Goal: Information Seeking & Learning: Learn about a topic

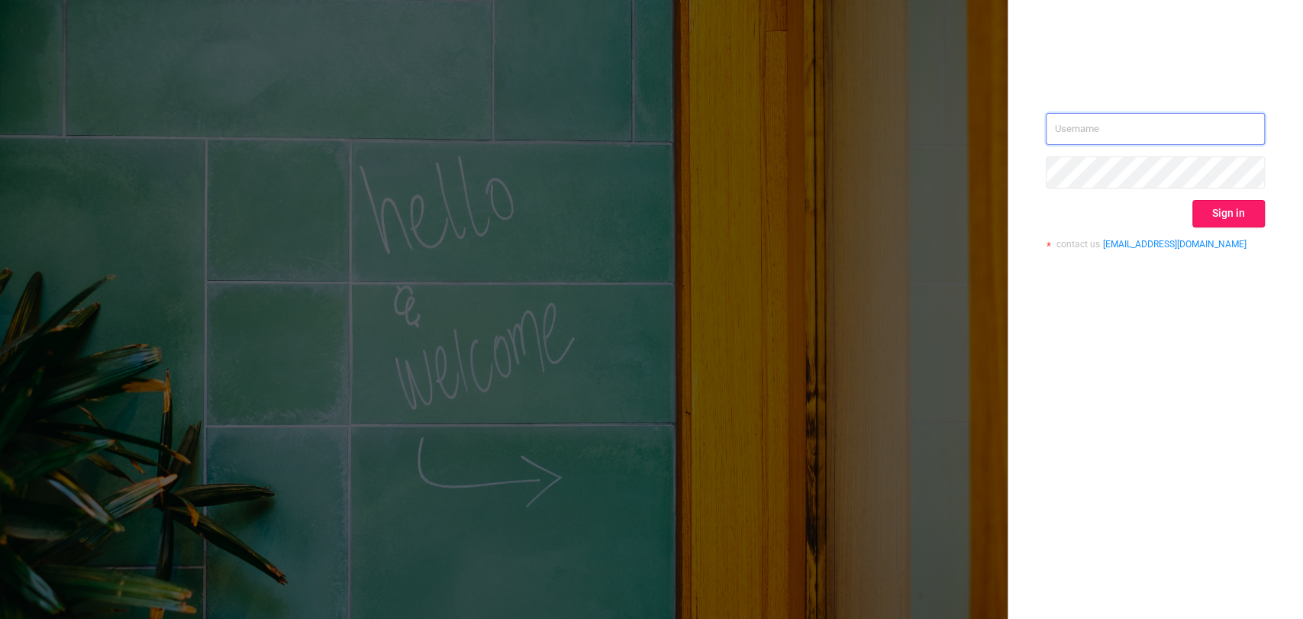
type input "[EMAIL_ADDRESS][DOMAIN_NAME]"
click at [1248, 203] on button "Sign in" at bounding box center [1229, 213] width 73 height 27
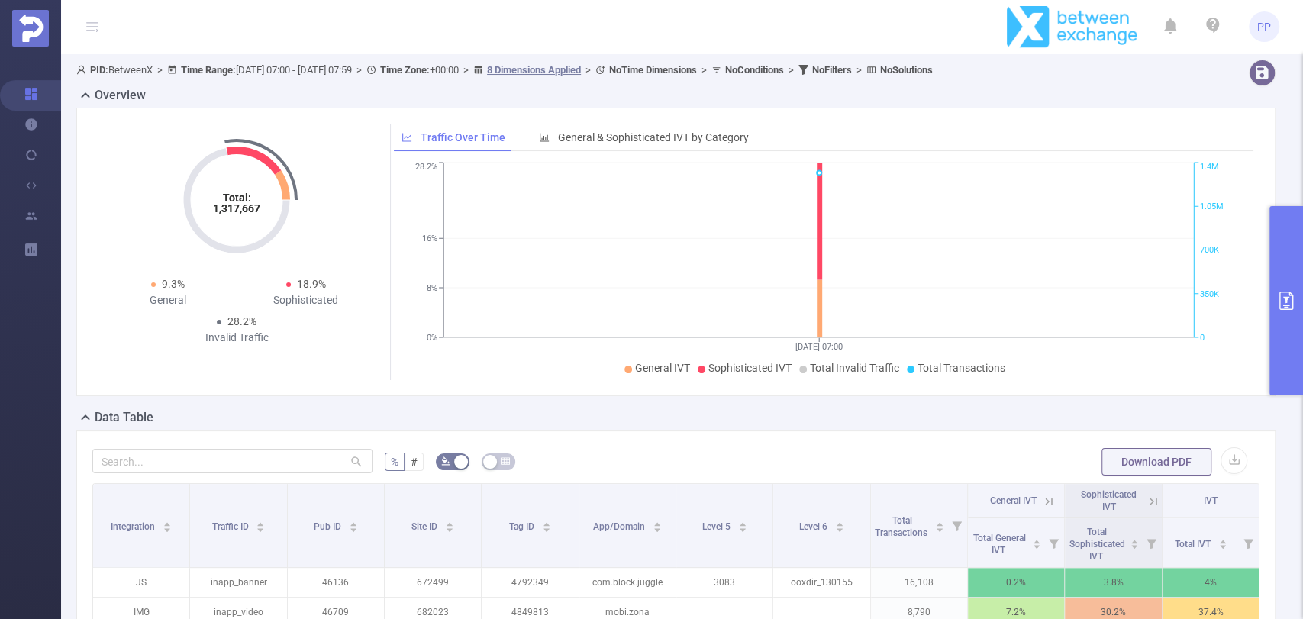
click at [1285, 266] on button "primary" at bounding box center [1287, 300] width 34 height 189
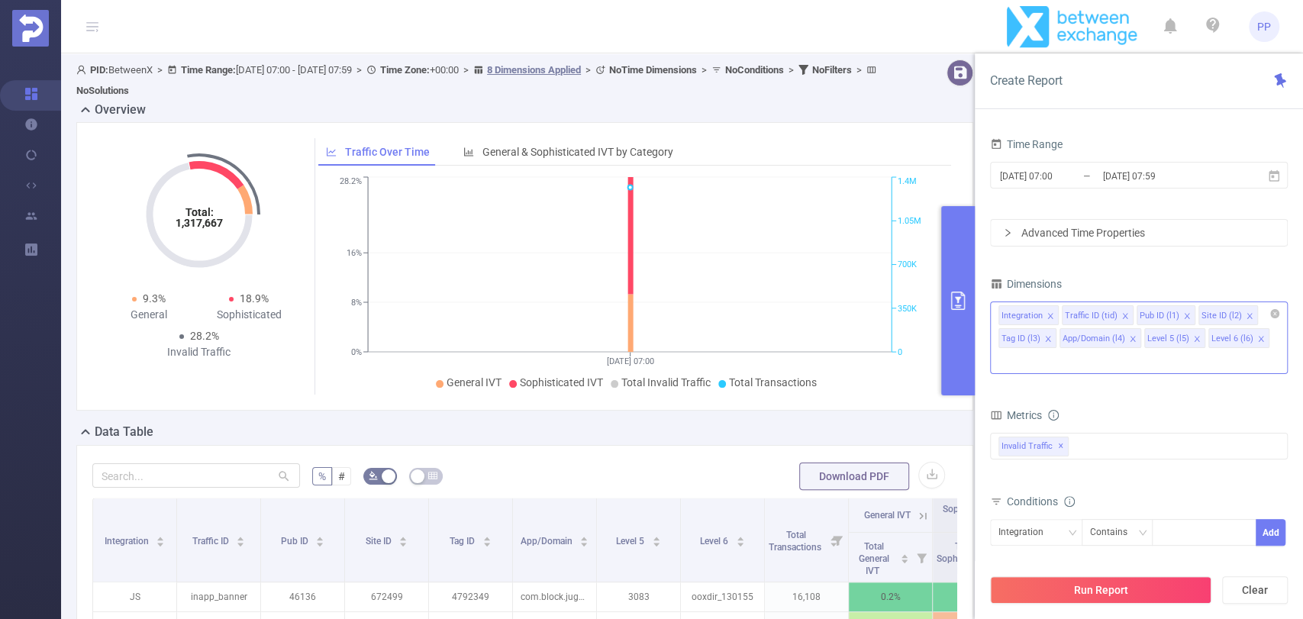
click at [1258, 341] on icon "icon: close" at bounding box center [1262, 339] width 8 height 8
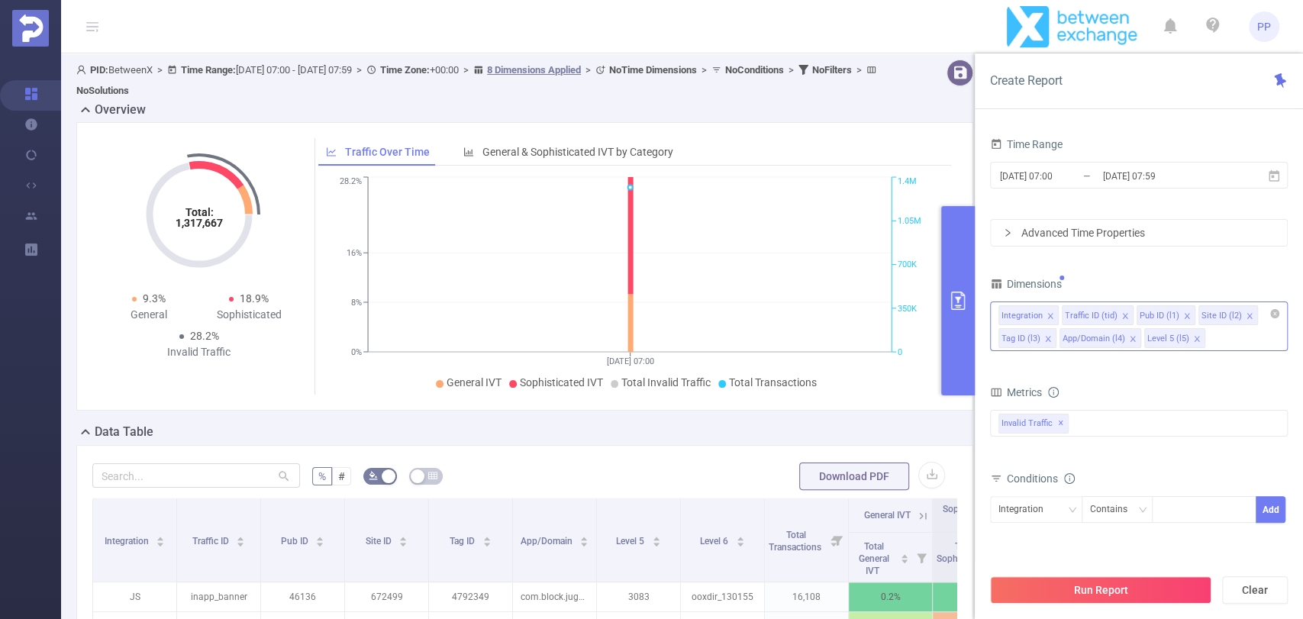
click at [1131, 340] on icon "icon: close" at bounding box center [1133, 339] width 8 height 8
click at [1047, 339] on icon "icon: close" at bounding box center [1048, 339] width 8 height 8
click at [1247, 315] on icon "icon: close" at bounding box center [1249, 315] width 5 height 5
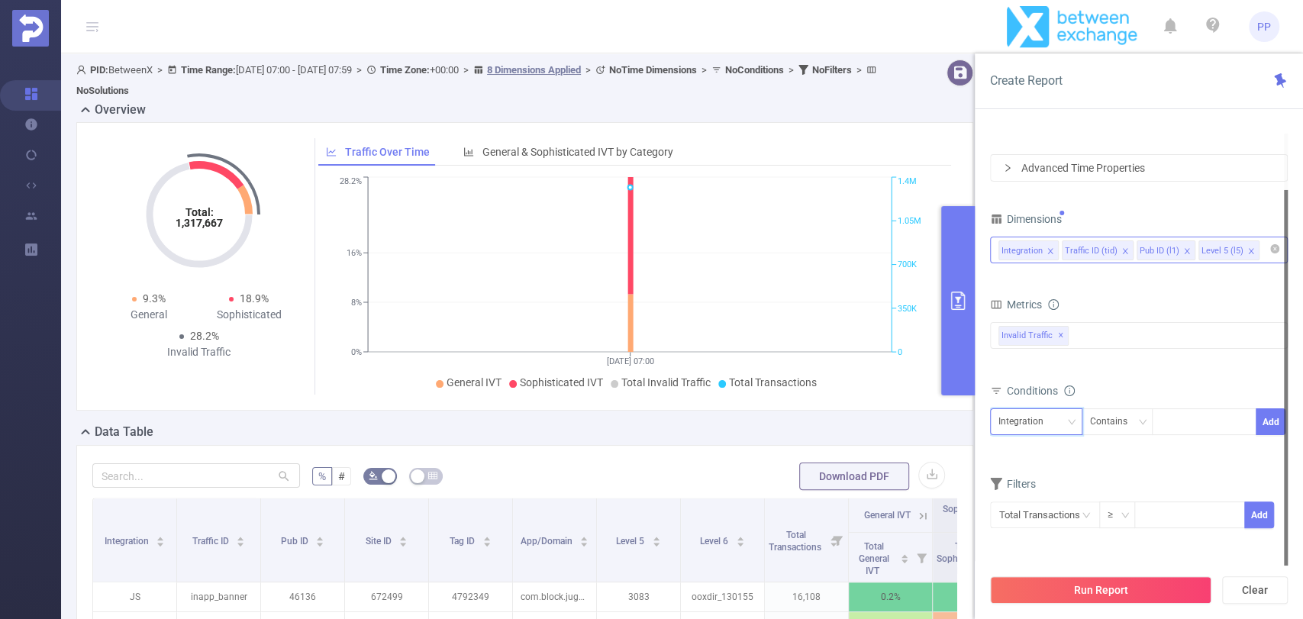
click at [1025, 423] on div "Integration" at bounding box center [1027, 421] width 56 height 25
click at [1039, 520] on li "Level 5 (l5)" at bounding box center [1036, 526] width 92 height 24
click at [1179, 421] on div at bounding box center [1205, 421] width 88 height 25
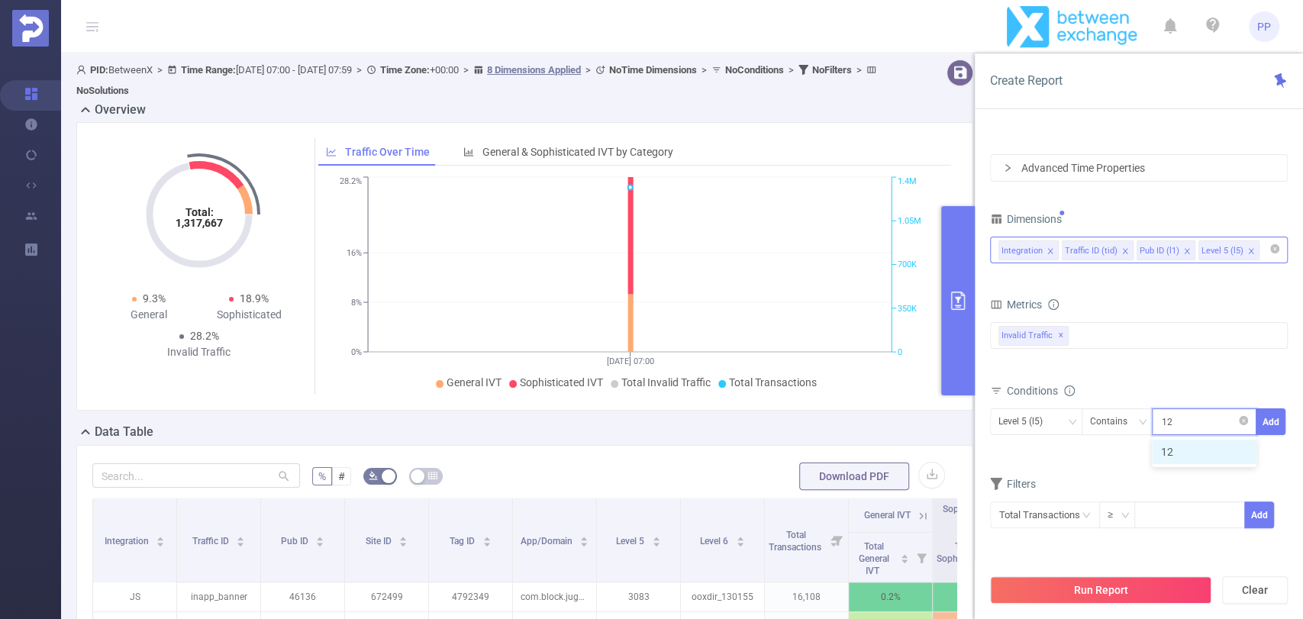
type input "1212"
click at [1287, 423] on div at bounding box center [1286, 378] width 4 height 376
click at [1274, 420] on button "Add" at bounding box center [1271, 421] width 30 height 27
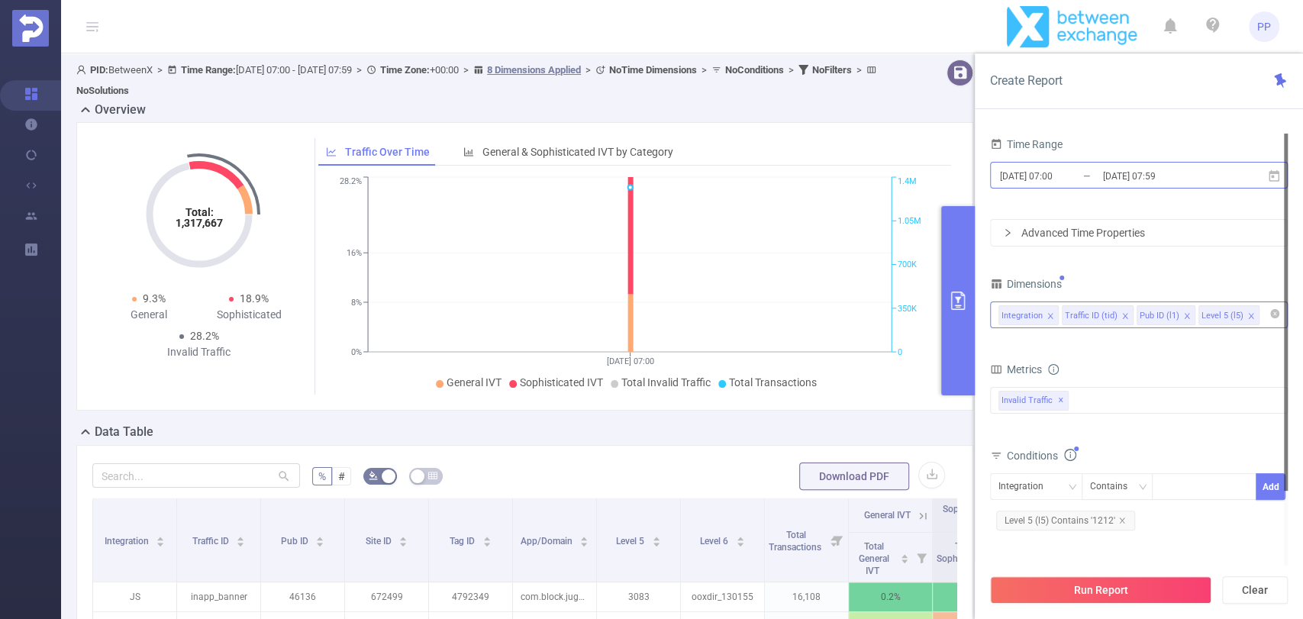
click at [1063, 175] on input "2025-08-27 07:00" at bounding box center [1061, 176] width 124 height 21
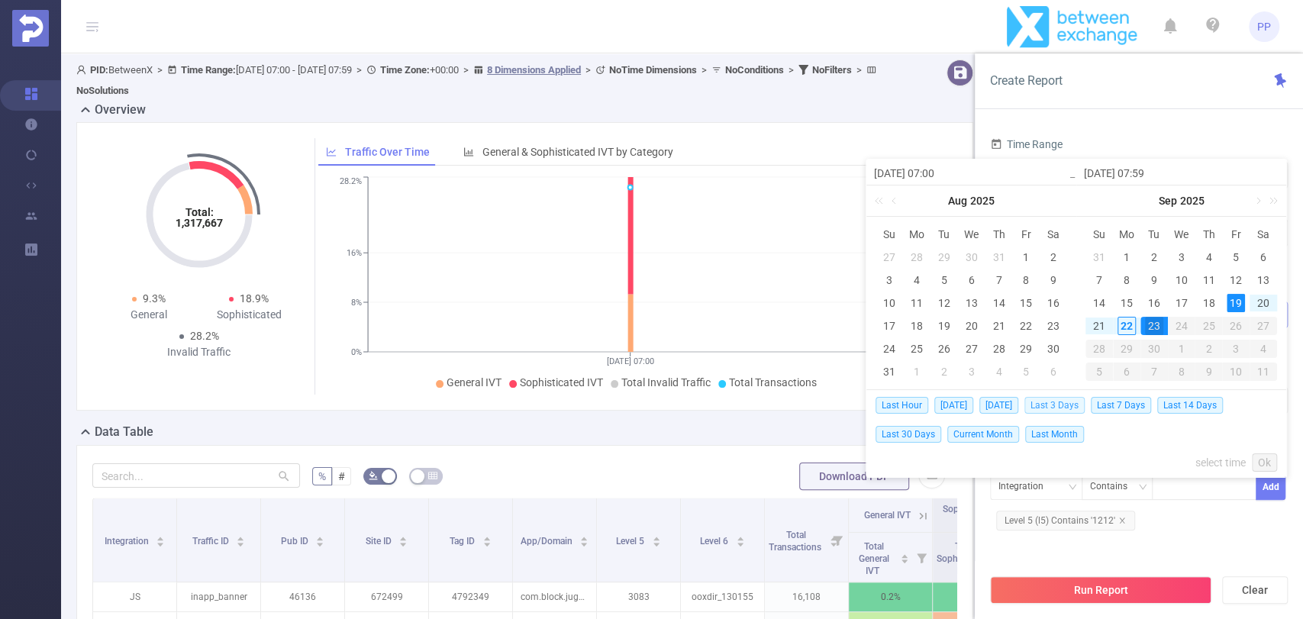
click at [1053, 402] on span "Last 3 Days" at bounding box center [1055, 405] width 60 height 17
type input "[DATE] 00:00"
type input "[DATE] 23:59"
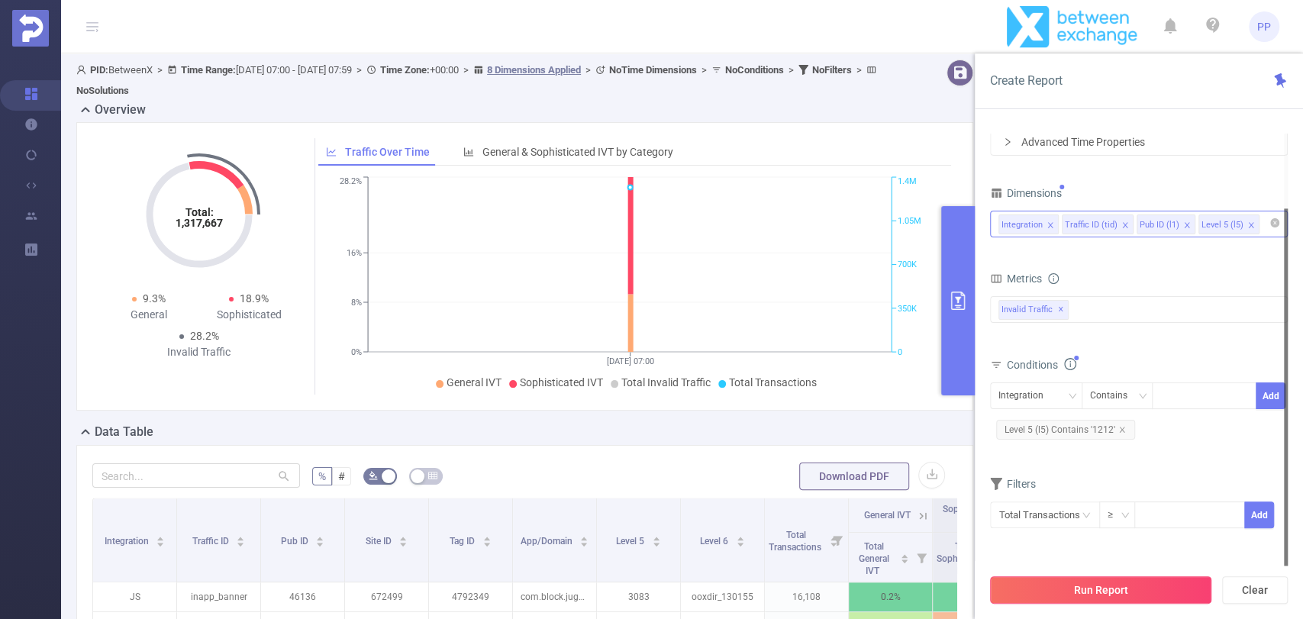
click at [1117, 589] on button "Run Report" at bounding box center [1100, 589] width 221 height 27
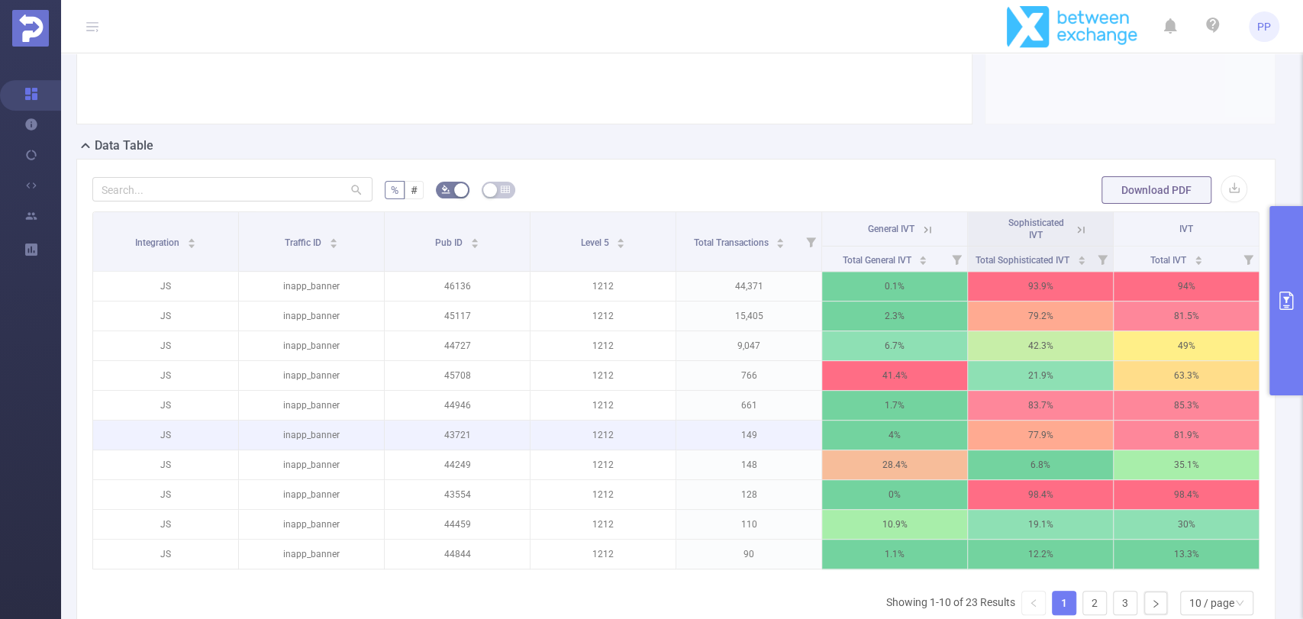
scroll to position [339, 0]
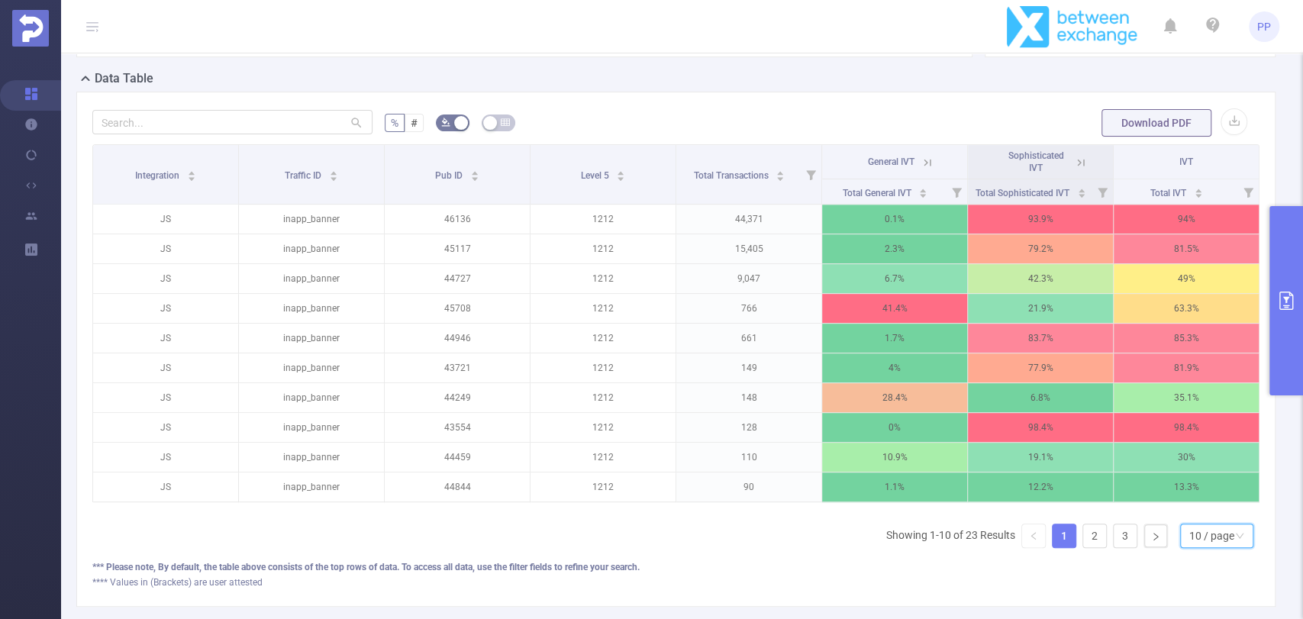
click at [1190, 547] on div "10 / page" at bounding box center [1212, 536] width 45 height 23
click at [1183, 526] on li "50 / page" at bounding box center [1203, 520] width 73 height 24
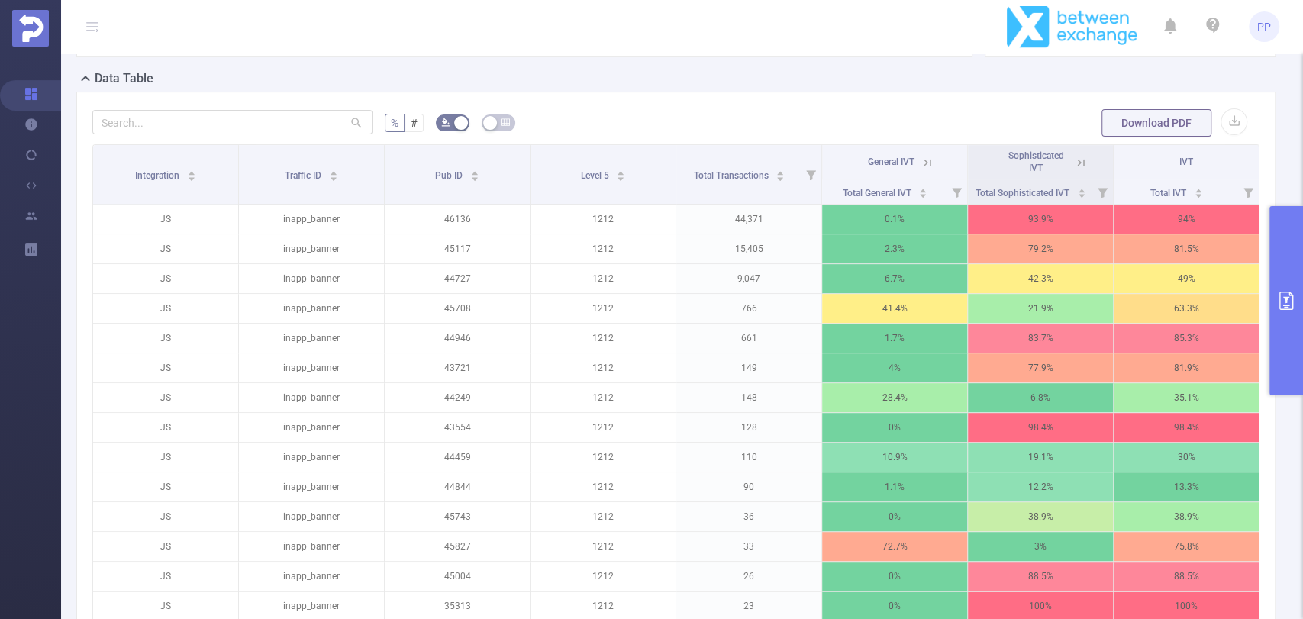
click at [1078, 159] on icon at bounding box center [1081, 162] width 7 height 7
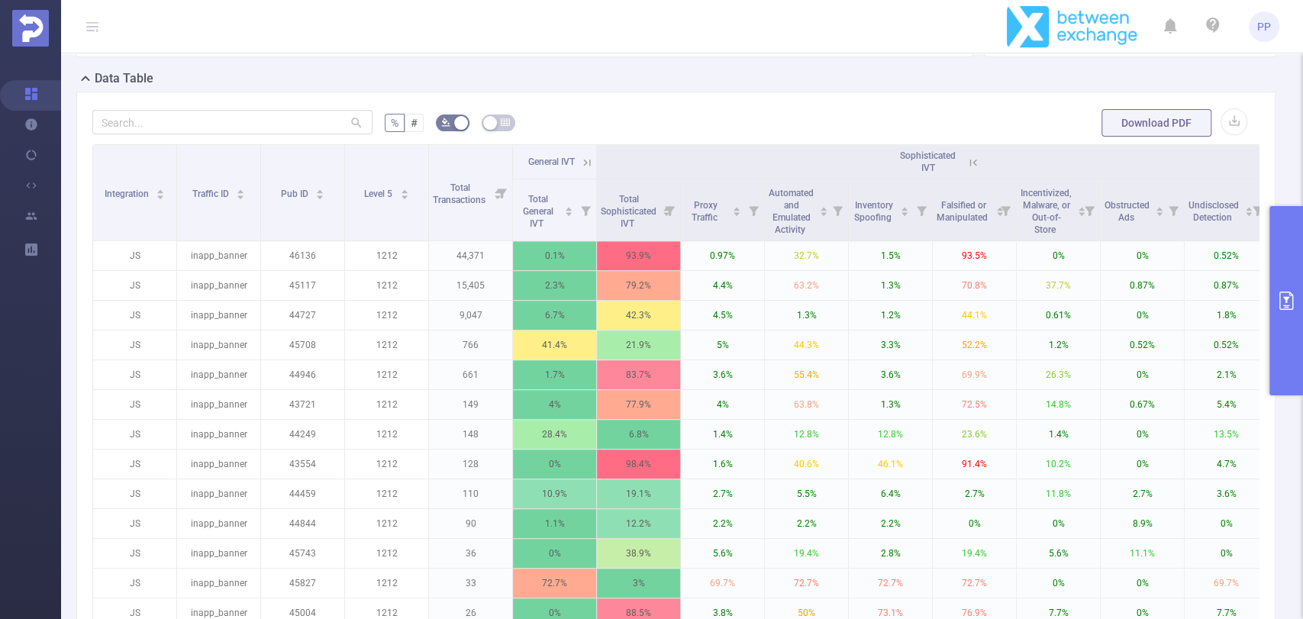
click at [971, 160] on icon at bounding box center [974, 163] width 14 height 14
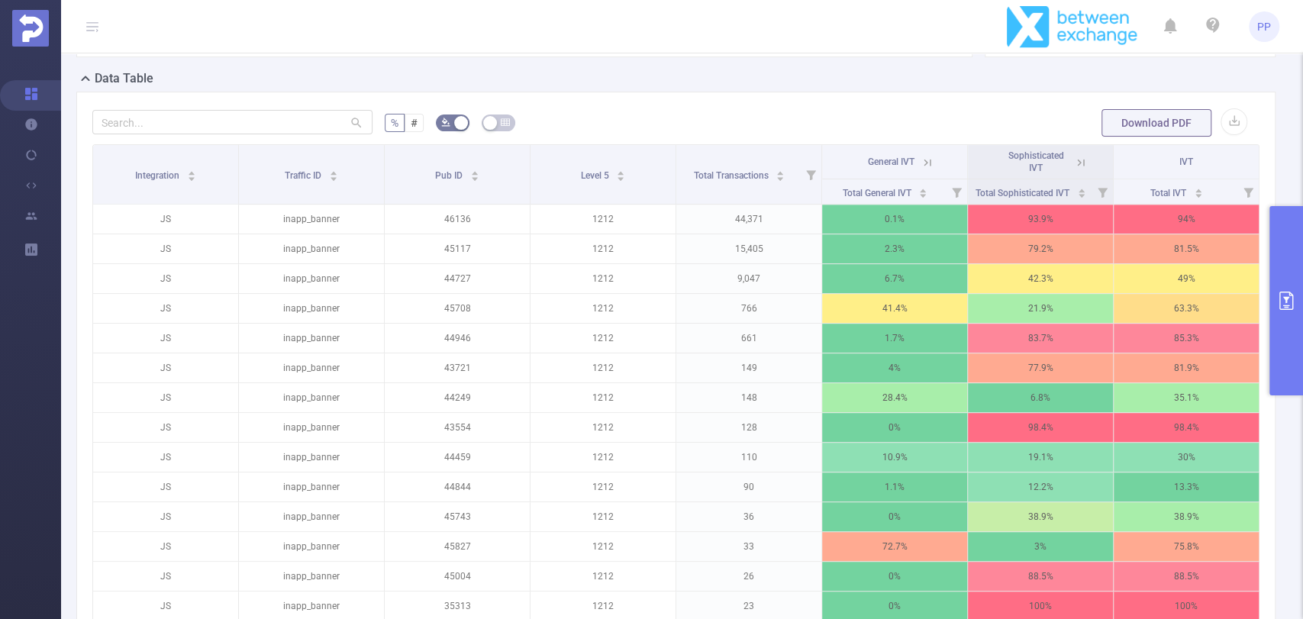
click at [1265, 318] on div "% # Download PDF Integration Traffic ID Pub ID Level 5 Total Transactions Gener…" at bounding box center [676, 543] width 1212 height 902
click at [1280, 302] on icon "primary" at bounding box center [1287, 301] width 14 height 18
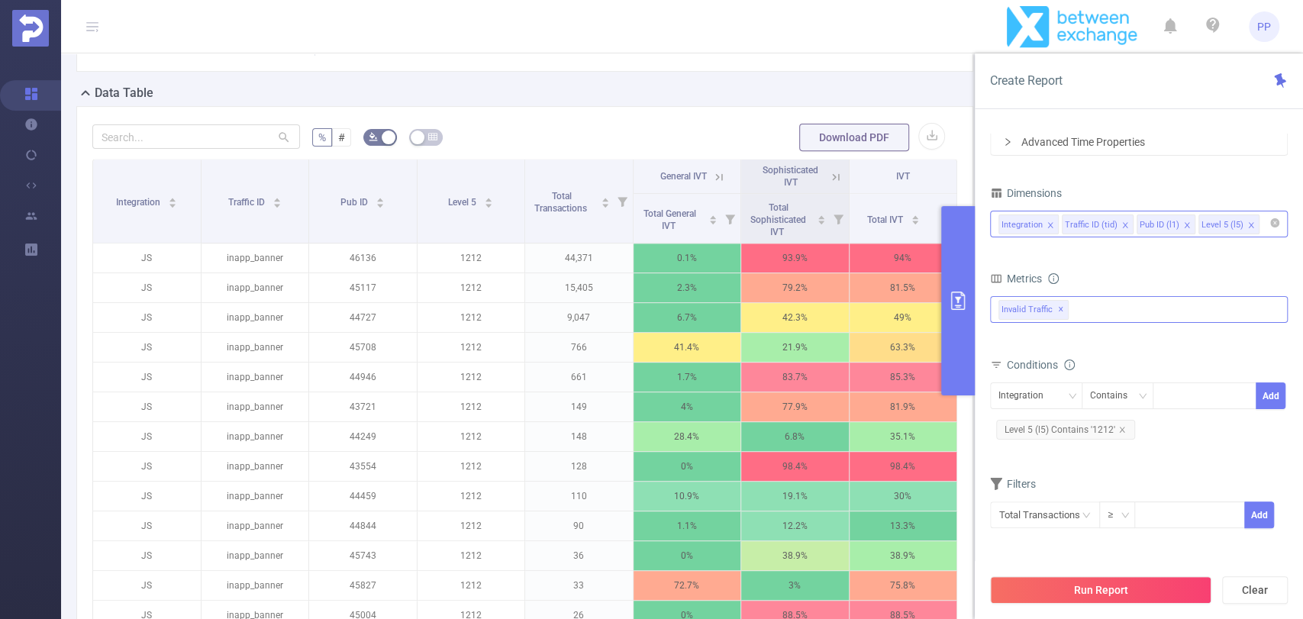
click at [1087, 304] on div "Invalid Traffic ✕" at bounding box center [1139, 309] width 298 height 27
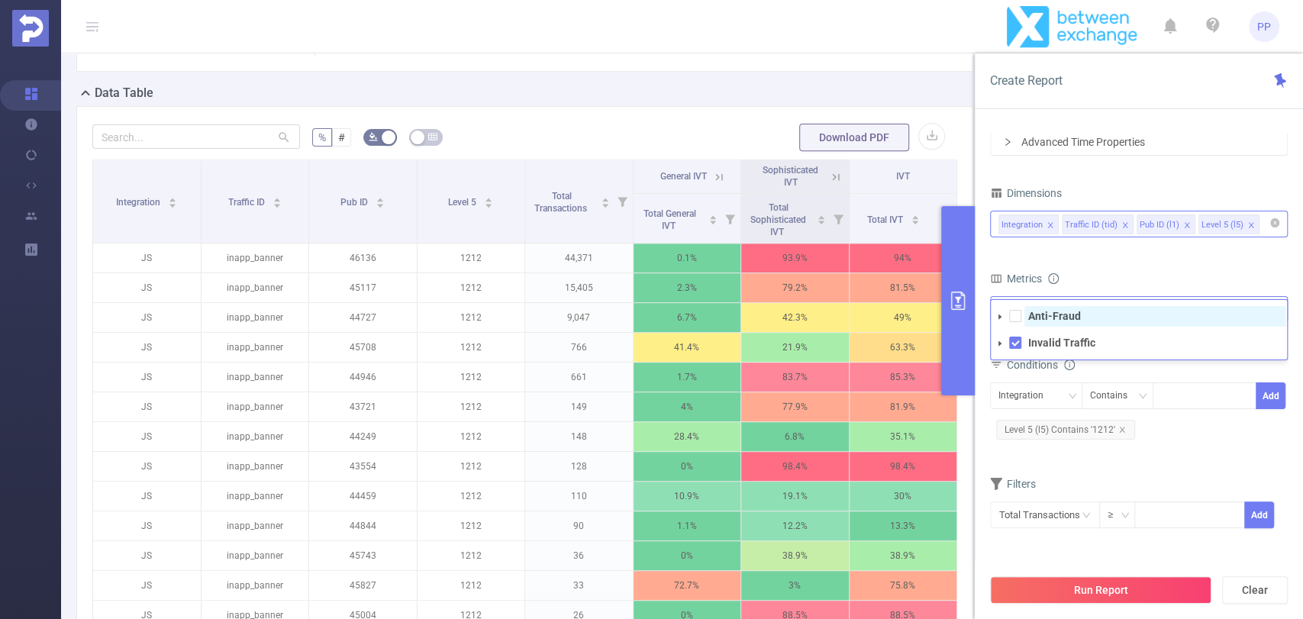
click at [1055, 310] on strong "Anti-Fraud" at bounding box center [1054, 316] width 53 height 12
click at [1096, 583] on button "Run Report" at bounding box center [1100, 589] width 221 height 27
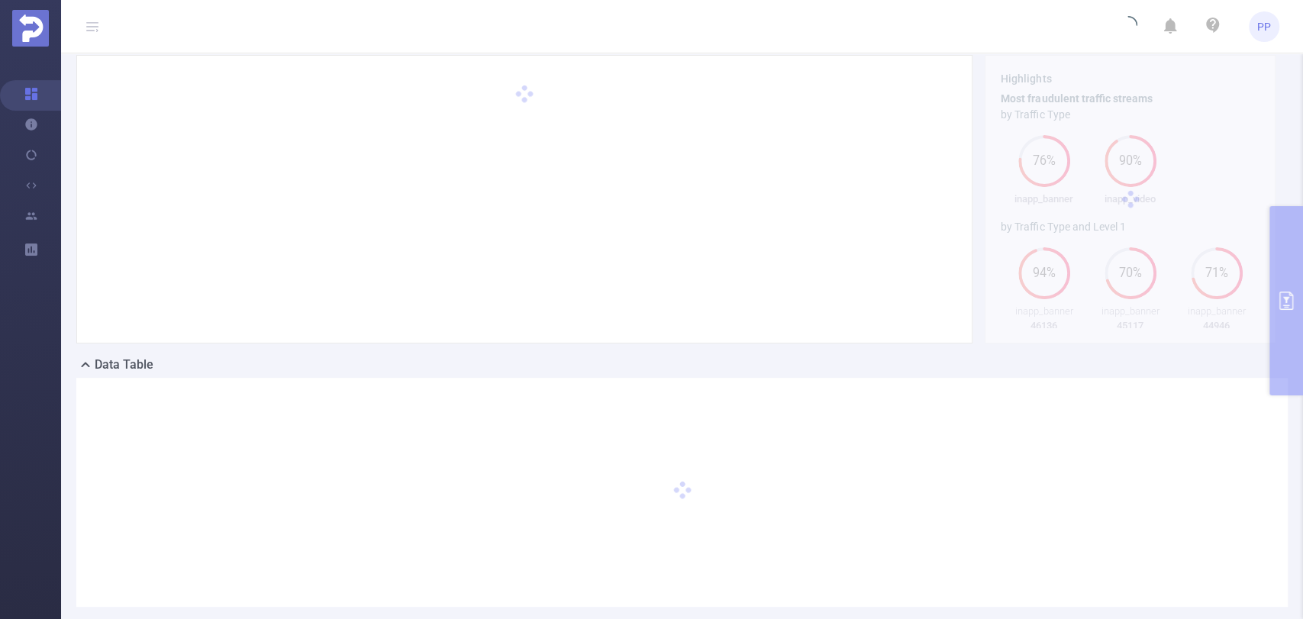
scroll to position [0, 0]
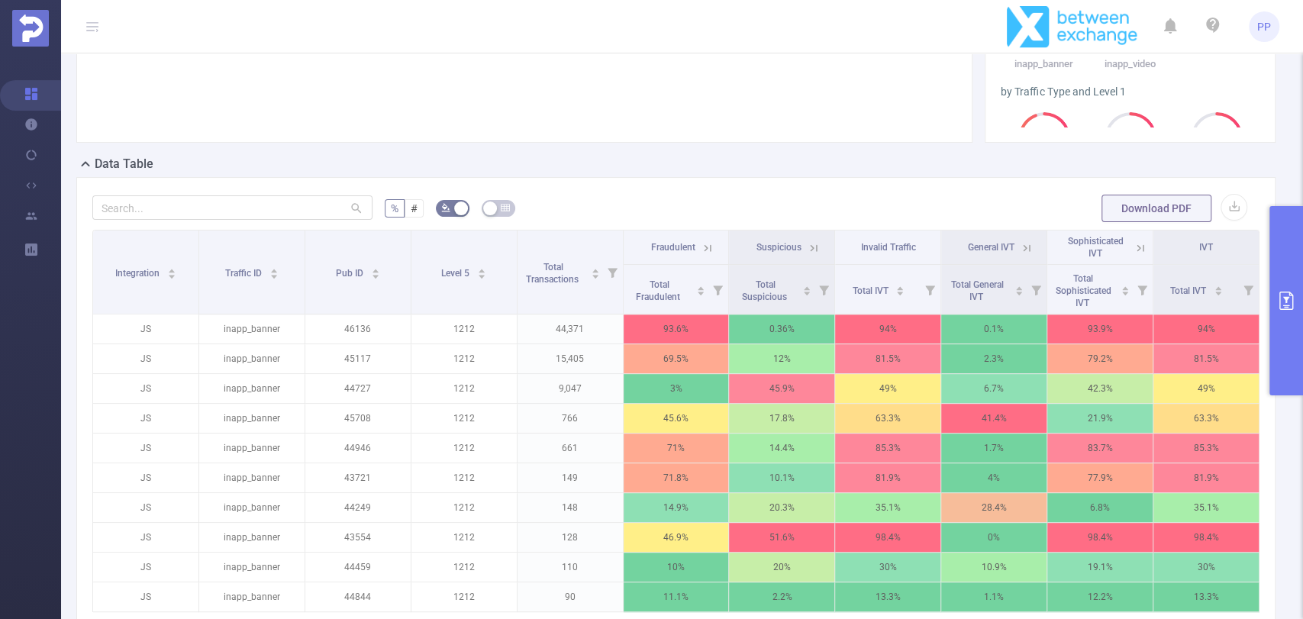
scroll to position [254, 0]
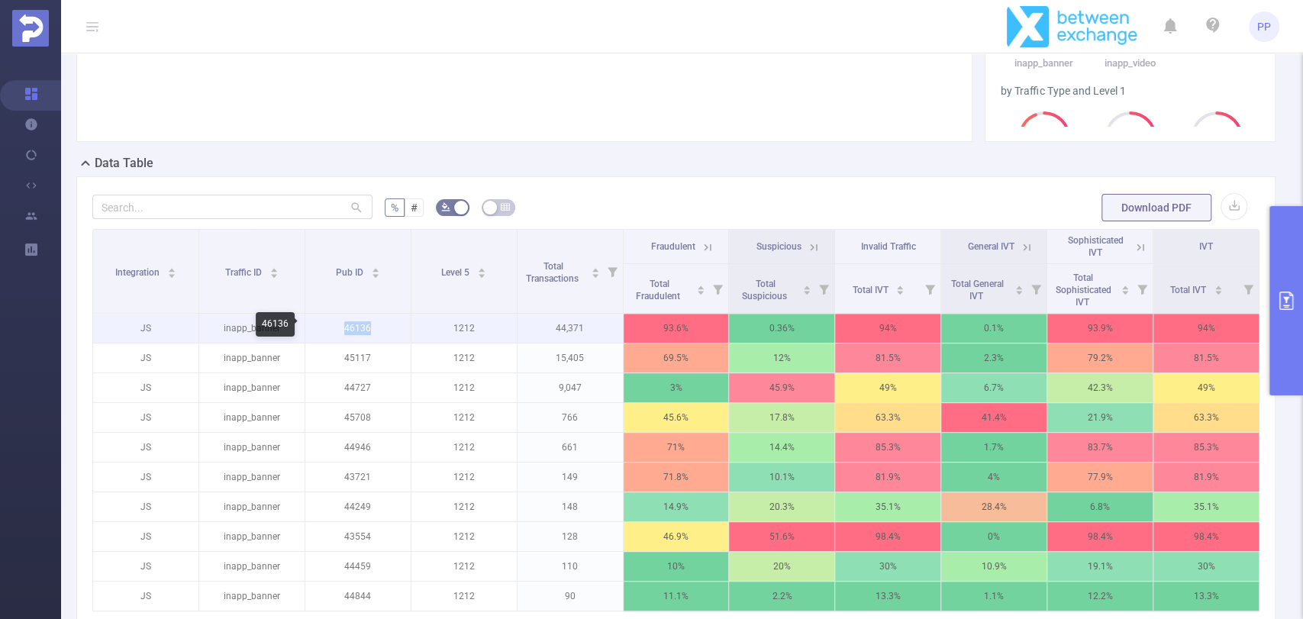
copy p "46136"
drag, startPoint x: 373, startPoint y: 321, endPoint x: 338, endPoint y: 328, distance: 35.0
click at [338, 328] on p "46136" at bounding box center [357, 328] width 105 height 29
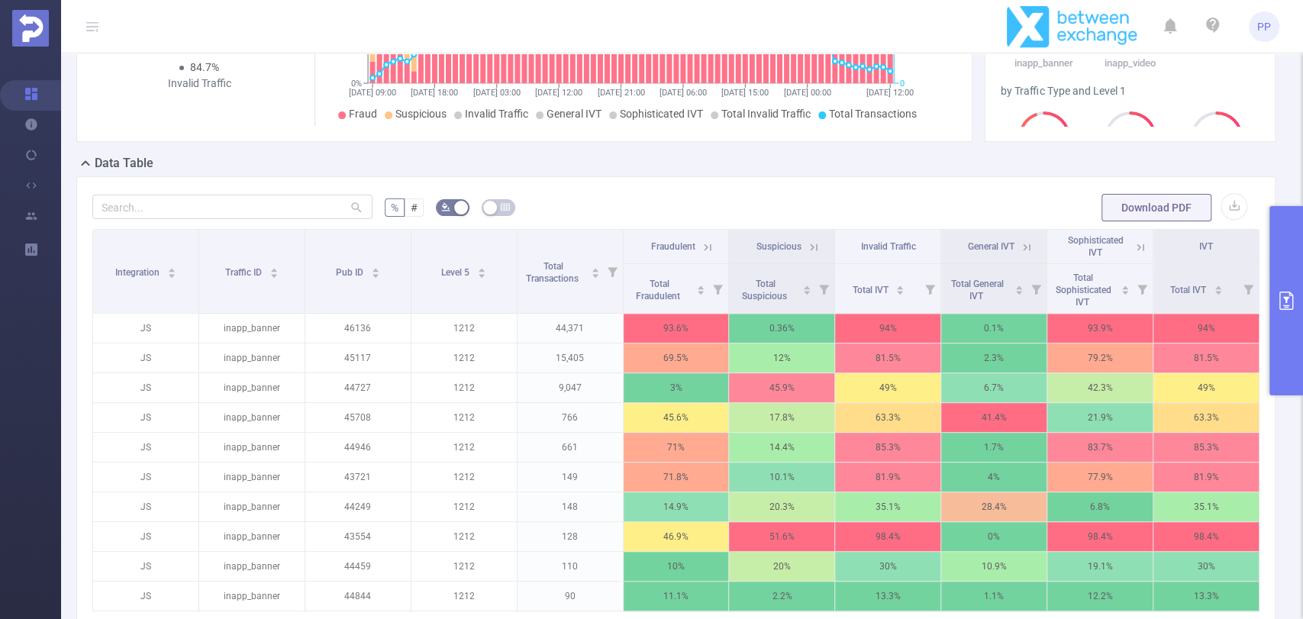
click at [709, 240] on th "Fraudulent" at bounding box center [677, 247] width 106 height 34
click at [707, 244] on icon at bounding box center [708, 248] width 14 height 14
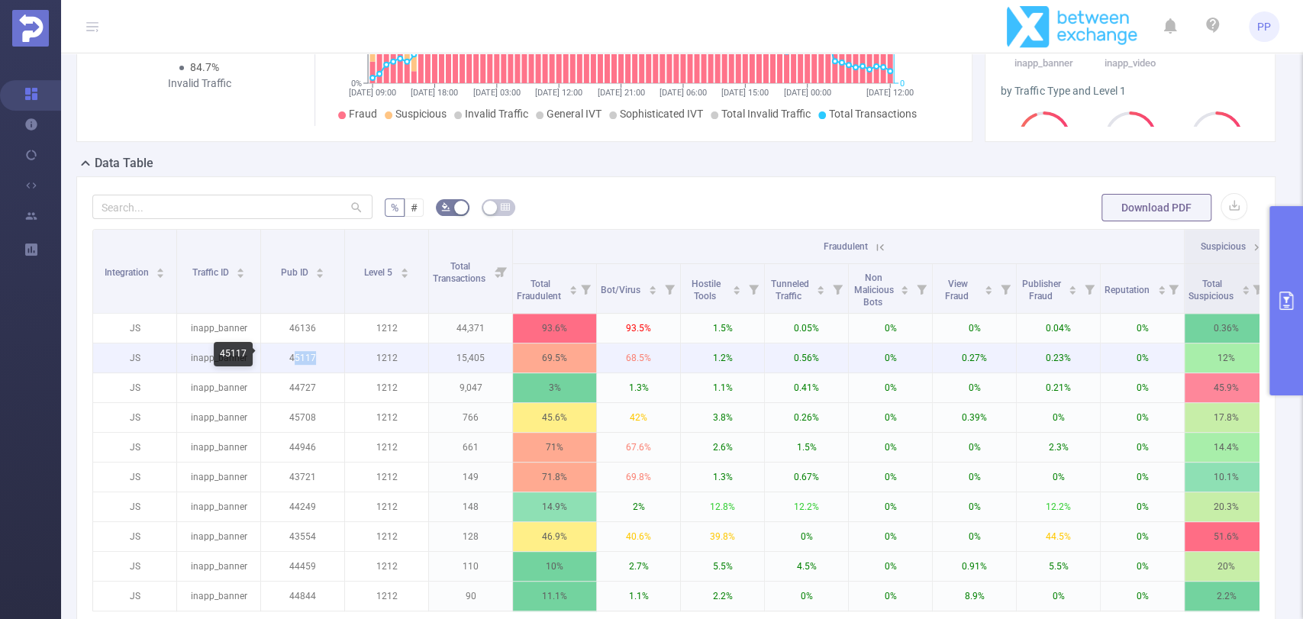
drag, startPoint x: 323, startPoint y: 356, endPoint x: 292, endPoint y: 355, distance: 30.6
click at [292, 355] on p "45117" at bounding box center [302, 358] width 83 height 29
click at [318, 353] on p "45117" at bounding box center [302, 358] width 83 height 29
drag, startPoint x: 310, startPoint y: 356, endPoint x: 284, endPoint y: 356, distance: 26.0
click at [284, 356] on p "45117" at bounding box center [302, 358] width 83 height 29
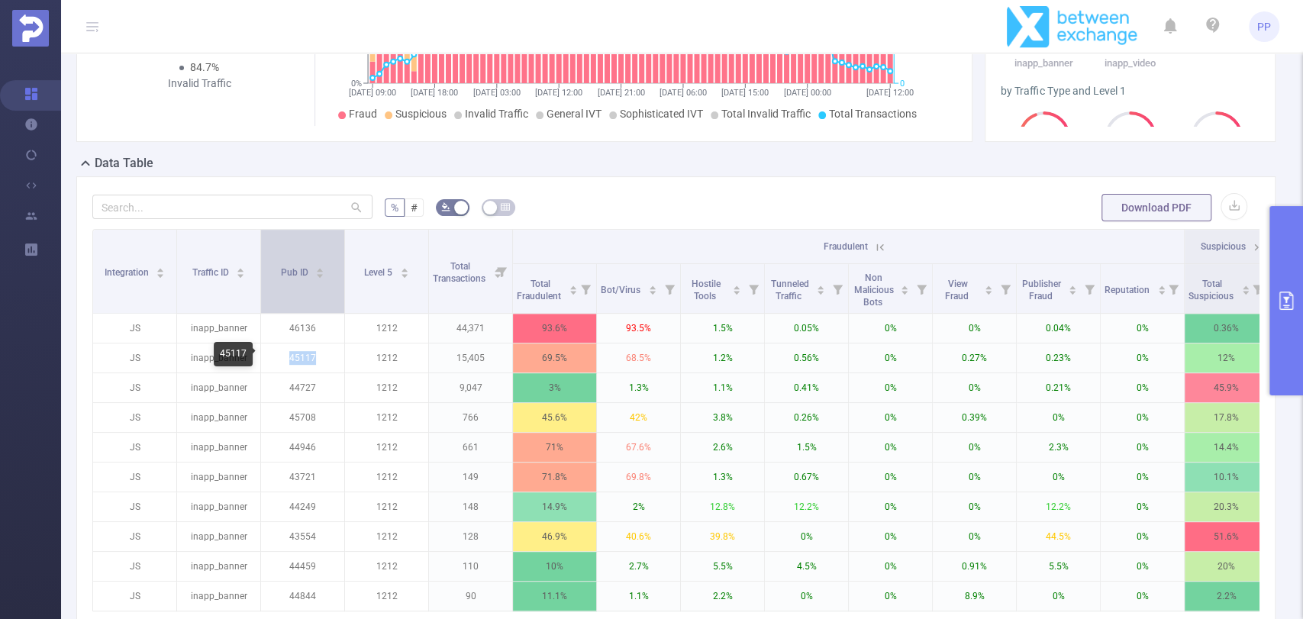
copy p "45117"
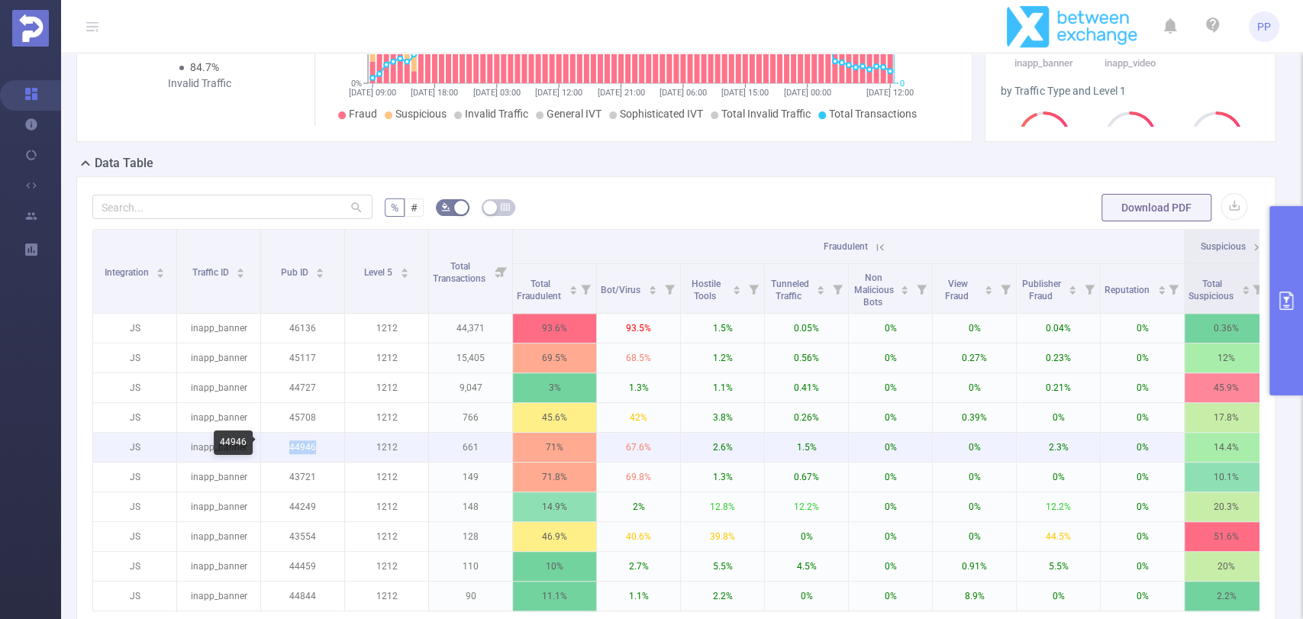
copy p "44946"
drag, startPoint x: 295, startPoint y: 448, endPoint x: 315, endPoint y: 449, distance: 19.9
click at [315, 449] on p "44946" at bounding box center [302, 447] width 83 height 29
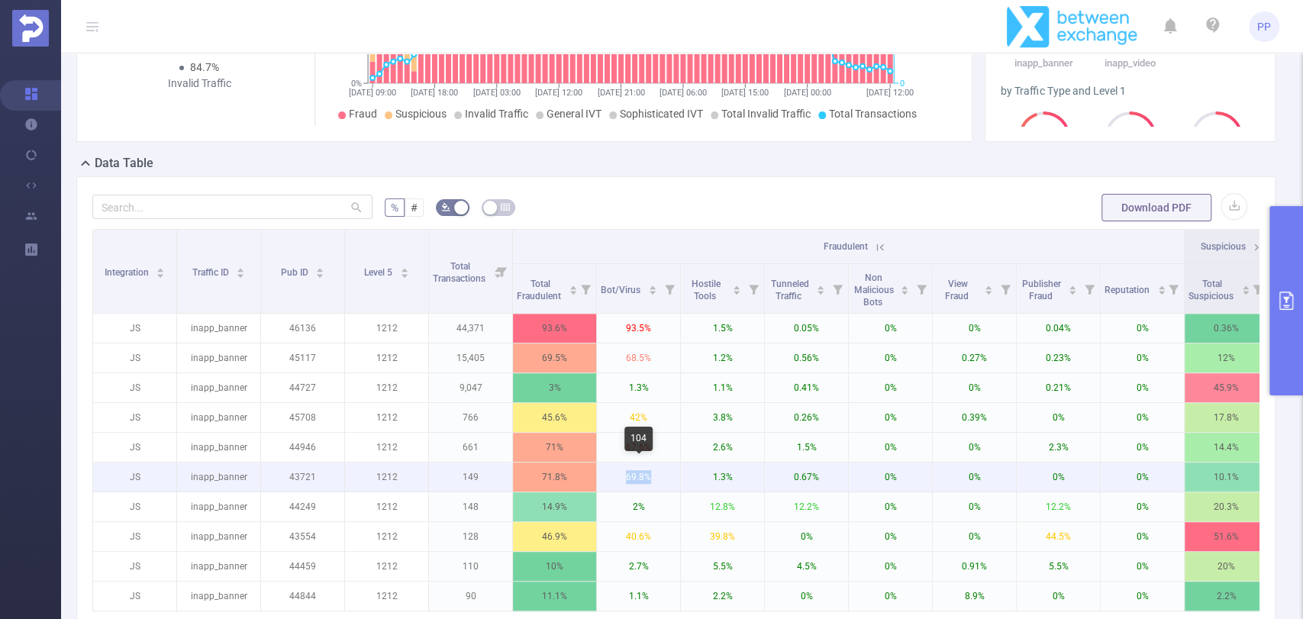
drag, startPoint x: 619, startPoint y: 475, endPoint x: 652, endPoint y: 478, distance: 33.0
click at [652, 478] on p "69.8%" at bounding box center [638, 477] width 83 height 29
drag, startPoint x: 374, startPoint y: 474, endPoint x: 403, endPoint y: 476, distance: 29.1
click at [403, 476] on p "1212" at bounding box center [386, 477] width 83 height 29
drag, startPoint x: 284, startPoint y: 475, endPoint x: 316, endPoint y: 479, distance: 32.3
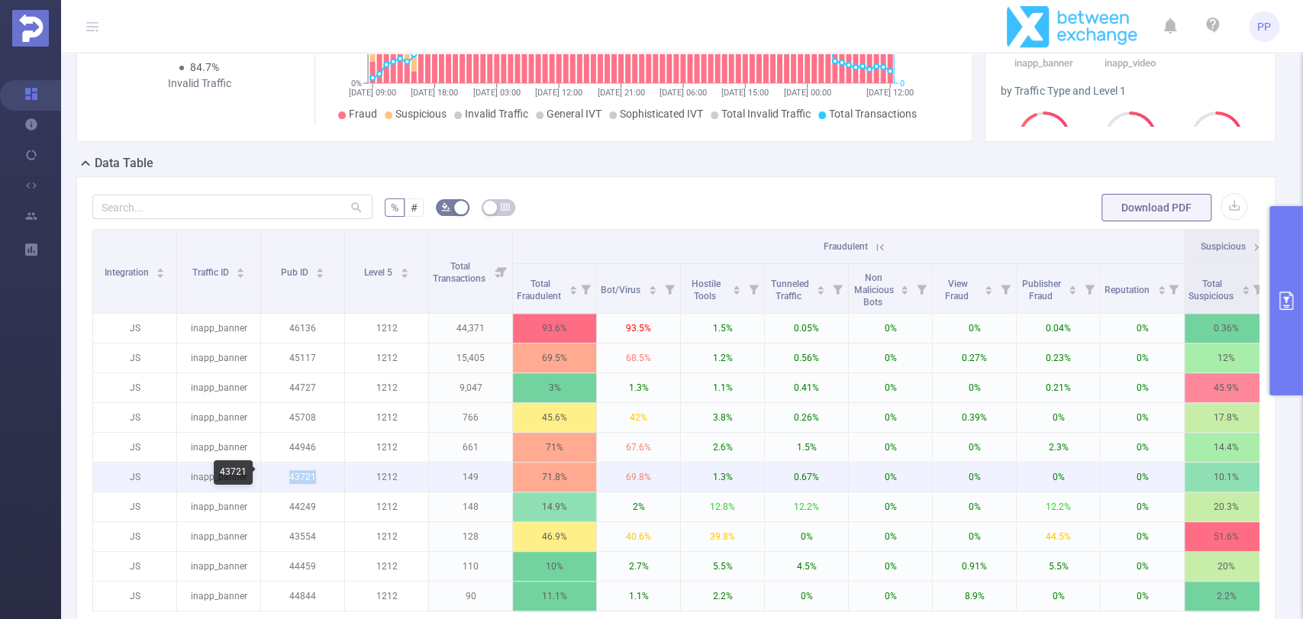
click at [316, 479] on p "43721" at bounding box center [302, 477] width 83 height 29
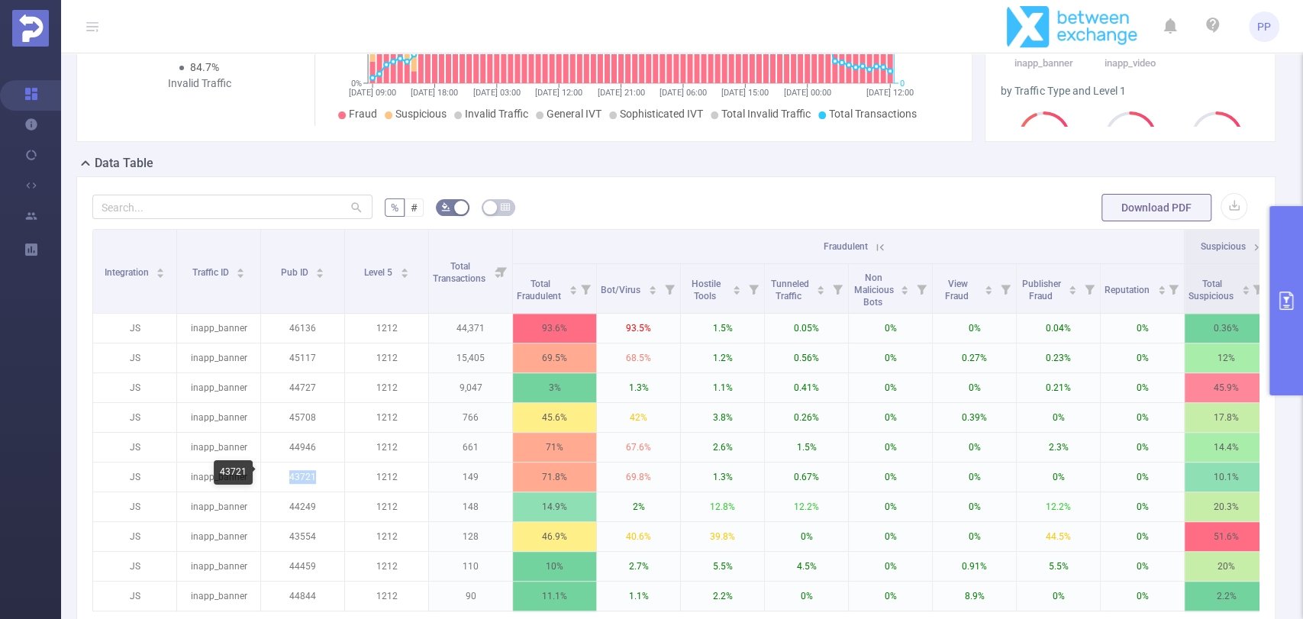
copy p "43721"
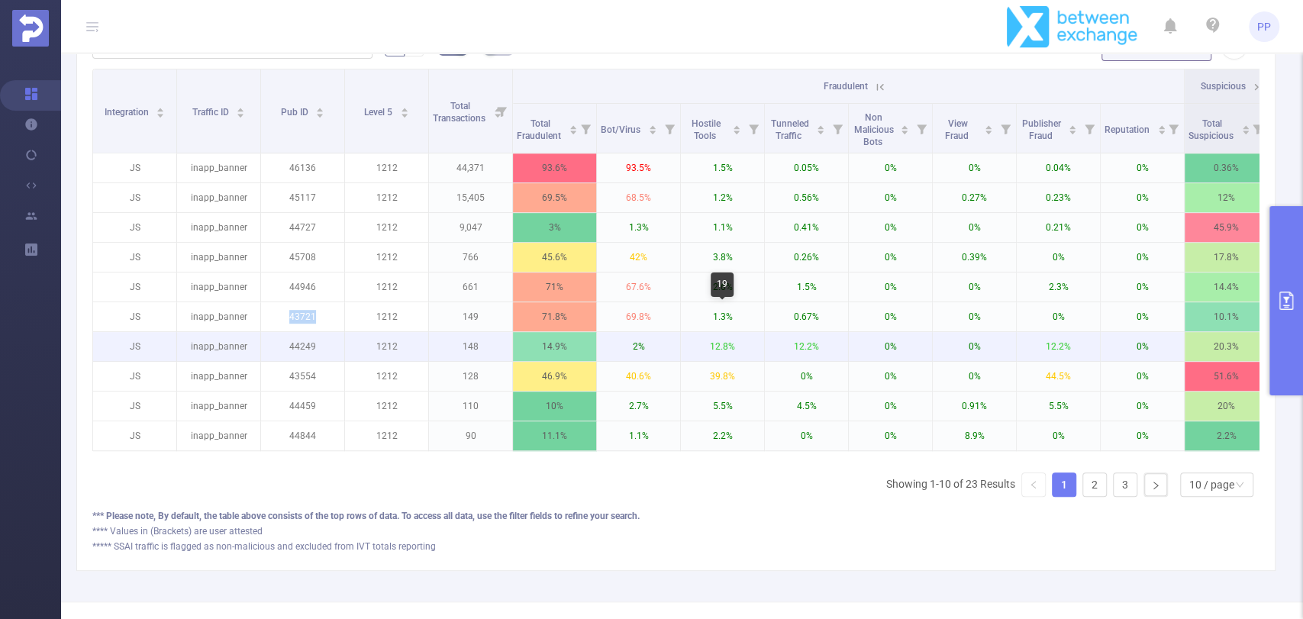
scroll to position [473, 0]
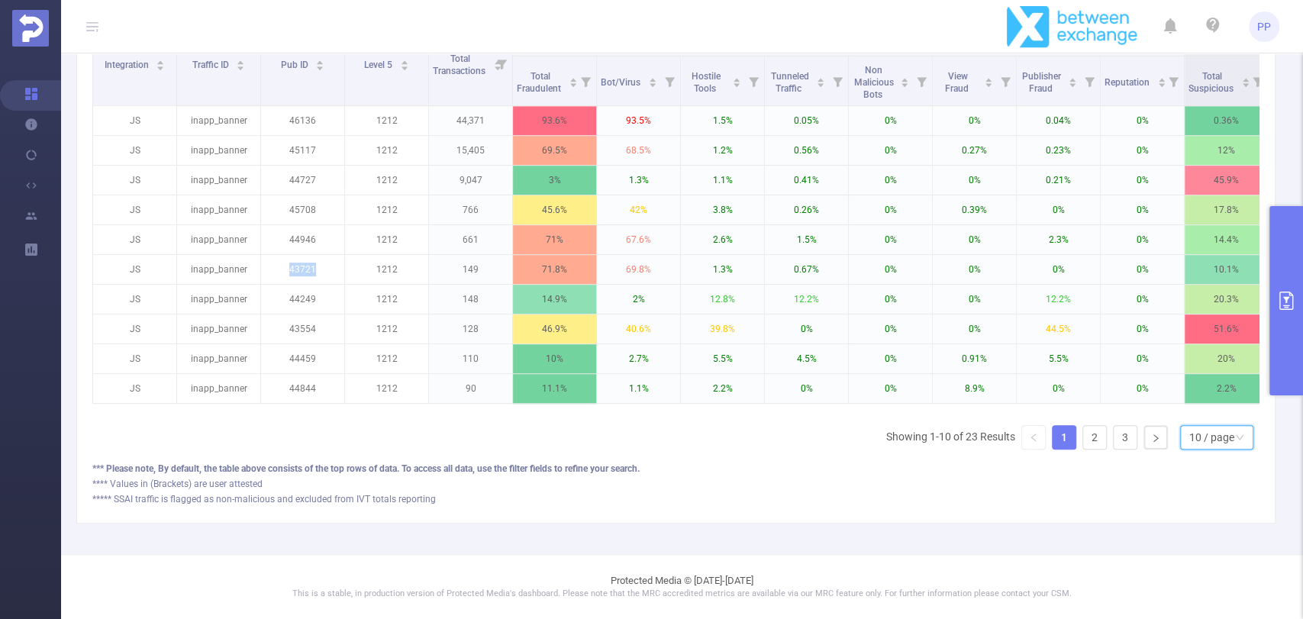
click at [1185, 425] on div "10 / page" at bounding box center [1216, 437] width 73 height 24
click at [1197, 412] on li "50 / page" at bounding box center [1203, 421] width 73 height 24
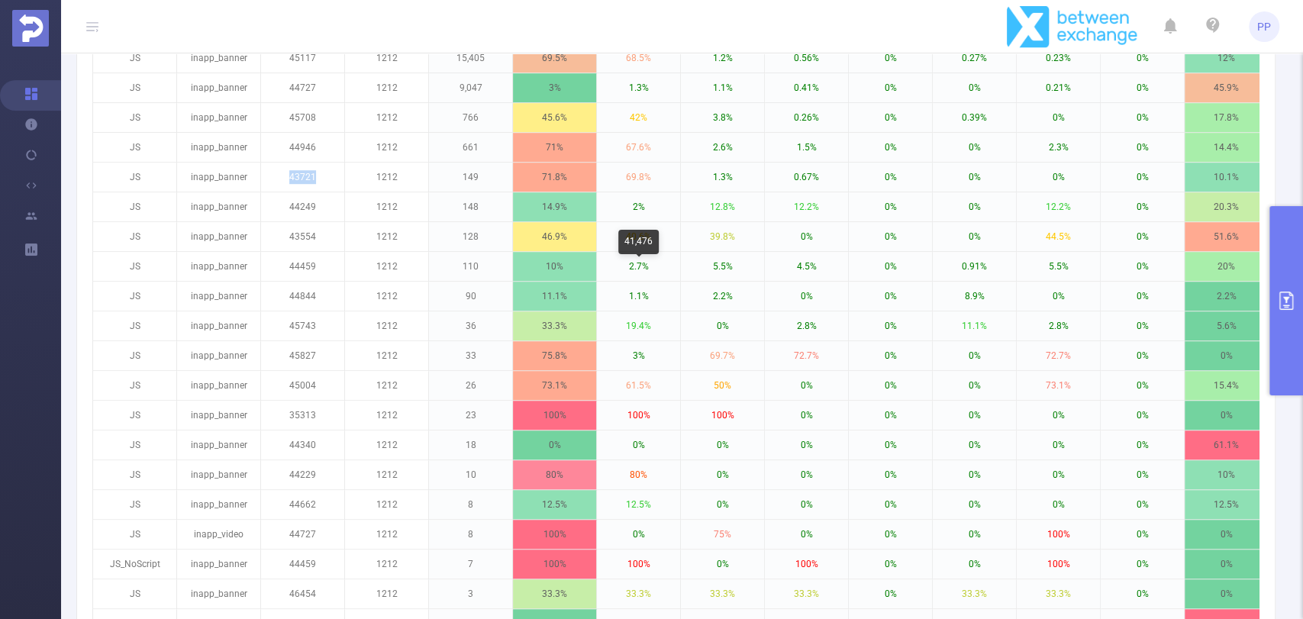
scroll to position [557, 0]
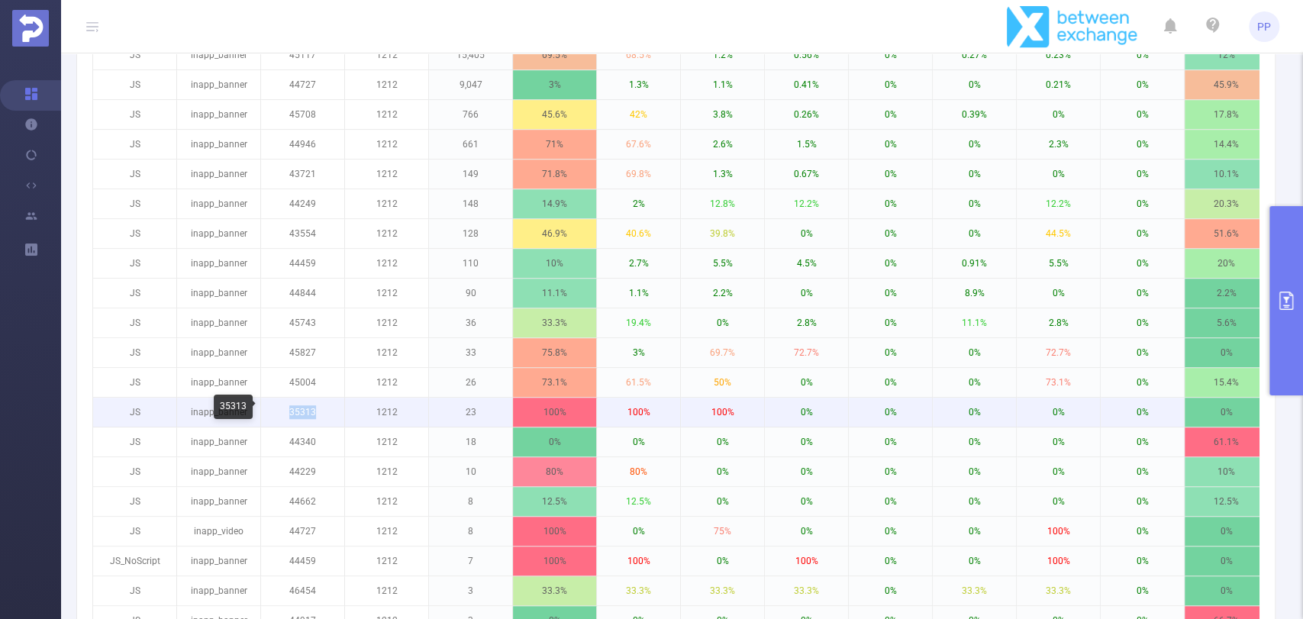
drag, startPoint x: 285, startPoint y: 408, endPoint x: 316, endPoint y: 411, distance: 31.4
click at [316, 411] on p "35313" at bounding box center [302, 412] width 83 height 29
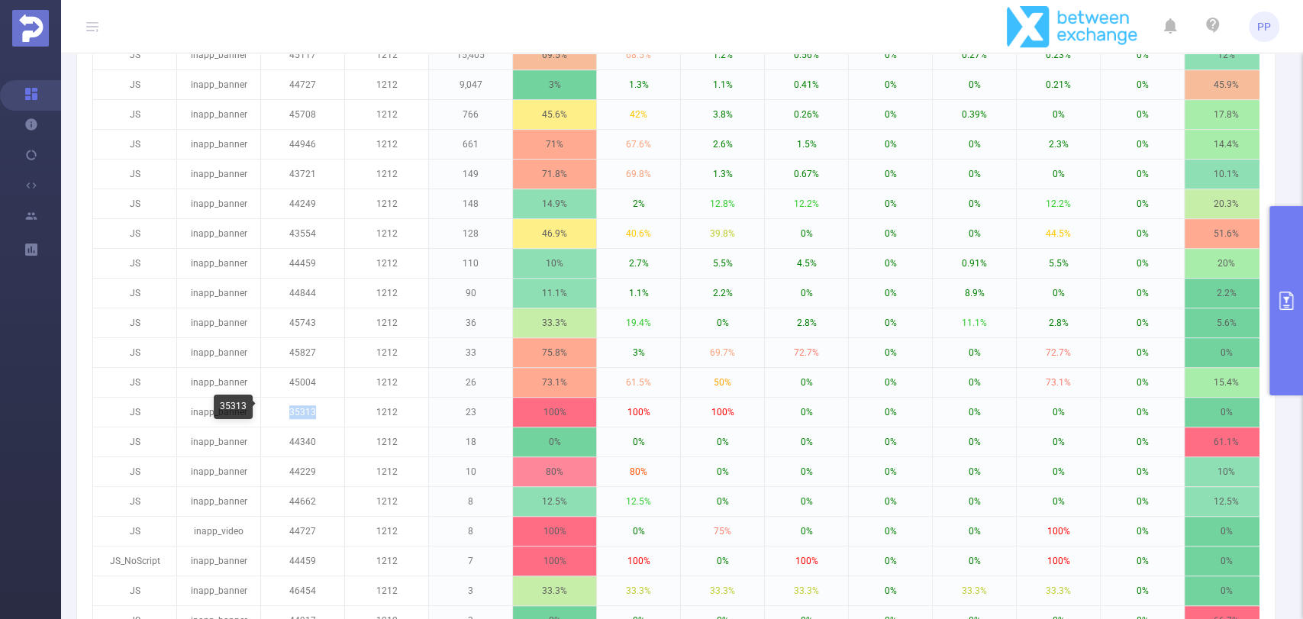
copy p "35313"
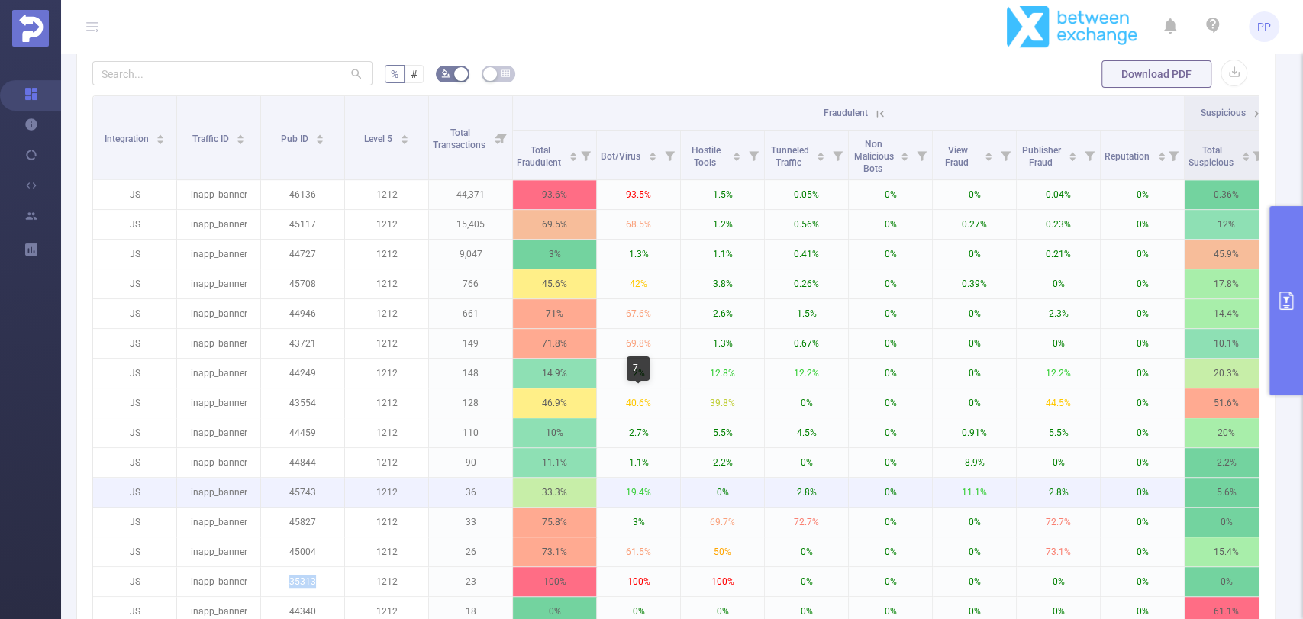
scroll to position [303, 0]
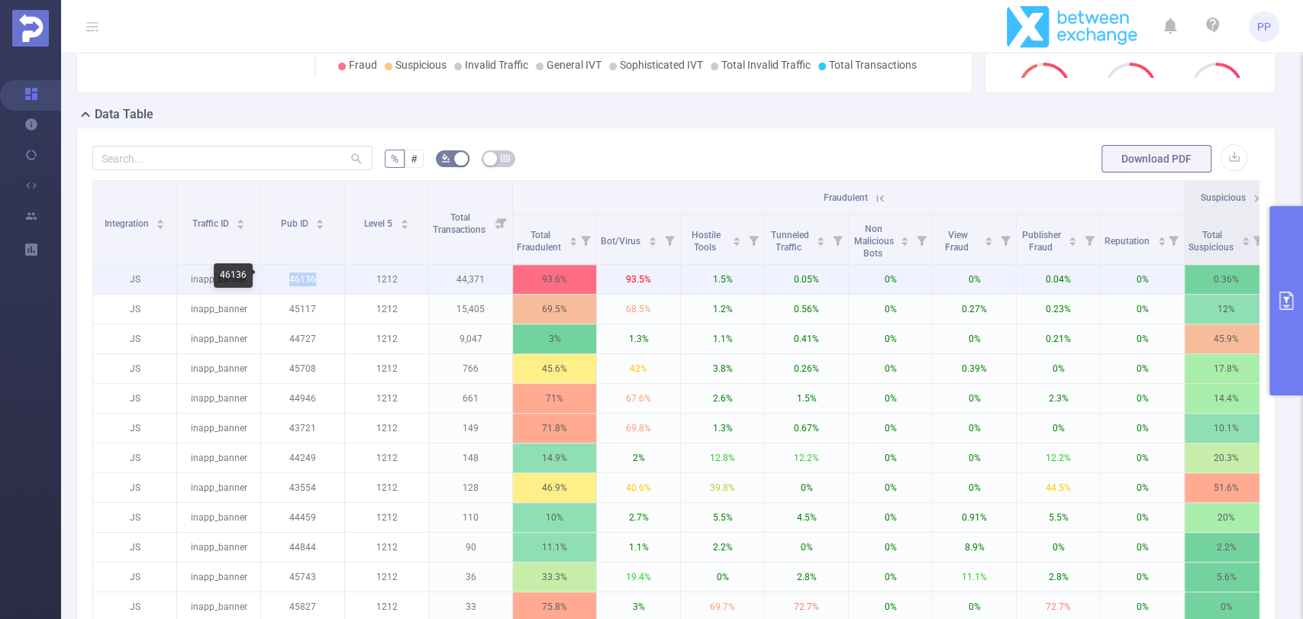
drag, startPoint x: 286, startPoint y: 276, endPoint x: 318, endPoint y: 276, distance: 32.1
click at [318, 276] on p "46136" at bounding box center [302, 279] width 83 height 29
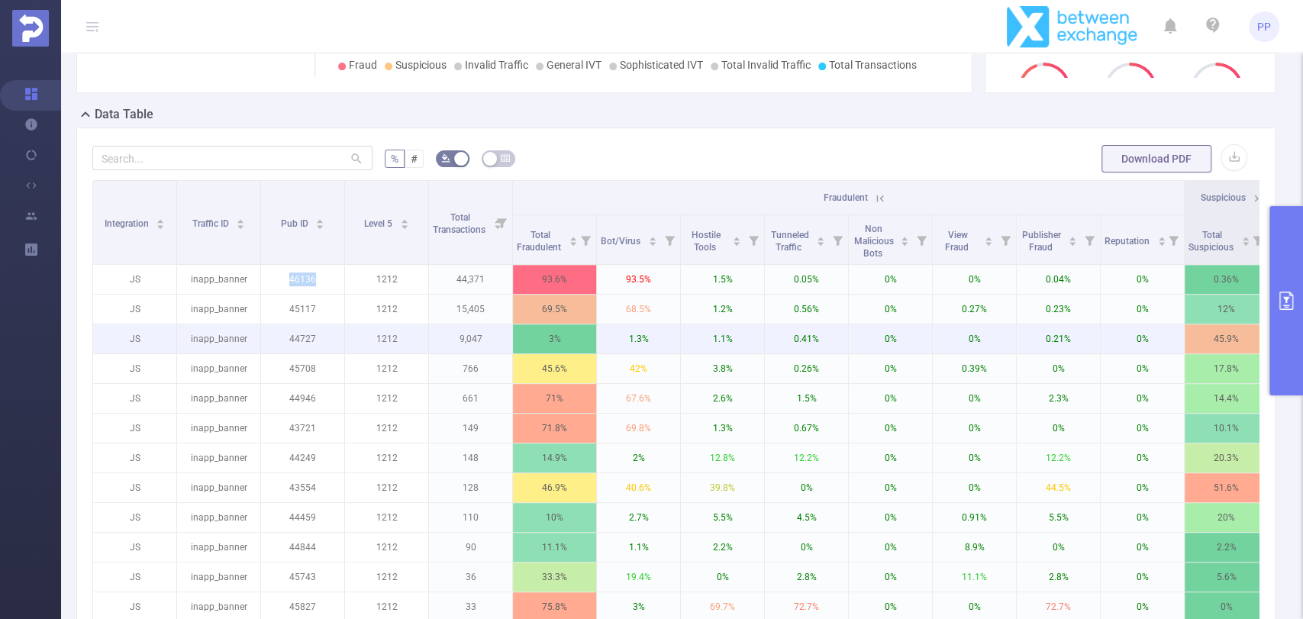
copy p "46136"
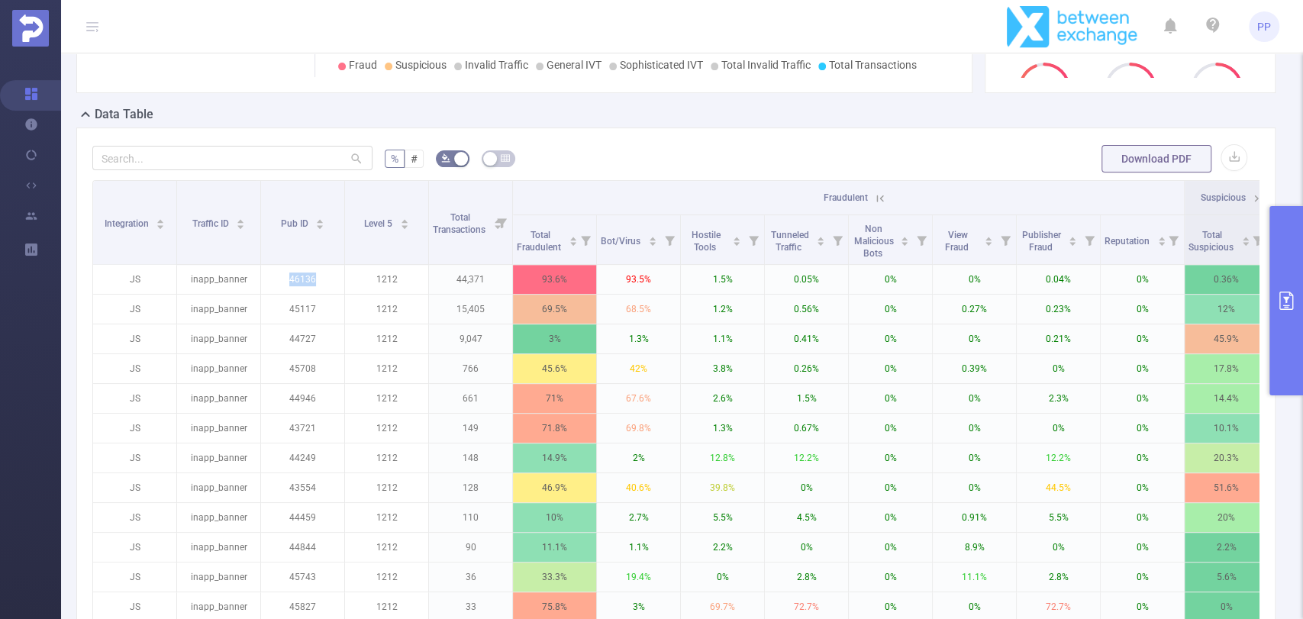
click at [1293, 312] on button "primary" at bounding box center [1287, 300] width 34 height 189
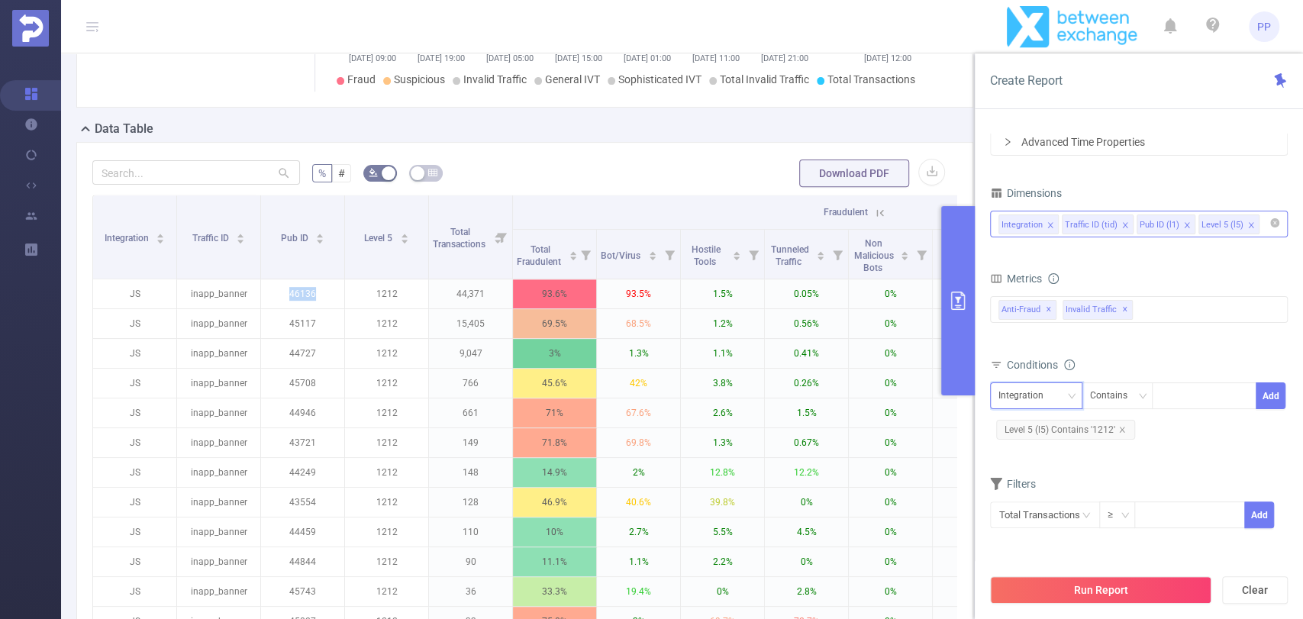
click at [1043, 392] on div "Integration" at bounding box center [1027, 395] width 56 height 25
click at [1042, 475] on li "Pub ID (l1)" at bounding box center [1036, 475] width 92 height 24
click at [1172, 399] on div at bounding box center [1205, 395] width 88 height 25
paste input "46136"
type input "46136"
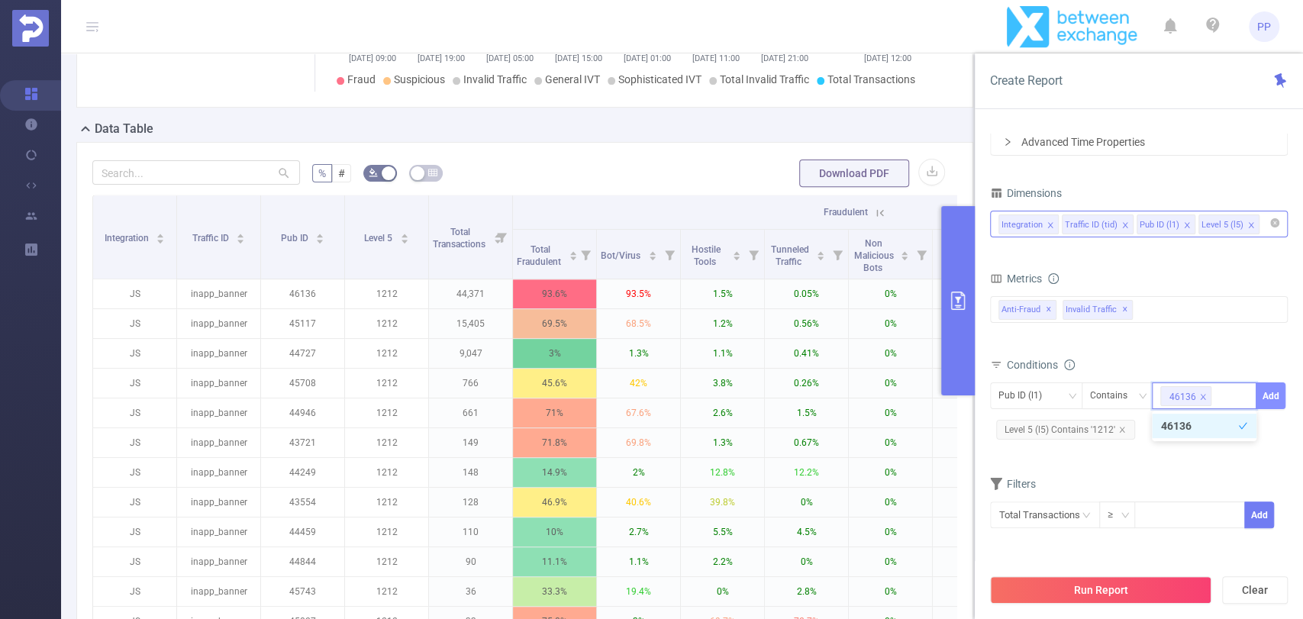
click at [1272, 389] on button "Add" at bounding box center [1271, 396] width 30 height 27
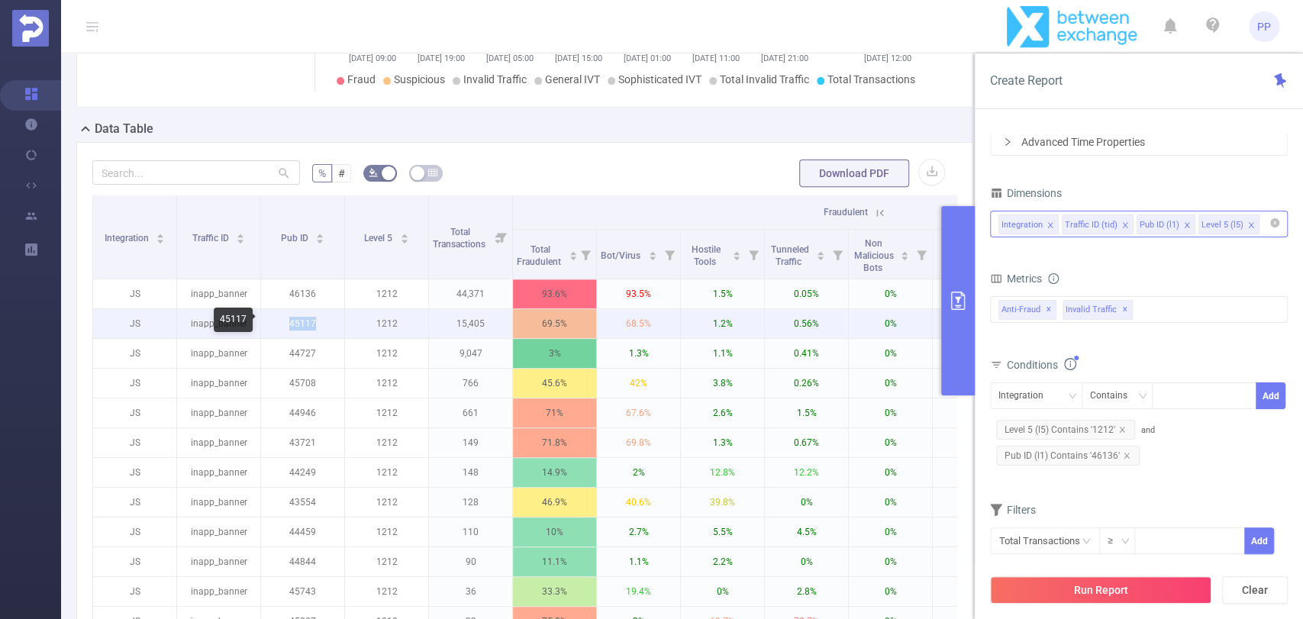
drag, startPoint x: 289, startPoint y: 324, endPoint x: 321, endPoint y: 323, distance: 32.9
click at [321, 323] on p "45117" at bounding box center [302, 323] width 83 height 29
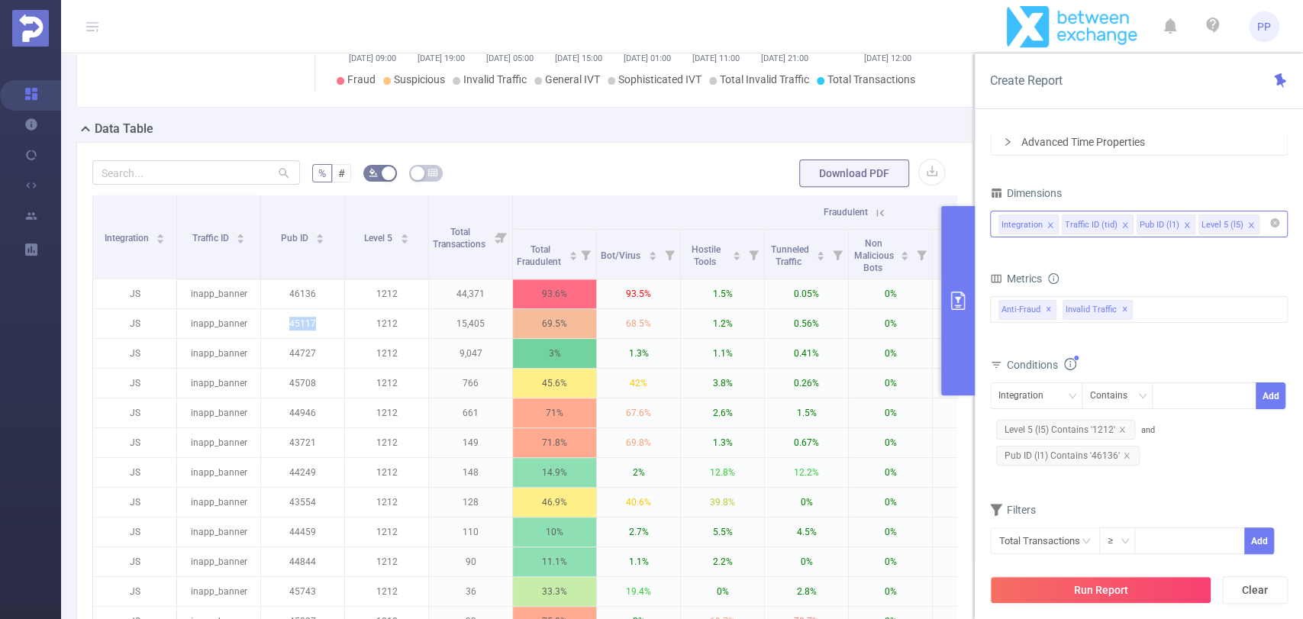
click at [1266, 227] on div "Integration Traffic ID (tid) Pub ID (l1) Level 5 (l5)" at bounding box center [1139, 223] width 281 height 25
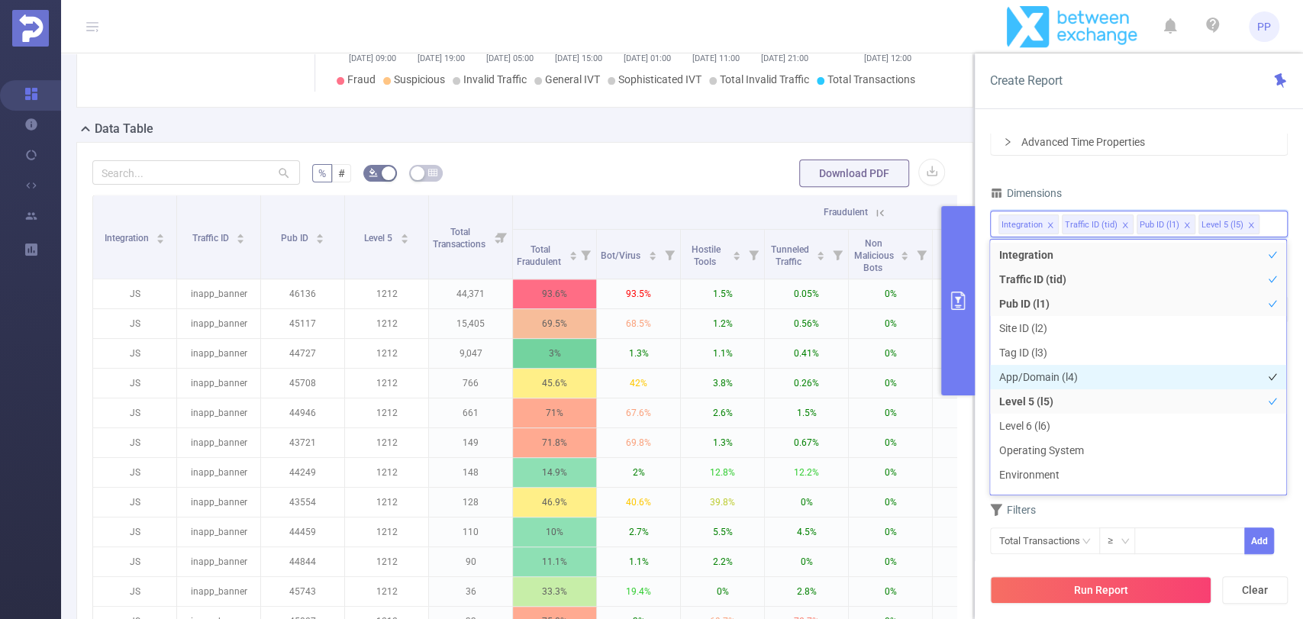
click at [1055, 375] on li "App/Domain (l4)" at bounding box center [1138, 377] width 296 height 24
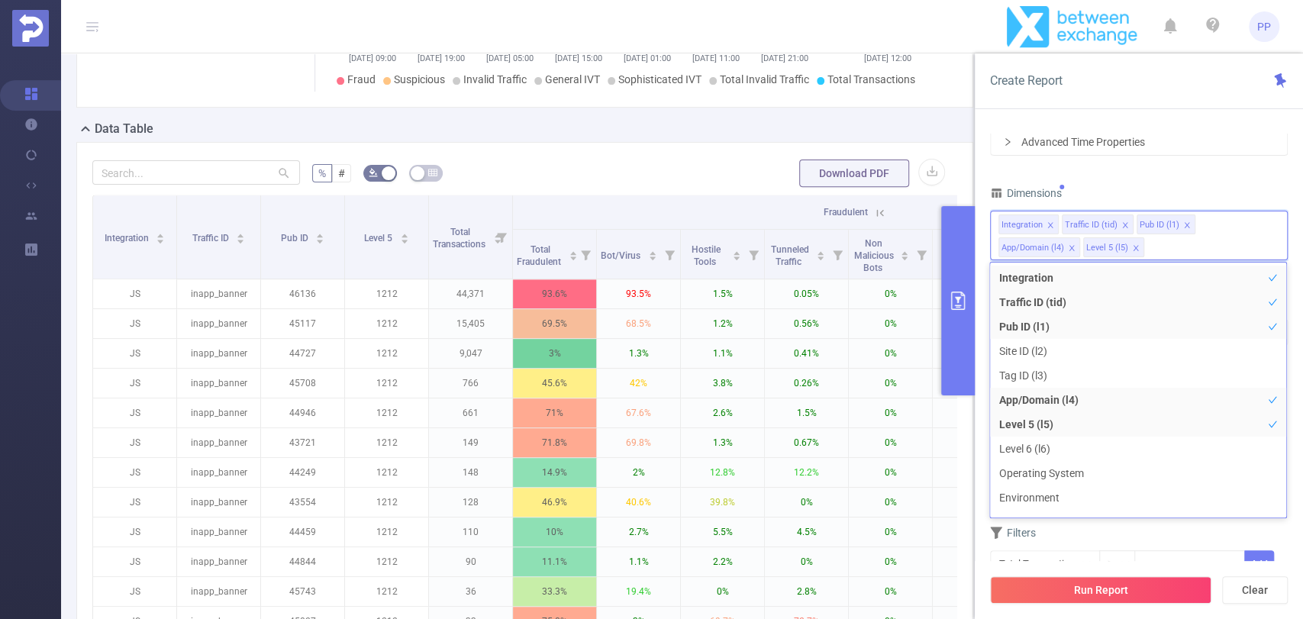
click at [1164, 180] on div "Time Range 2025-09-19 00:00 _ 2025-09-22 23:59 Advanced Time Properties Dimensi…" at bounding box center [1139, 320] width 298 height 554
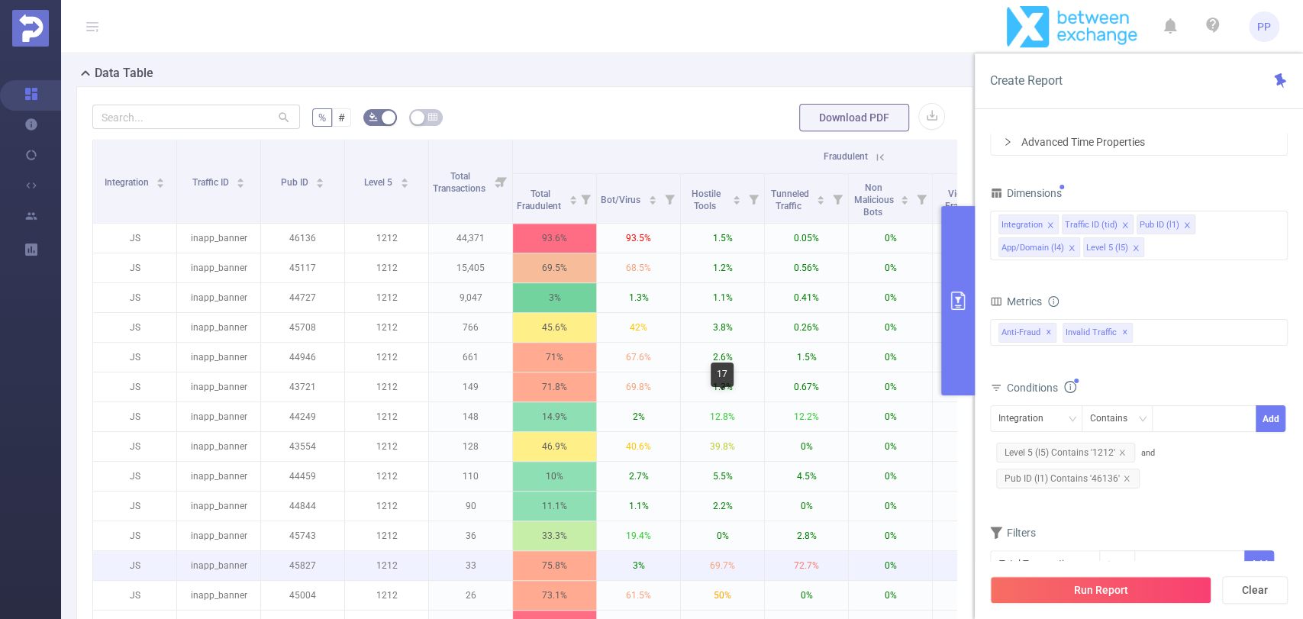
scroll to position [388, 0]
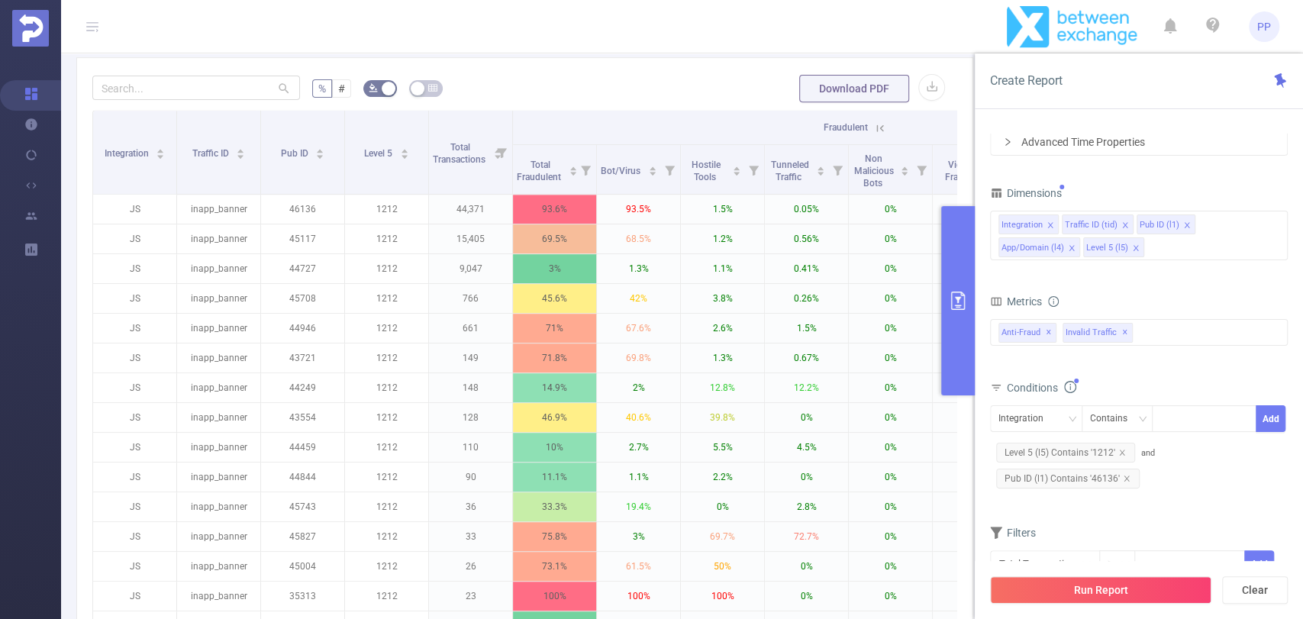
click at [954, 295] on icon "primary" at bounding box center [958, 301] width 18 height 18
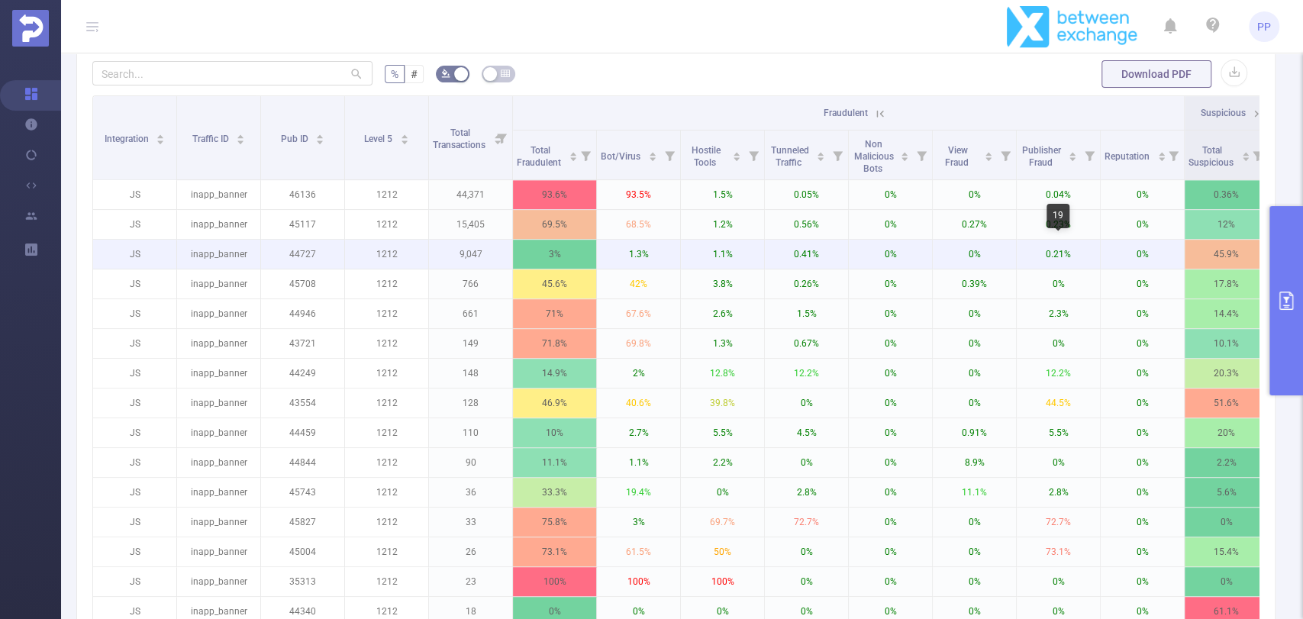
click at [1051, 264] on p "0.21%" at bounding box center [1058, 254] width 83 height 29
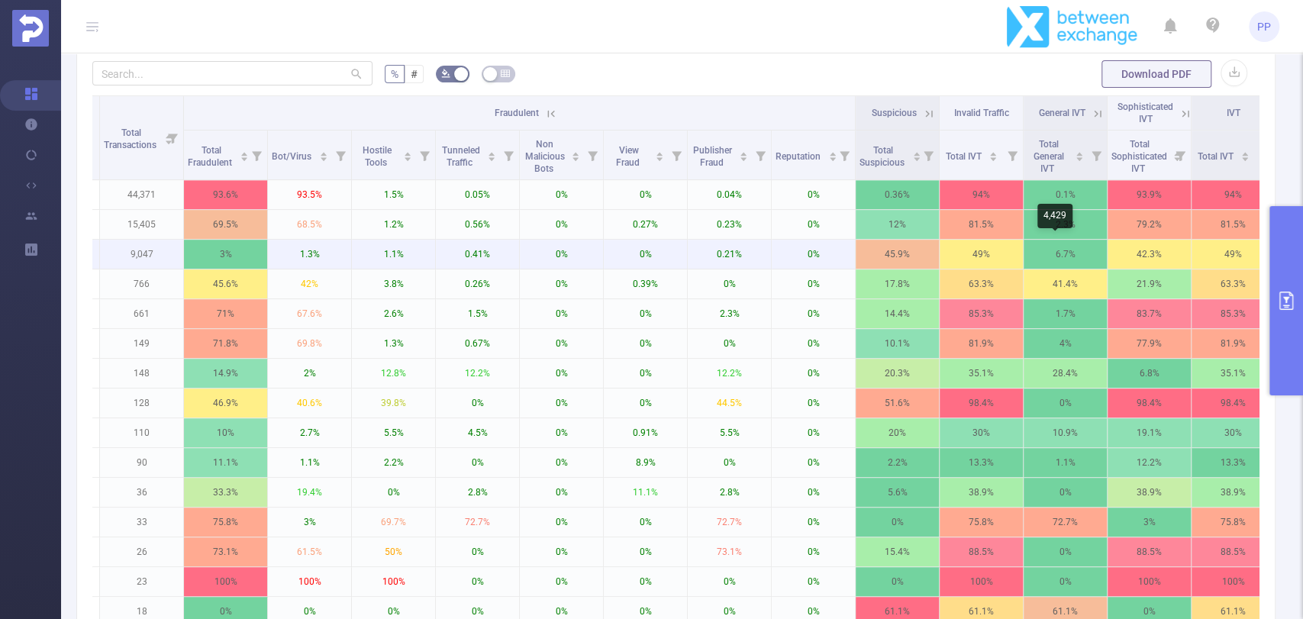
scroll to position [0, 360]
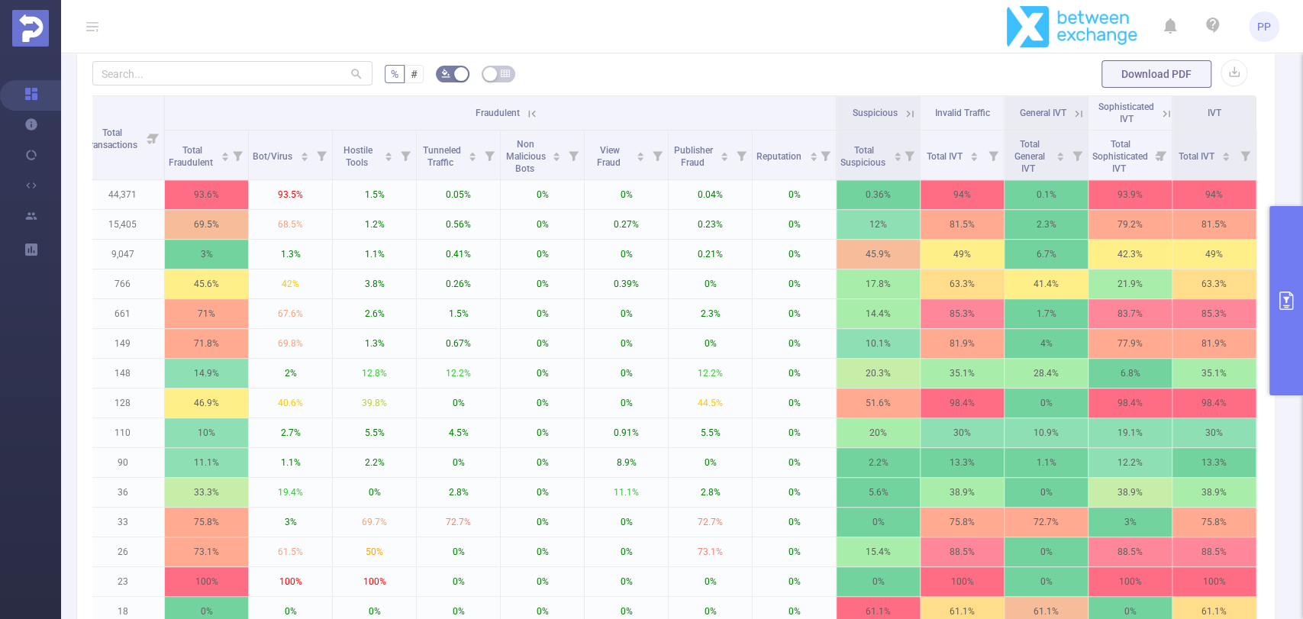
click at [1155, 110] on icon at bounding box center [1164, 112] width 18 height 15
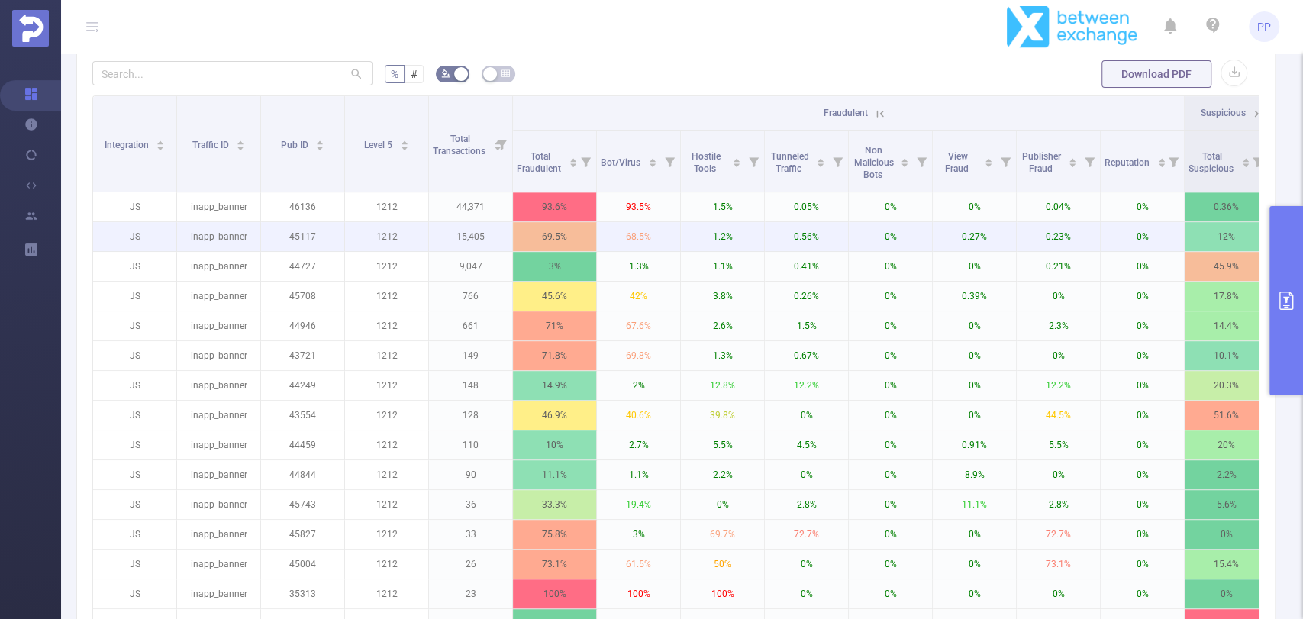
scroll to position [0, 0]
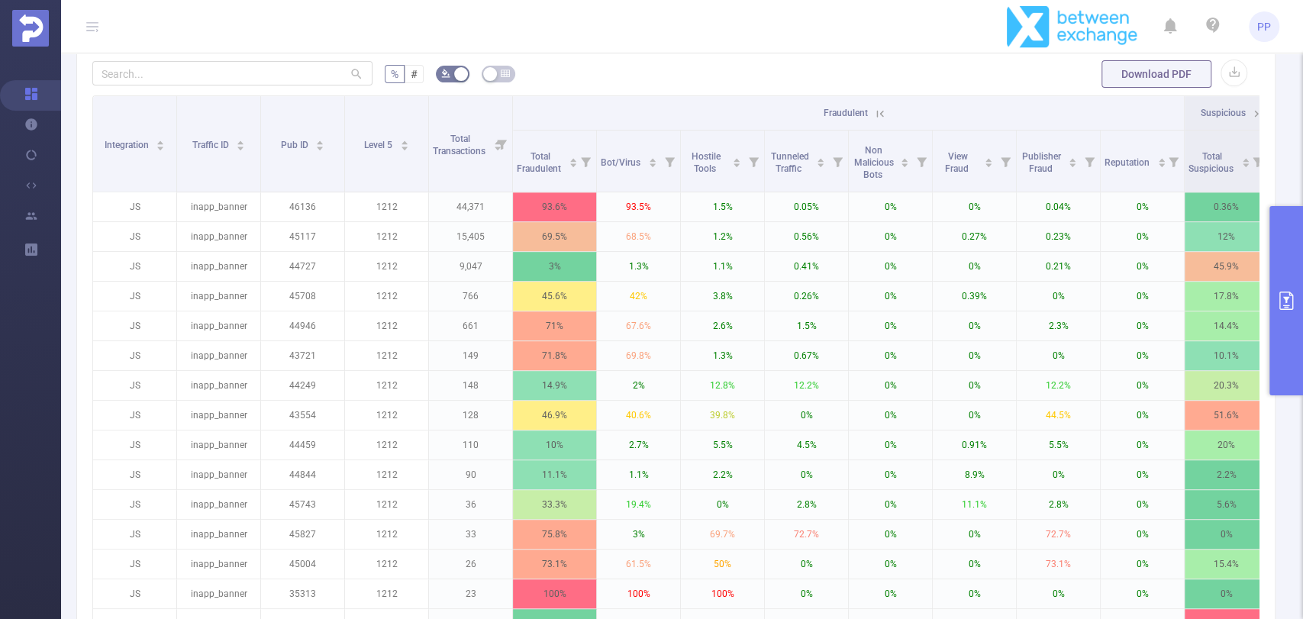
click at [1277, 290] on button "primary" at bounding box center [1287, 300] width 34 height 189
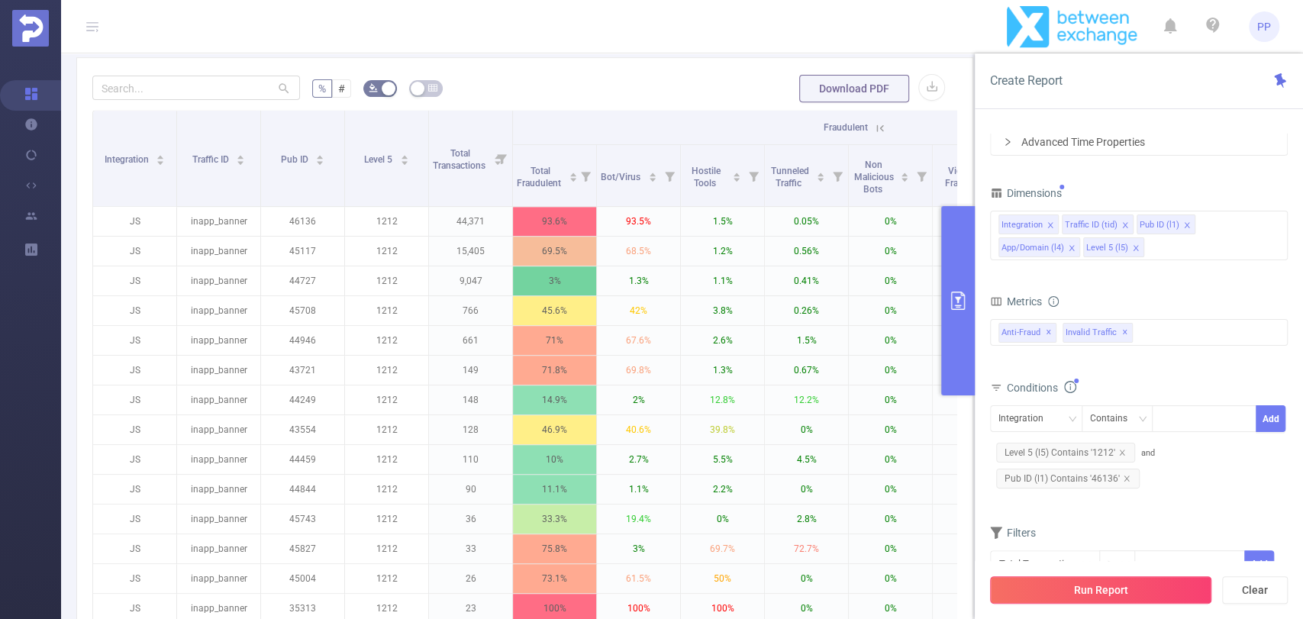
click at [1095, 589] on button "Run Report" at bounding box center [1100, 589] width 221 height 27
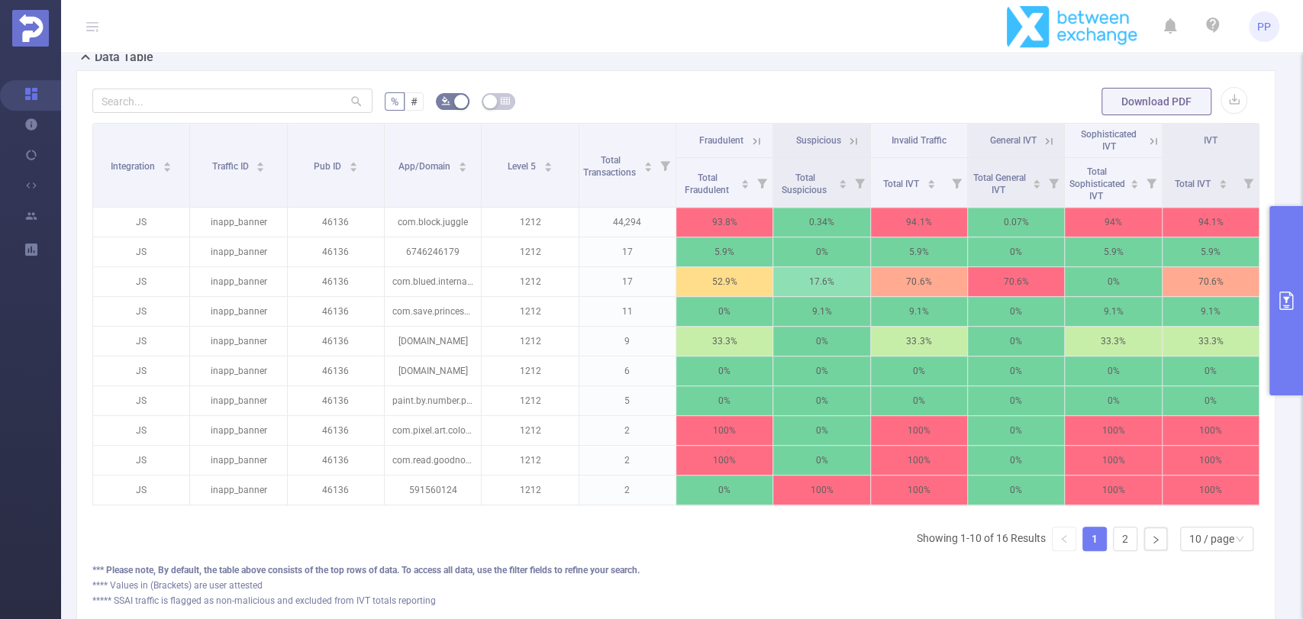
scroll to position [389, 0]
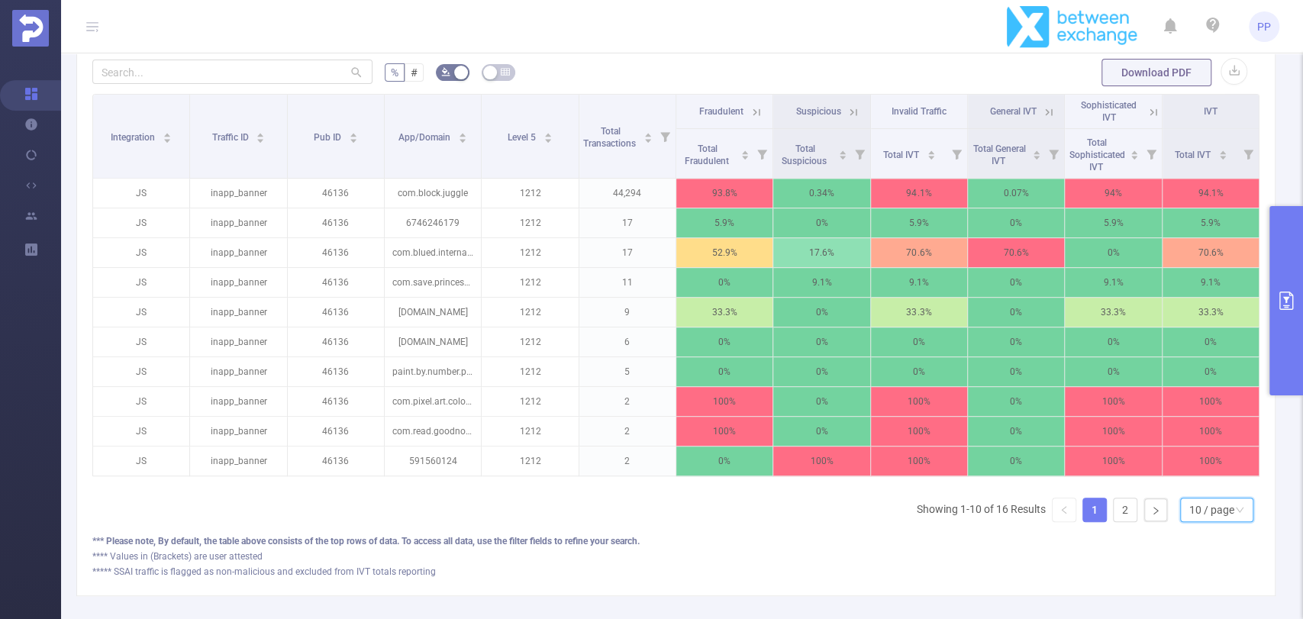
click at [1207, 515] on div "10 / page" at bounding box center [1212, 510] width 45 height 23
click at [1199, 496] on li "50 / page" at bounding box center [1203, 495] width 73 height 24
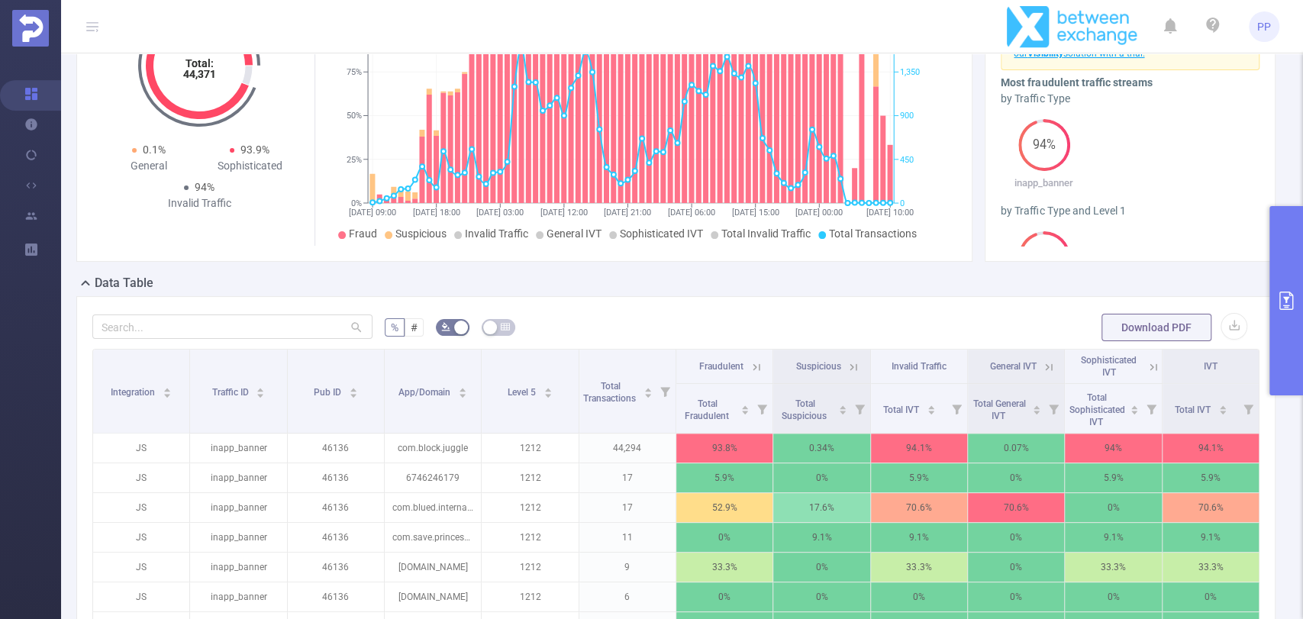
scroll to position [305, 0]
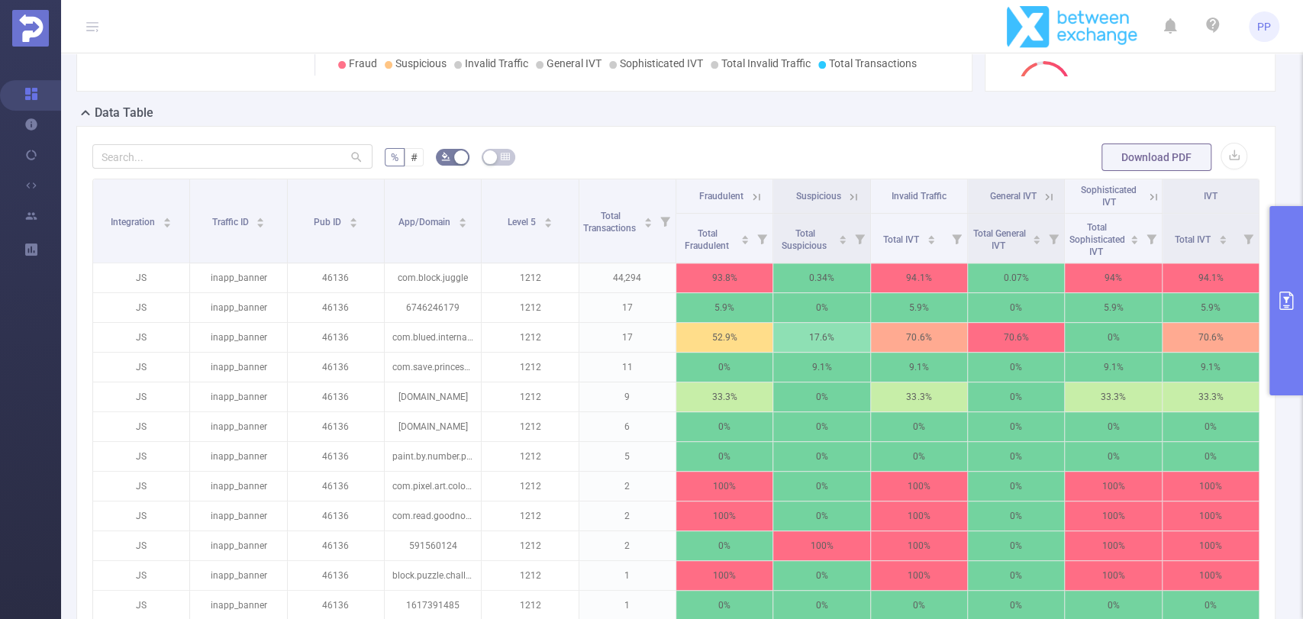
click at [753, 191] on icon at bounding box center [757, 197] width 14 height 14
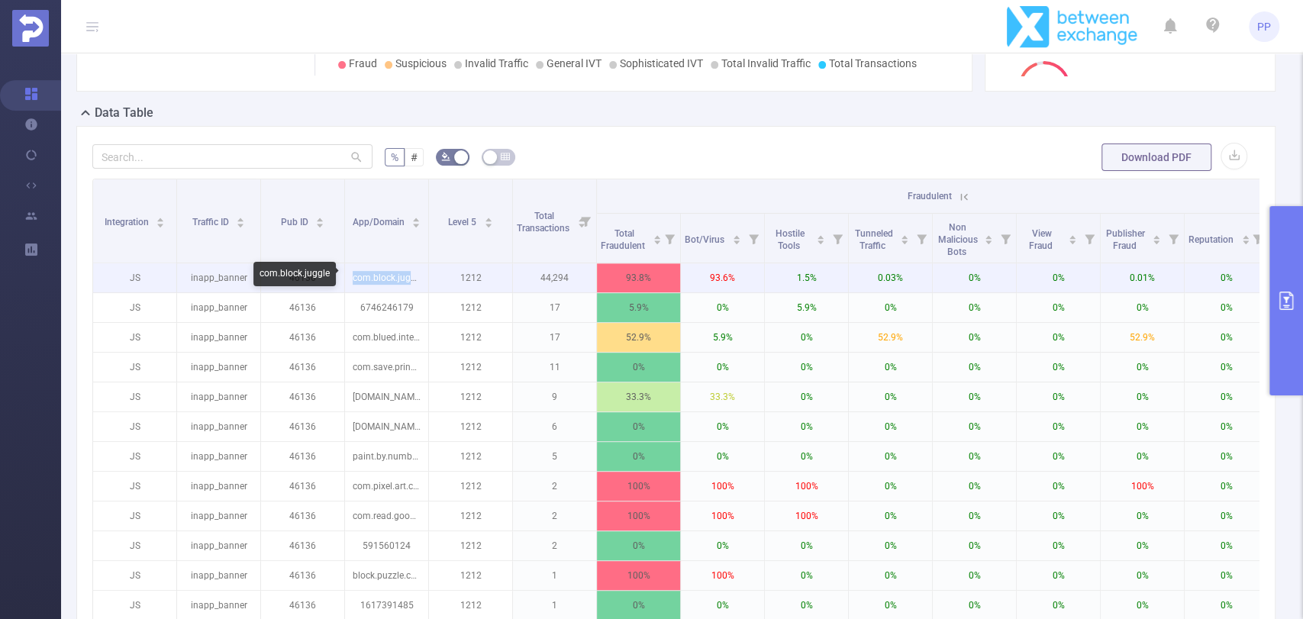
drag, startPoint x: 354, startPoint y: 276, endPoint x: 420, endPoint y: 275, distance: 65.7
click at [420, 275] on p "com.block.juggle" at bounding box center [386, 277] width 83 height 29
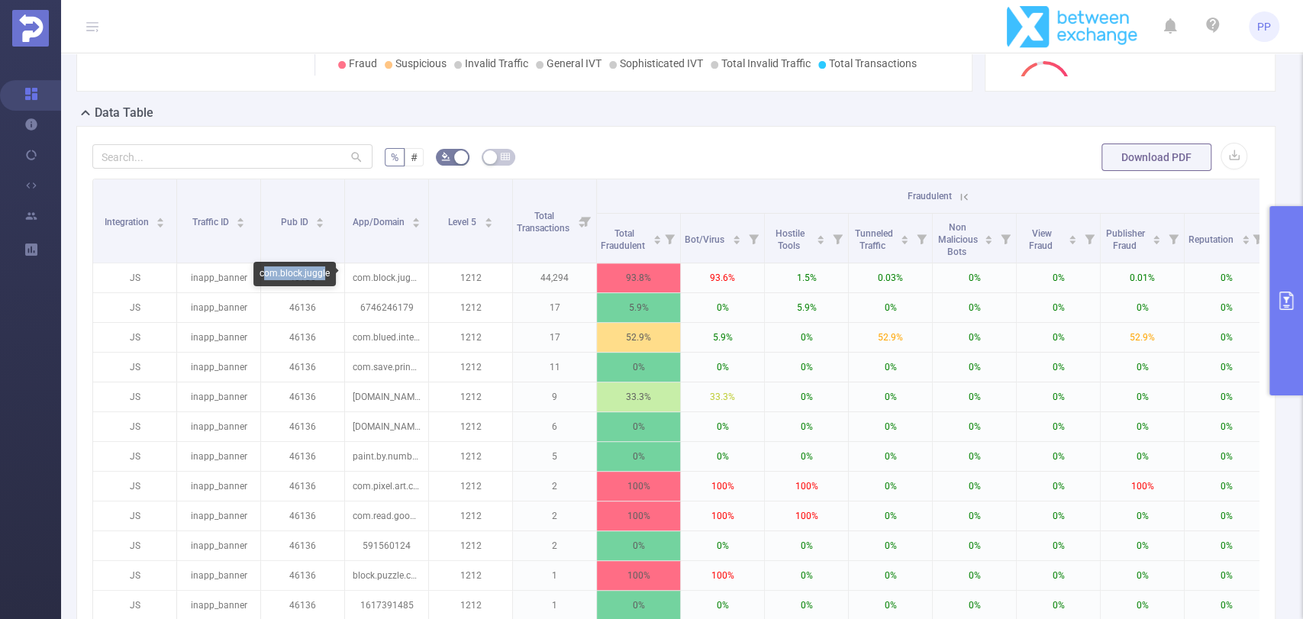
drag, startPoint x: 326, startPoint y: 272, endPoint x: 263, endPoint y: 273, distance: 63.4
click at [263, 273] on div "com.block.juggle" at bounding box center [294, 274] width 82 height 24
copy div "com.block.juggle"
drag, startPoint x: 260, startPoint y: 273, endPoint x: 327, endPoint y: 275, distance: 67.2
click at [327, 275] on div "com.block.juggle" at bounding box center [294, 274] width 82 height 24
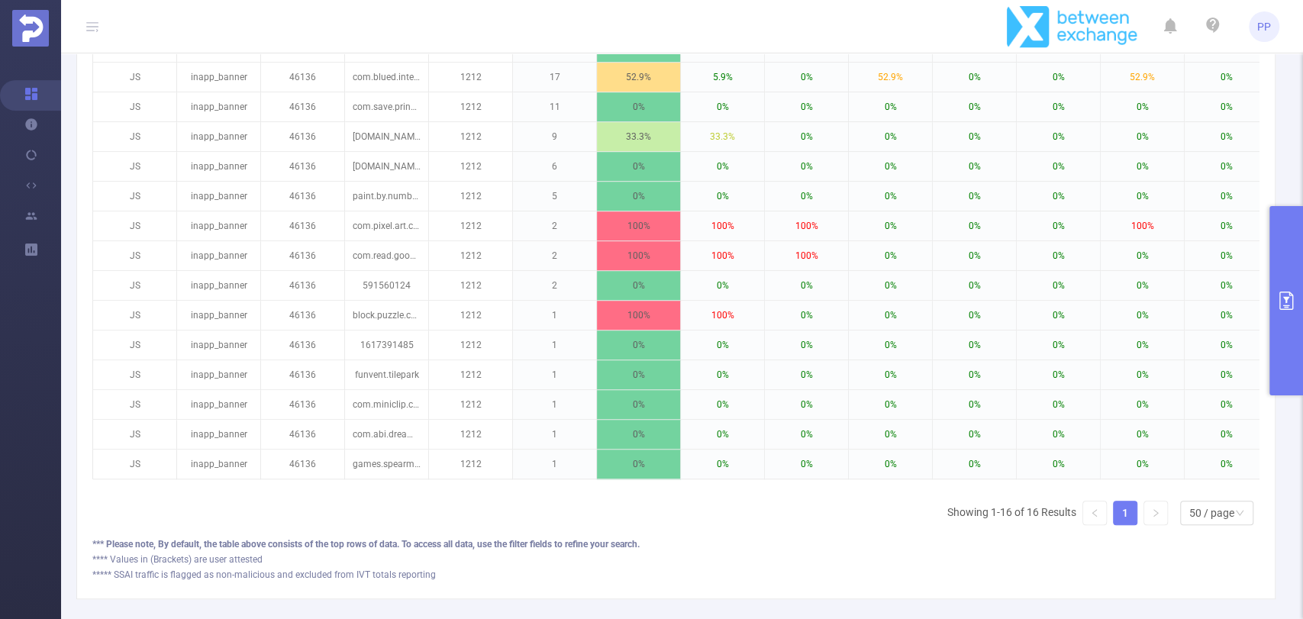
scroll to position [396, 0]
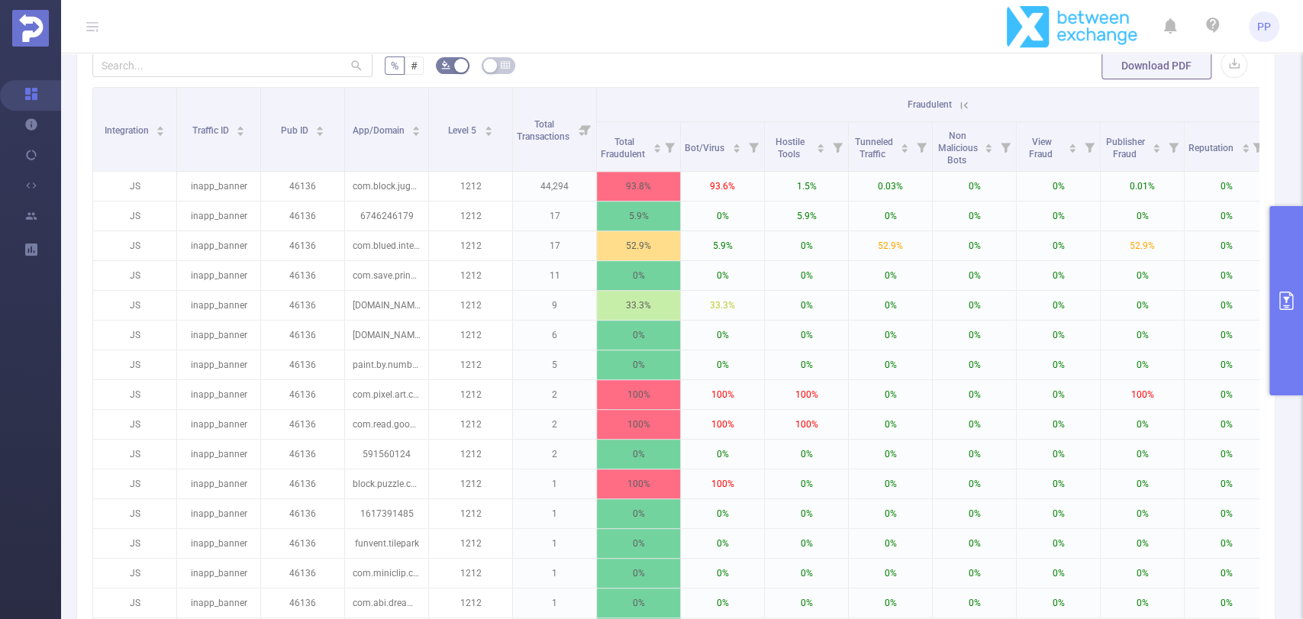
click at [1281, 297] on icon "primary" at bounding box center [1286, 301] width 18 height 18
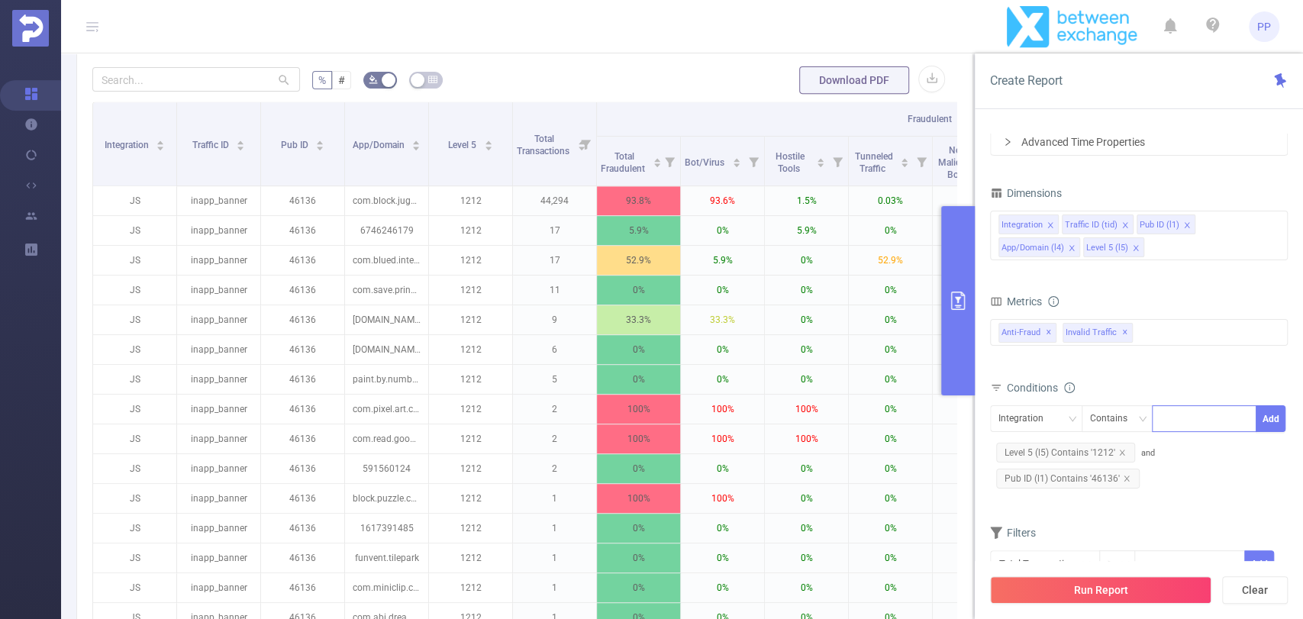
click at [1177, 415] on div at bounding box center [1205, 418] width 88 height 25
paste input "45117"
type input "45117"
click at [1034, 431] on div "Integration" at bounding box center [1036, 418] width 92 height 27
click at [1035, 488] on li "Pub ID (l1)" at bounding box center [1038, 498] width 97 height 24
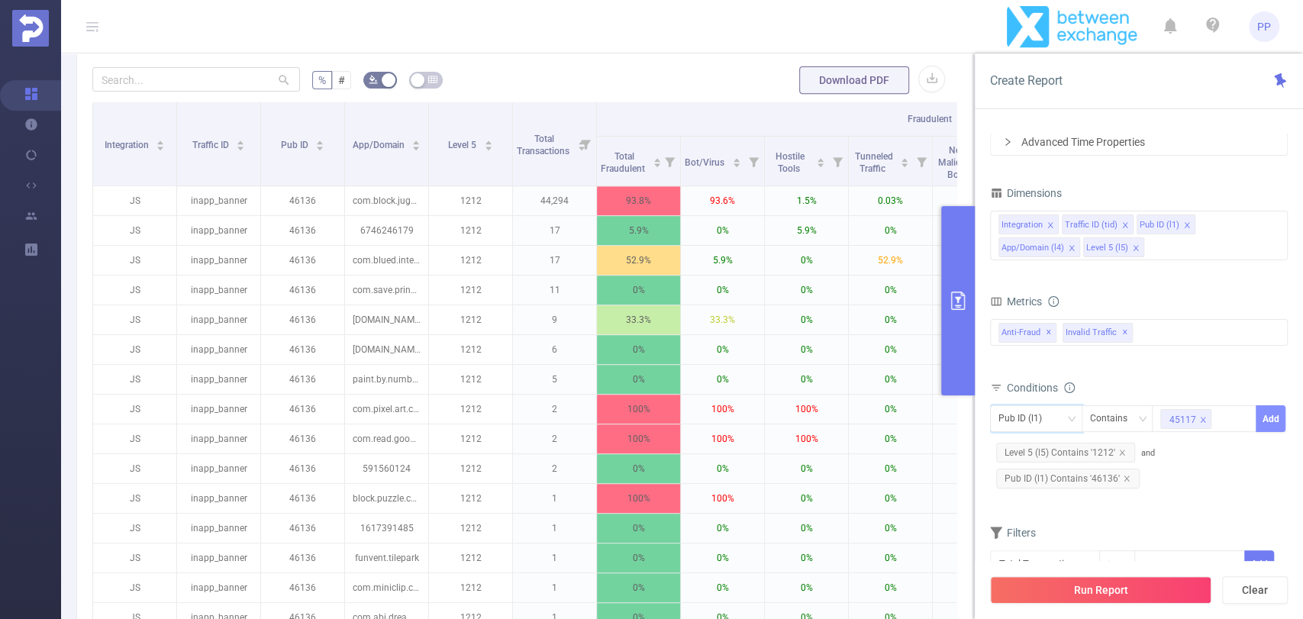
click at [1261, 418] on button "Add" at bounding box center [1271, 418] width 30 height 27
click at [1129, 479] on span "Pub ID (l1) Contains '46136'" at bounding box center [1068, 479] width 144 height 20
click at [1123, 475] on icon "icon: close" at bounding box center [1127, 479] width 8 height 8
click at [1118, 596] on button "Run Report" at bounding box center [1100, 589] width 221 height 27
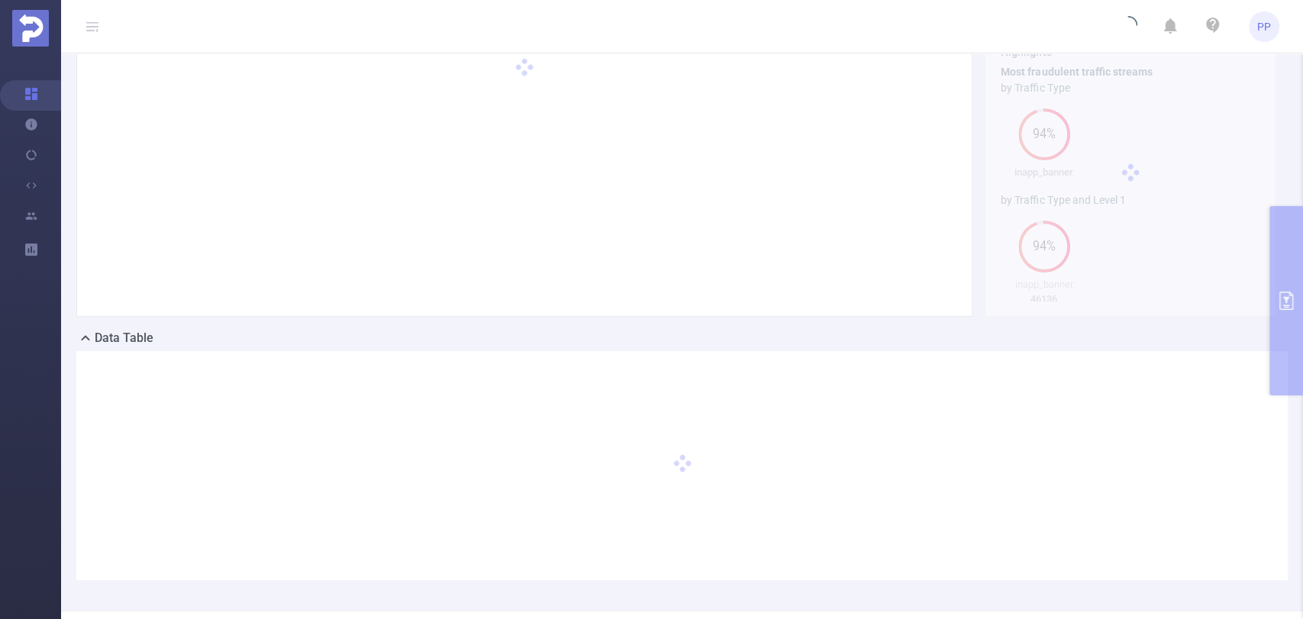
scroll to position [50, 0]
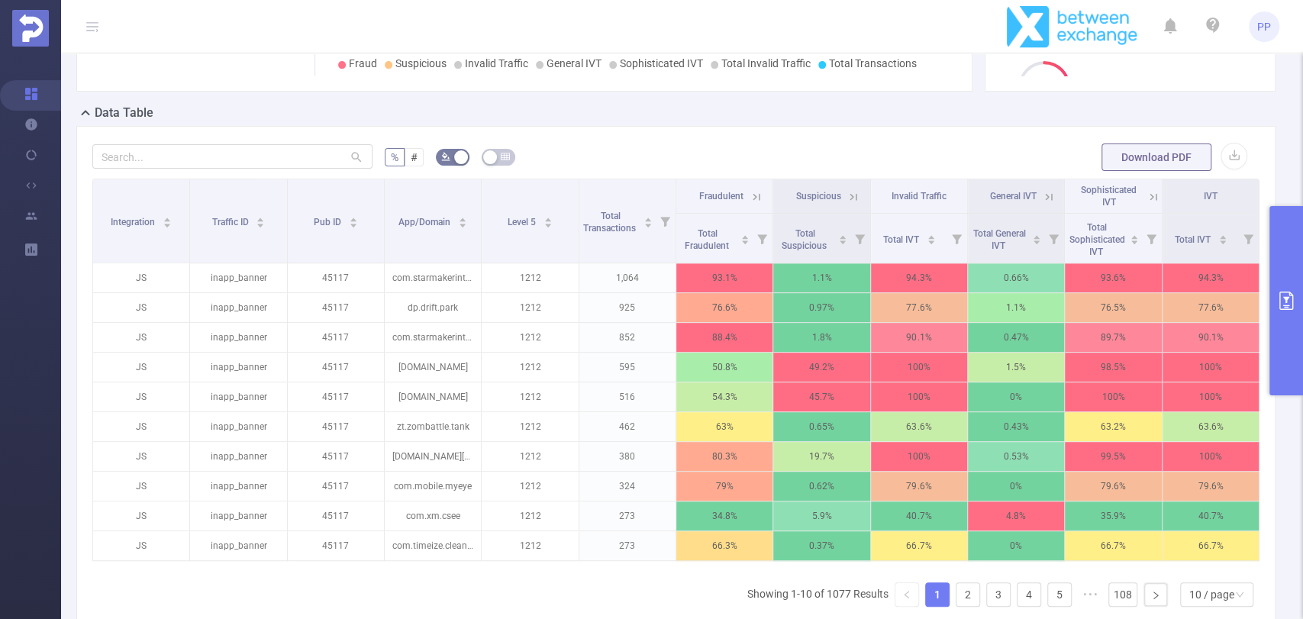
scroll to position [389, 0]
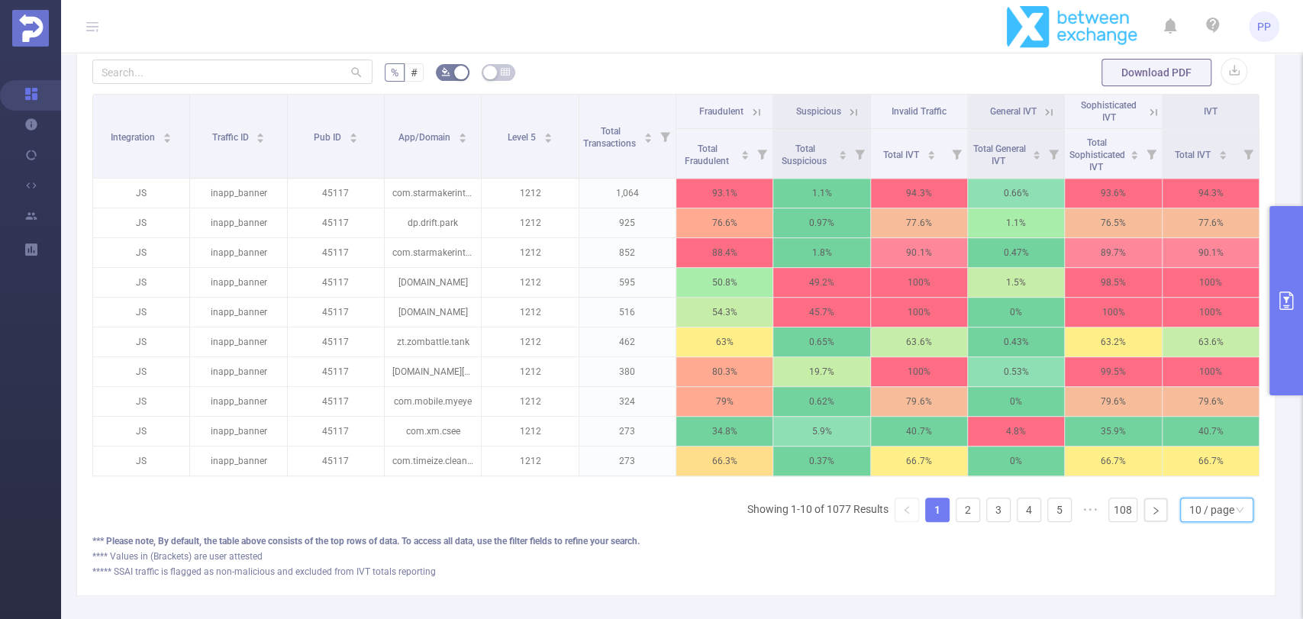
click at [1210, 521] on div "10 / page" at bounding box center [1212, 510] width 45 height 23
click at [1200, 490] on li "50 / page" at bounding box center [1203, 495] width 73 height 24
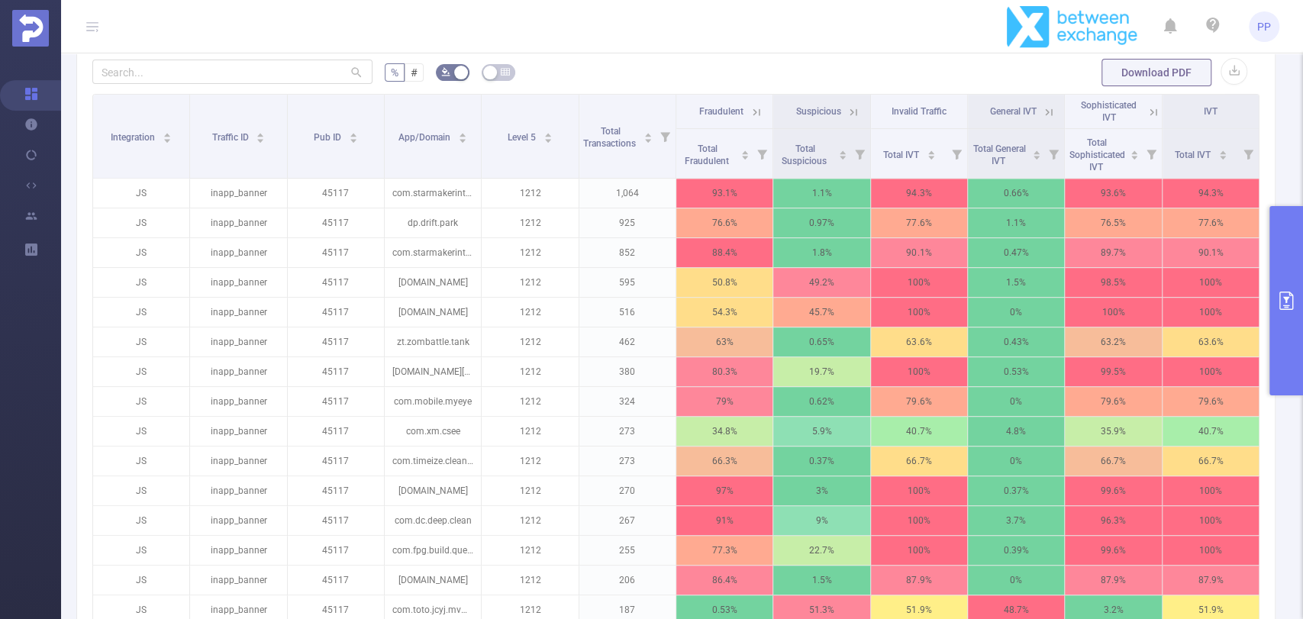
click at [753, 111] on icon at bounding box center [757, 112] width 14 height 14
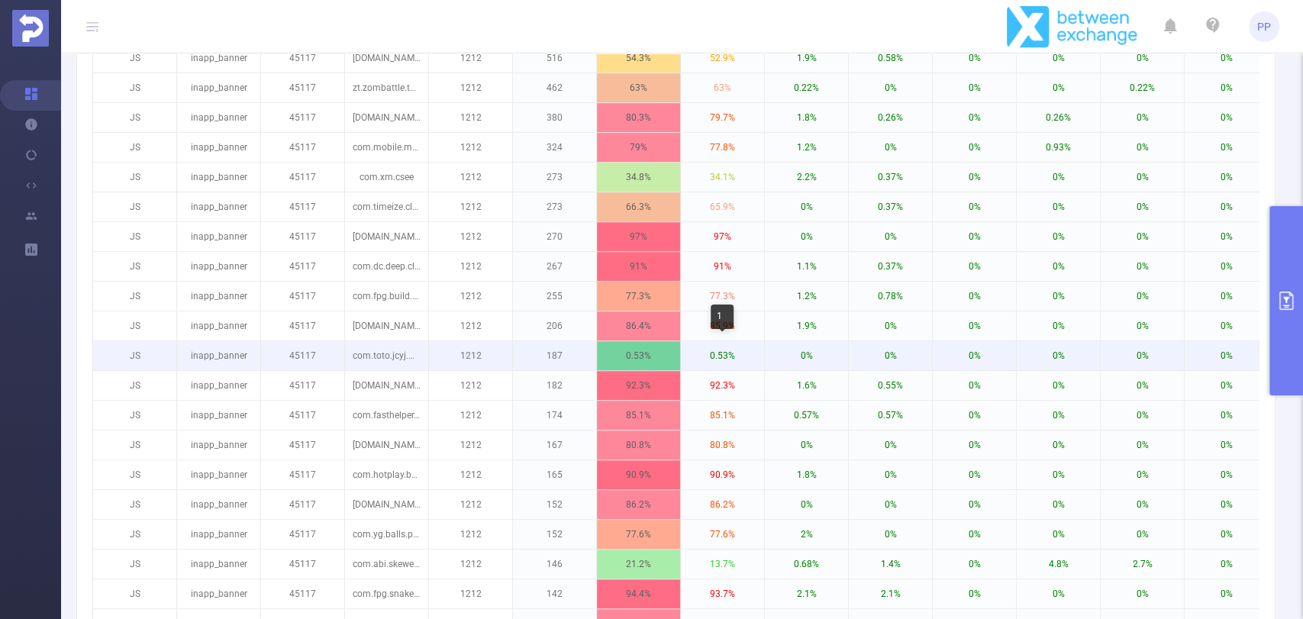
scroll to position [220, 0]
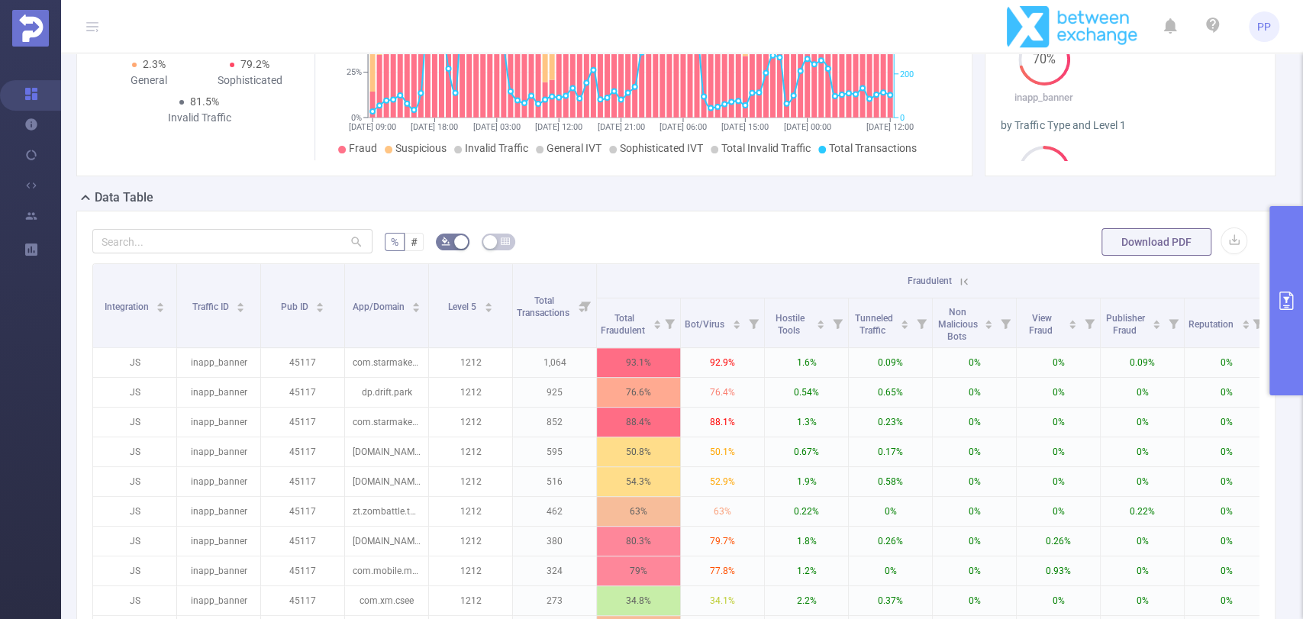
click at [965, 277] on icon at bounding box center [964, 282] width 14 height 14
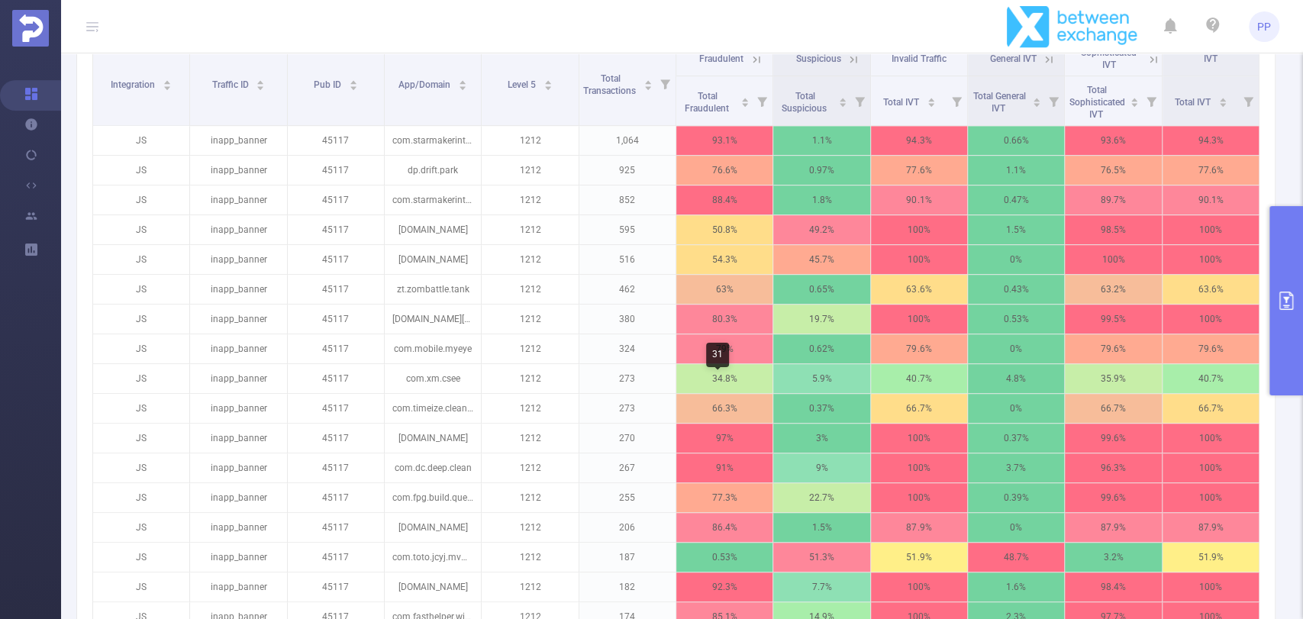
scroll to position [389, 0]
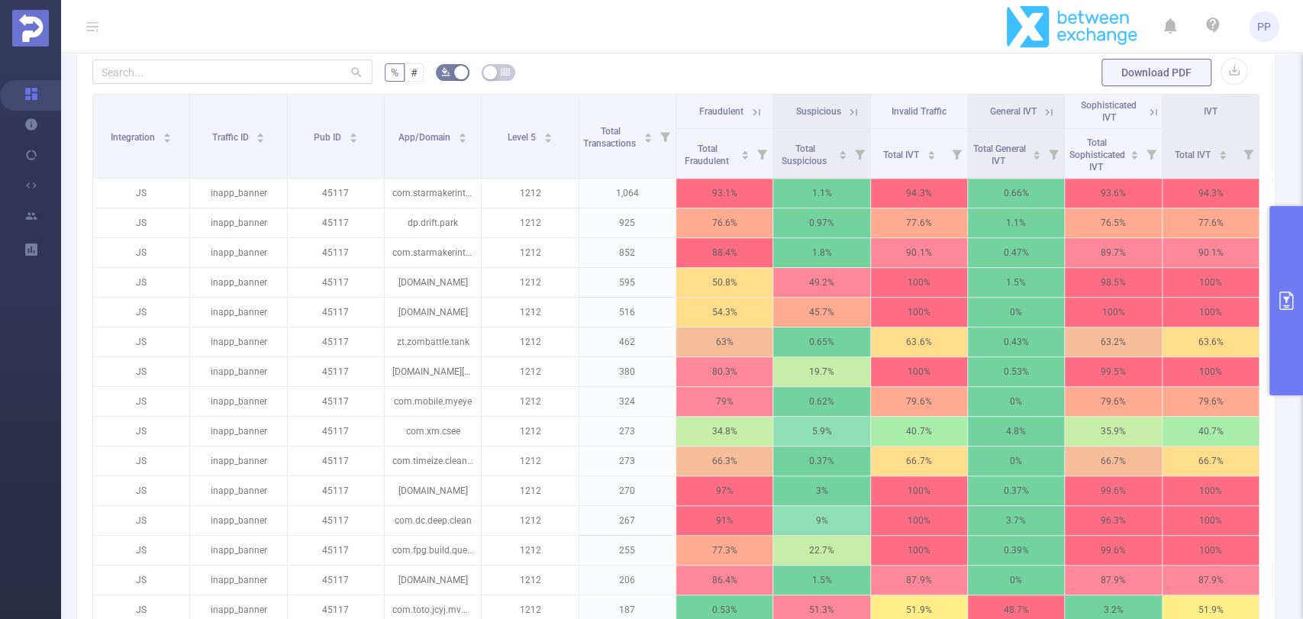
click at [760, 107] on th "Fraudulent" at bounding box center [724, 112] width 97 height 34
click at [754, 107] on icon at bounding box center [757, 112] width 14 height 14
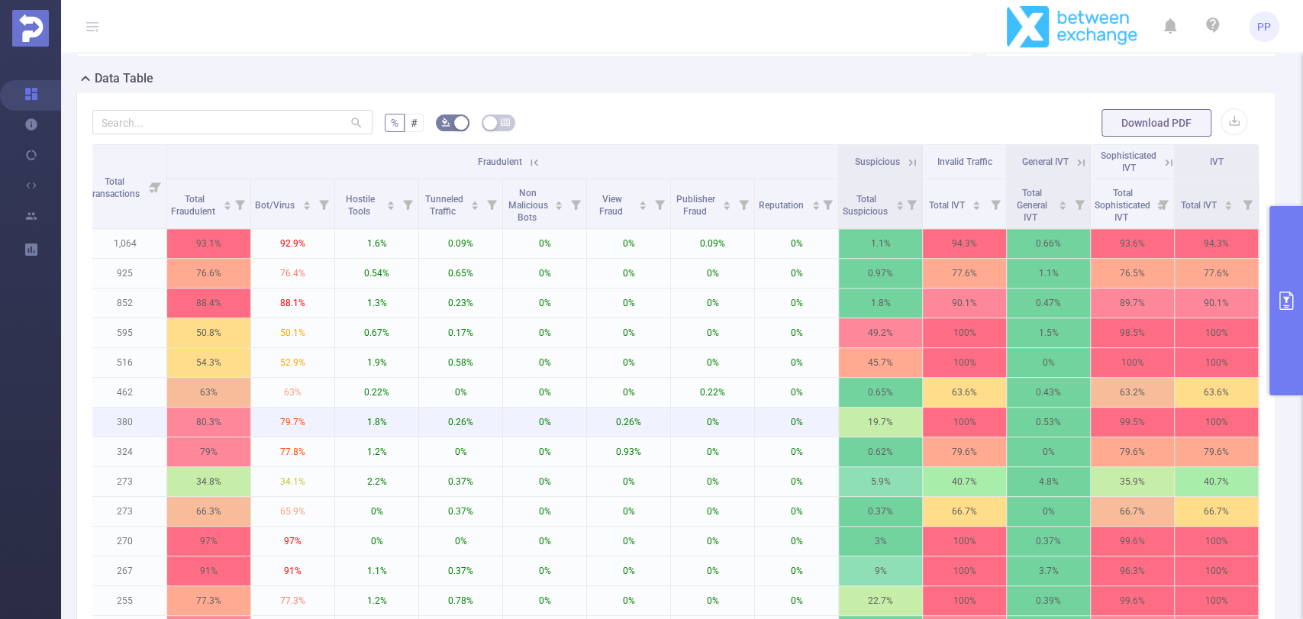
scroll to position [0, 445]
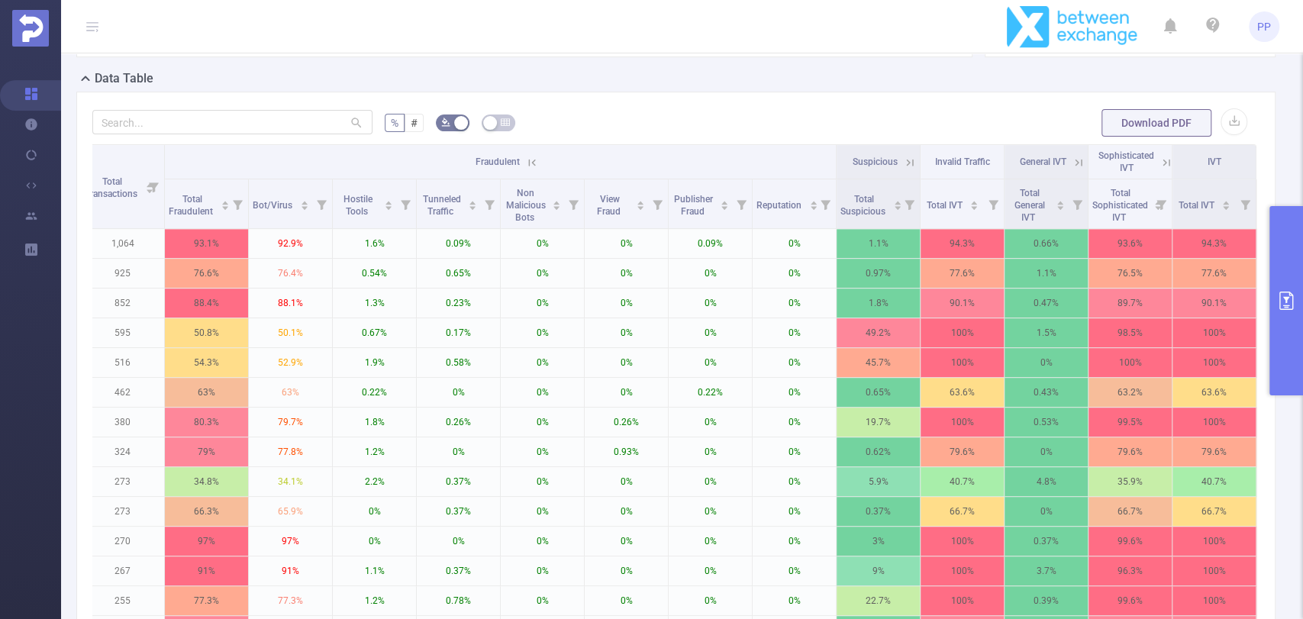
click at [903, 157] on icon at bounding box center [910, 163] width 14 height 14
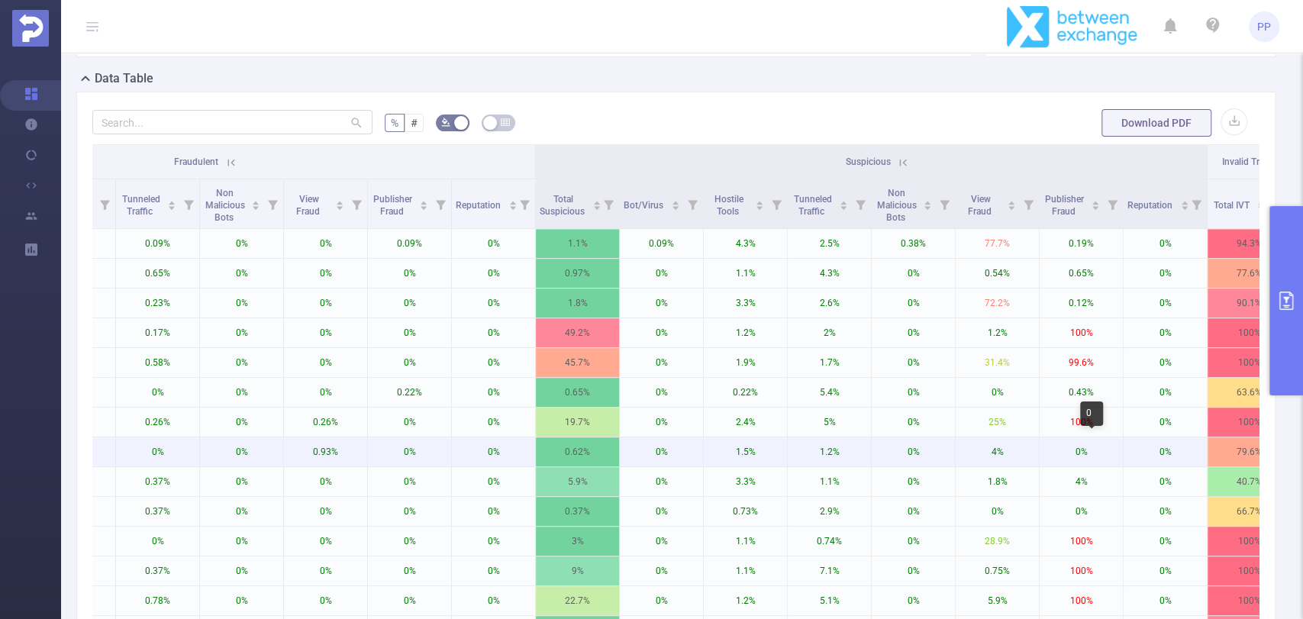
scroll to position [0, 751]
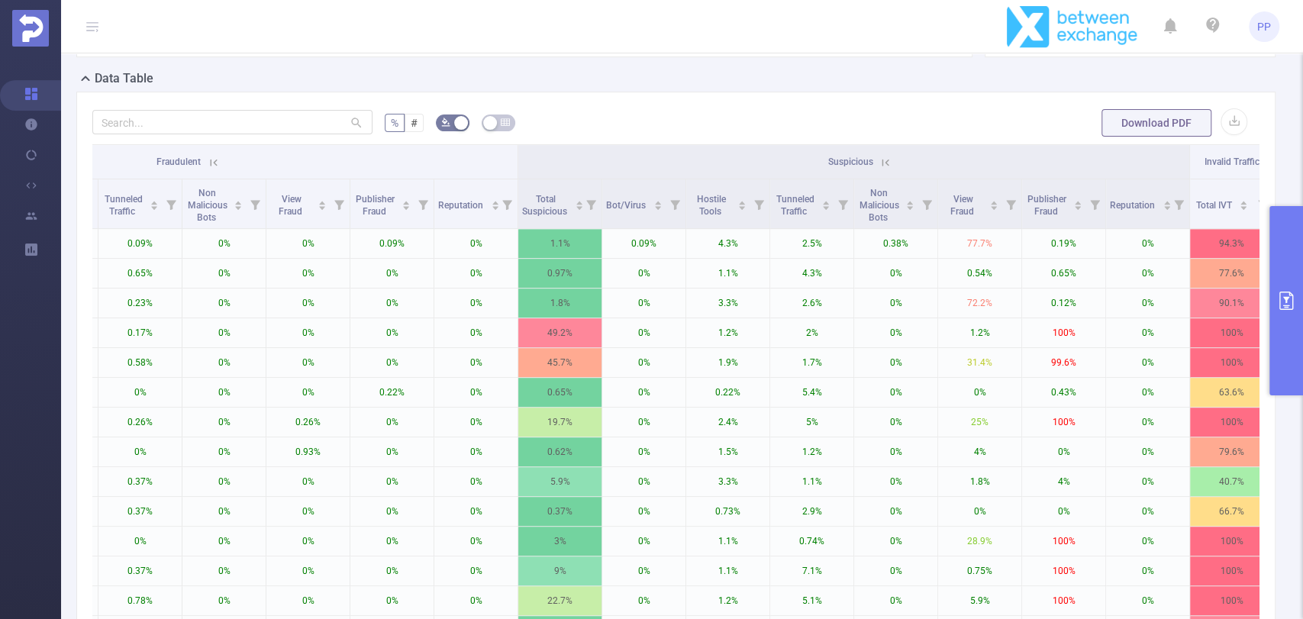
click at [886, 164] on icon at bounding box center [886, 163] width 14 height 14
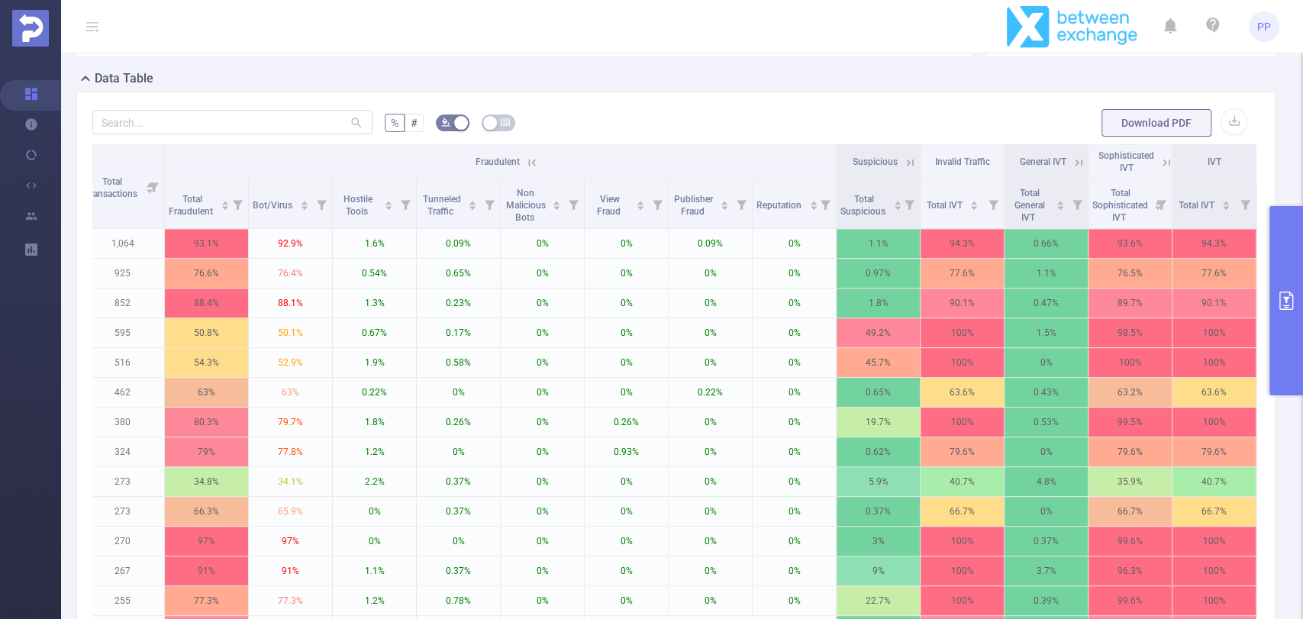
scroll to position [0, 445]
click at [1160, 161] on icon at bounding box center [1167, 163] width 14 height 14
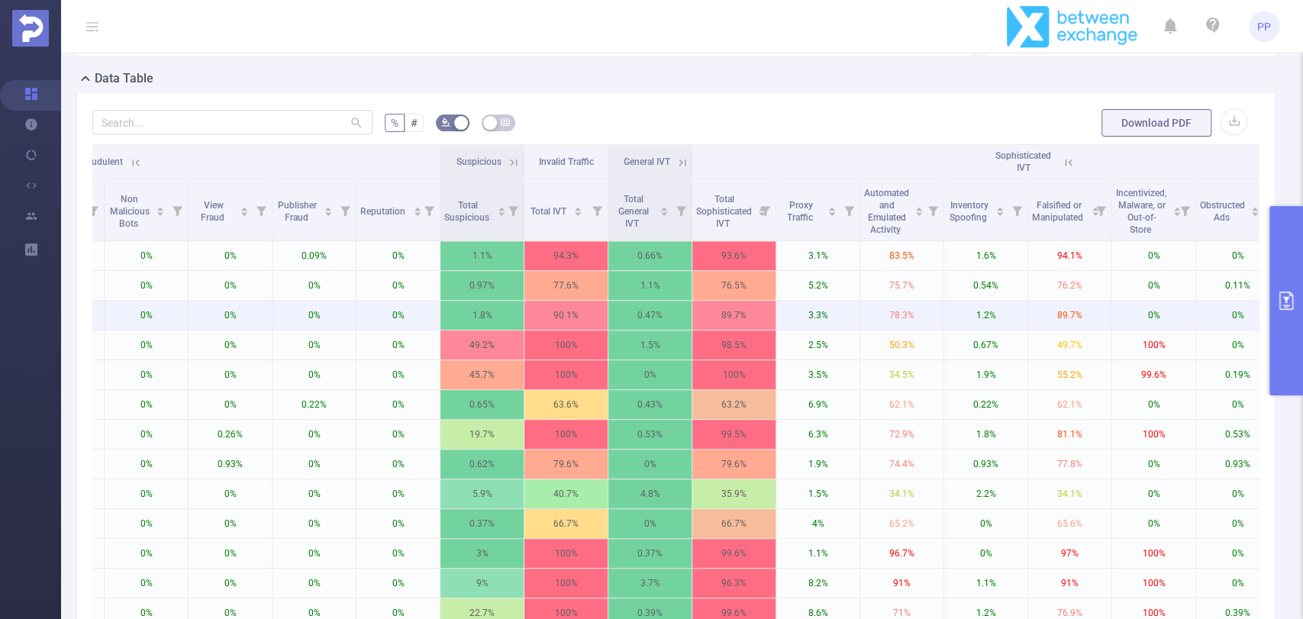
scroll to position [0, 988]
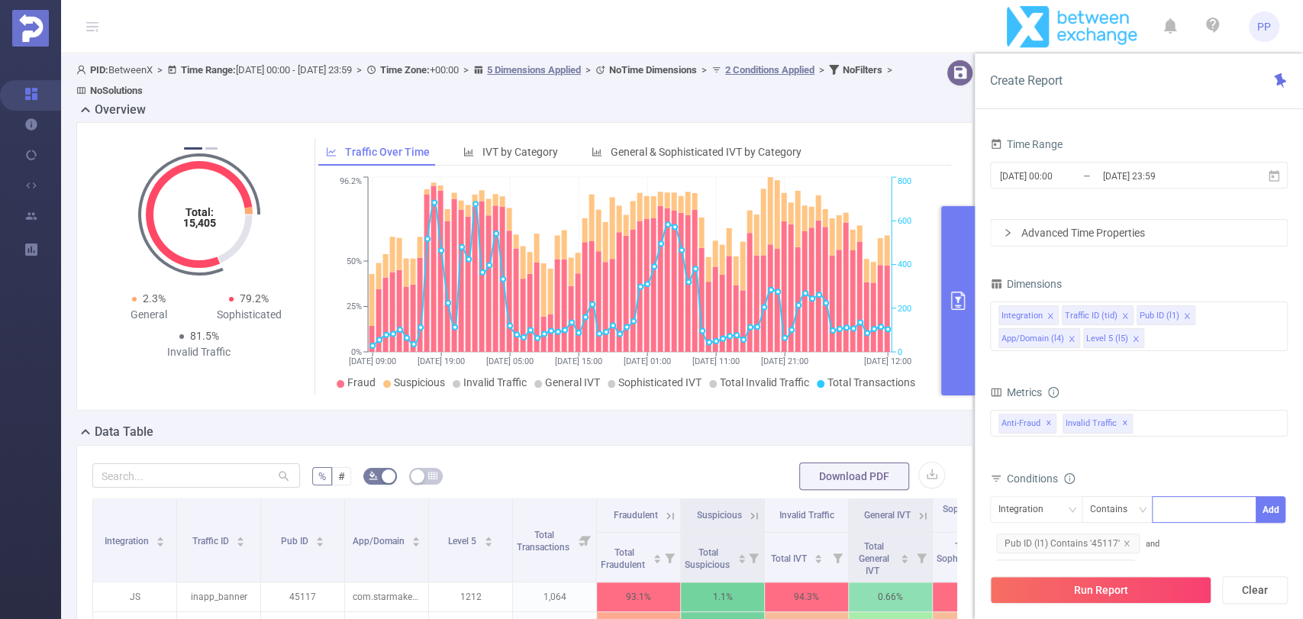
click at [1203, 508] on div at bounding box center [1205, 509] width 88 height 25
paste input "46136"
type input "46136"
click at [1182, 533] on li "46136" at bounding box center [1204, 540] width 105 height 24
click at [1056, 517] on div "Integration" at bounding box center [1037, 509] width 76 height 25
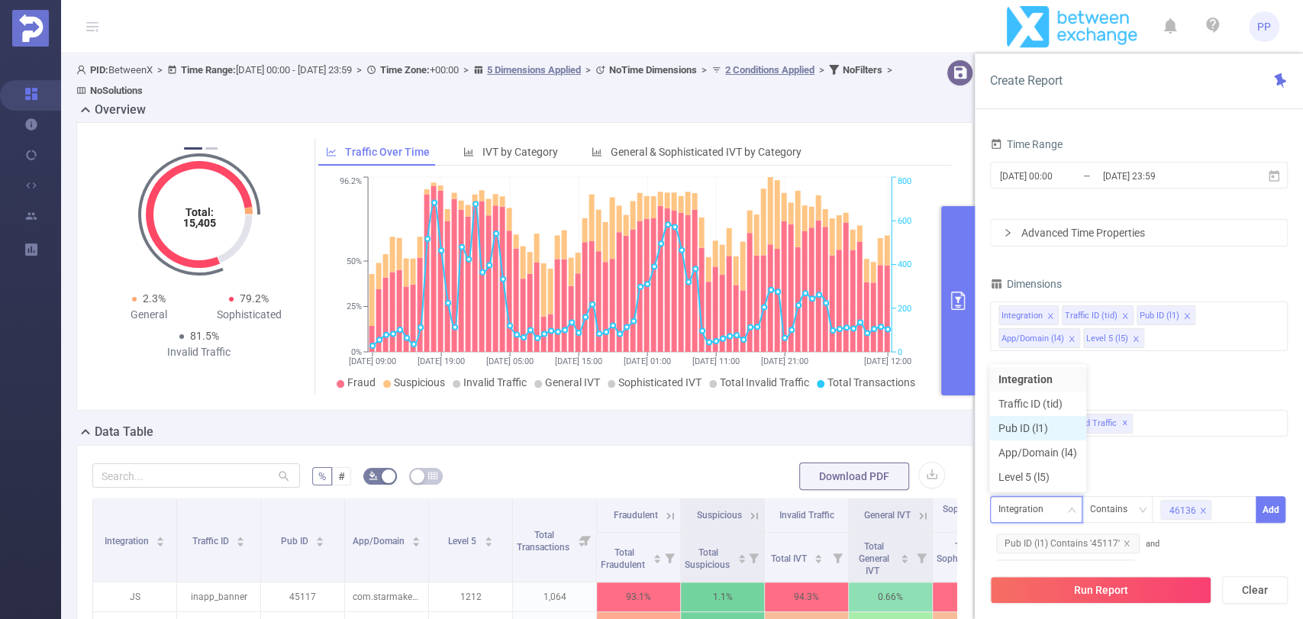
click at [1037, 424] on li "Pub ID (l1)" at bounding box center [1038, 428] width 97 height 24
click at [1274, 506] on button "Add" at bounding box center [1271, 509] width 30 height 27
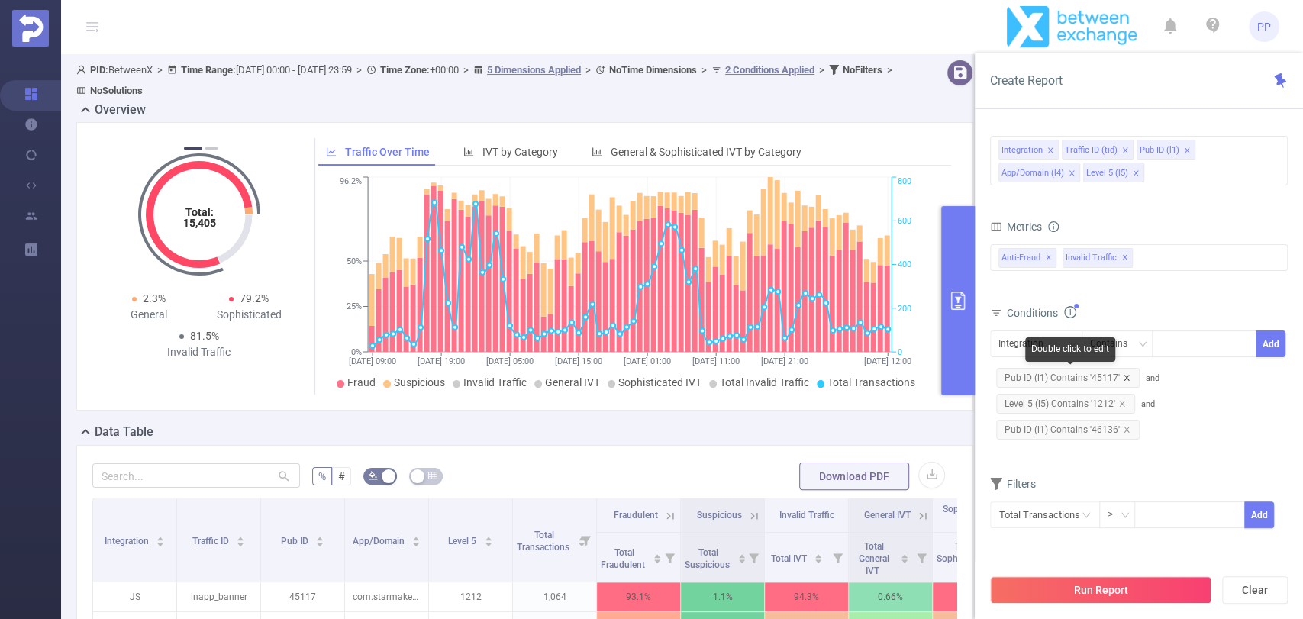
click at [1125, 375] on icon "icon: close" at bounding box center [1126, 377] width 5 height 5
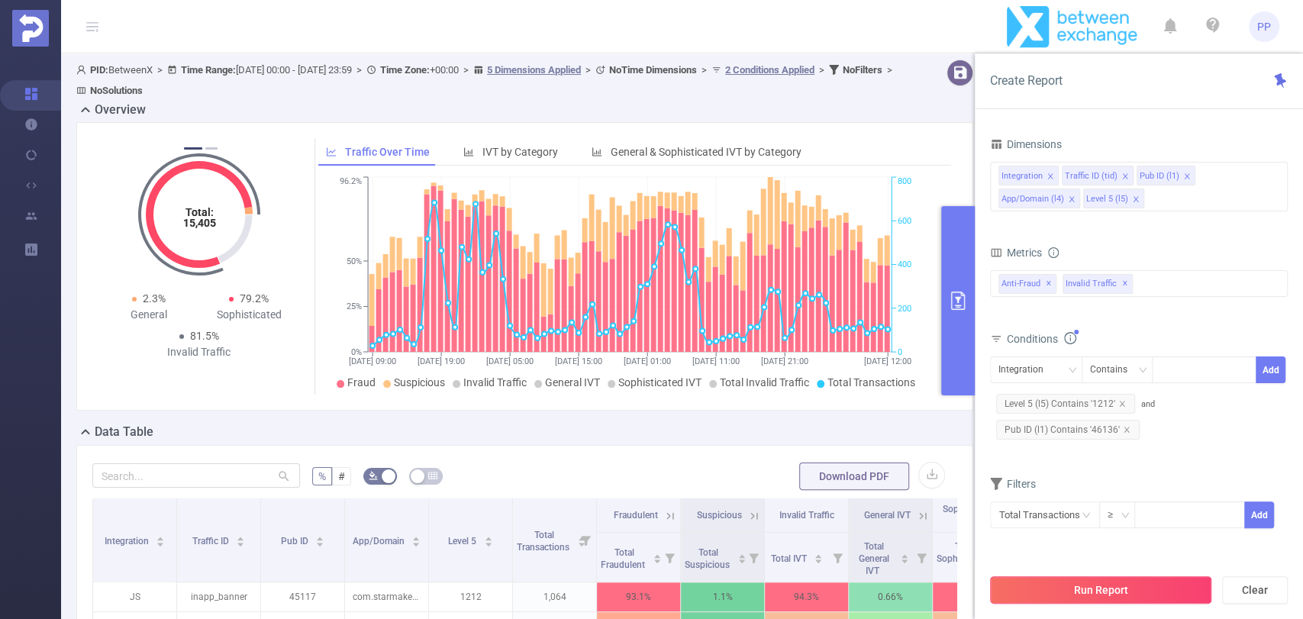
click at [1136, 589] on button "Run Report" at bounding box center [1100, 589] width 221 height 27
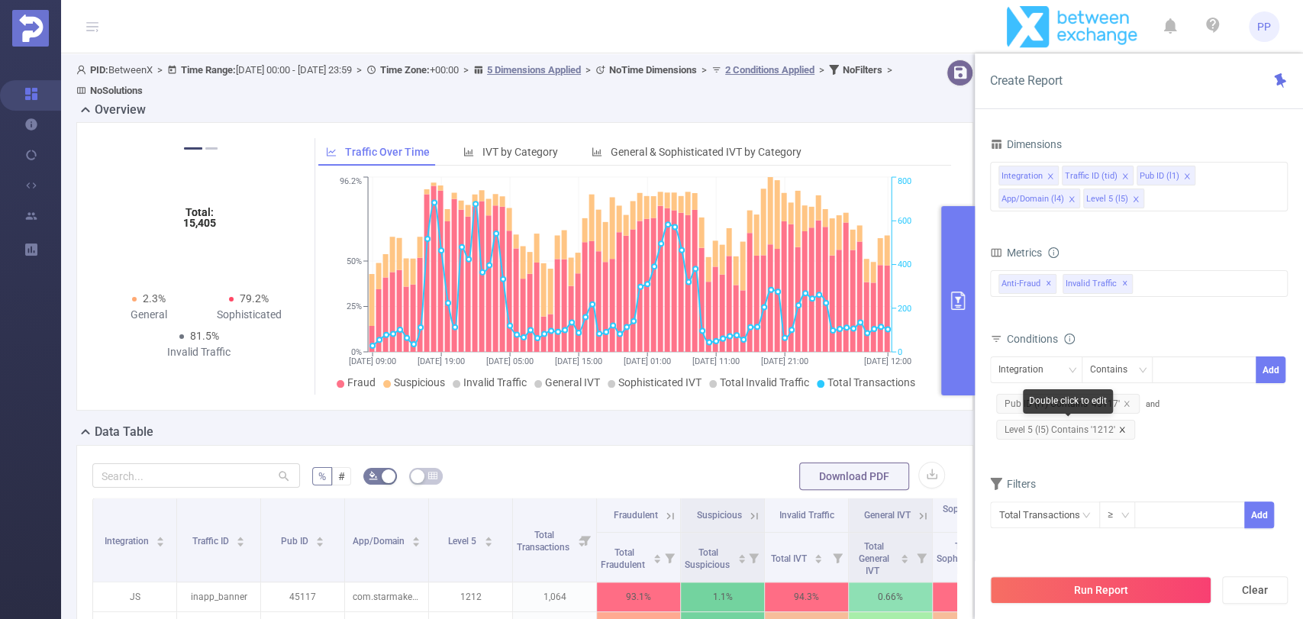
click at [1122, 429] on icon "icon: close" at bounding box center [1123, 430] width 8 height 8
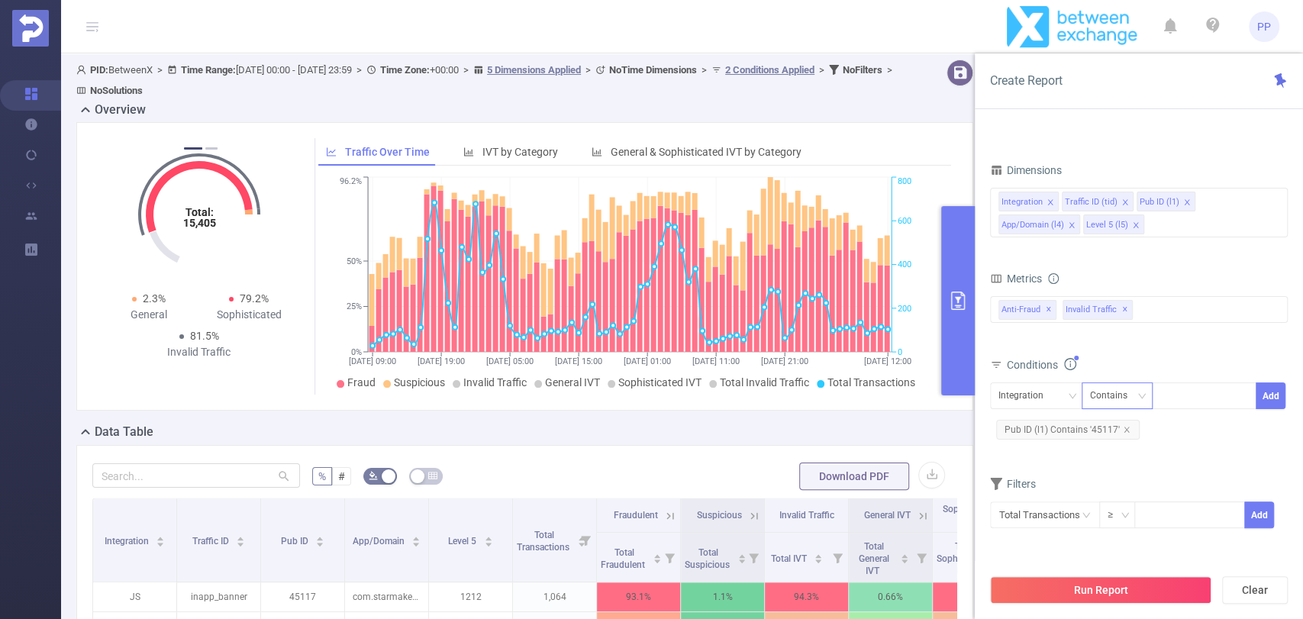
click at [1127, 428] on icon "icon: close" at bounding box center [1127, 430] width 8 height 8
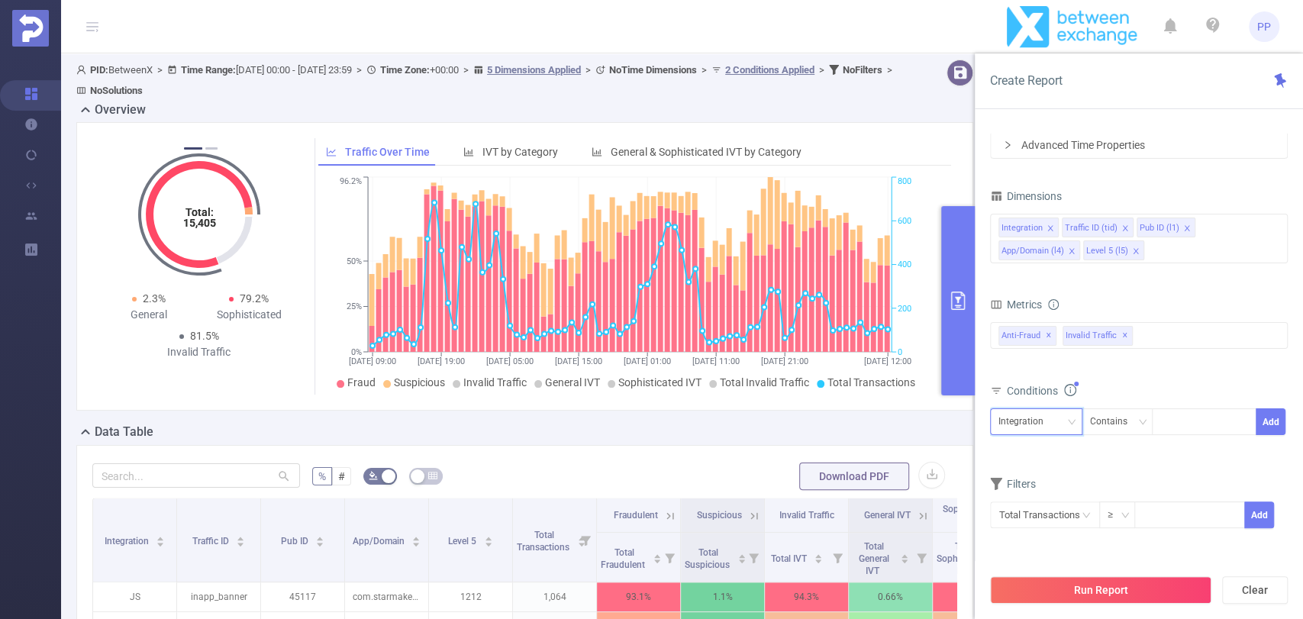
click at [1023, 409] on div "Integration" at bounding box center [1027, 421] width 56 height 25
click at [1076, 247] on icon "icon: close" at bounding box center [1072, 251] width 8 height 8
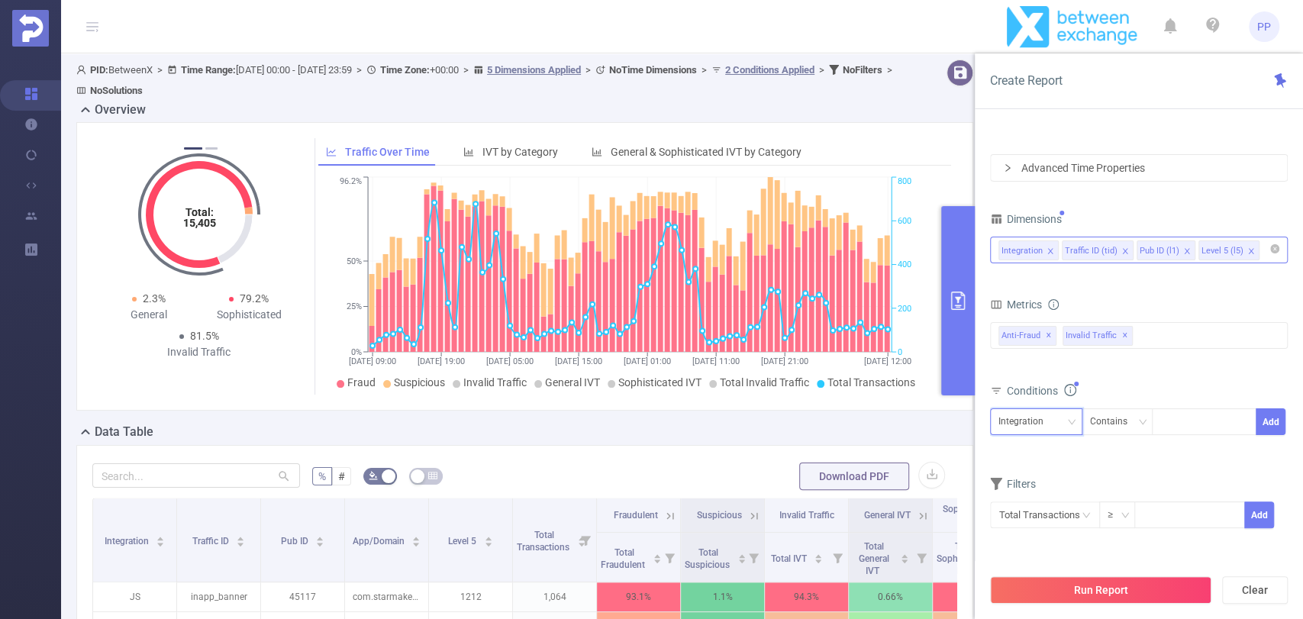
click at [1048, 430] on div "Integration" at bounding box center [1027, 421] width 56 height 25
click at [1036, 518] on li "Level 5 (l5)" at bounding box center [1036, 526] width 92 height 24
click at [1157, 415] on div at bounding box center [1204, 421] width 105 height 27
type input "2012"
click at [1182, 420] on div "2012" at bounding box center [1179, 423] width 21 height 20
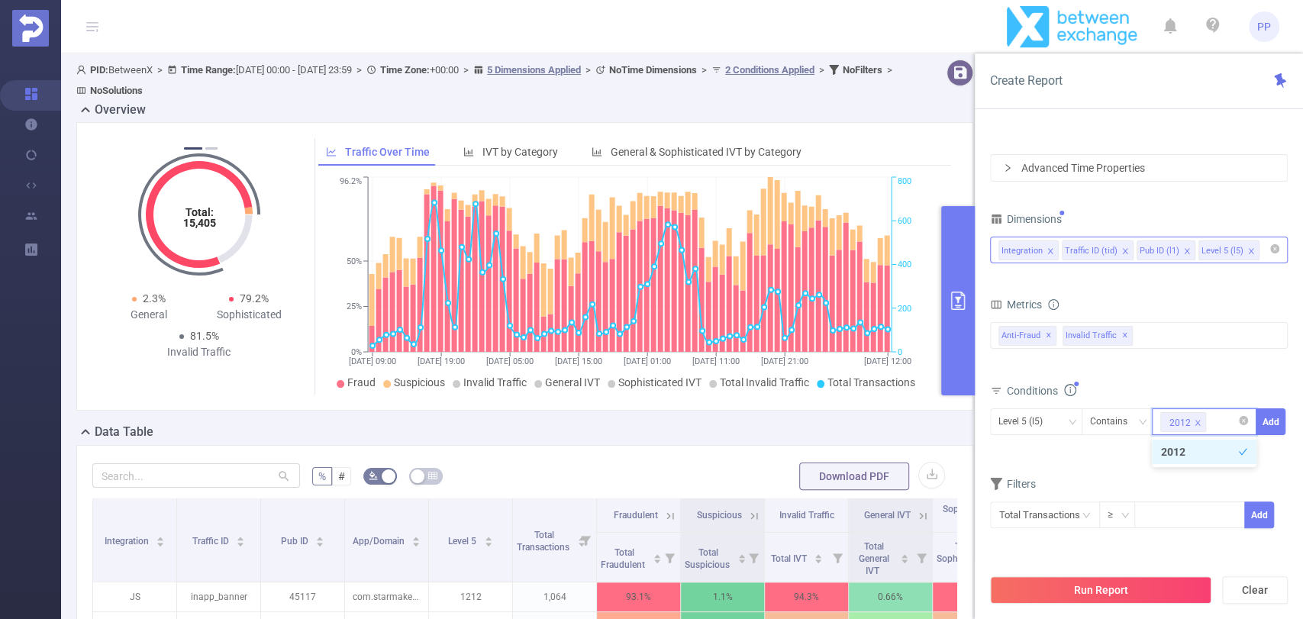
click at [1211, 422] on input at bounding box center [1212, 422] width 7 height 20
click at [1197, 419] on icon "icon: close" at bounding box center [1198, 423] width 8 height 8
click at [1197, 418] on div "2012" at bounding box center [1205, 421] width 88 height 25
type input "2212"
click at [1268, 427] on button "Add" at bounding box center [1271, 421] width 30 height 27
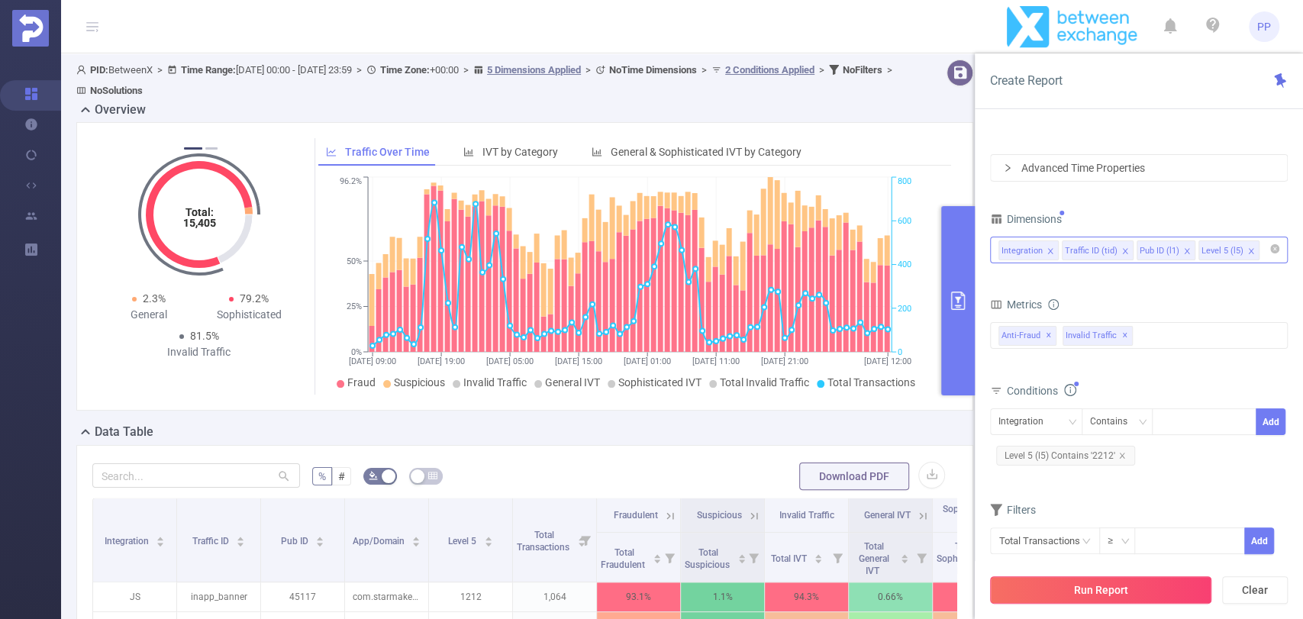
click at [1111, 576] on button "Run Report" at bounding box center [1100, 589] width 221 height 27
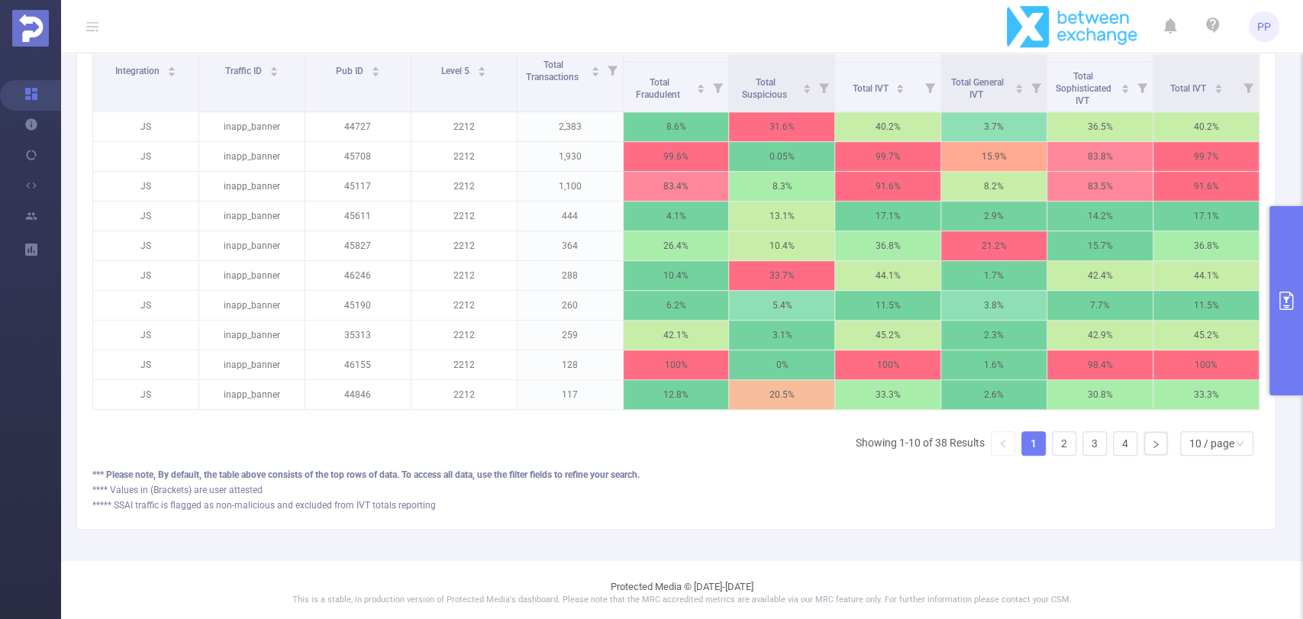
scroll to position [473, 0]
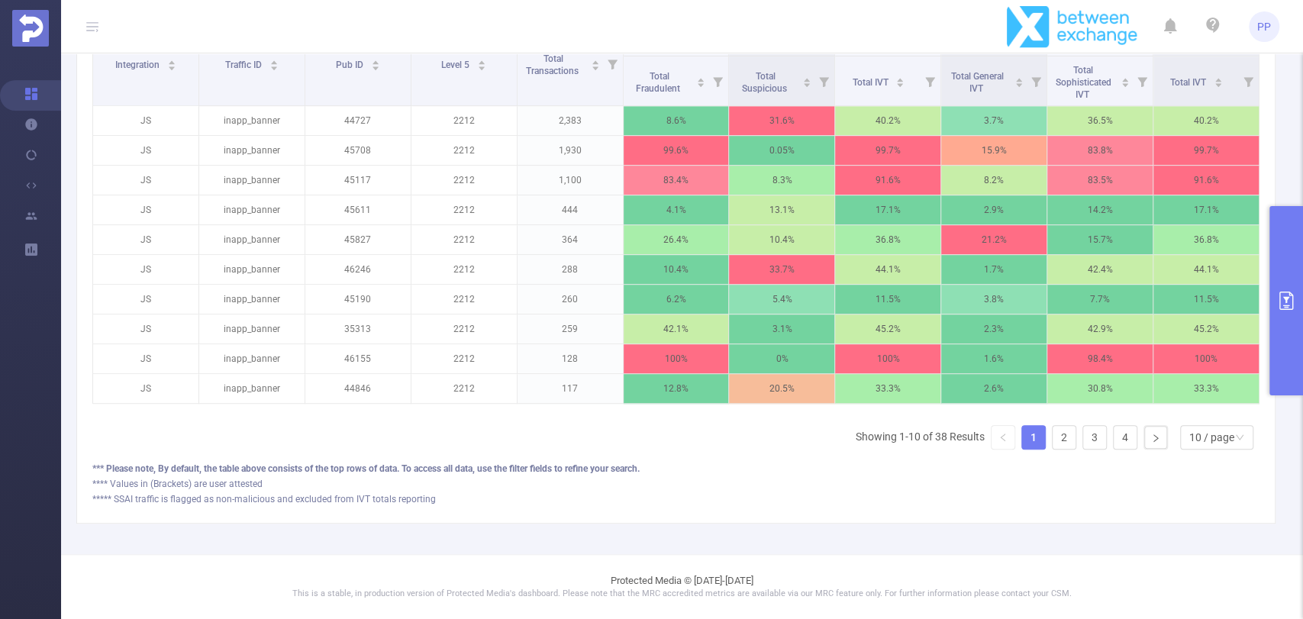
click at [1228, 450] on div "Integration Traffic ID Pub ID Level 5 Total Transactions Fraudulent Suspicious …" at bounding box center [675, 241] width 1167 height 441
click at [1222, 443] on div "10 / page" at bounding box center [1216, 437] width 73 height 24
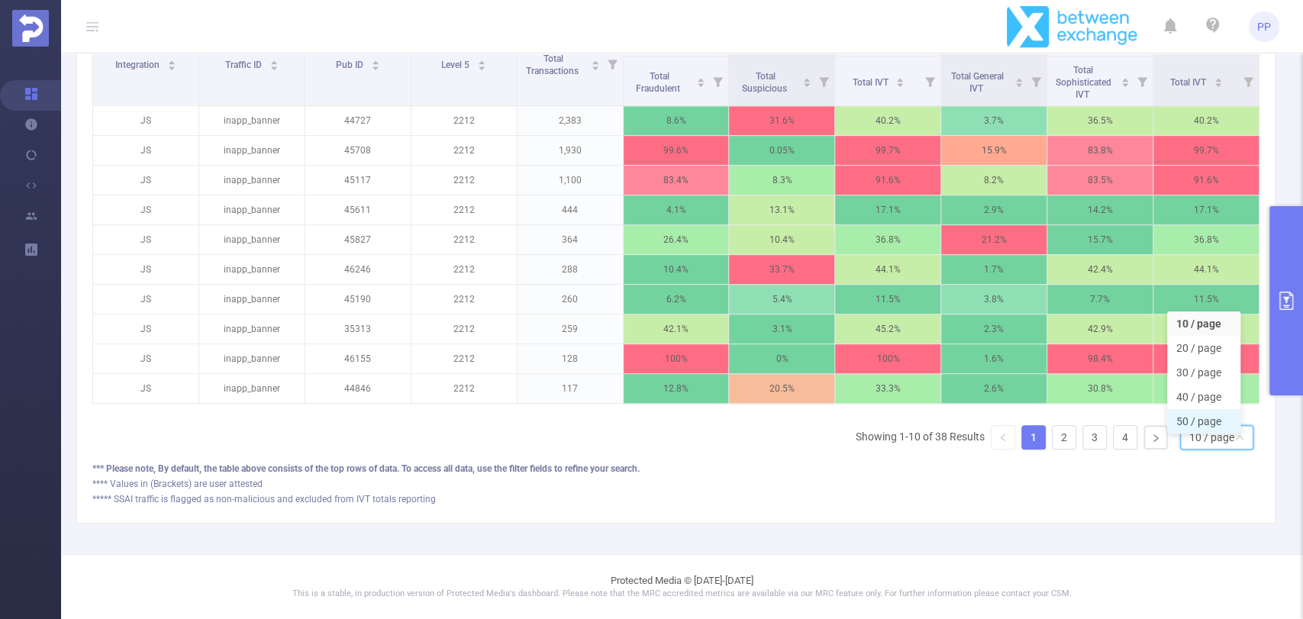
click at [1207, 409] on li "50 / page" at bounding box center [1203, 421] width 73 height 24
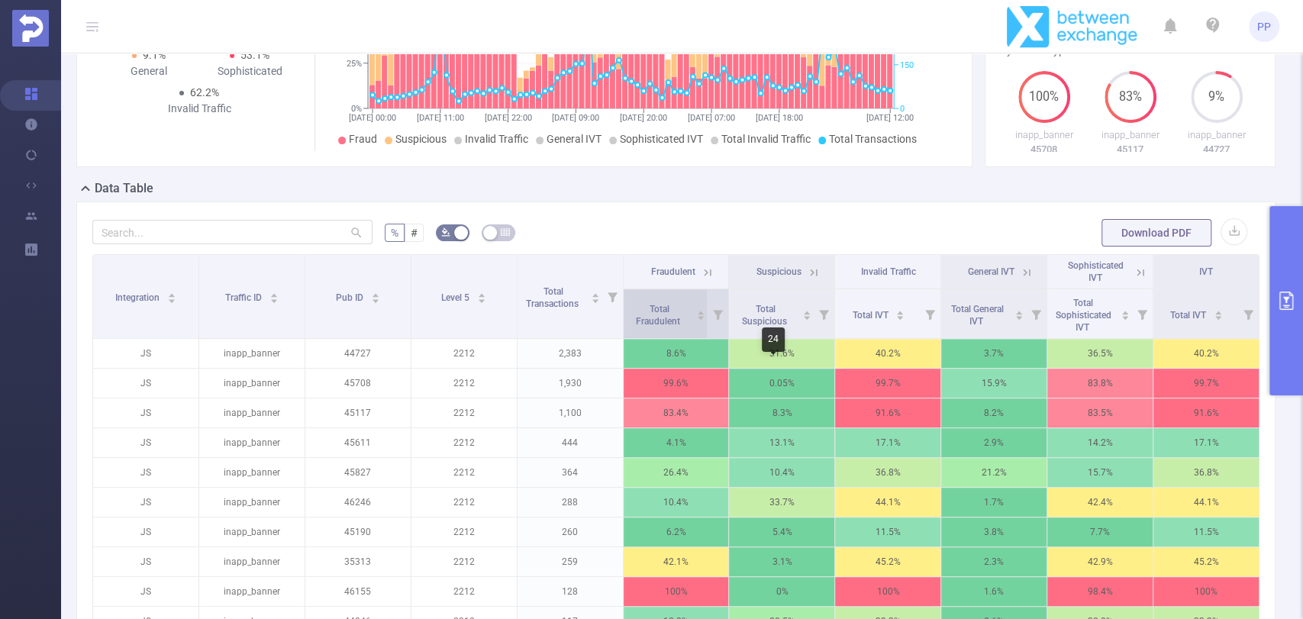
scroll to position [218, 0]
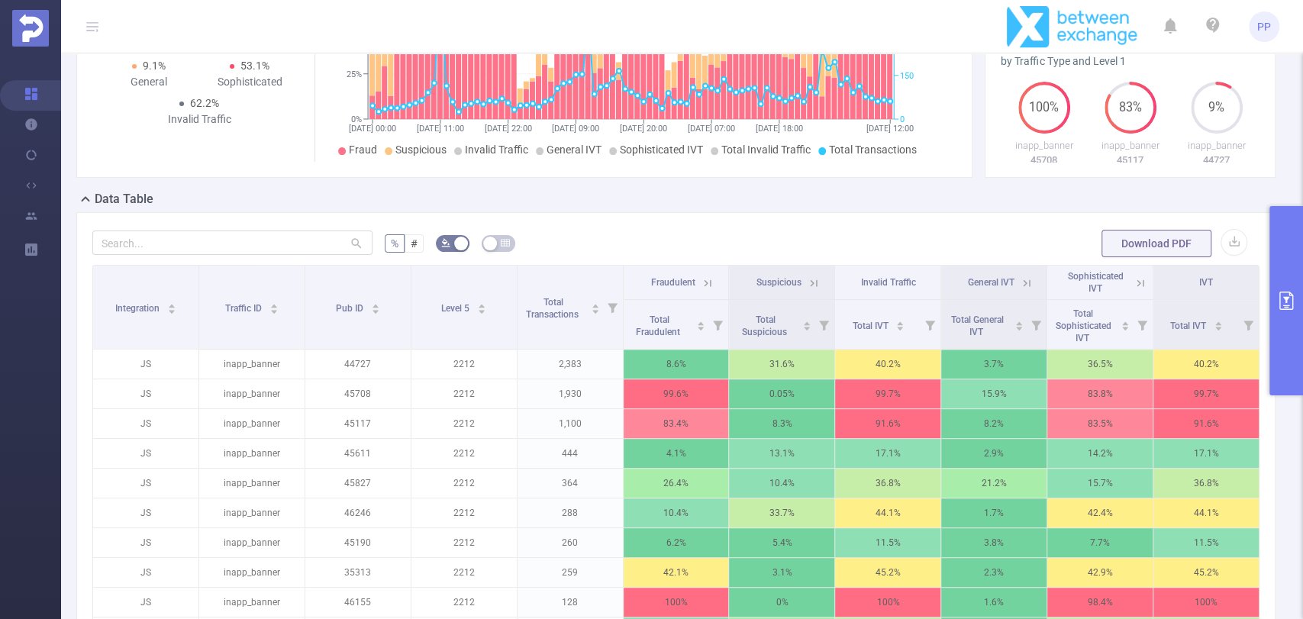
click at [706, 278] on icon at bounding box center [708, 283] width 14 height 14
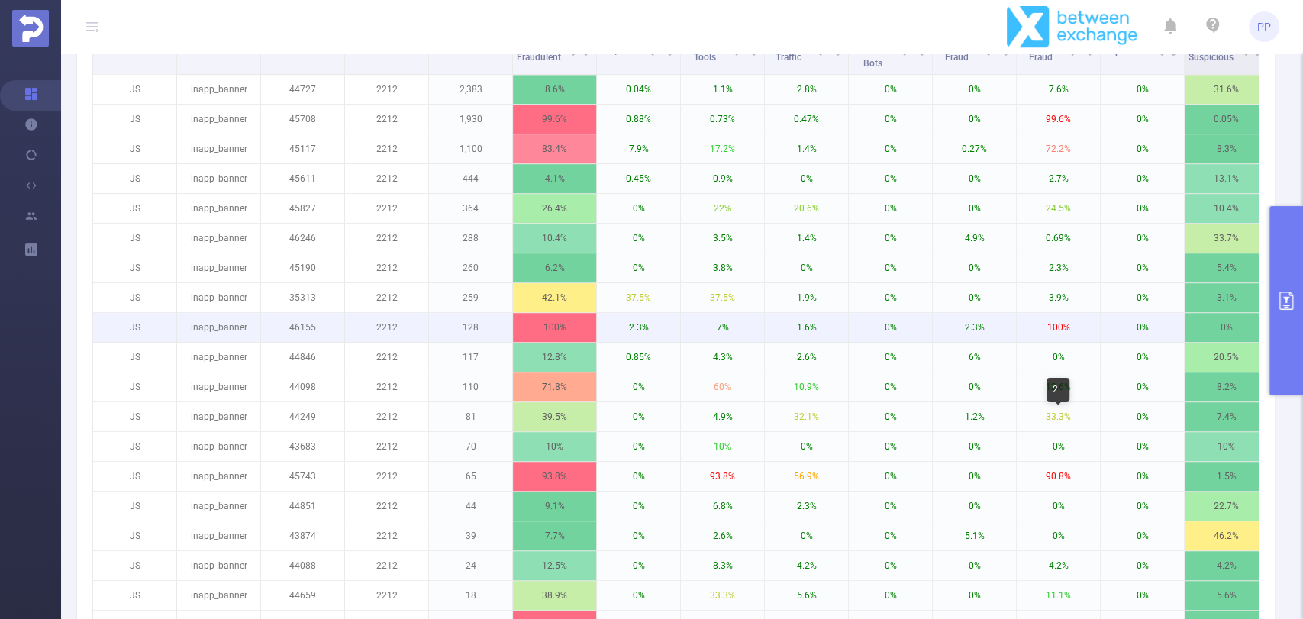
scroll to position [303, 0]
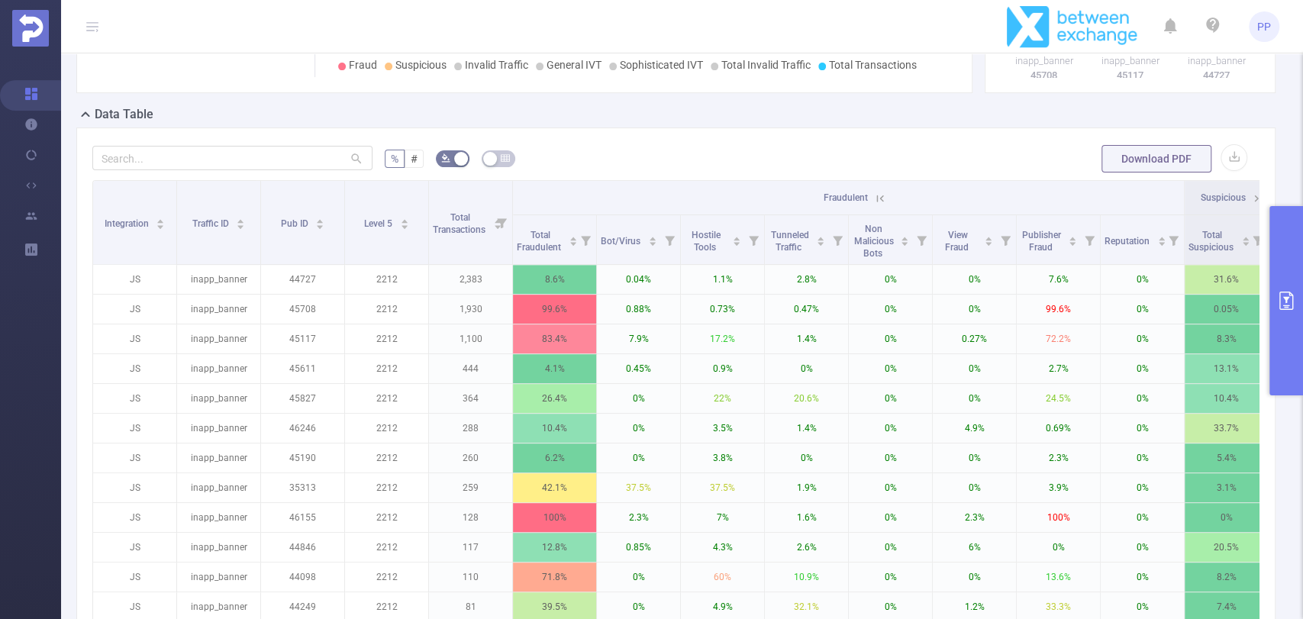
click at [883, 196] on icon at bounding box center [880, 199] width 14 height 14
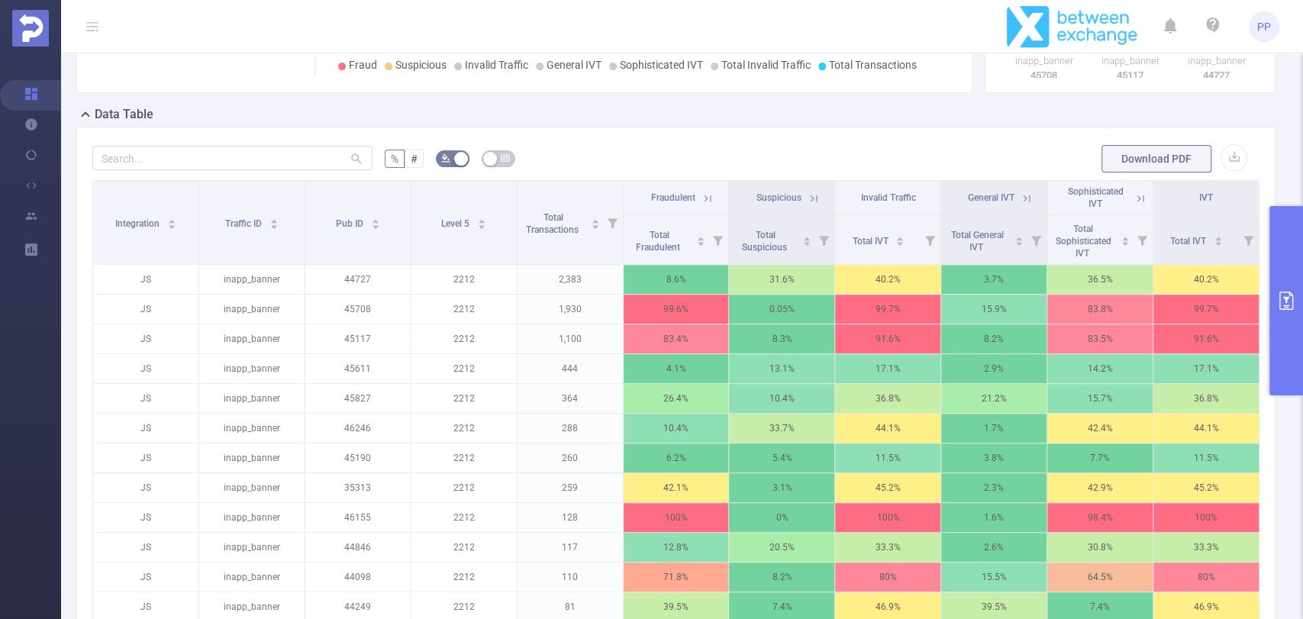
click at [1134, 194] on icon at bounding box center [1141, 199] width 14 height 14
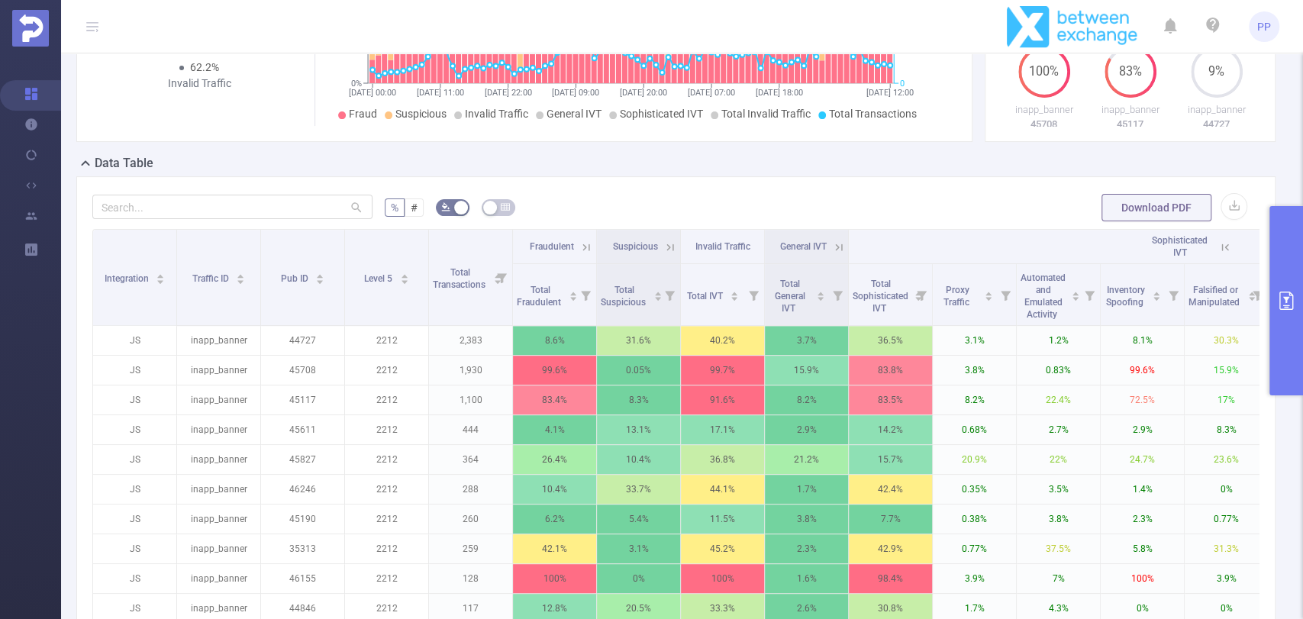
scroll to position [339, 0]
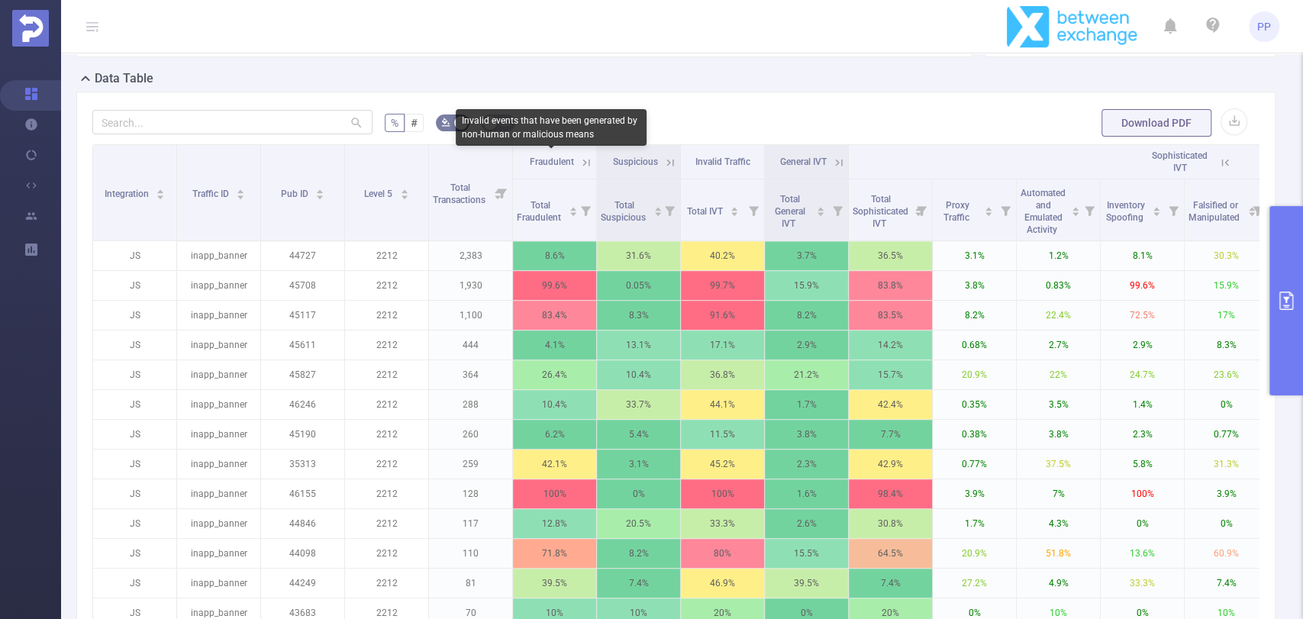
click at [585, 160] on icon at bounding box center [586, 162] width 7 height 7
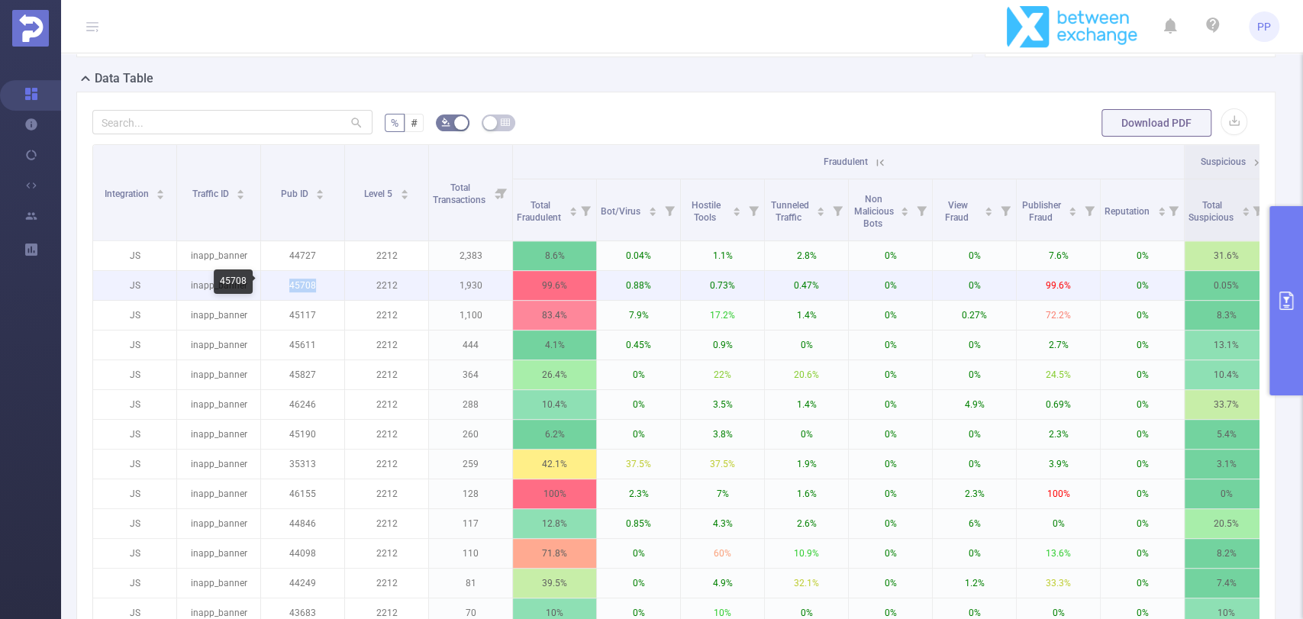
drag, startPoint x: 279, startPoint y: 284, endPoint x: 327, endPoint y: 284, distance: 48.1
click at [327, 284] on p "45708" at bounding box center [302, 285] width 83 height 29
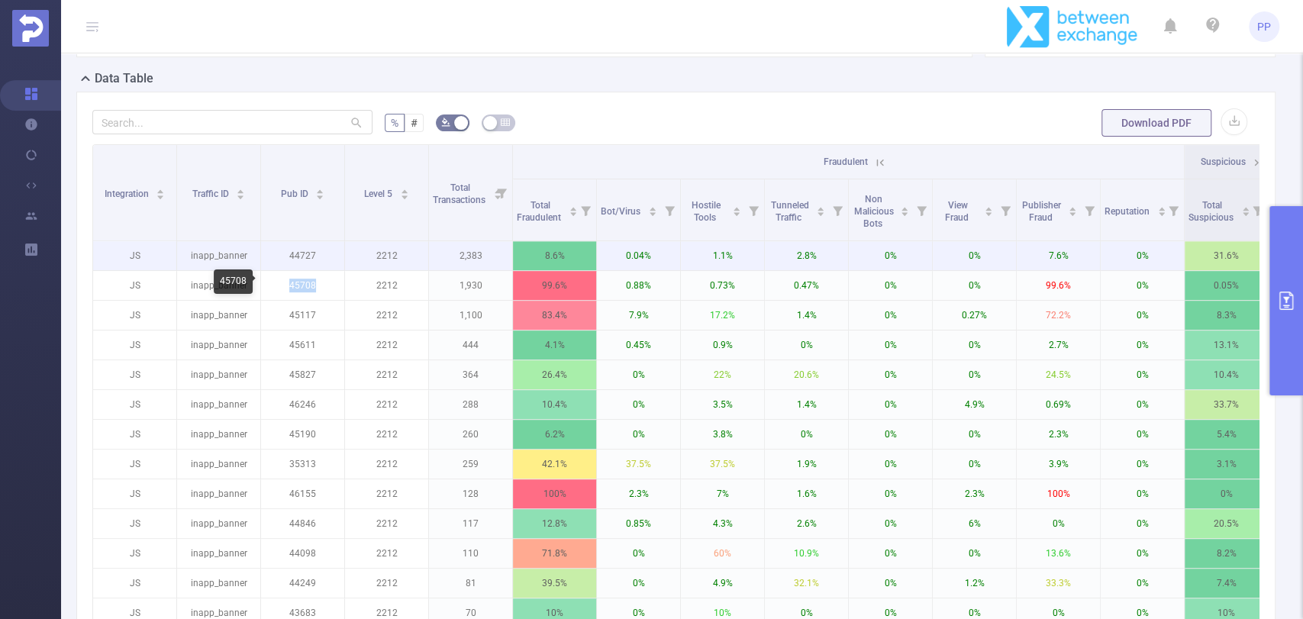
copy p "45708"
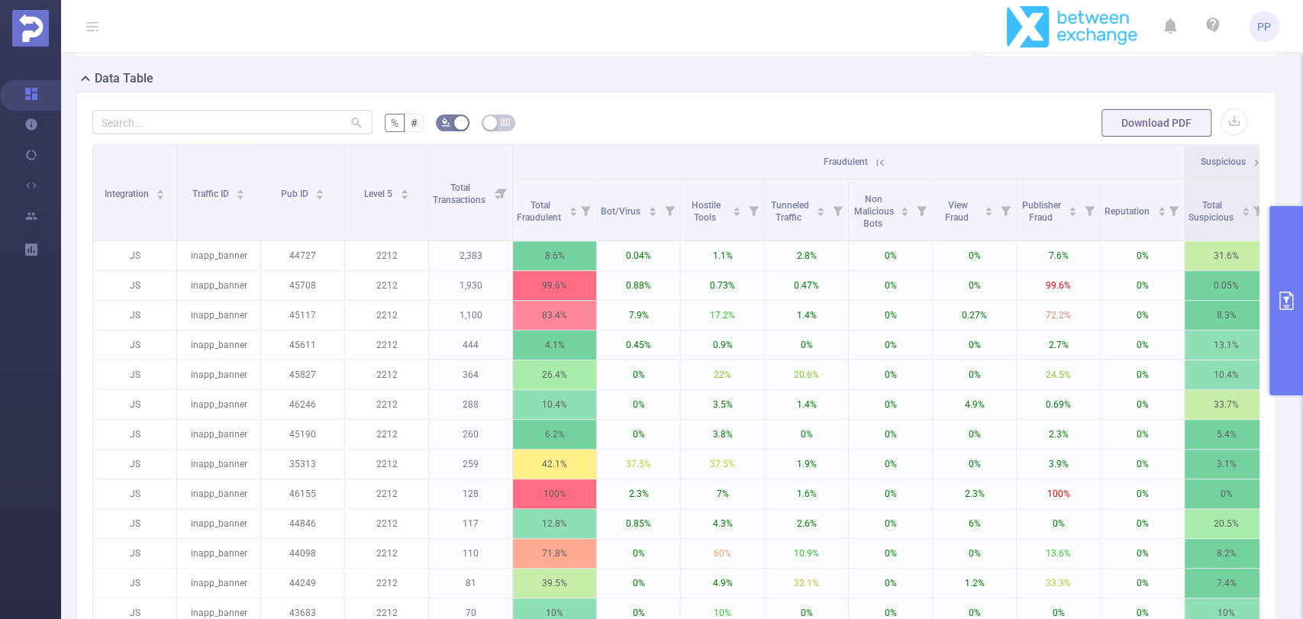
click at [879, 157] on icon at bounding box center [880, 163] width 14 height 14
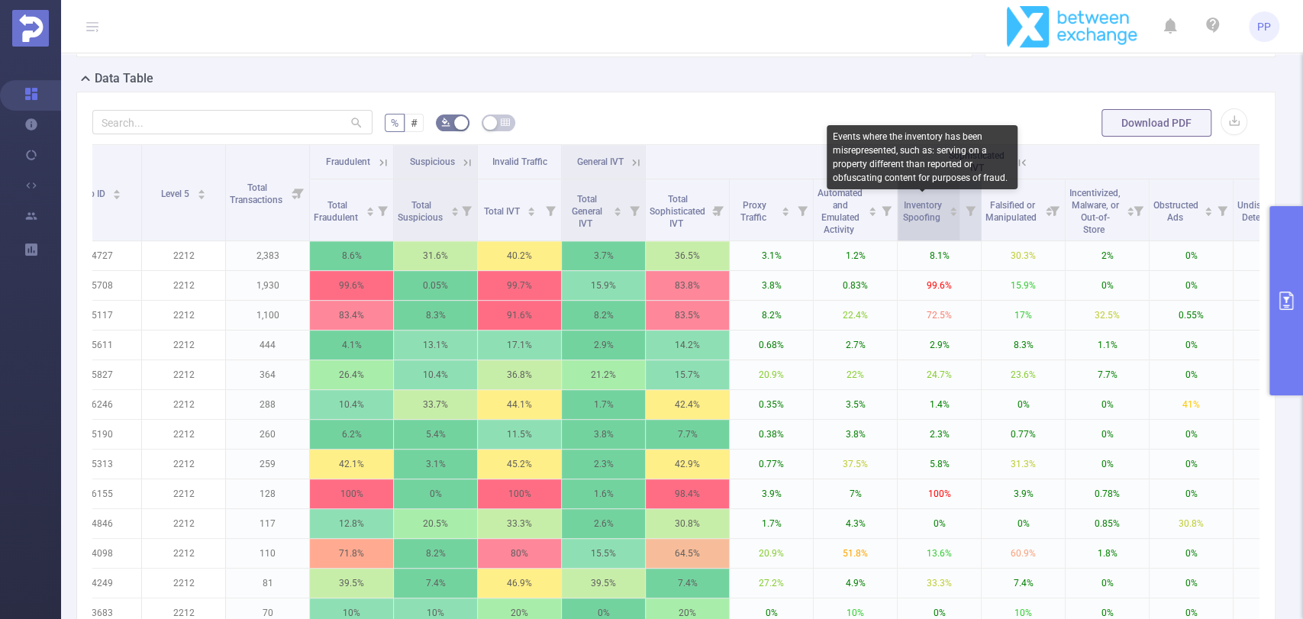
drag, startPoint x: 905, startPoint y: 198, endPoint x: 941, endPoint y: 224, distance: 45.4
click at [941, 224] on div "Inventory Spoofing" at bounding box center [930, 209] width 56 height 27
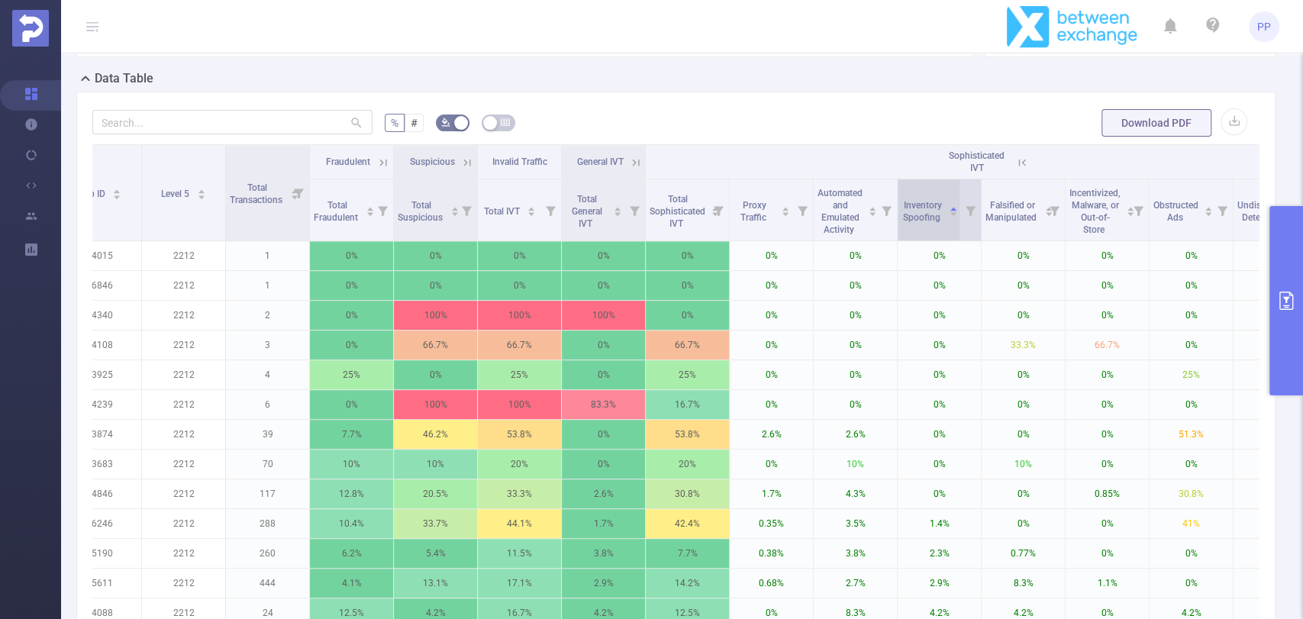
click at [936, 220] on span "Inventory Spoofing" at bounding box center [923, 211] width 40 height 23
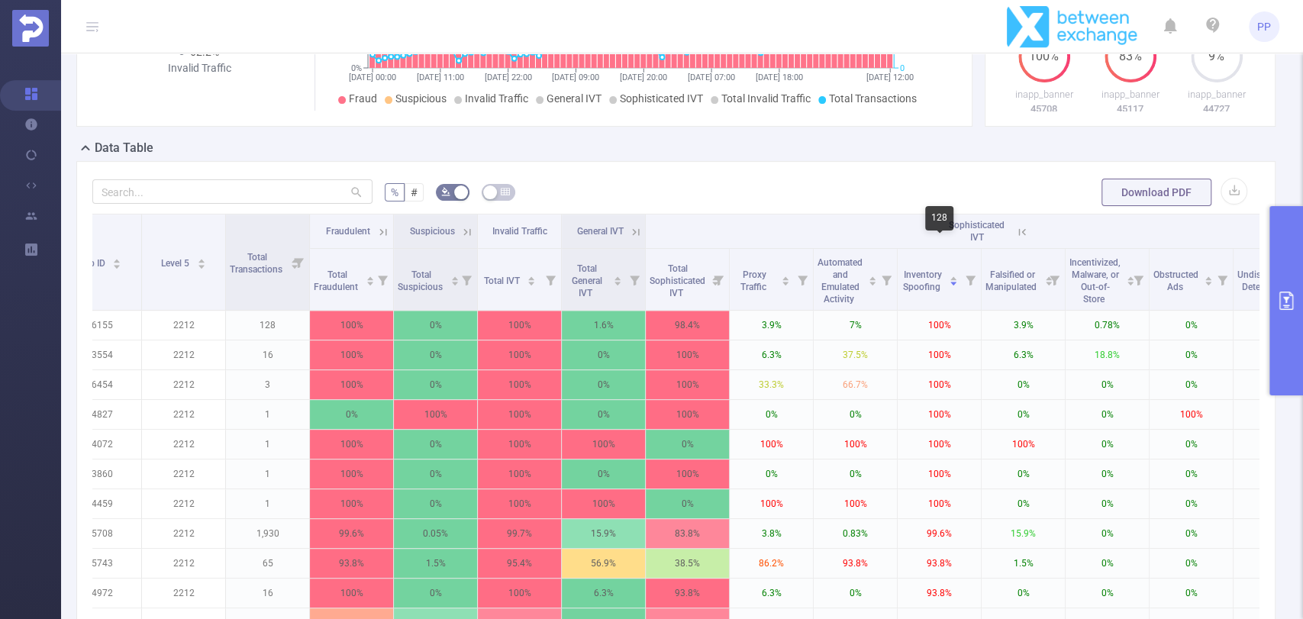
scroll to position [169, 0]
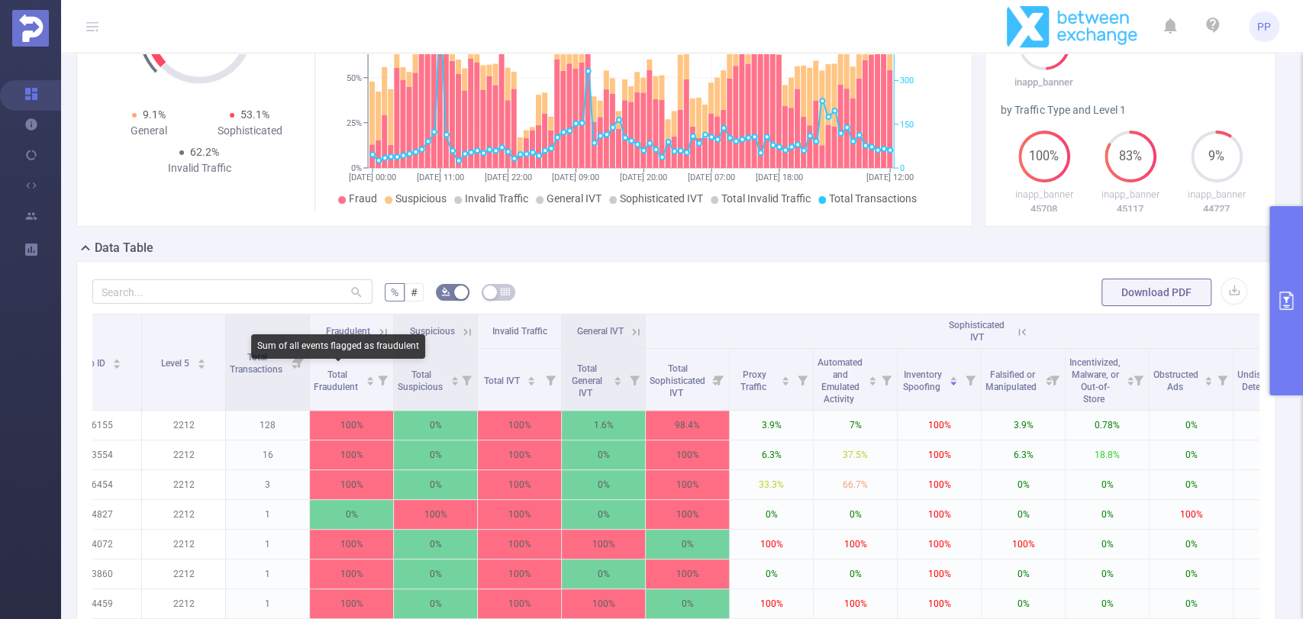
click at [260, 352] on div "Sum of all events flagged as fraudulent" at bounding box center [338, 346] width 174 height 24
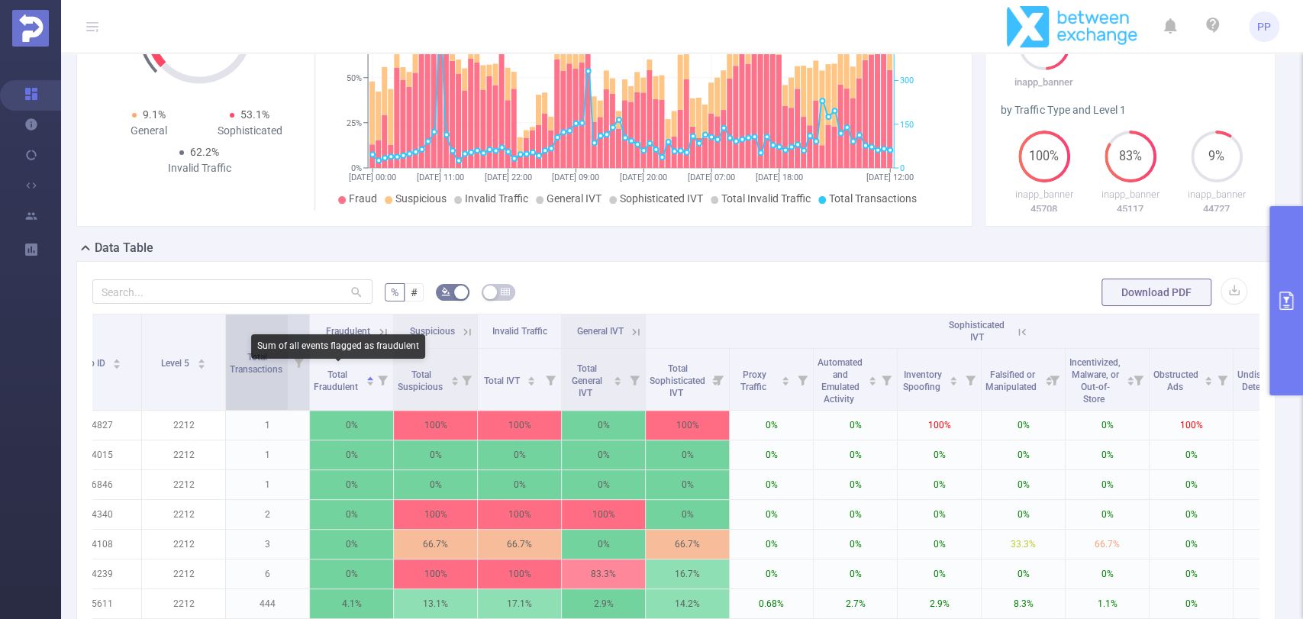
click at [260, 370] on span "Total Transactions" at bounding box center [257, 363] width 55 height 23
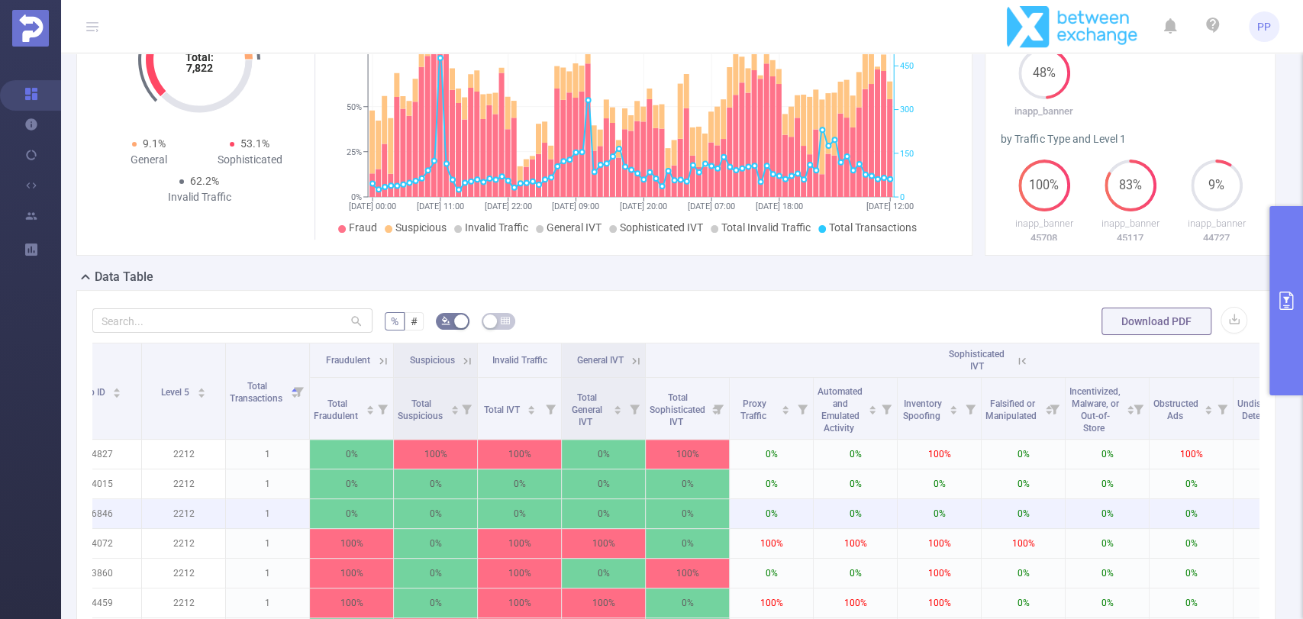
scroll to position [339, 0]
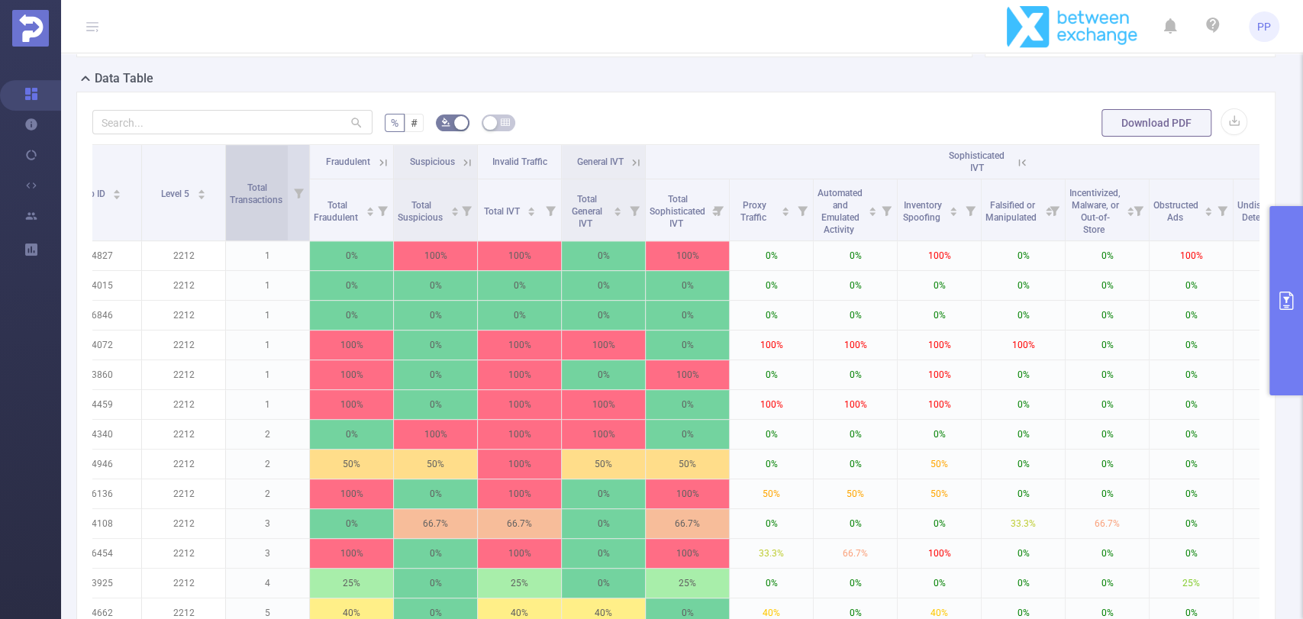
click at [270, 203] on span "Total Transactions" at bounding box center [257, 193] width 55 height 23
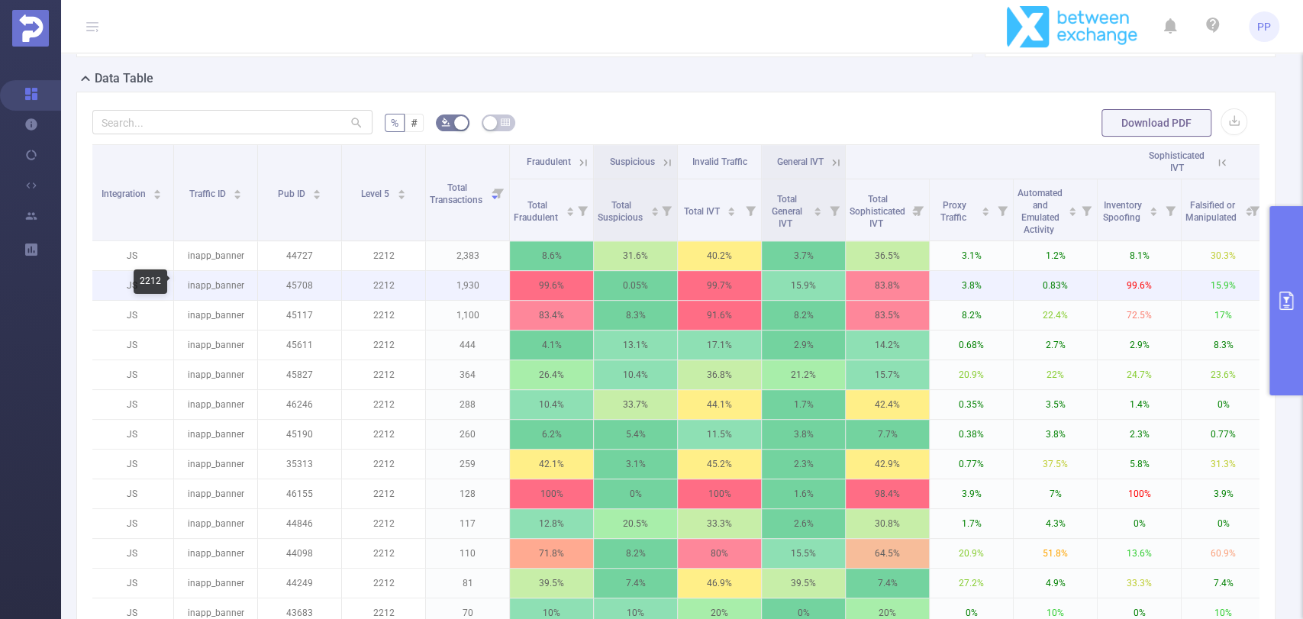
scroll to position [0, 0]
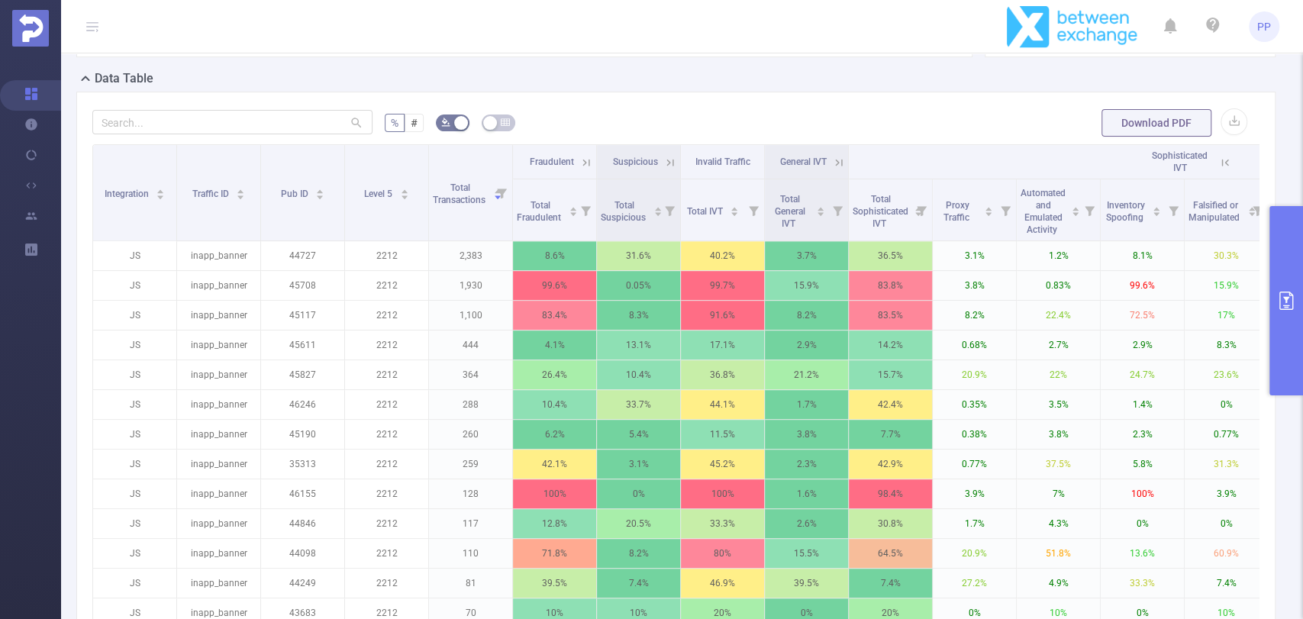
click at [580, 156] on icon at bounding box center [587, 163] width 14 height 14
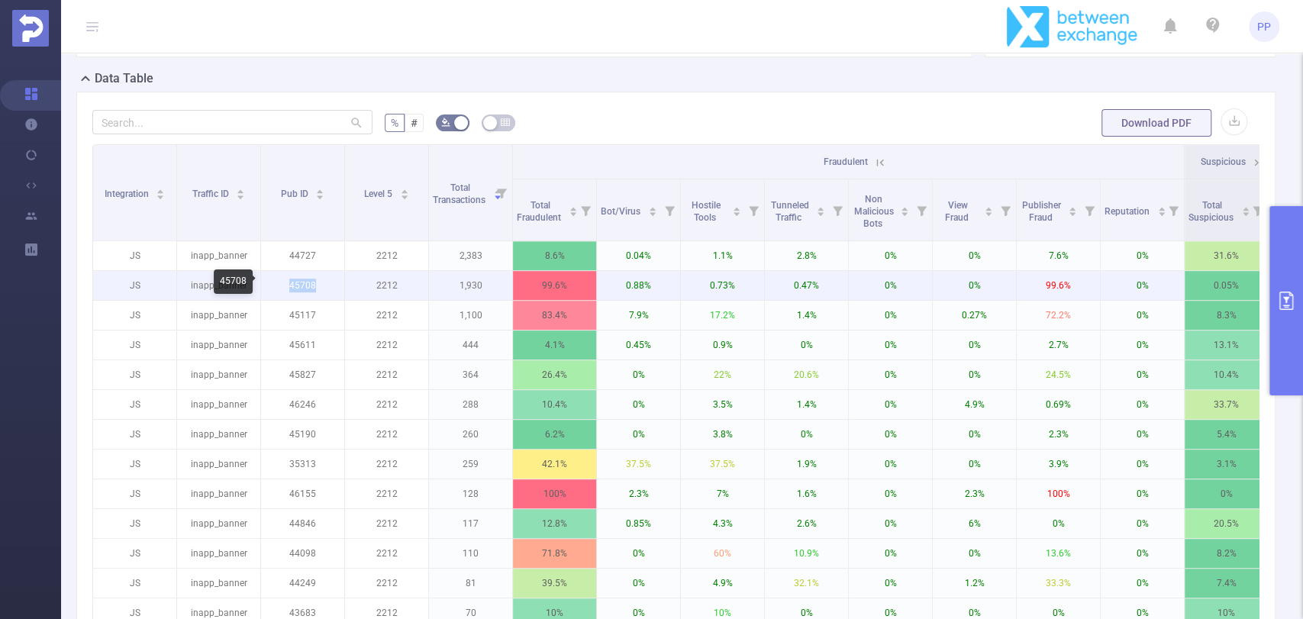
drag, startPoint x: 283, startPoint y: 282, endPoint x: 315, endPoint y: 285, distance: 31.5
click at [315, 285] on p "45708" at bounding box center [302, 285] width 83 height 29
copy p "45708"
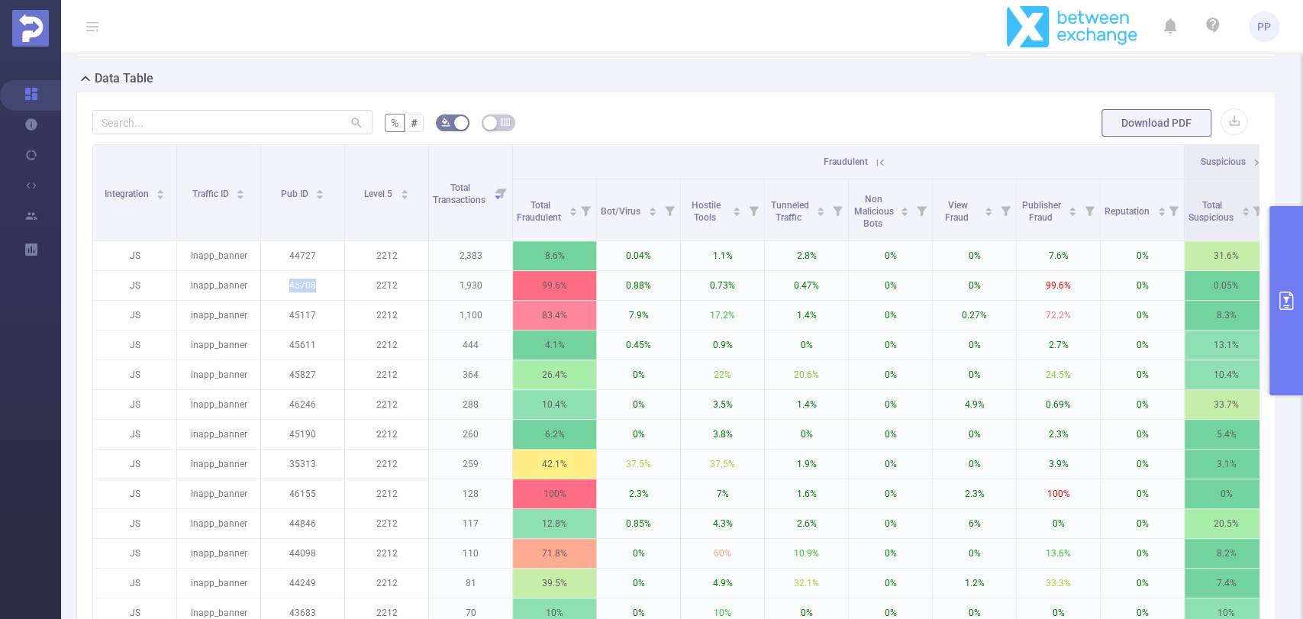
click at [1290, 311] on button "primary" at bounding box center [1287, 300] width 34 height 189
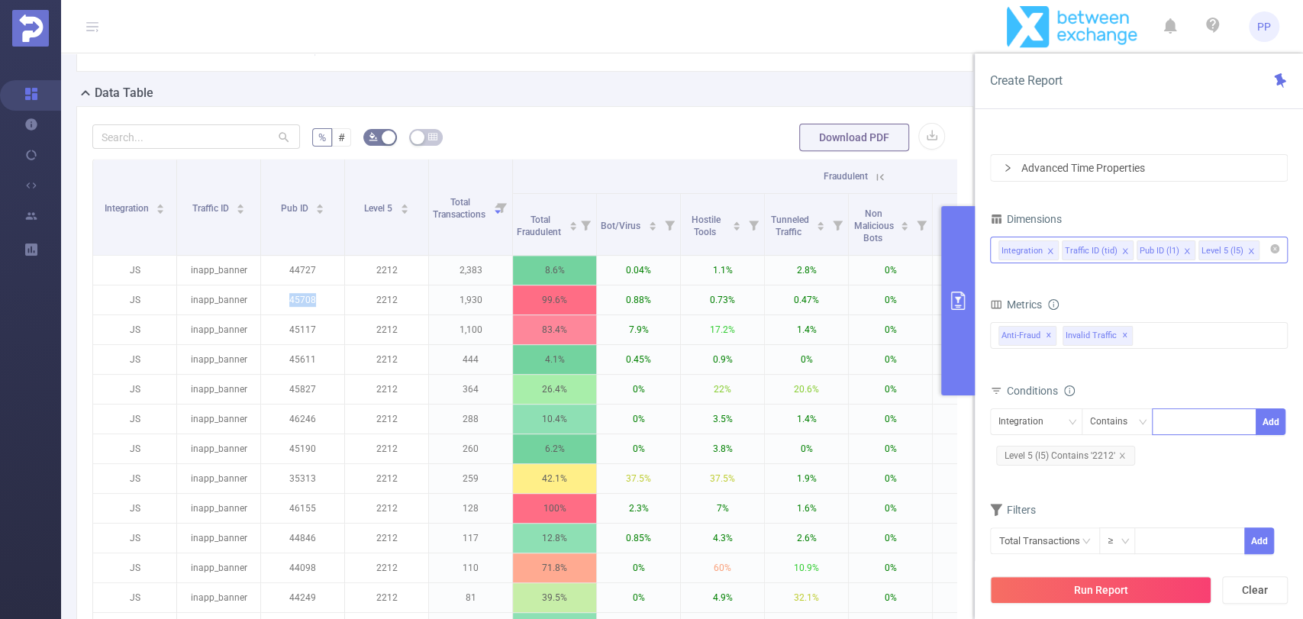
click at [1183, 414] on div at bounding box center [1205, 421] width 88 height 25
paste input "45708"
type input "45708"
click at [1179, 447] on li "45708" at bounding box center [1204, 452] width 105 height 24
click at [1045, 426] on div "Integration" at bounding box center [1027, 421] width 56 height 25
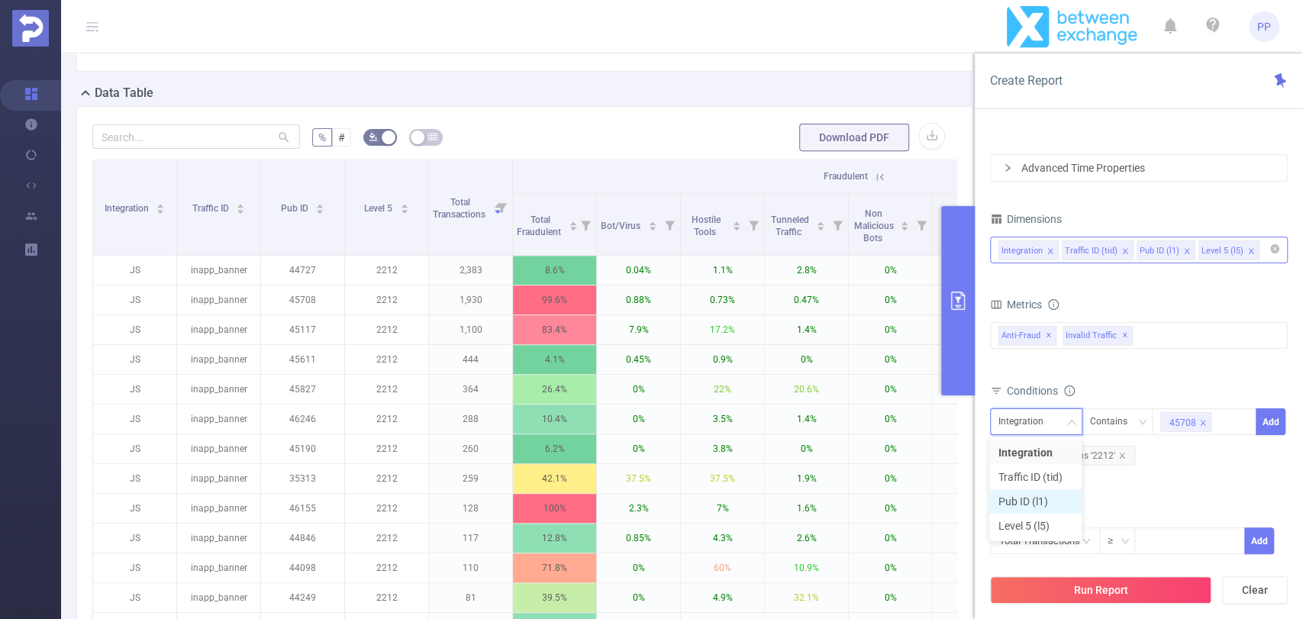
click at [1047, 502] on li "Pub ID (l1)" at bounding box center [1036, 501] width 92 height 24
click at [1270, 418] on button "Add" at bounding box center [1271, 421] width 30 height 27
click at [1265, 248] on div "Integration Traffic ID (tid) Pub ID (l1) Level 5 (l5)" at bounding box center [1139, 249] width 281 height 25
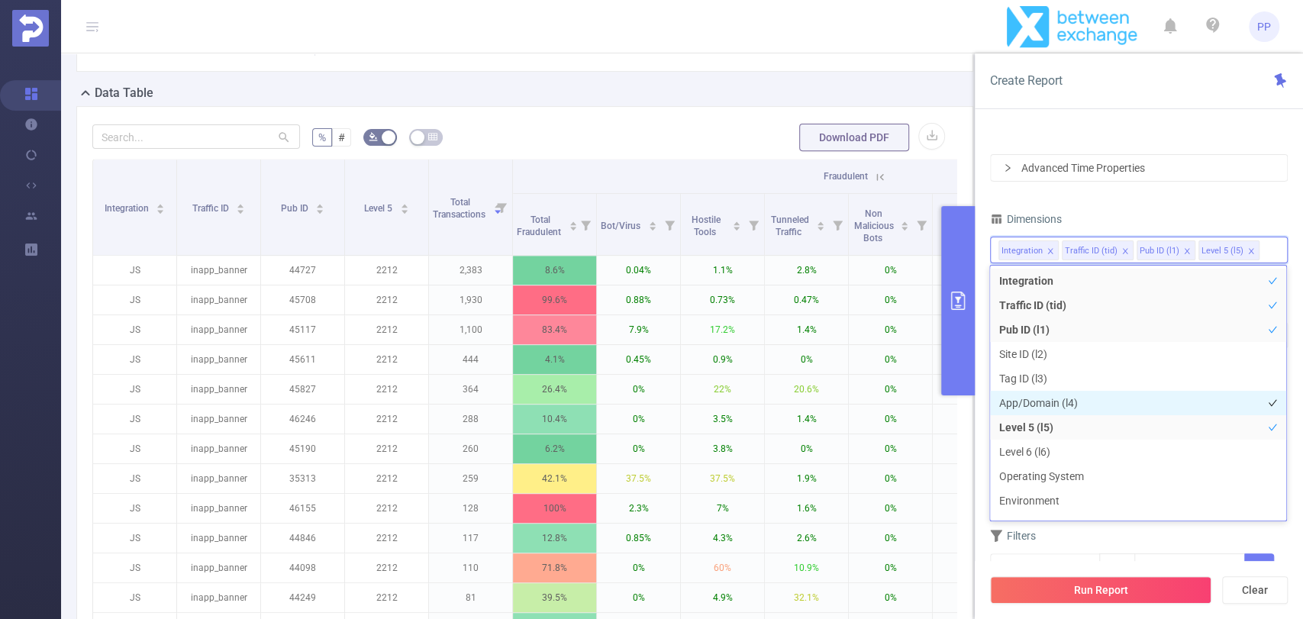
click at [1038, 399] on li "App/Domain (l4)" at bounding box center [1138, 403] width 296 height 24
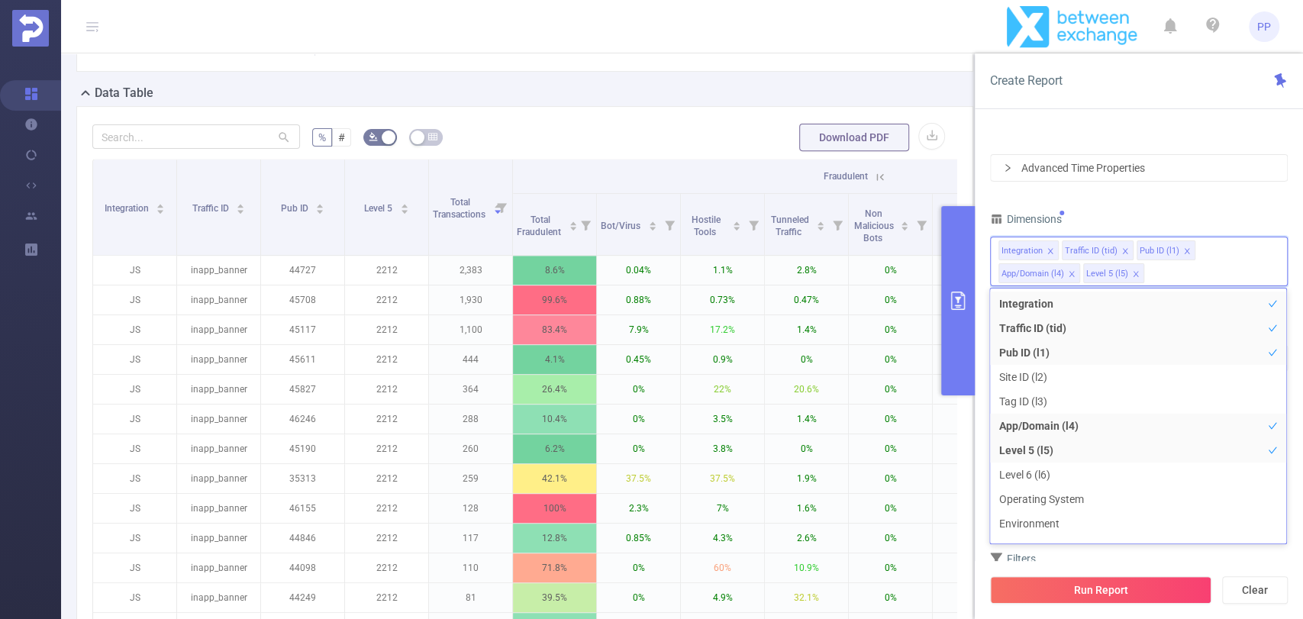
click at [1135, 207] on div "Time Range 2025-09-19 00:00 _ 2025-09-22 23:59 Advanced Time Properties Dimensi…" at bounding box center [1139, 346] width 298 height 554
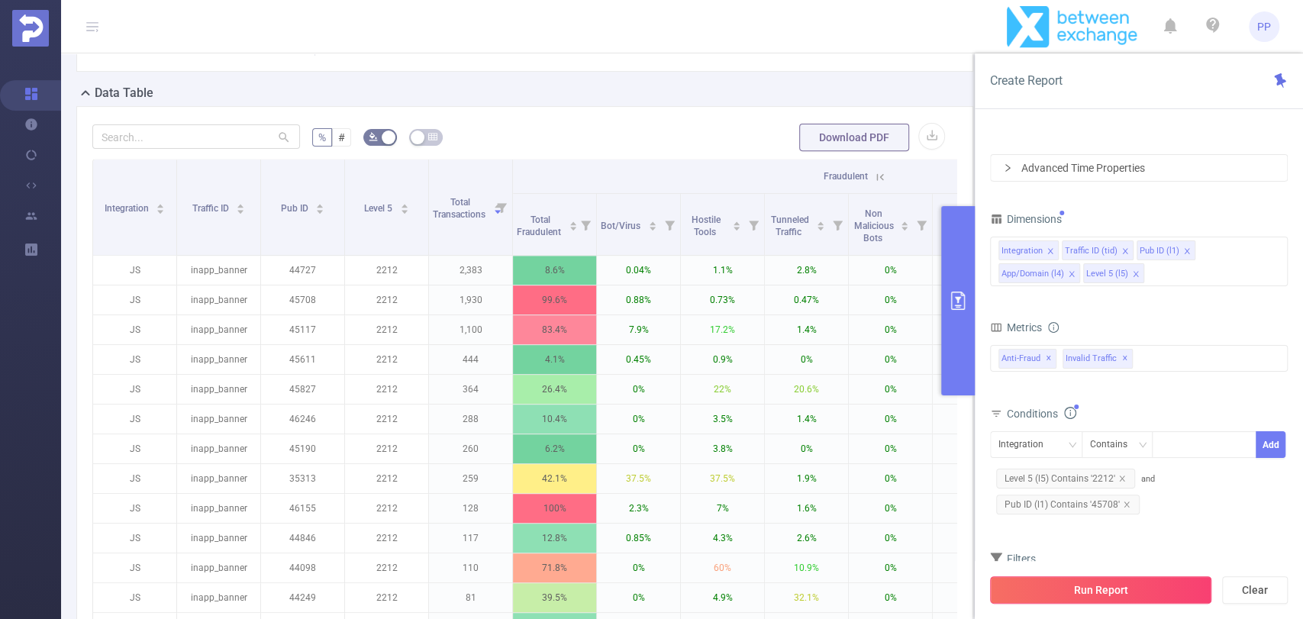
click at [1115, 592] on button "Run Report" at bounding box center [1100, 589] width 221 height 27
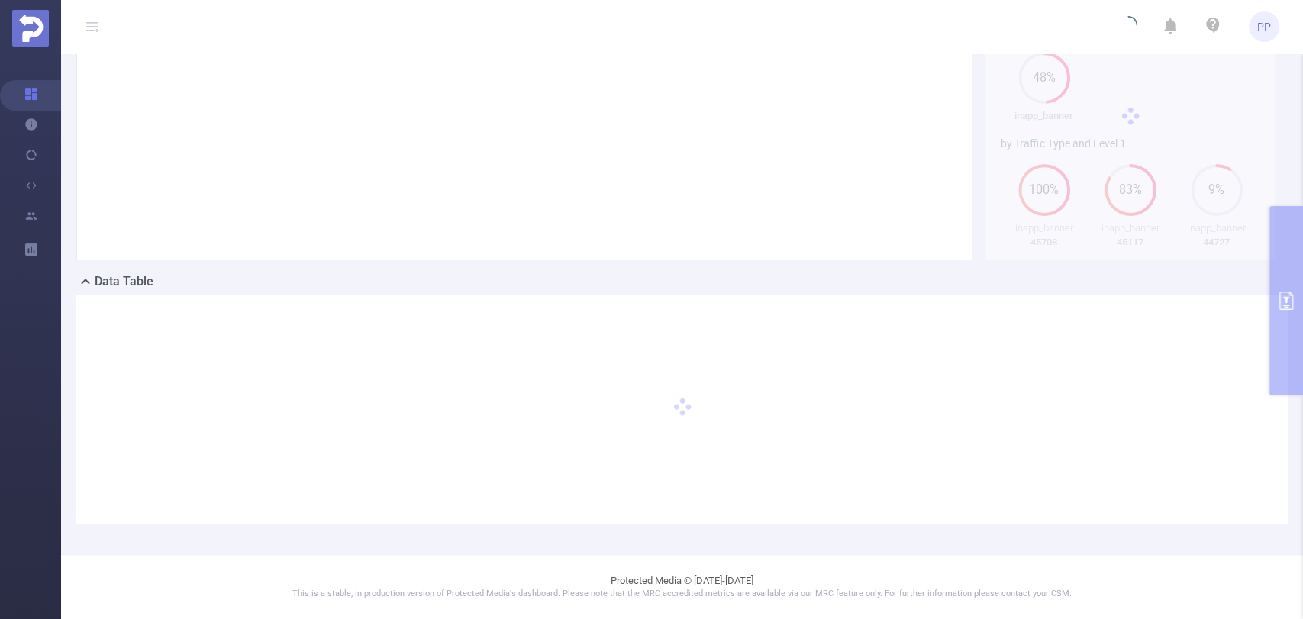
scroll to position [134, 0]
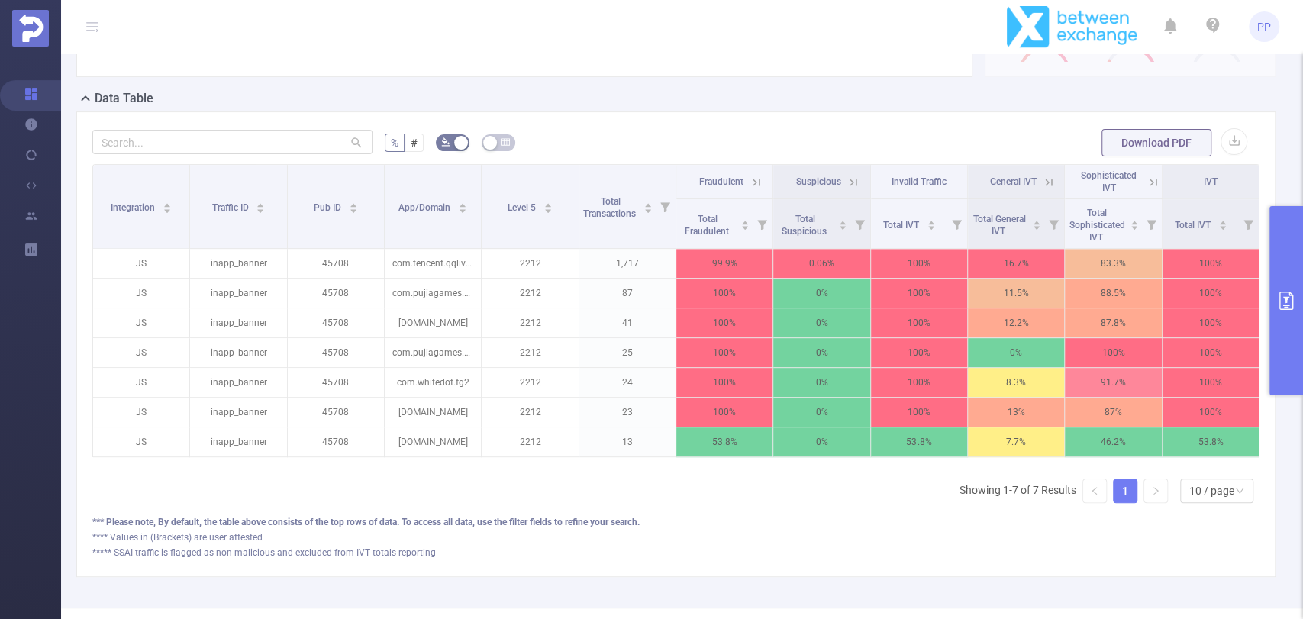
scroll to position [384, 0]
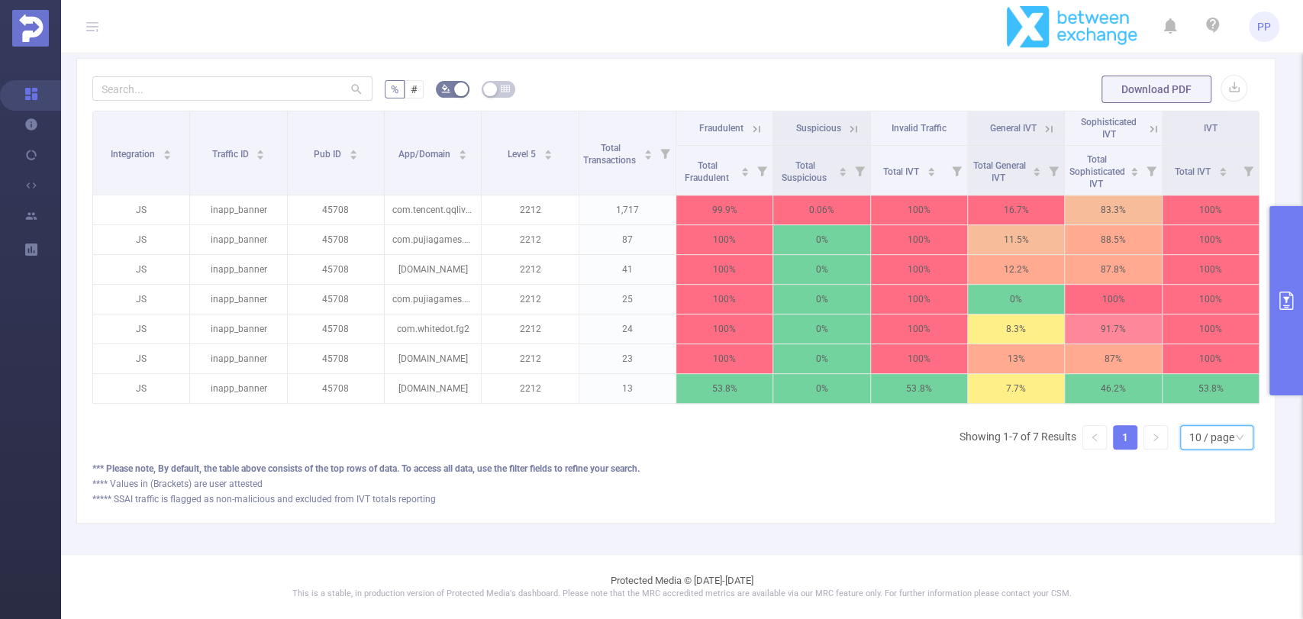
click at [1203, 439] on div "10 / page" at bounding box center [1212, 437] width 45 height 23
click at [1199, 410] on li "50 / page" at bounding box center [1203, 422] width 73 height 24
click at [753, 125] on icon at bounding box center [756, 128] width 7 height 7
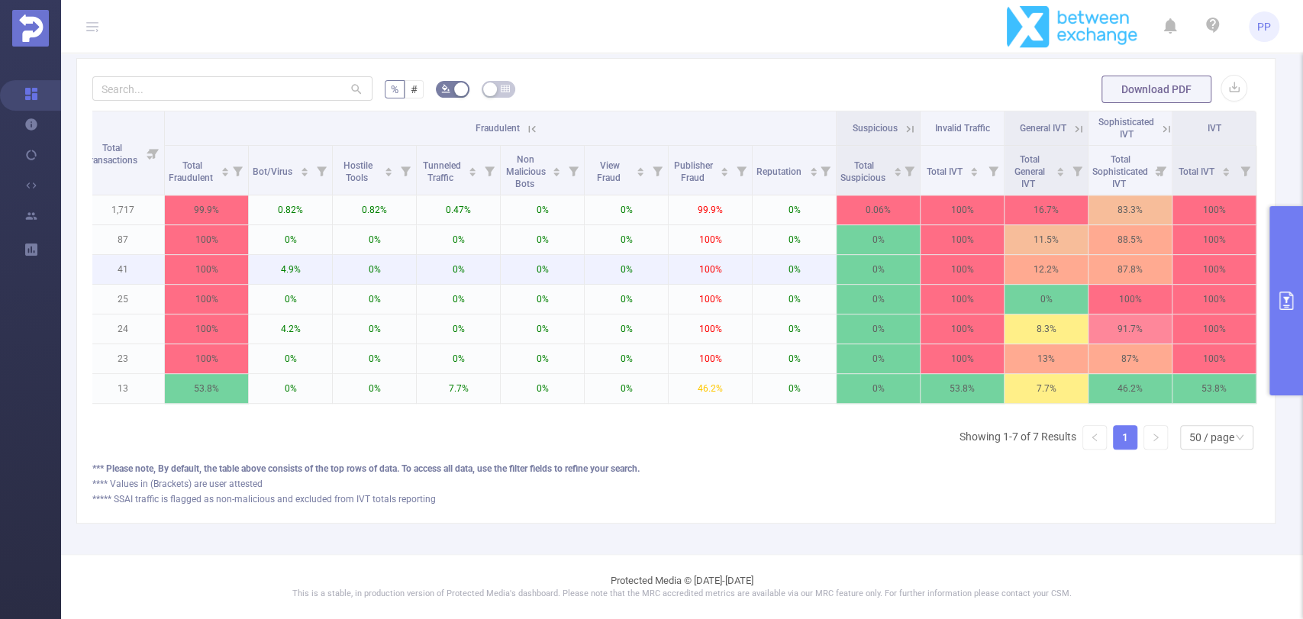
scroll to position [0, 445]
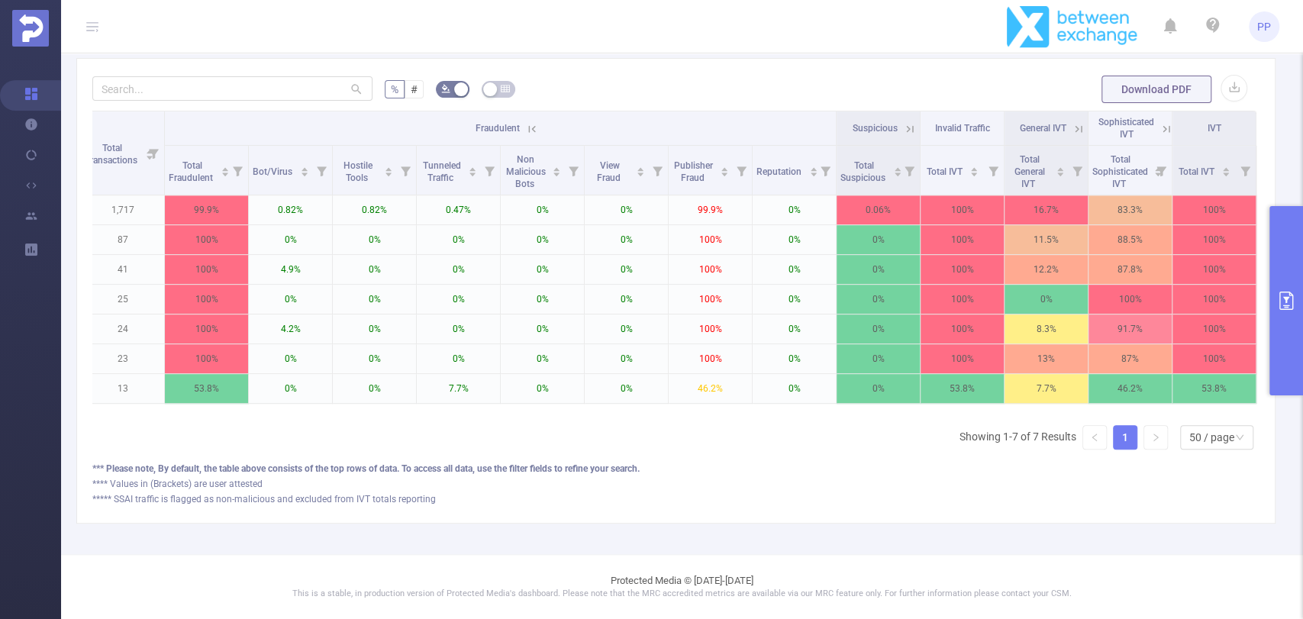
click at [1160, 122] on icon at bounding box center [1167, 129] width 14 height 14
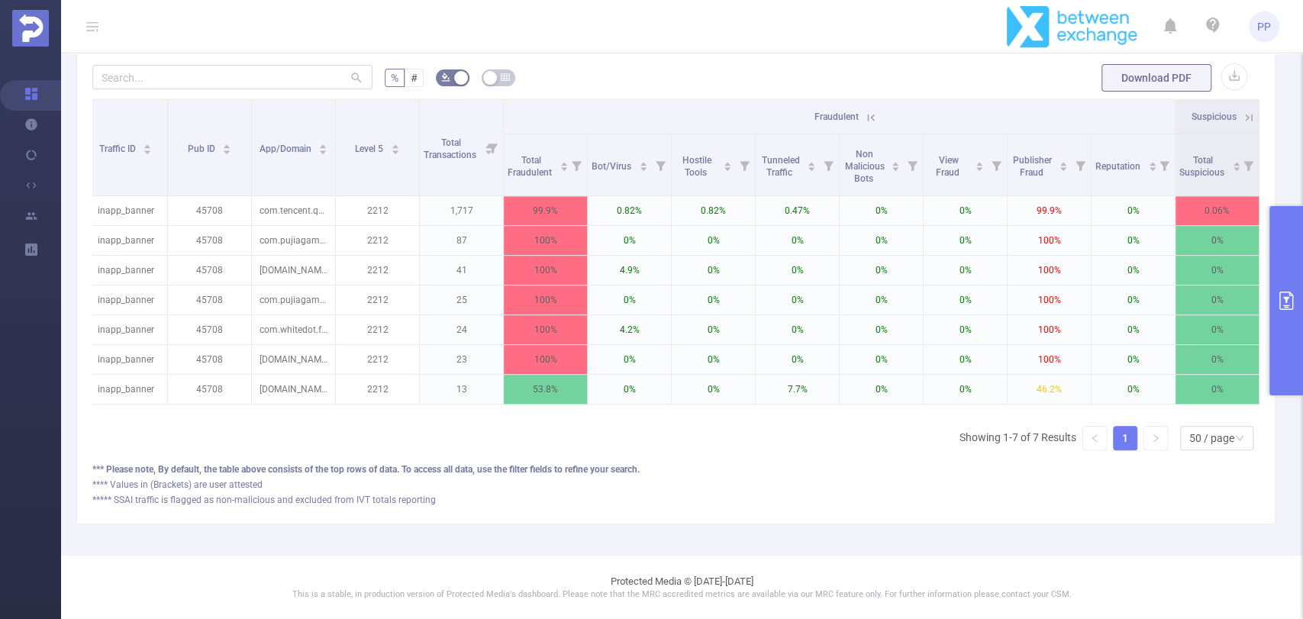
scroll to position [0, 0]
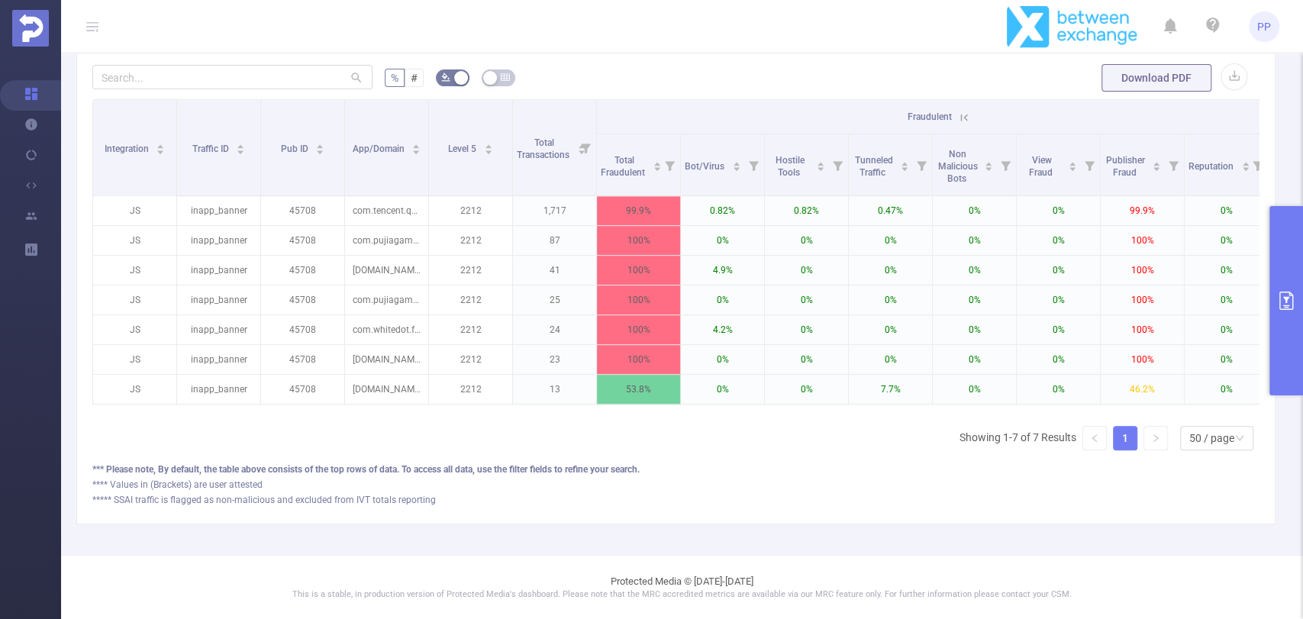
click at [1283, 280] on button "primary" at bounding box center [1287, 300] width 34 height 189
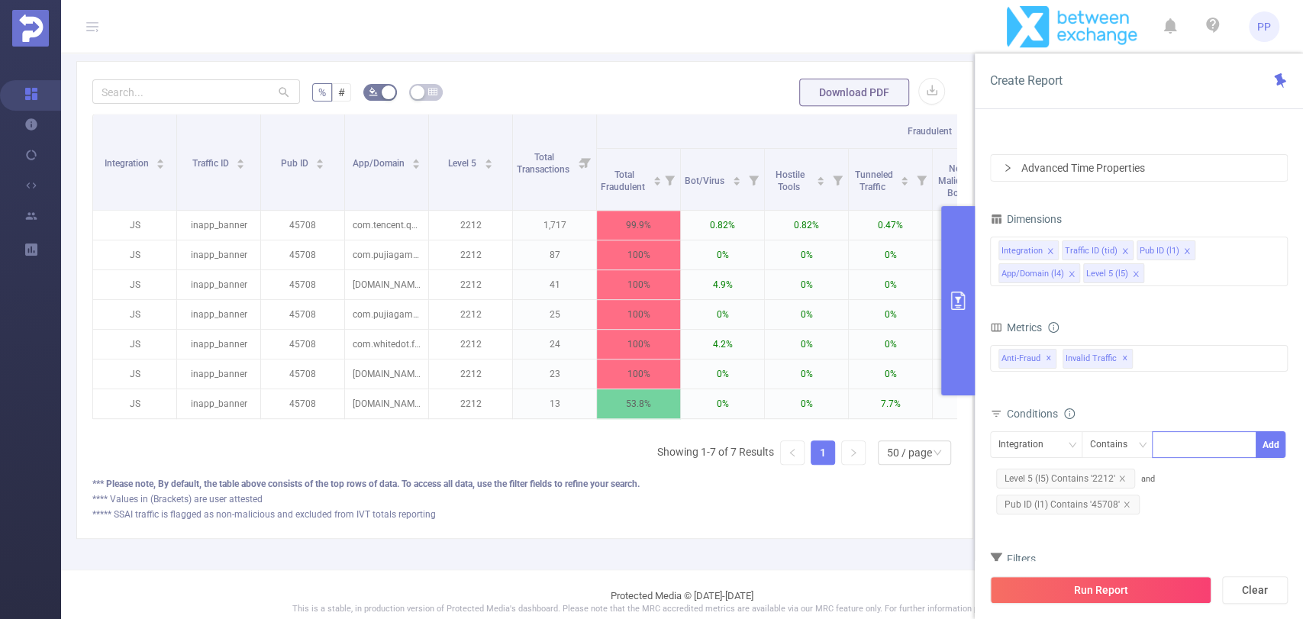
click at [1182, 447] on div at bounding box center [1205, 444] width 88 height 25
type input "45117"
click at [1069, 441] on icon "icon: down" at bounding box center [1071, 445] width 9 height 9
click at [1025, 530] on li "Pub ID (l1)" at bounding box center [1038, 524] width 97 height 24
click at [1281, 438] on button "Add" at bounding box center [1271, 444] width 30 height 27
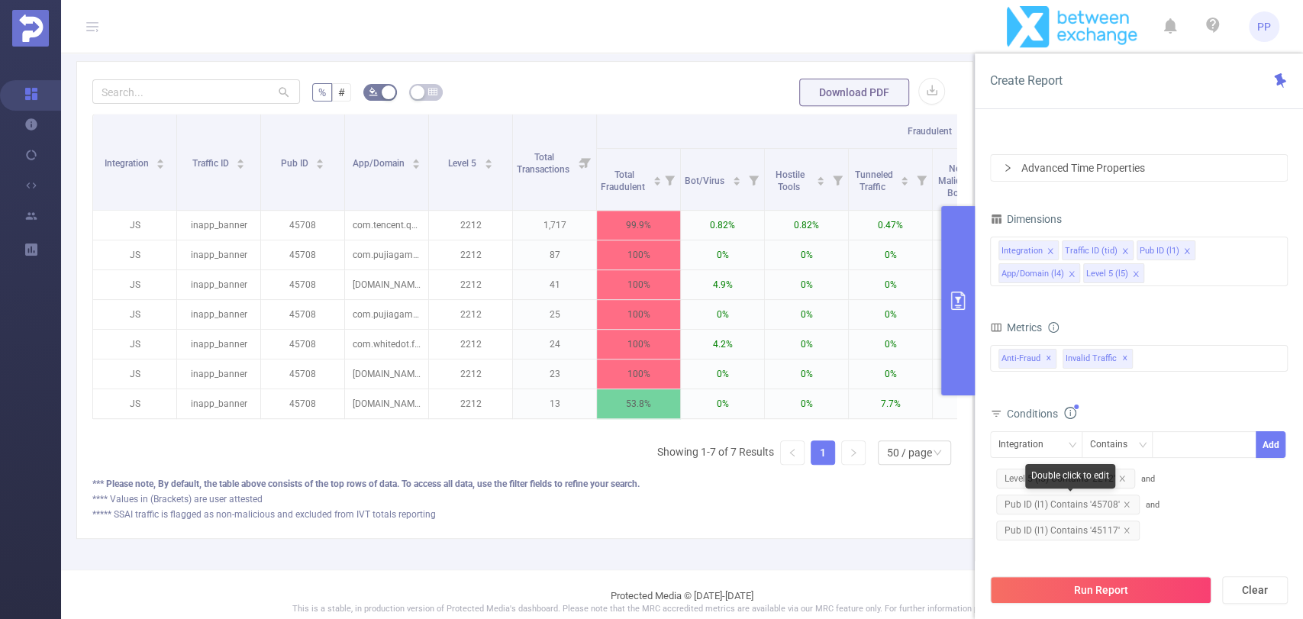
click at [1130, 502] on span "Pub ID (l1) Contains '45708'" at bounding box center [1068, 505] width 144 height 20
click at [1124, 505] on icon "icon: close" at bounding box center [1127, 505] width 8 height 8
click at [1113, 584] on button "Run Report" at bounding box center [1100, 589] width 221 height 27
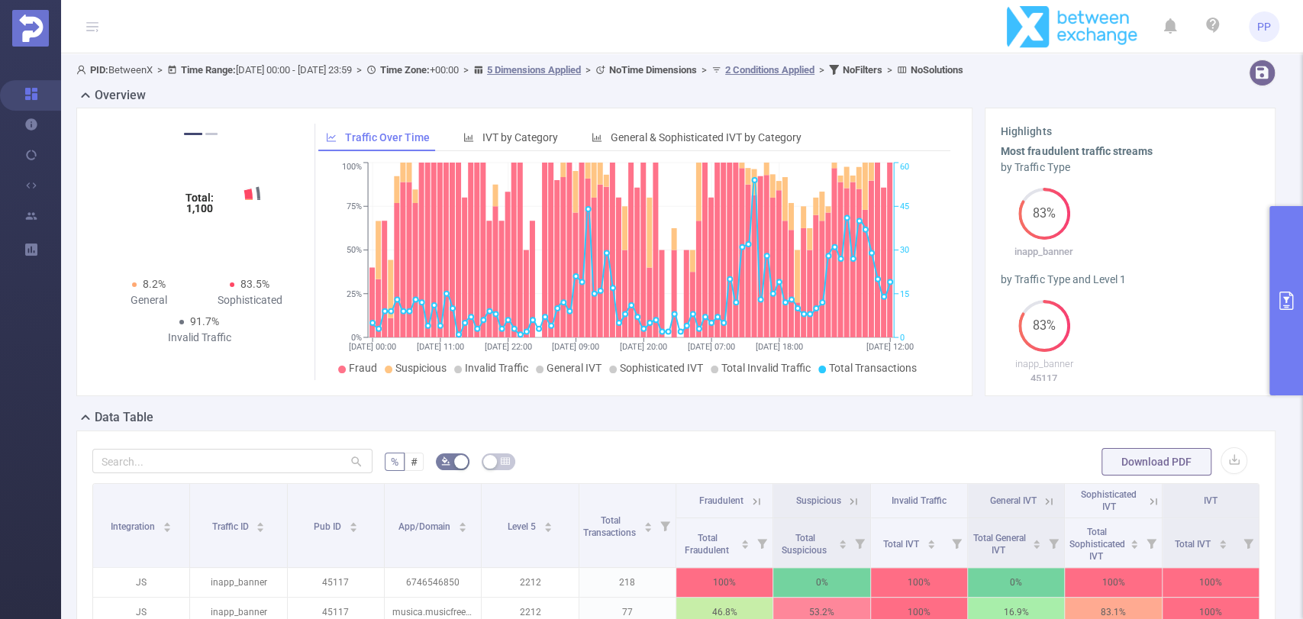
click at [1283, 268] on button "primary" at bounding box center [1287, 300] width 34 height 189
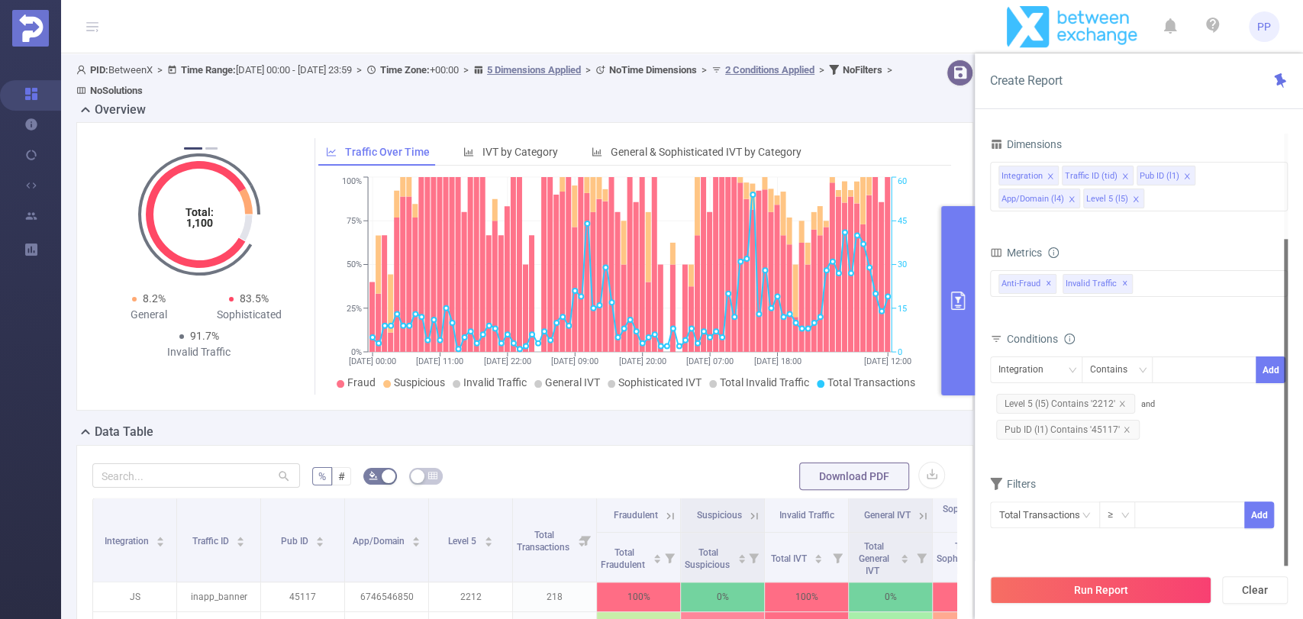
click at [951, 270] on button "primary" at bounding box center [958, 300] width 34 height 189
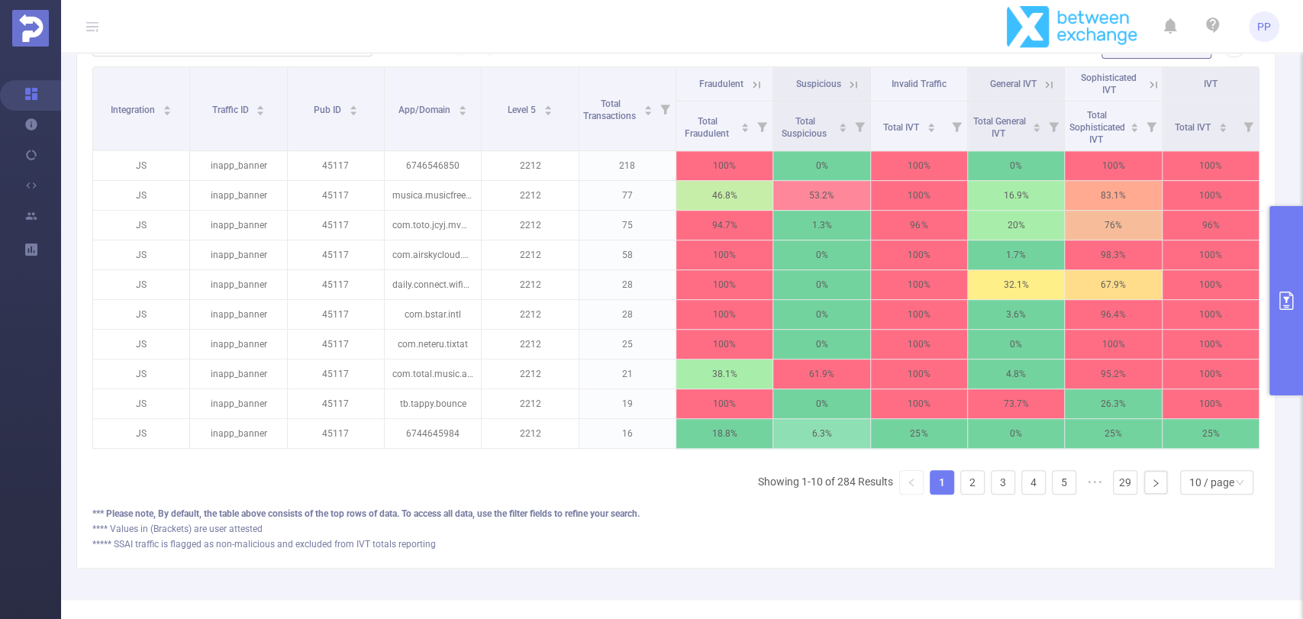
scroll to position [424, 0]
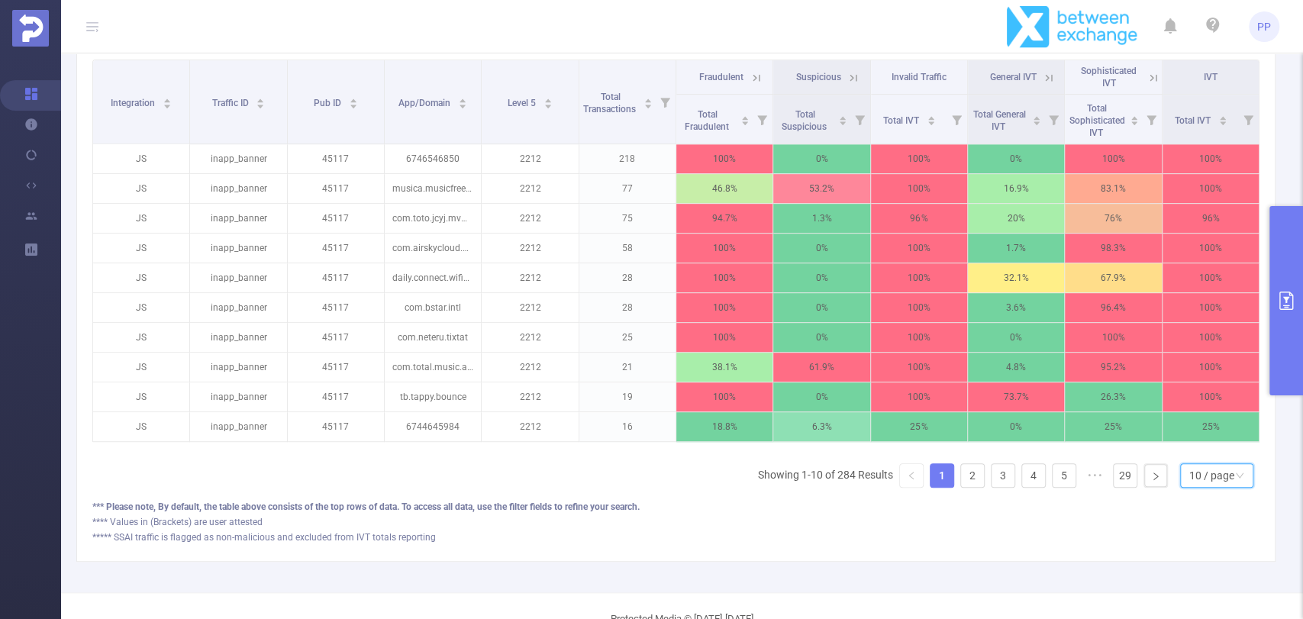
click at [1211, 478] on div "10 / page" at bounding box center [1212, 475] width 45 height 23
click at [1191, 459] on li "50 / page" at bounding box center [1203, 459] width 73 height 24
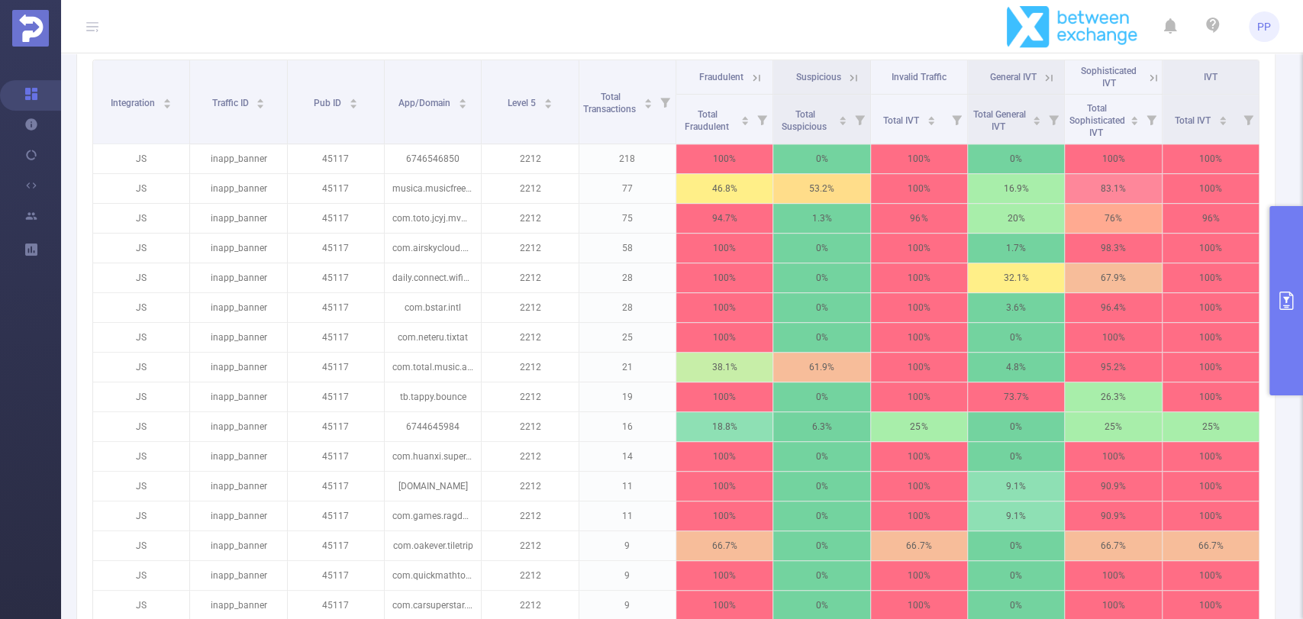
click at [754, 79] on icon at bounding box center [757, 78] width 14 height 14
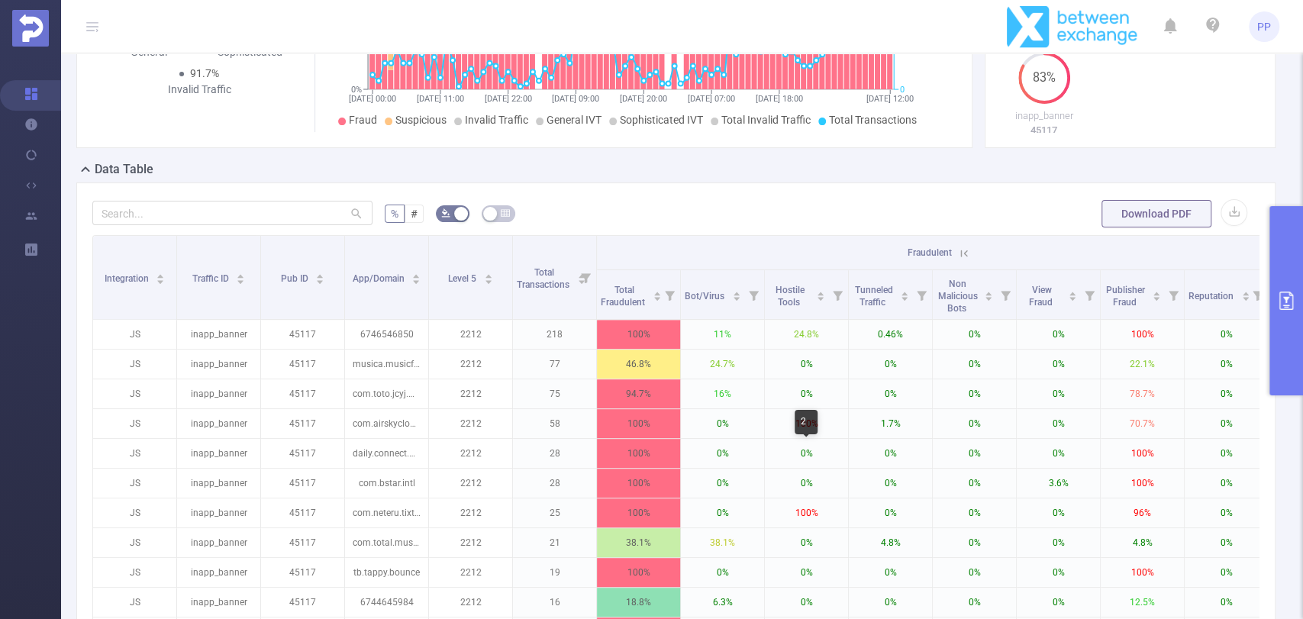
scroll to position [169, 0]
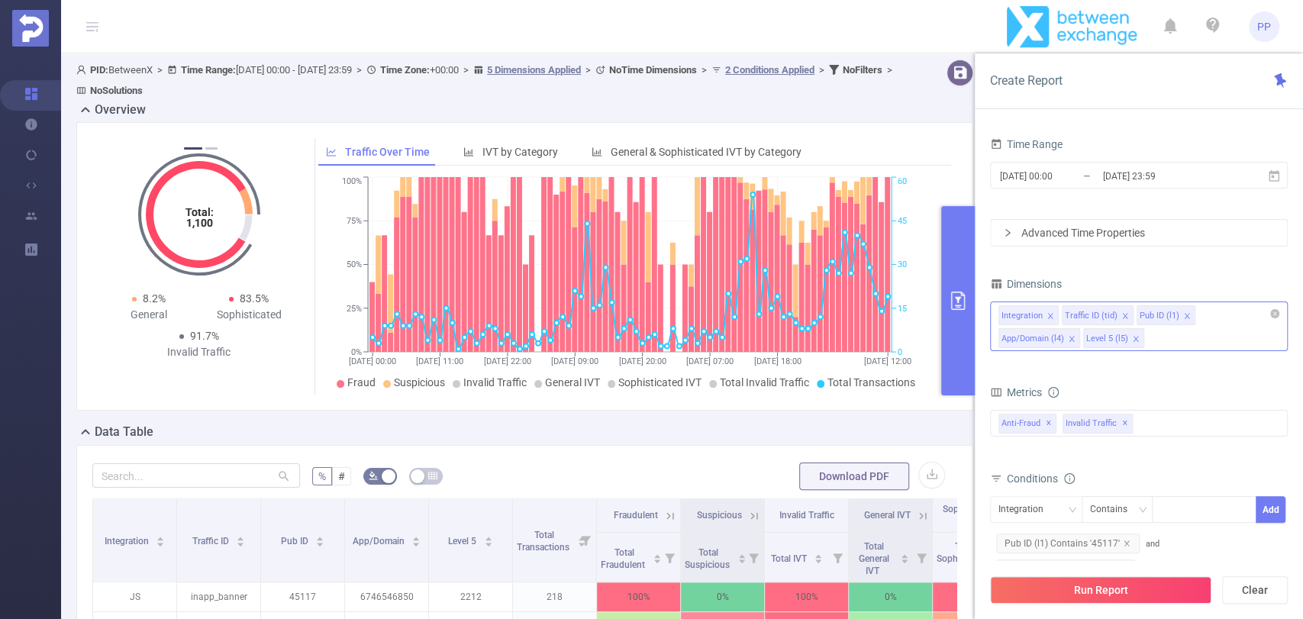
click at [1076, 335] on icon "icon: close" at bounding box center [1072, 339] width 8 height 8
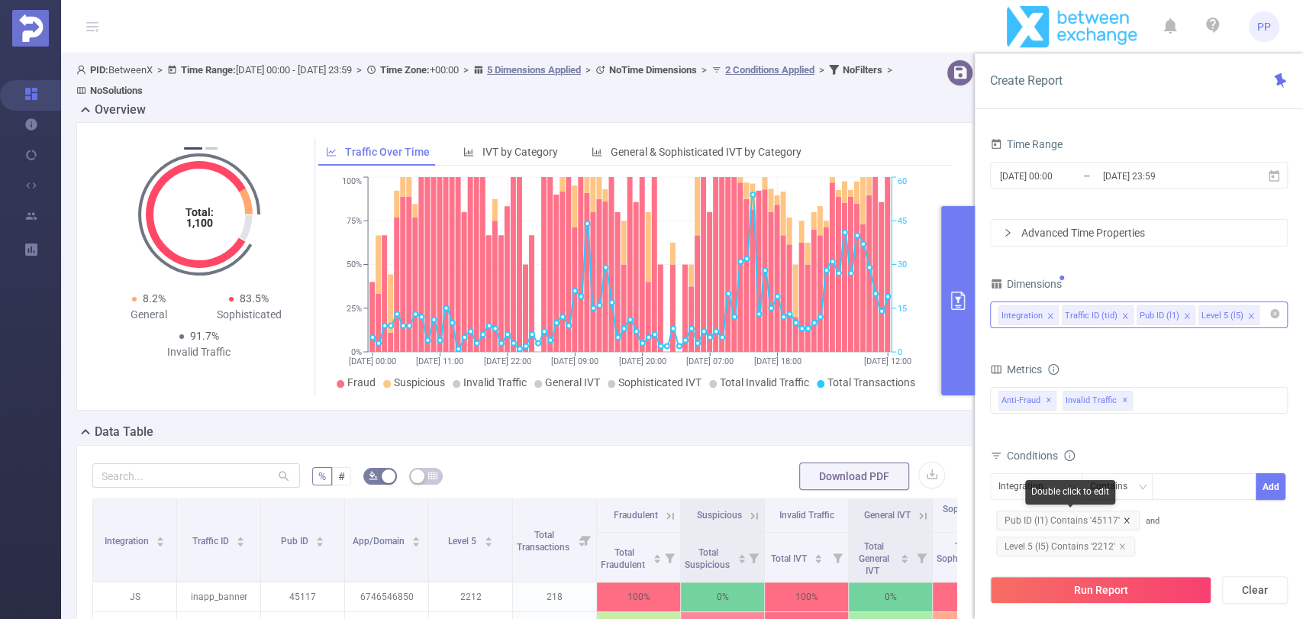
click at [1124, 519] on icon "icon: close" at bounding box center [1126, 520] width 5 height 5
click at [1173, 489] on div at bounding box center [1205, 486] width 88 height 25
type input "3212"
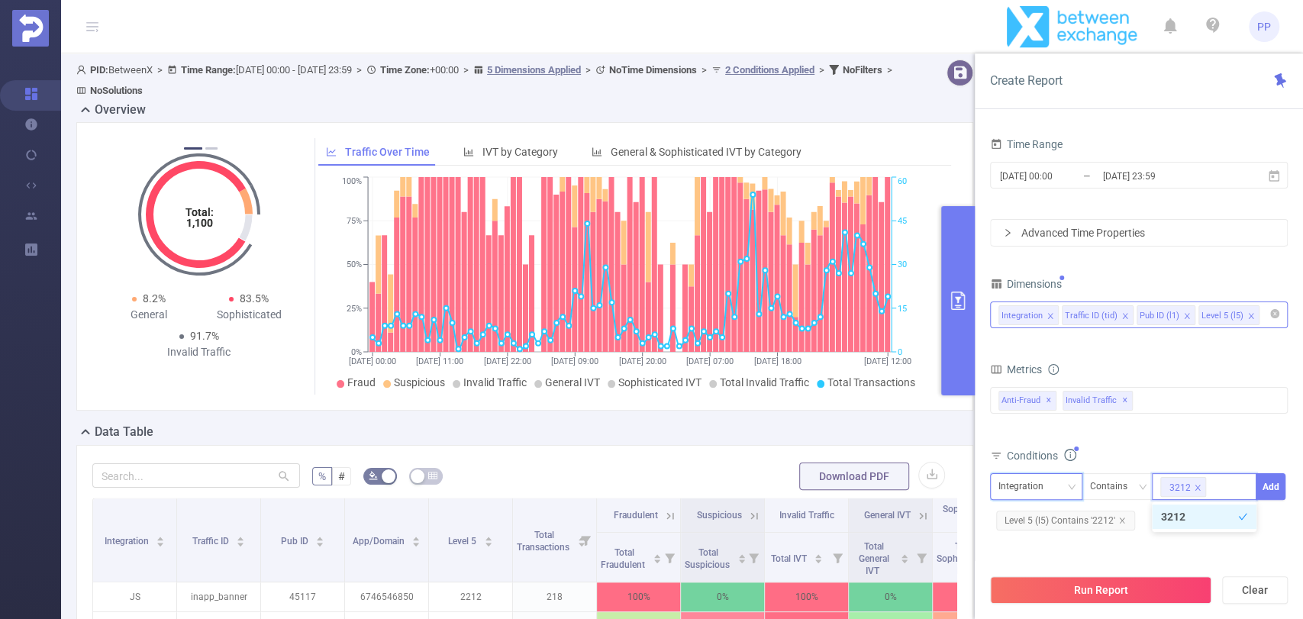
click at [1026, 487] on div "Integration" at bounding box center [1027, 486] width 56 height 25
click at [1032, 589] on li "Level 5 (l5)" at bounding box center [1036, 591] width 92 height 24
click at [1277, 486] on button "Add" at bounding box center [1271, 486] width 30 height 27
click at [1122, 518] on icon "icon: close" at bounding box center [1121, 520] width 5 height 5
click at [1119, 588] on button "Run Report" at bounding box center [1100, 589] width 221 height 27
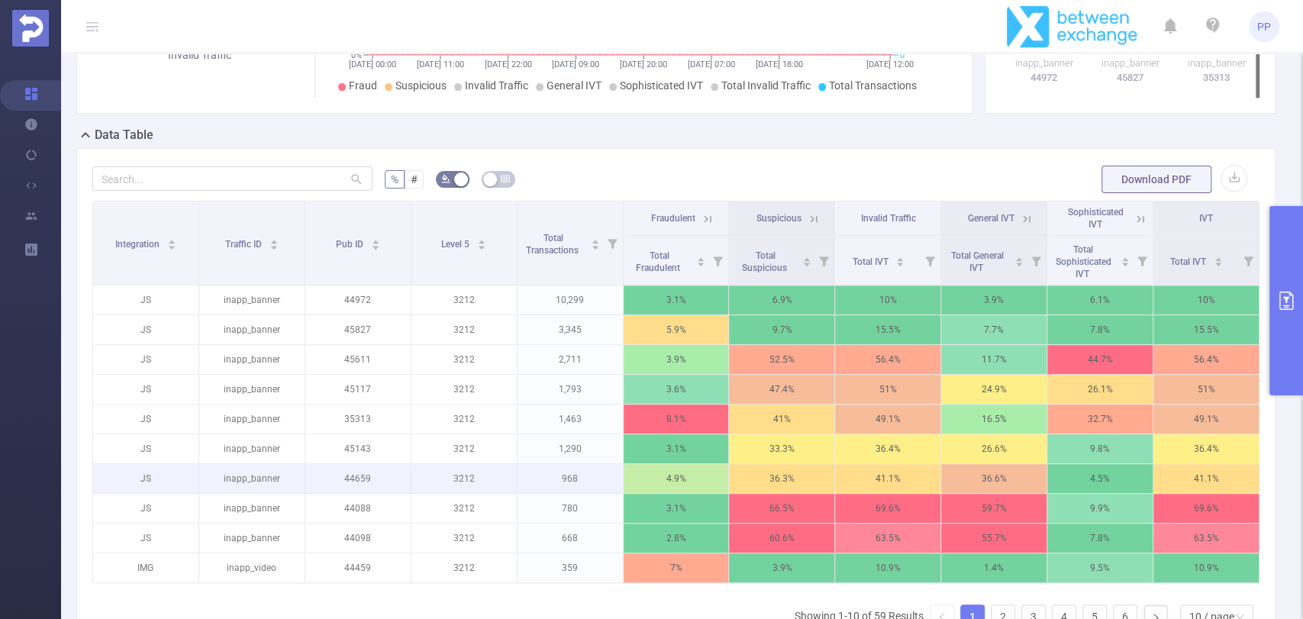
scroll to position [424, 0]
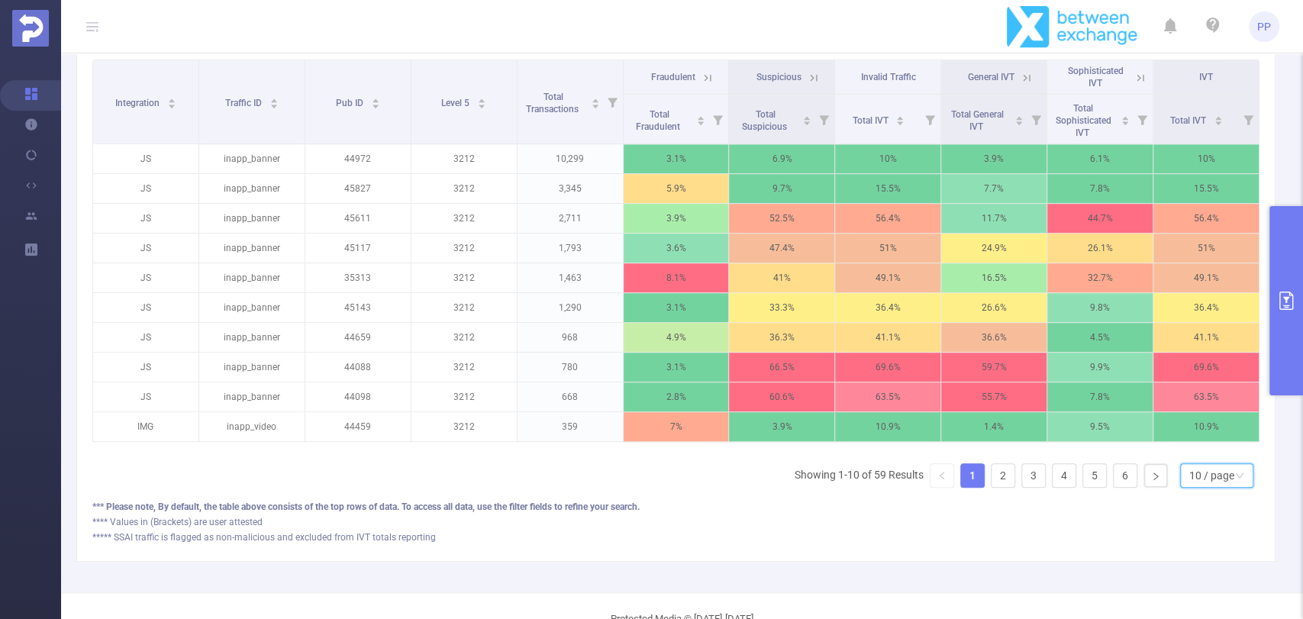
click at [1190, 483] on div "10 / page" at bounding box center [1212, 475] width 45 height 23
click at [1193, 459] on li "50 / page" at bounding box center [1203, 459] width 73 height 24
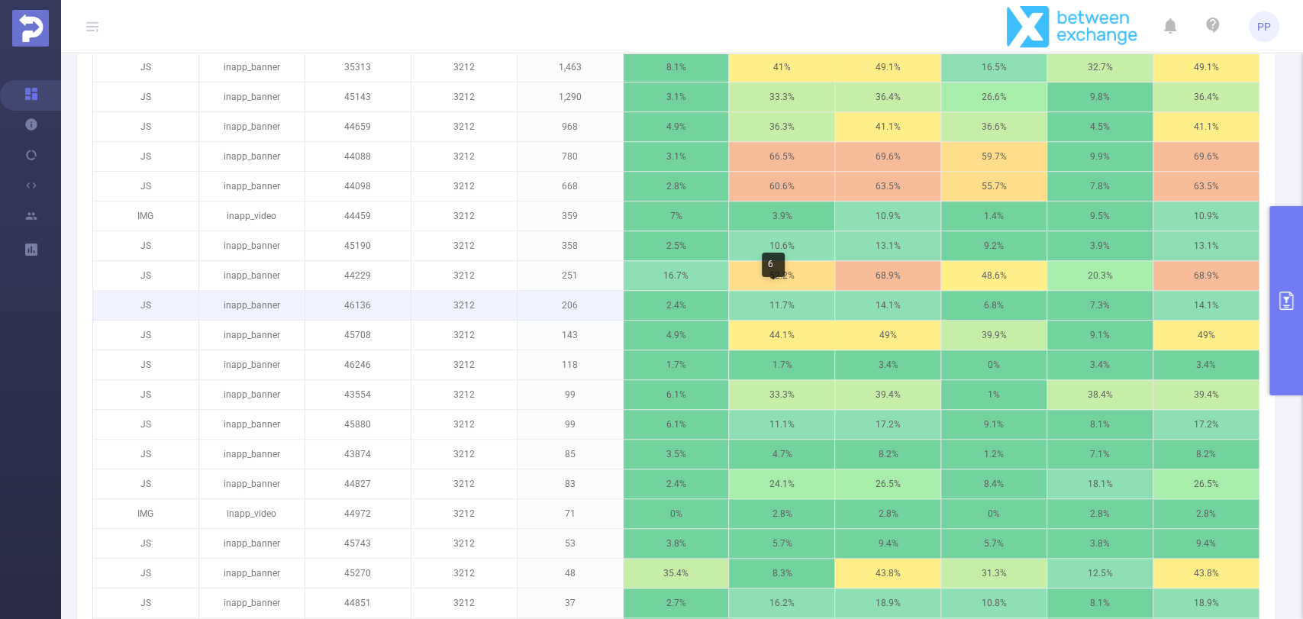
scroll to position [339, 0]
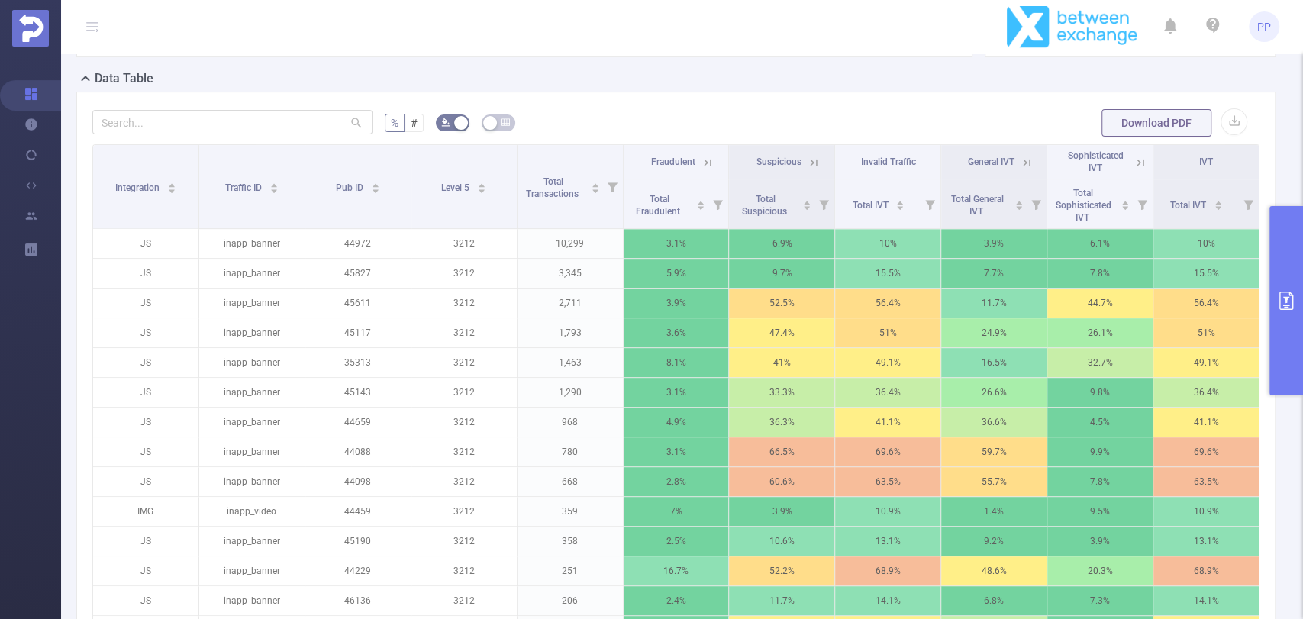
click at [1294, 298] on icon "primary" at bounding box center [1286, 301] width 18 height 18
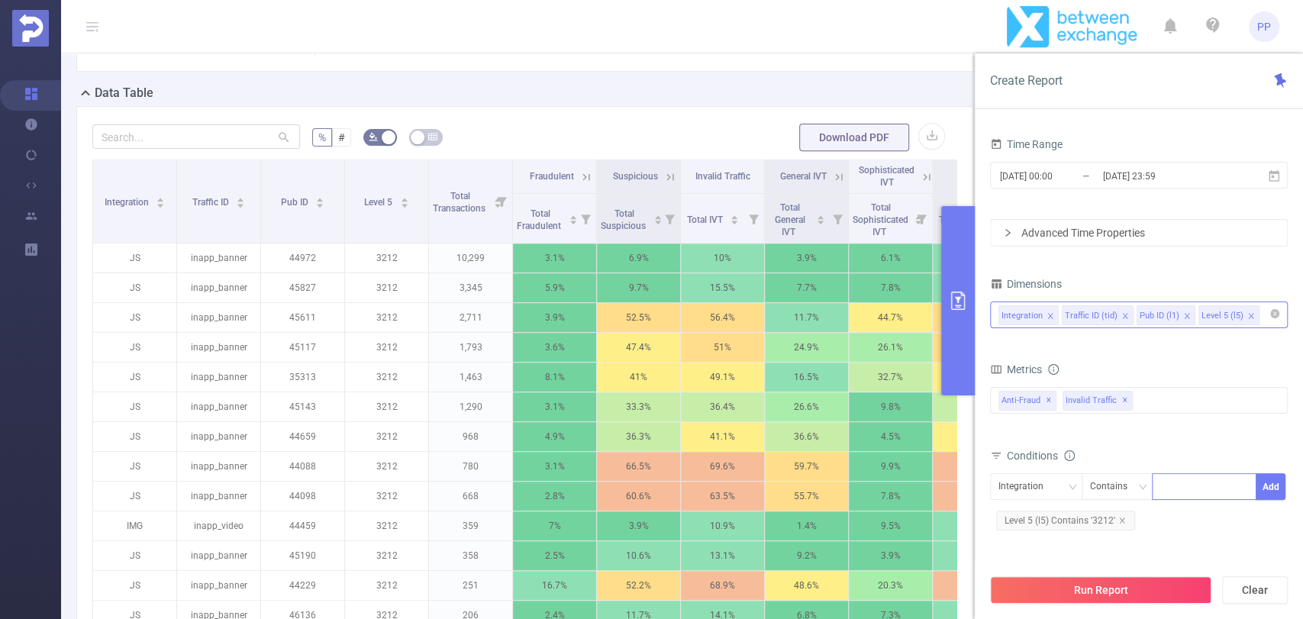
click at [1171, 483] on div at bounding box center [1205, 486] width 88 height 25
type input "4212"
click at [999, 484] on div "Integration" at bounding box center [1027, 486] width 56 height 25
click at [1040, 591] on li "Level 5 (l5)" at bounding box center [1036, 591] width 92 height 24
click at [1119, 521] on icon "icon: close" at bounding box center [1123, 521] width 8 height 8
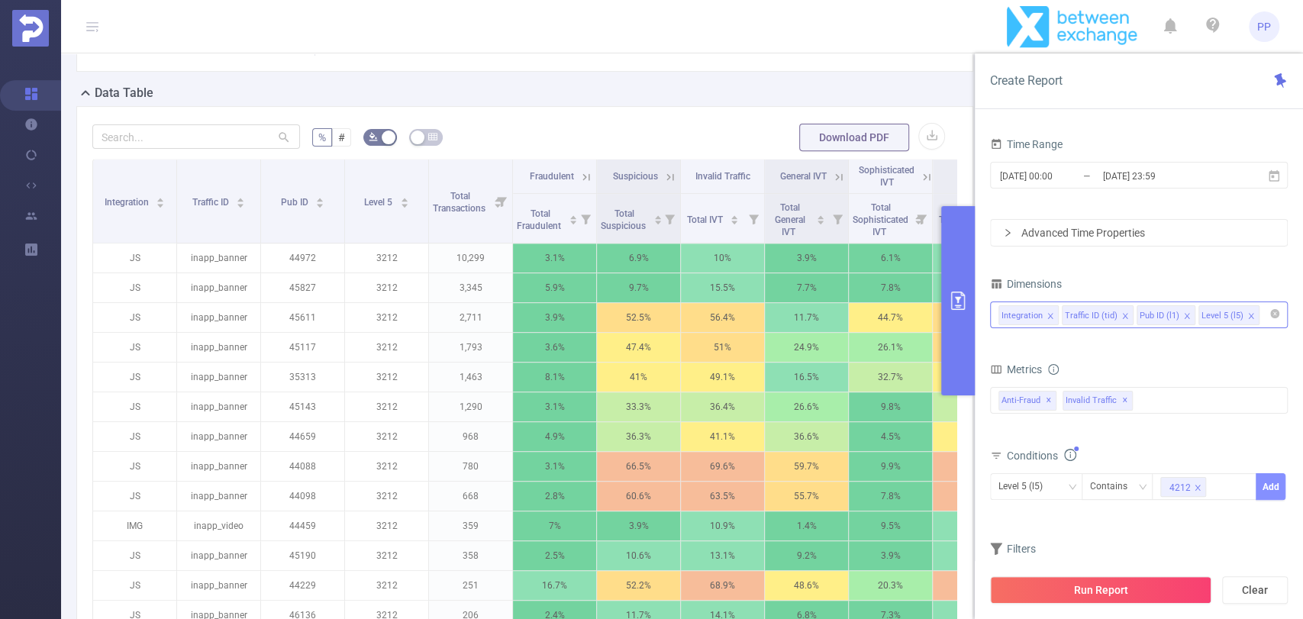
click at [1264, 485] on button "Add" at bounding box center [1271, 486] width 30 height 27
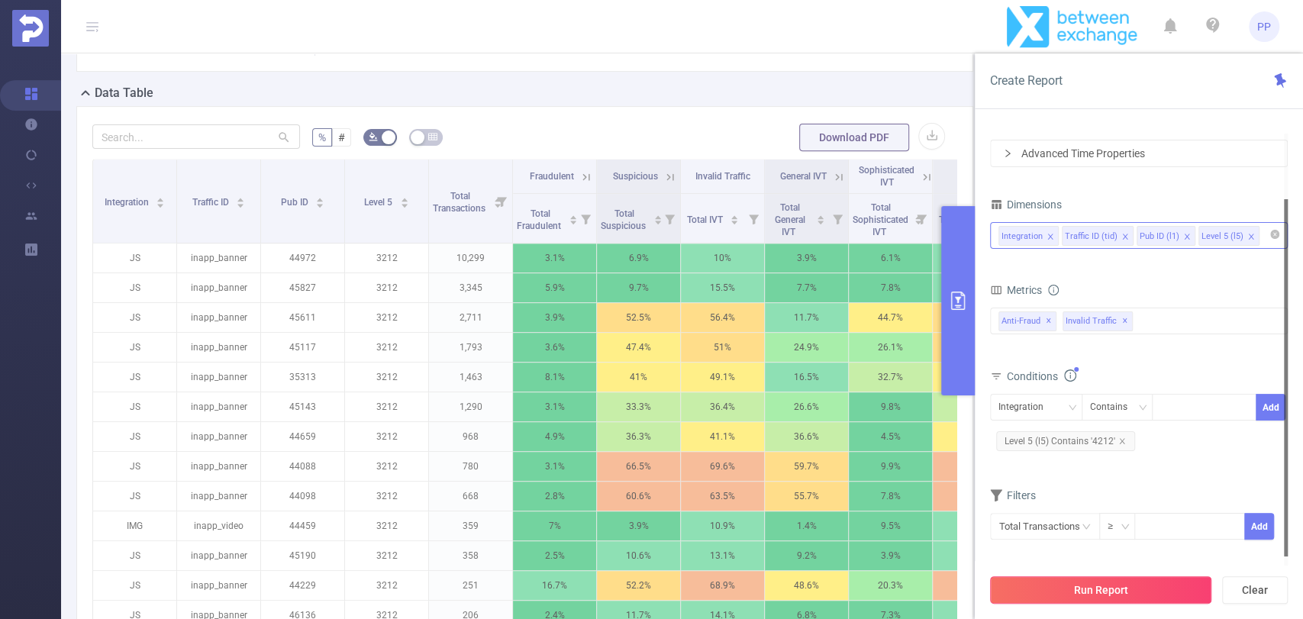
click at [1146, 596] on button "Run Report" at bounding box center [1100, 589] width 221 height 27
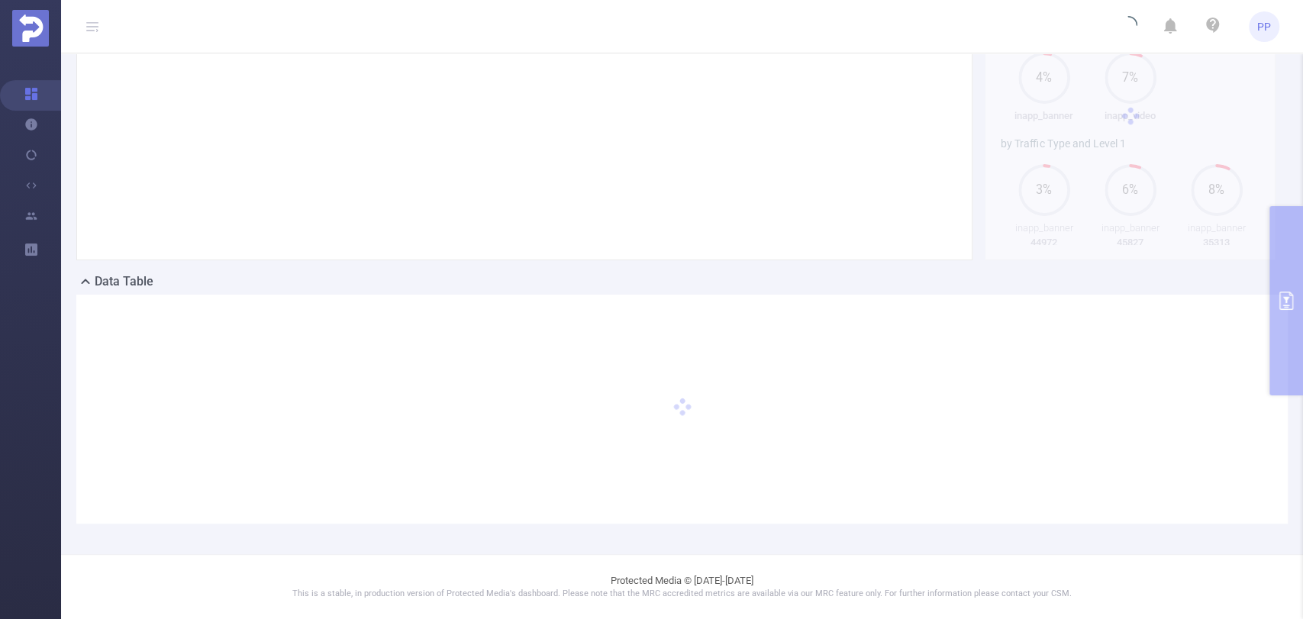
scroll to position [134, 0]
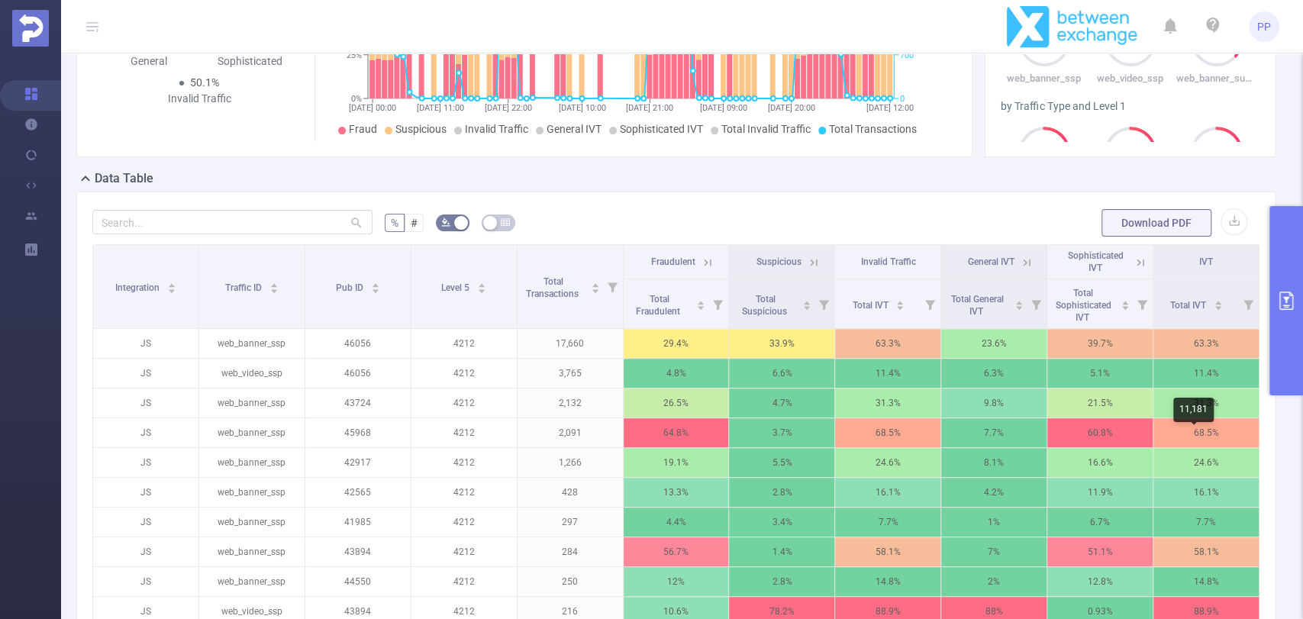
scroll to position [473, 0]
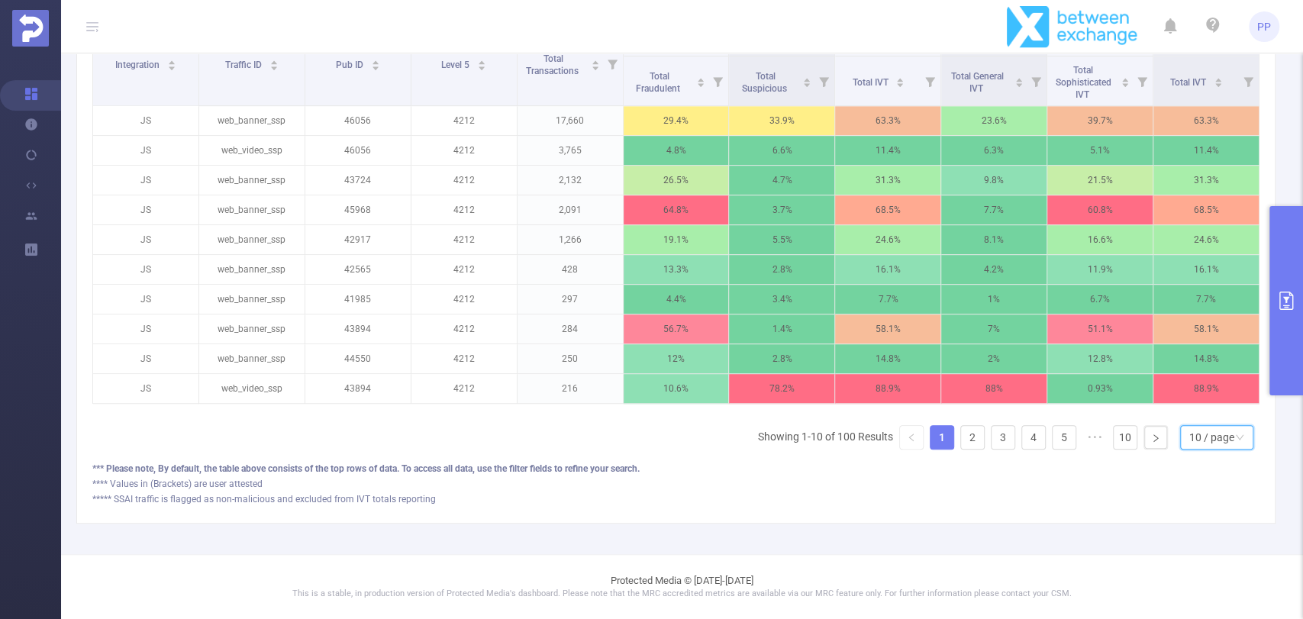
click at [1196, 443] on div "10 / page" at bounding box center [1212, 437] width 45 height 23
click at [1201, 409] on li "50 / page" at bounding box center [1203, 421] width 73 height 24
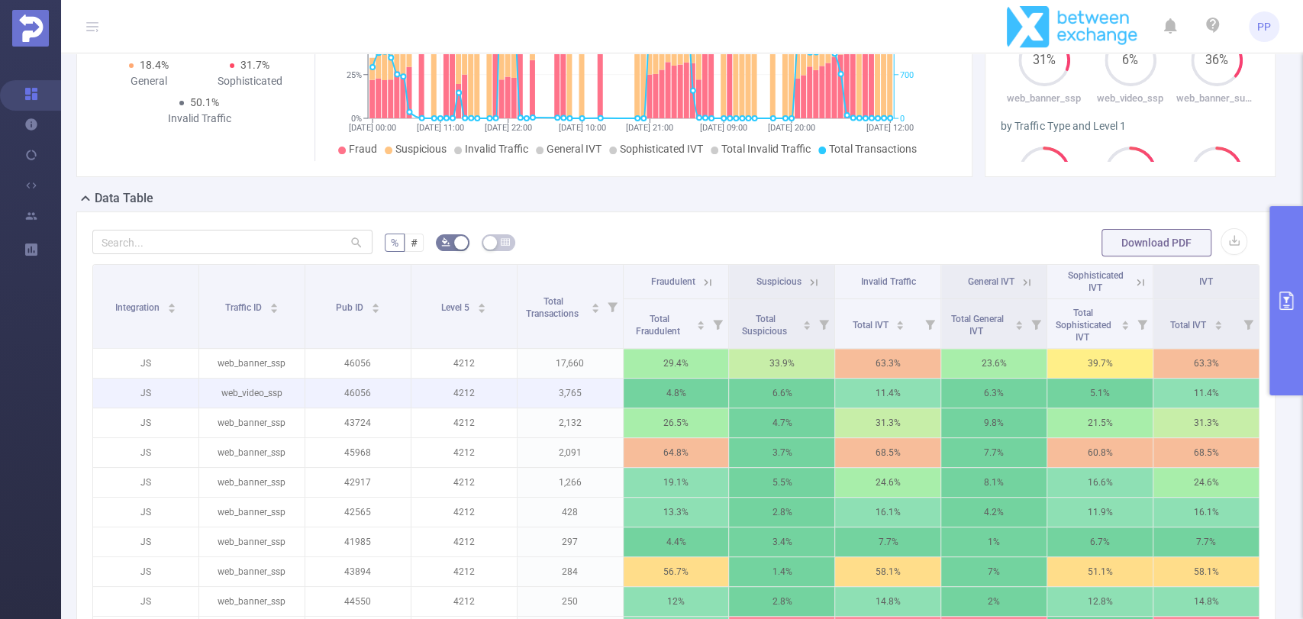
scroll to position [218, 0]
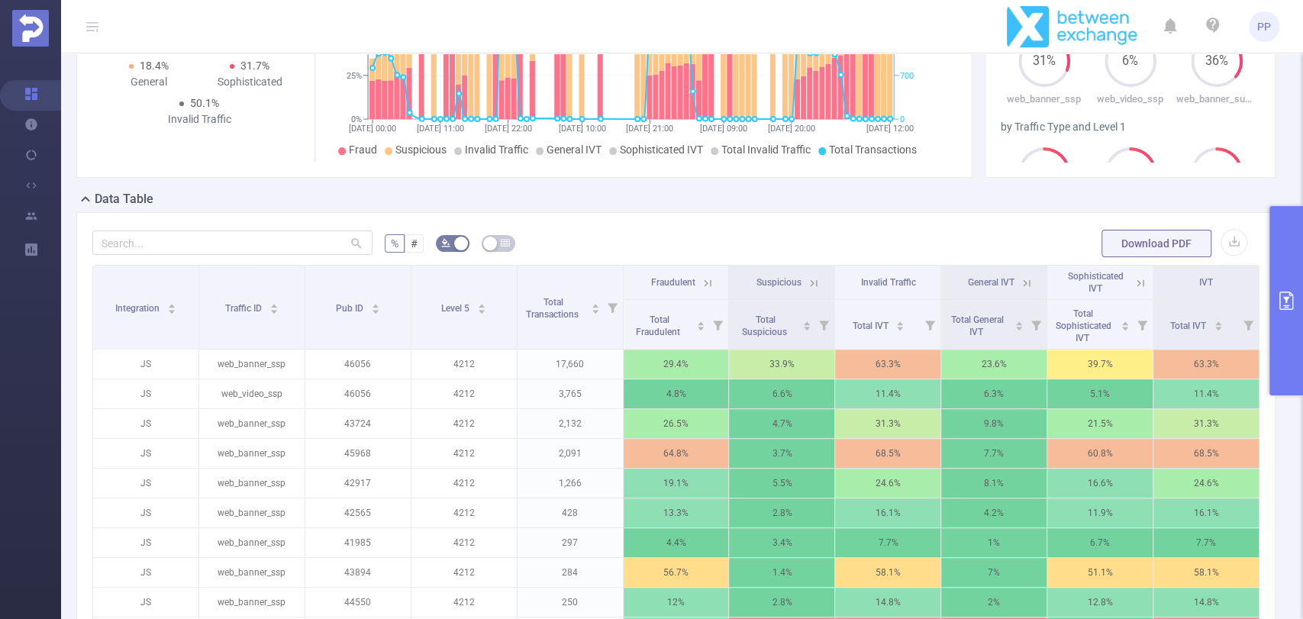
click at [701, 279] on icon at bounding box center [708, 283] width 14 height 14
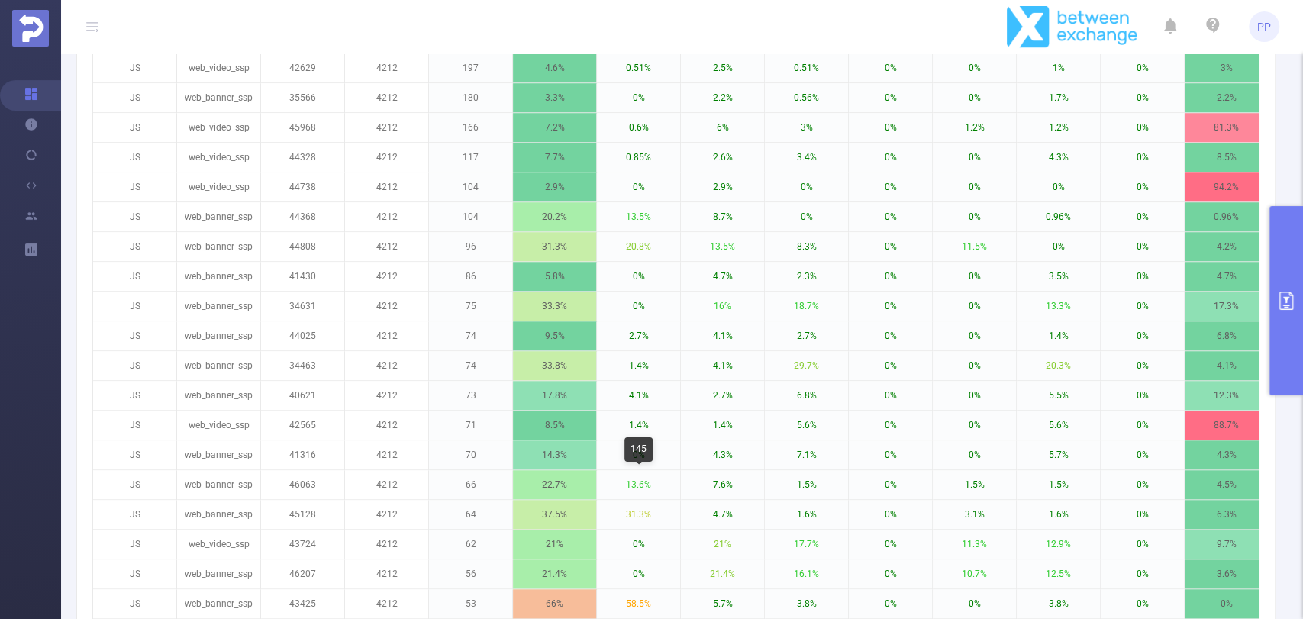
scroll to position [303, 0]
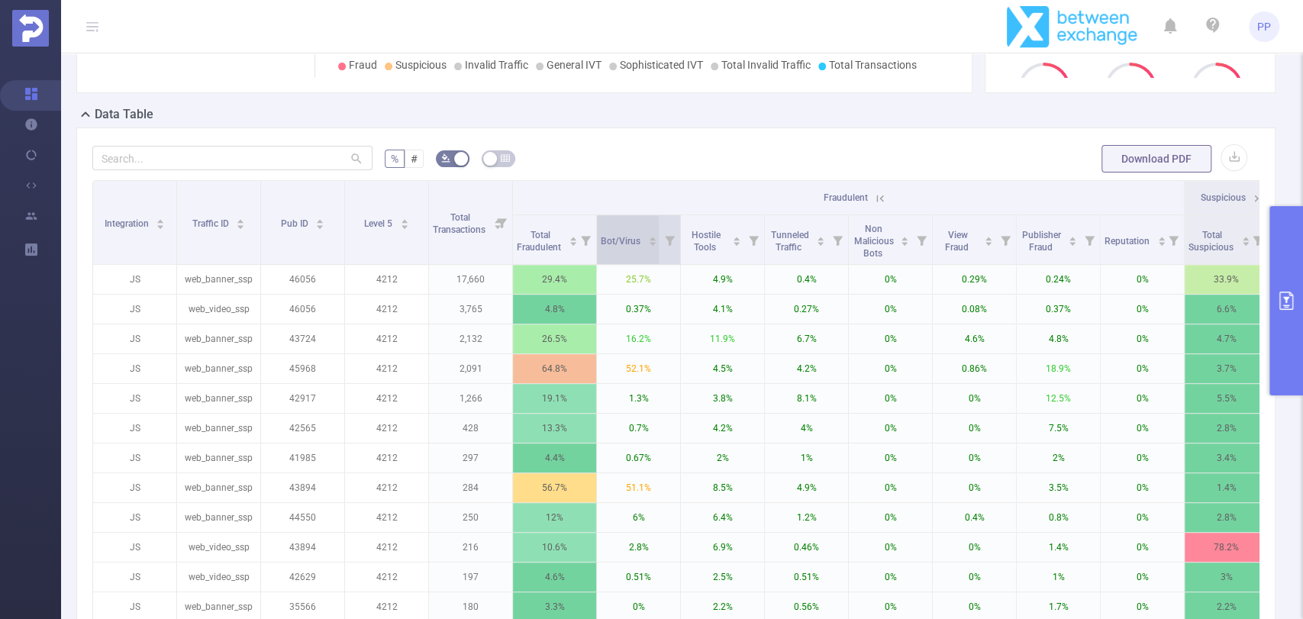
click at [649, 243] on icon "icon: caret-down" at bounding box center [652, 244] width 8 height 8
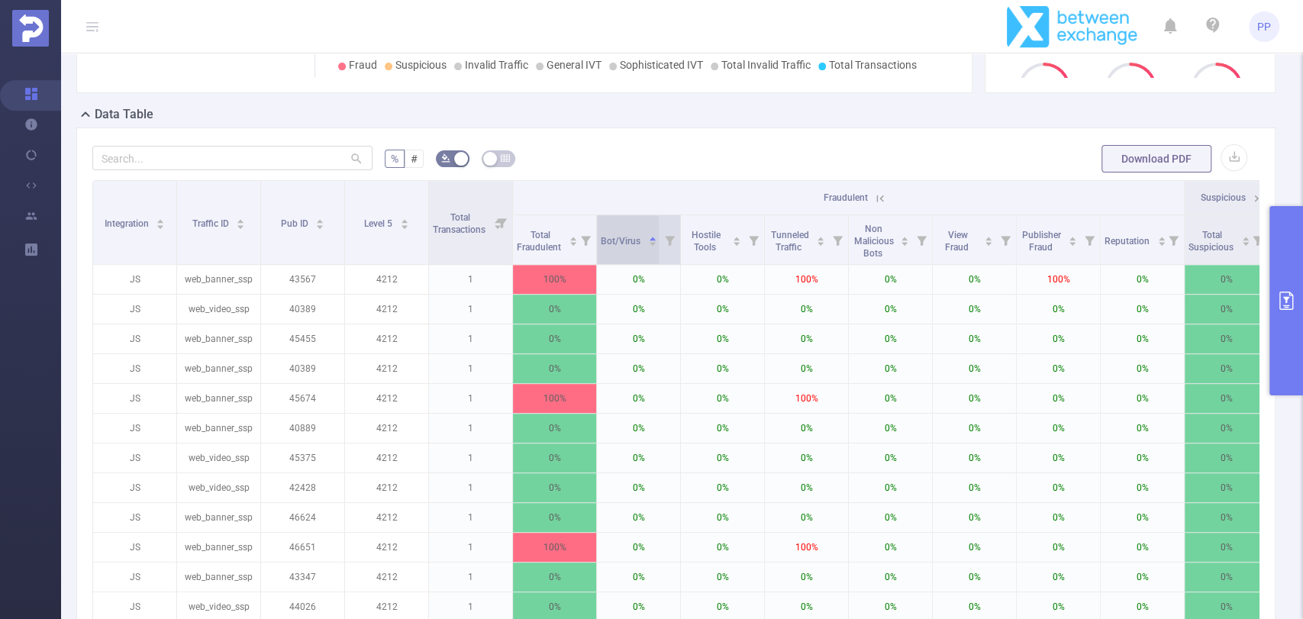
click at [649, 243] on icon "icon: caret-down" at bounding box center [652, 244] width 8 height 8
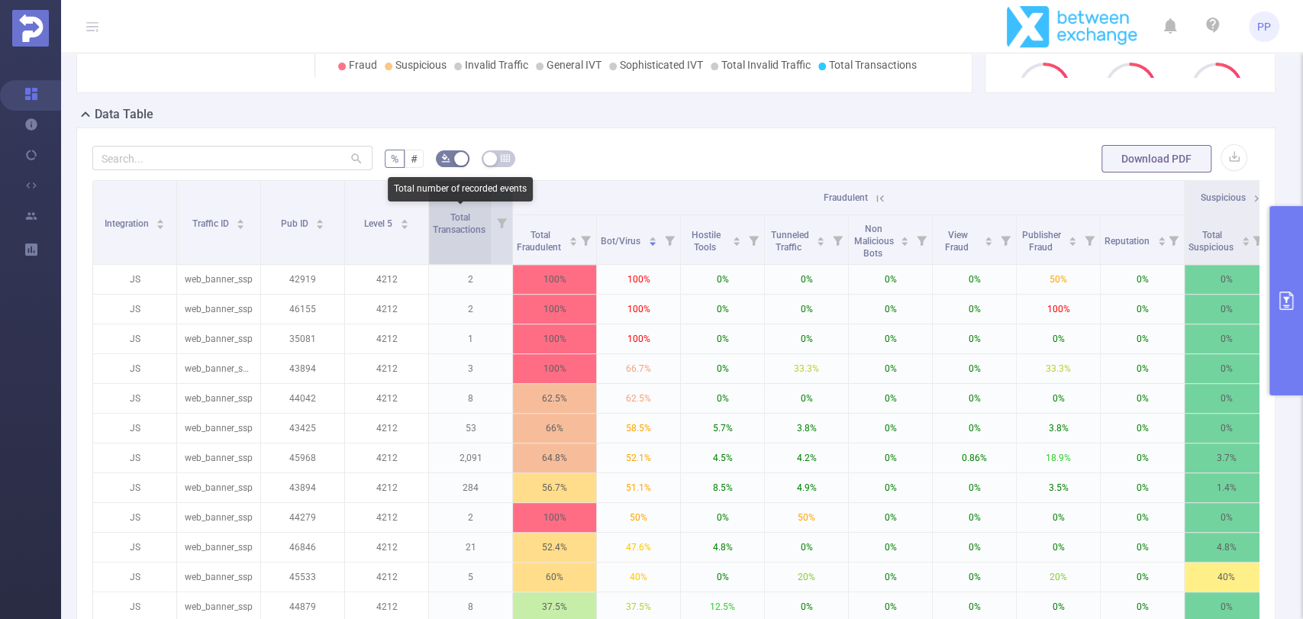
click at [475, 221] on span "Total Transactions" at bounding box center [460, 221] width 55 height 27
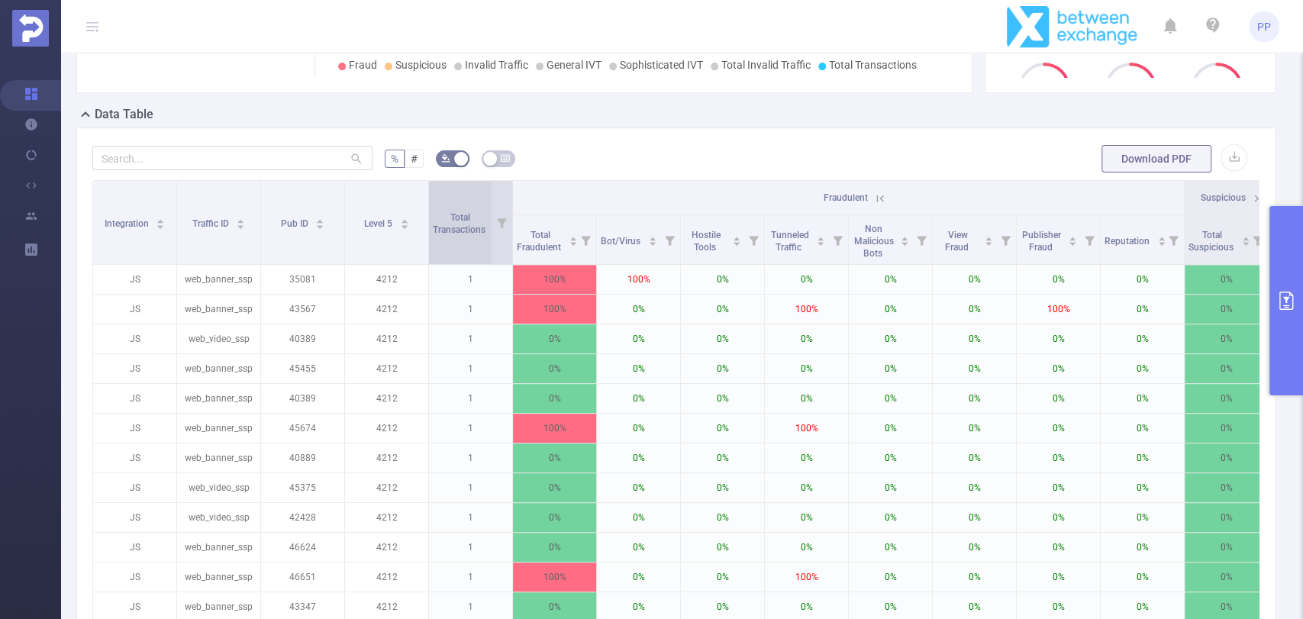
click at [475, 221] on span "Total Transactions" at bounding box center [460, 221] width 55 height 27
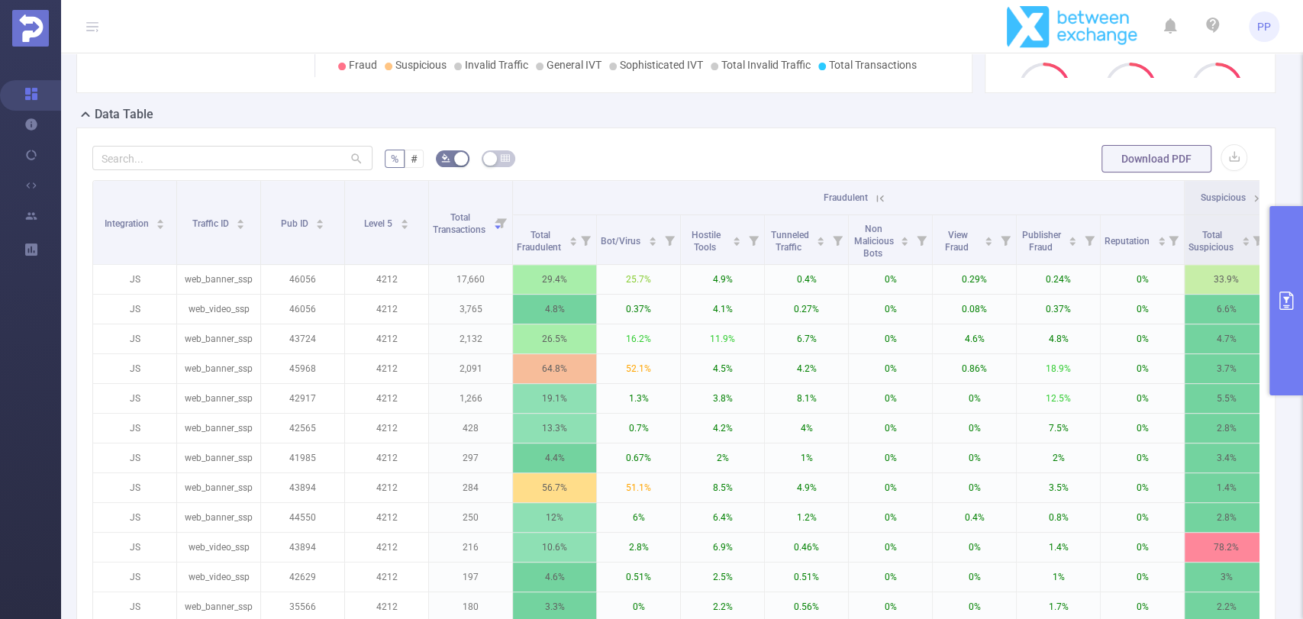
click at [879, 194] on icon at bounding box center [880, 199] width 14 height 14
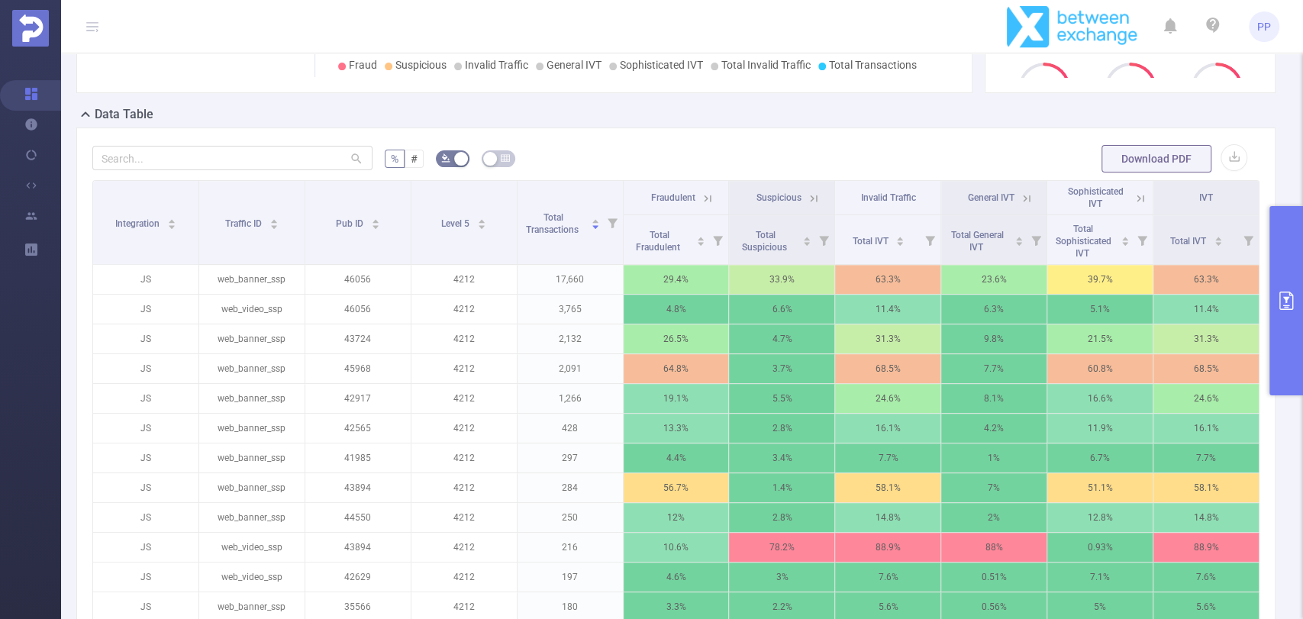
click at [807, 194] on icon at bounding box center [814, 199] width 14 height 14
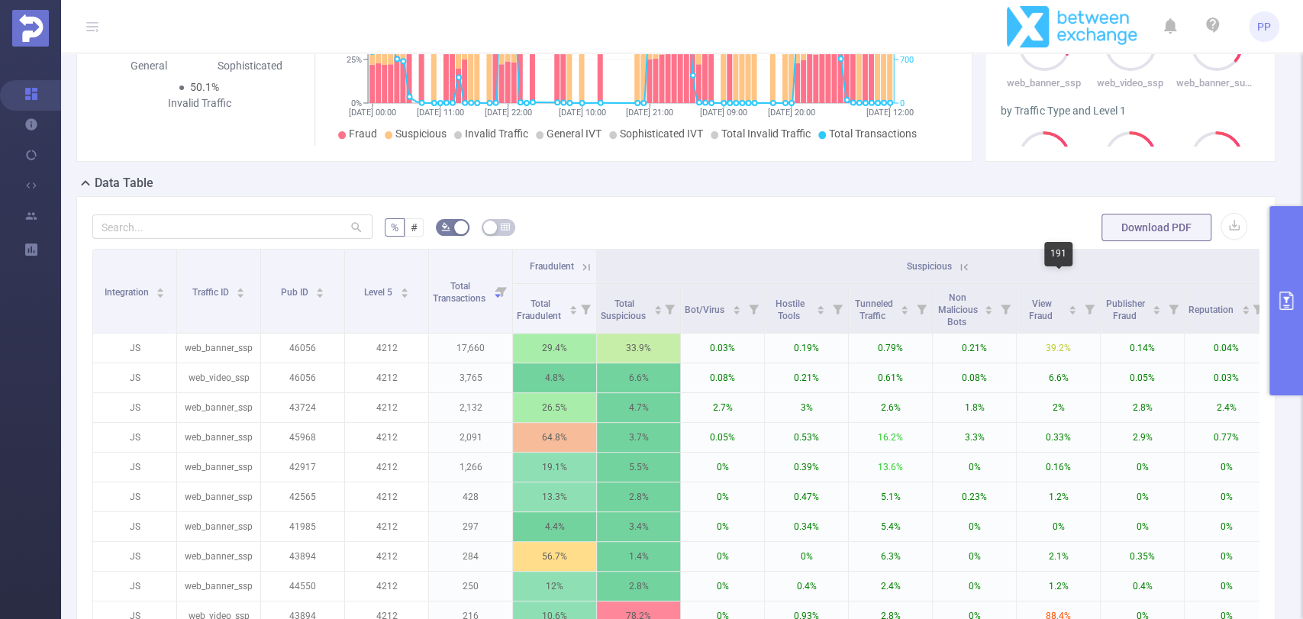
scroll to position [218, 0]
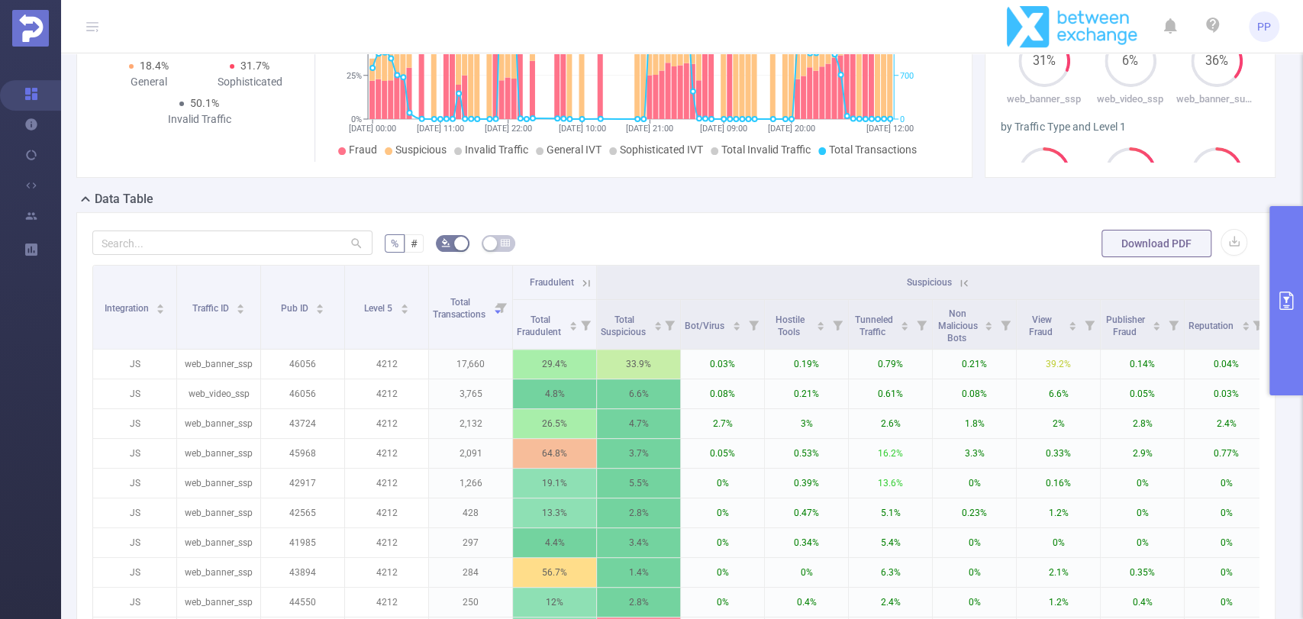
click at [964, 281] on icon at bounding box center [964, 283] width 14 height 14
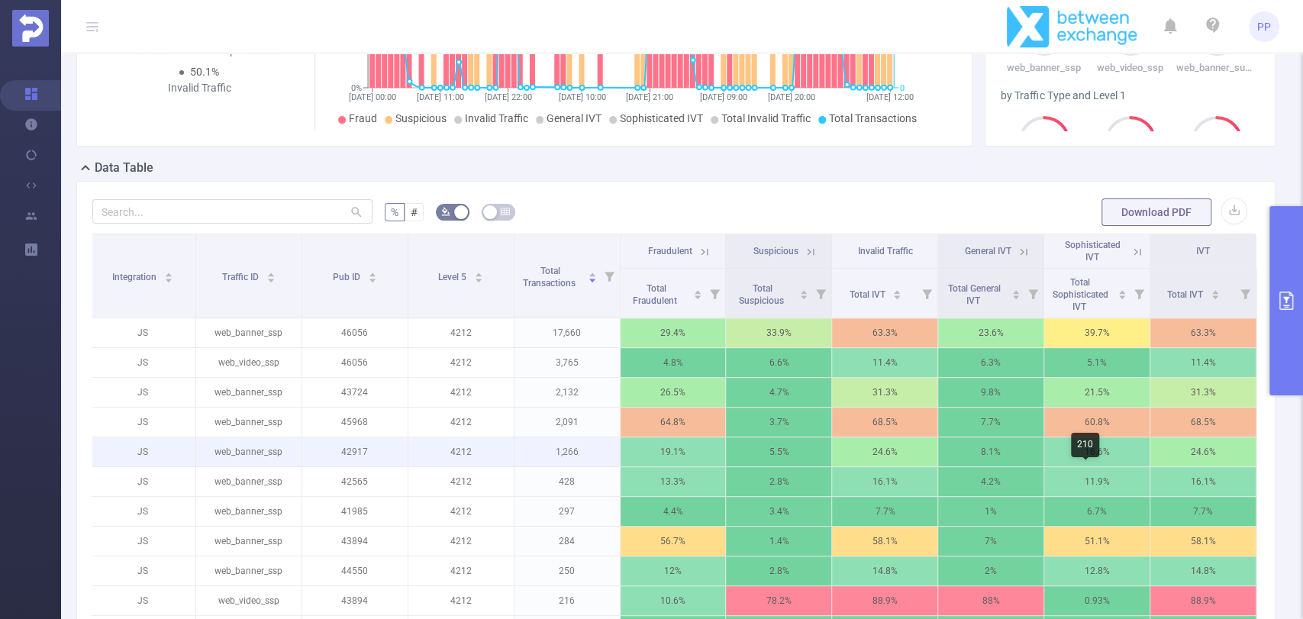
scroll to position [303, 0]
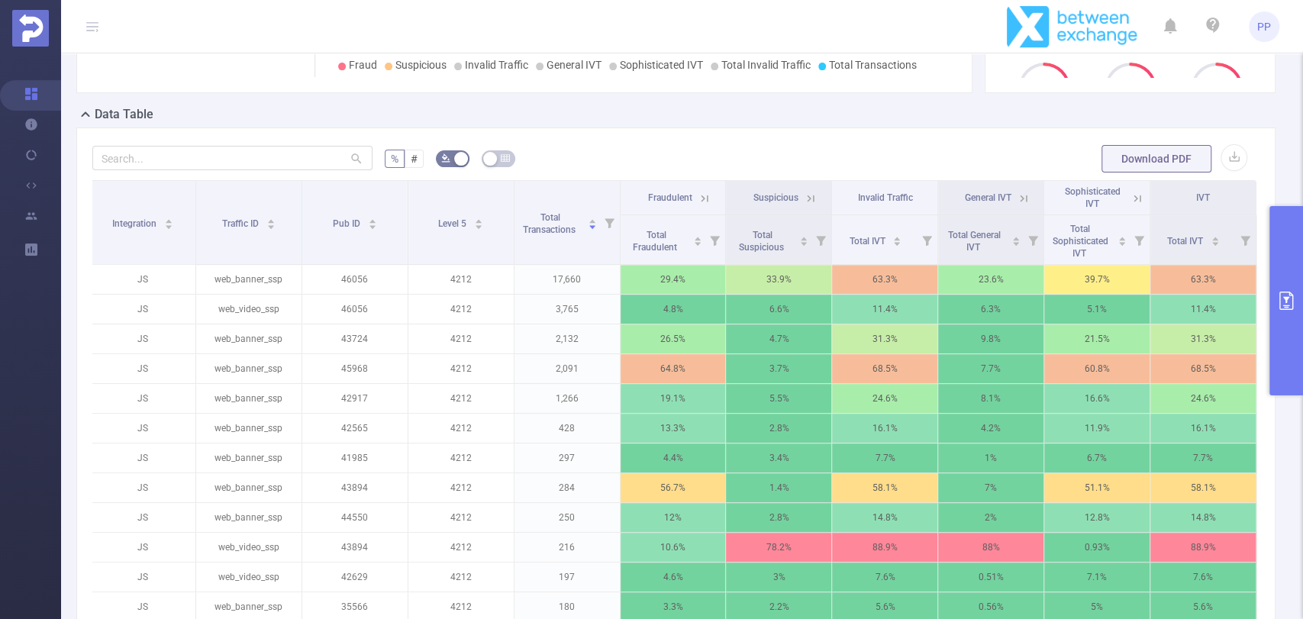
click at [1017, 196] on icon at bounding box center [1024, 199] width 14 height 14
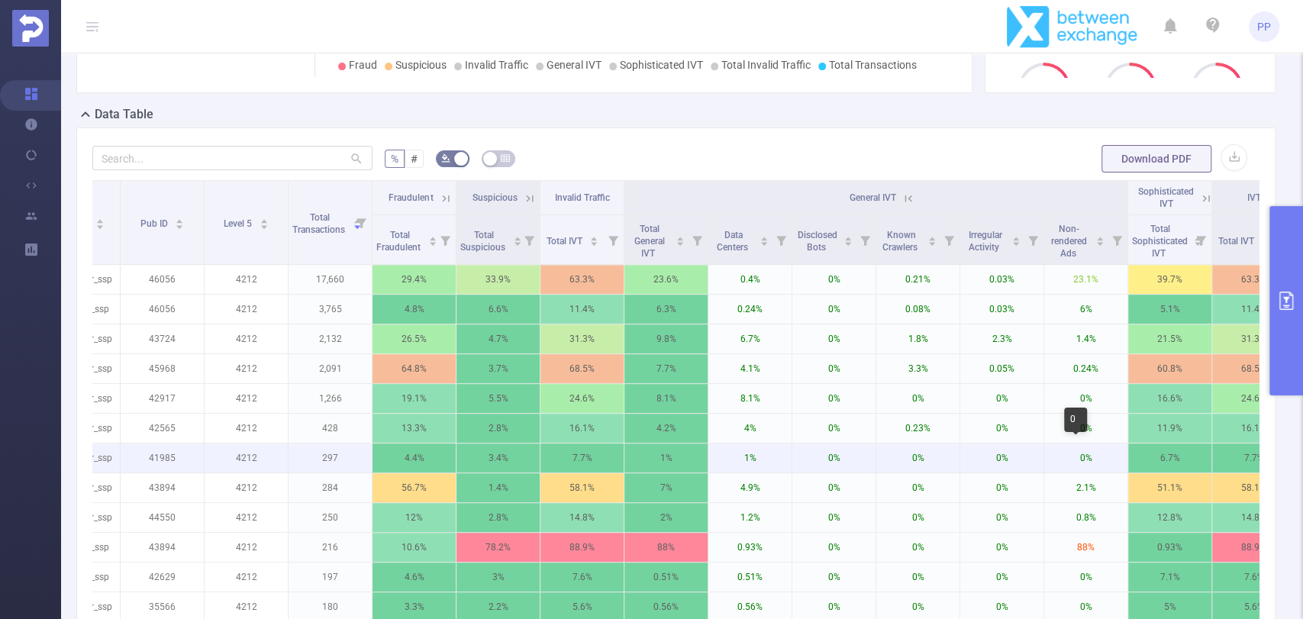
scroll to position [0, 173]
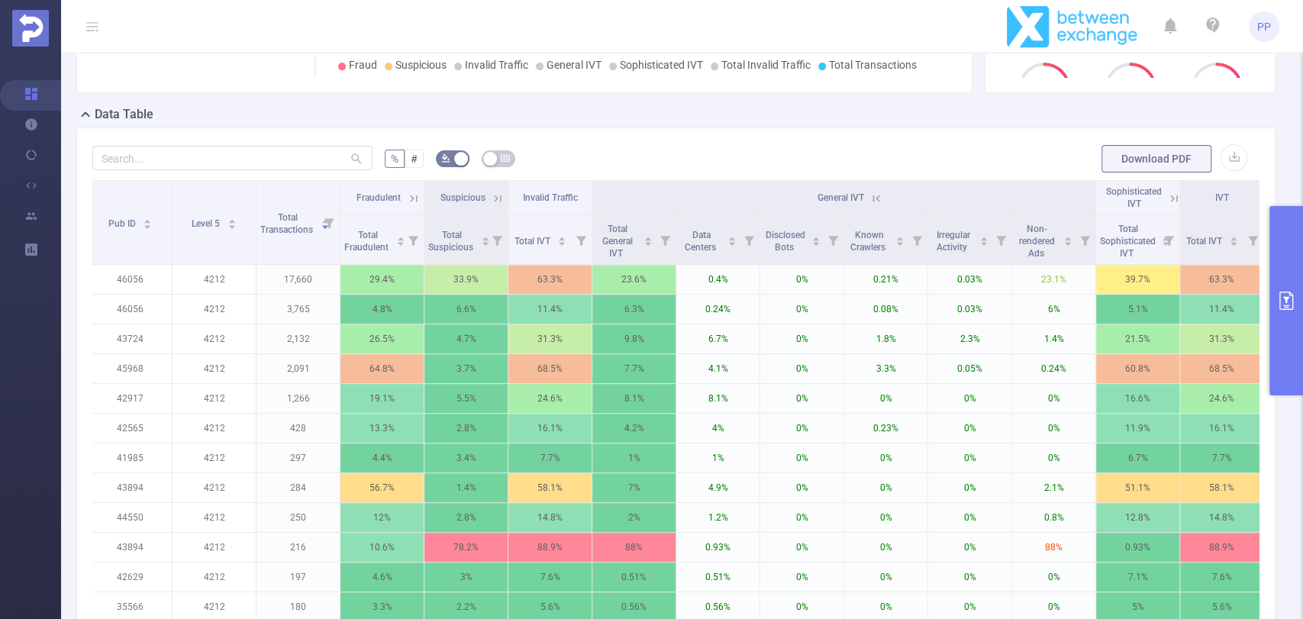
click at [877, 195] on icon at bounding box center [877, 199] width 14 height 14
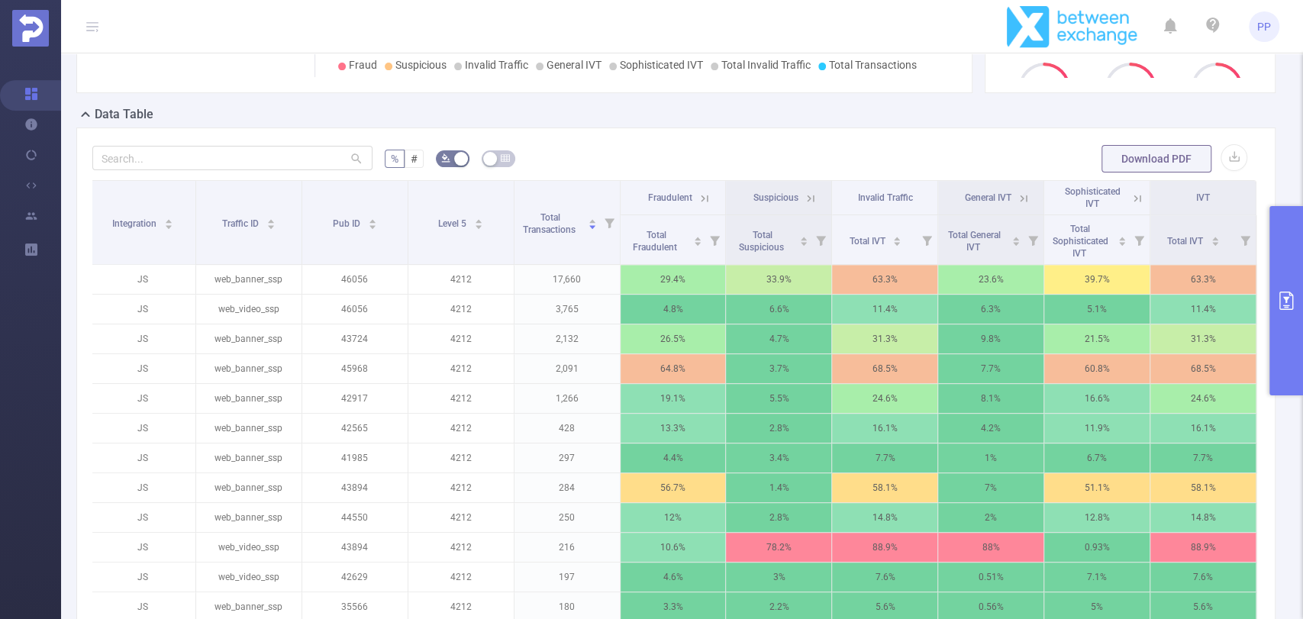
click at [1131, 194] on icon at bounding box center [1138, 199] width 14 height 14
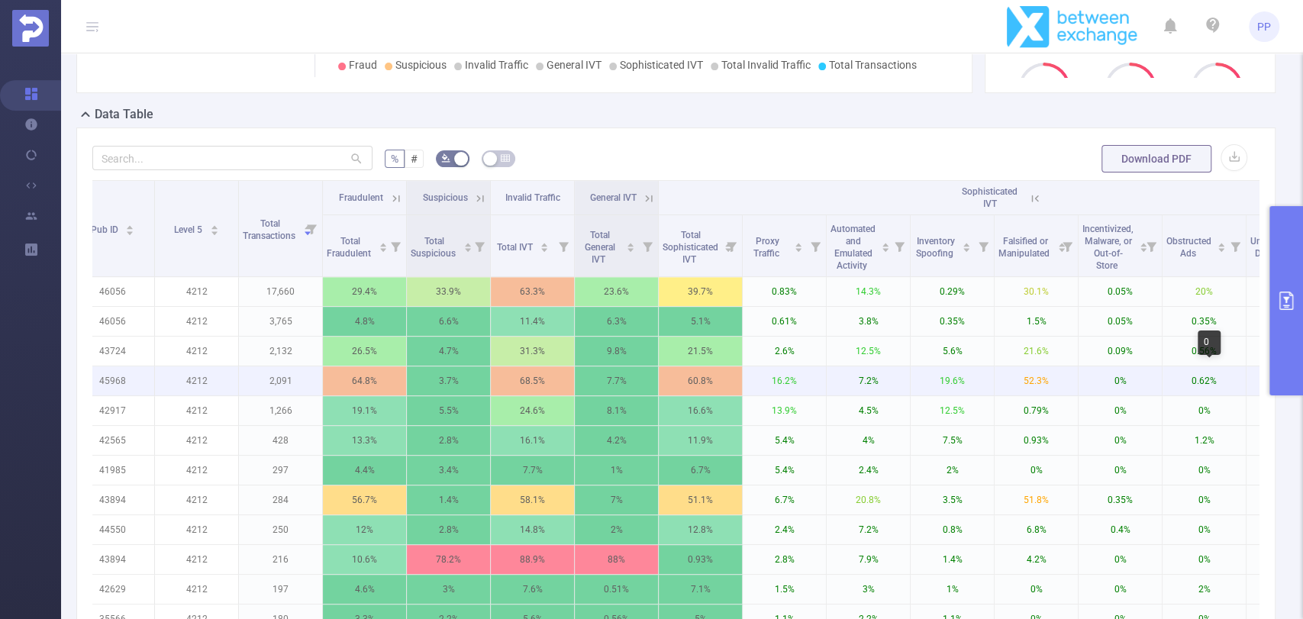
scroll to position [0, 207]
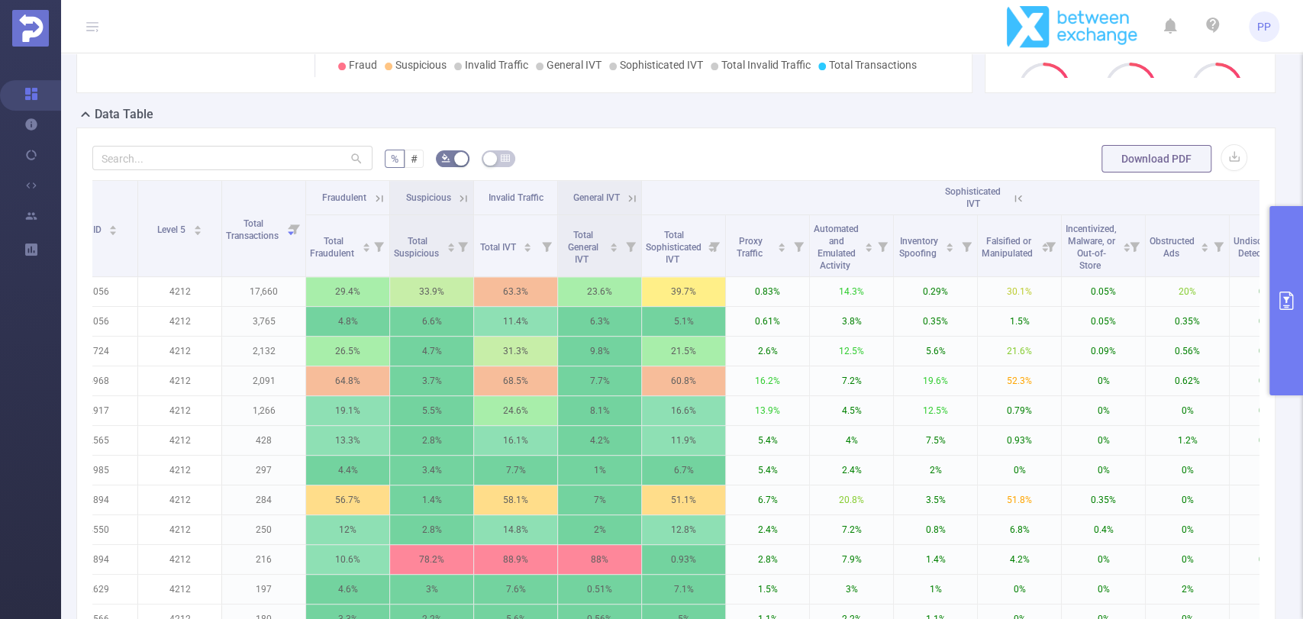
click at [373, 196] on icon at bounding box center [380, 199] width 14 height 14
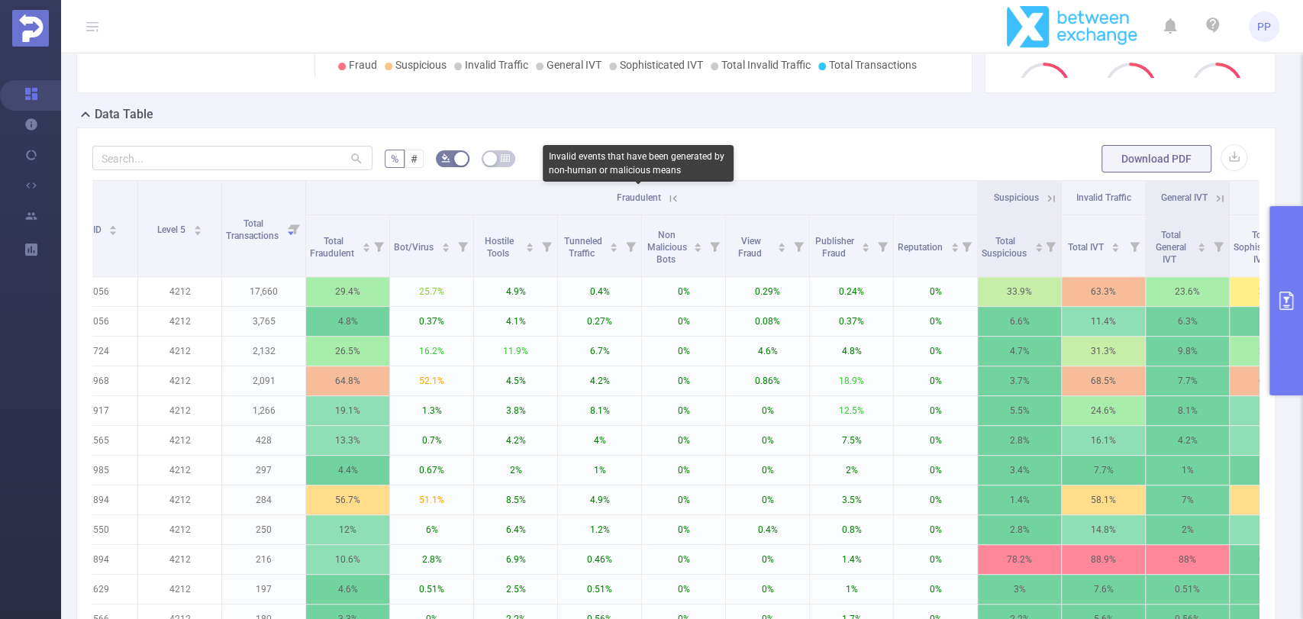
click at [676, 198] on icon at bounding box center [674, 199] width 14 height 14
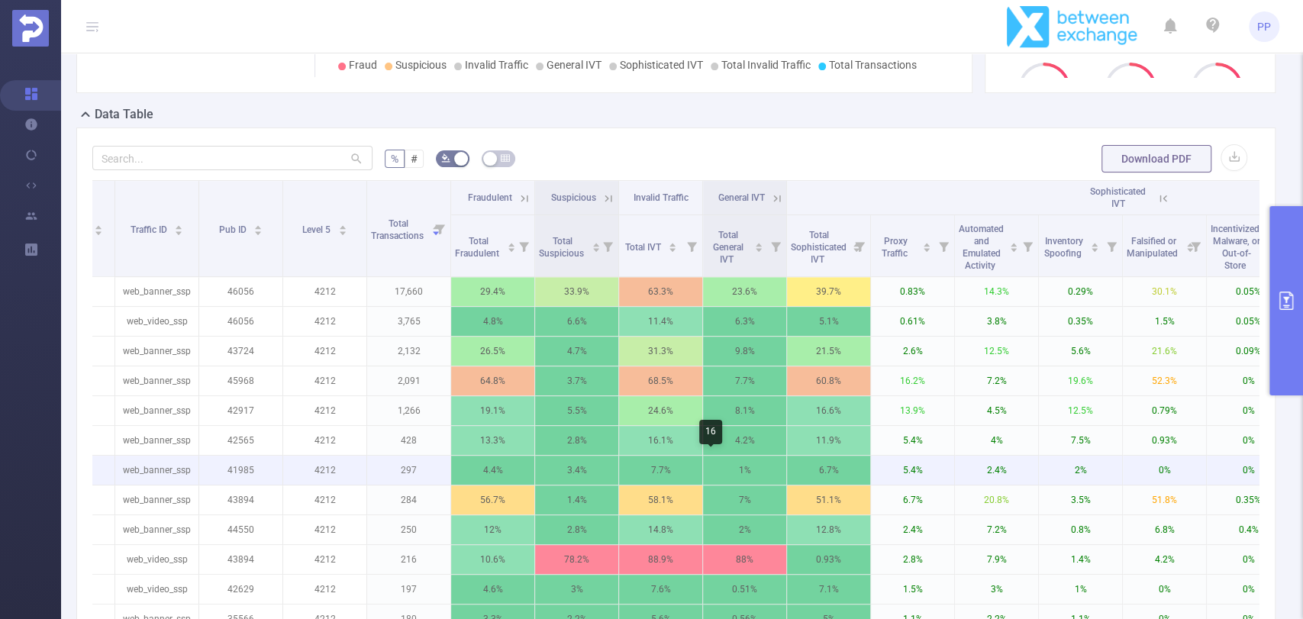
scroll to position [0, 0]
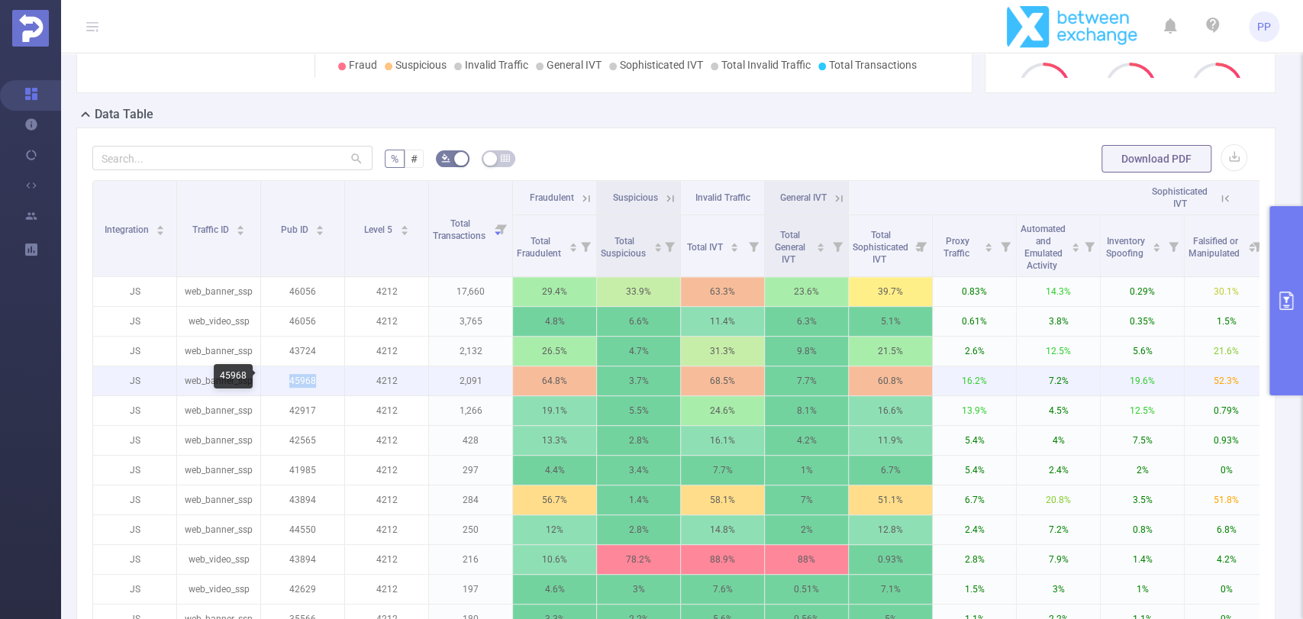
drag, startPoint x: 279, startPoint y: 376, endPoint x: 318, endPoint y: 375, distance: 39.0
click at [318, 375] on p "45968" at bounding box center [302, 380] width 83 height 29
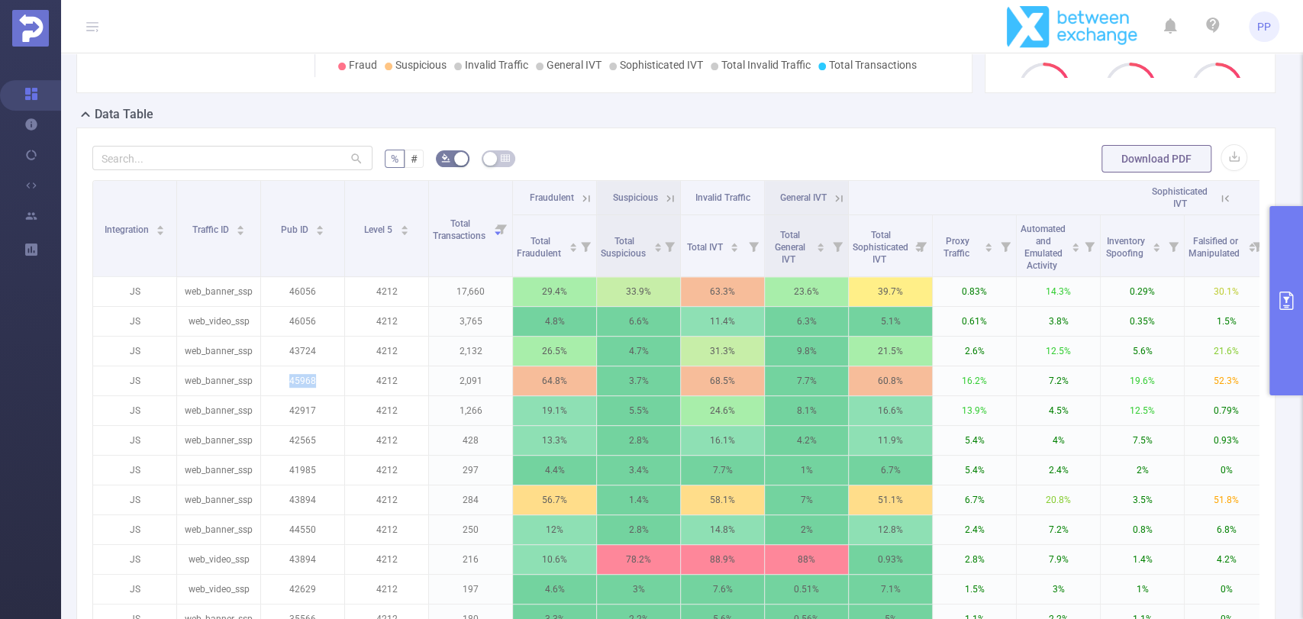
copy p "45968"
click at [585, 192] on icon at bounding box center [587, 199] width 14 height 14
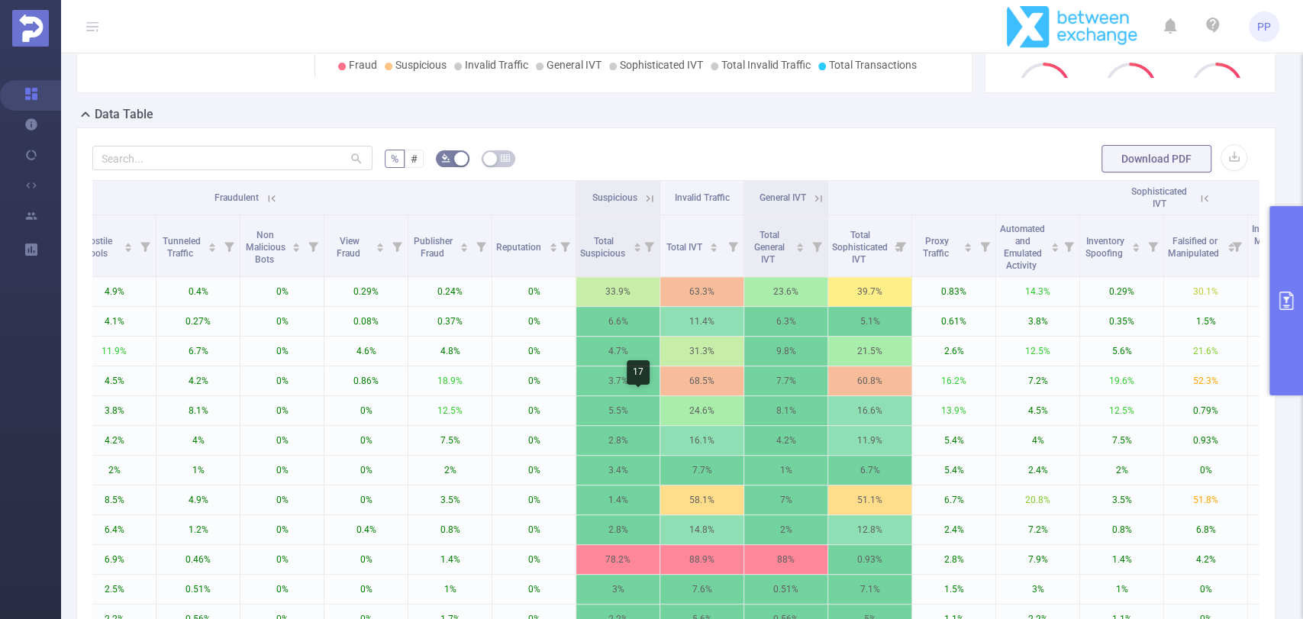
scroll to position [0, 611]
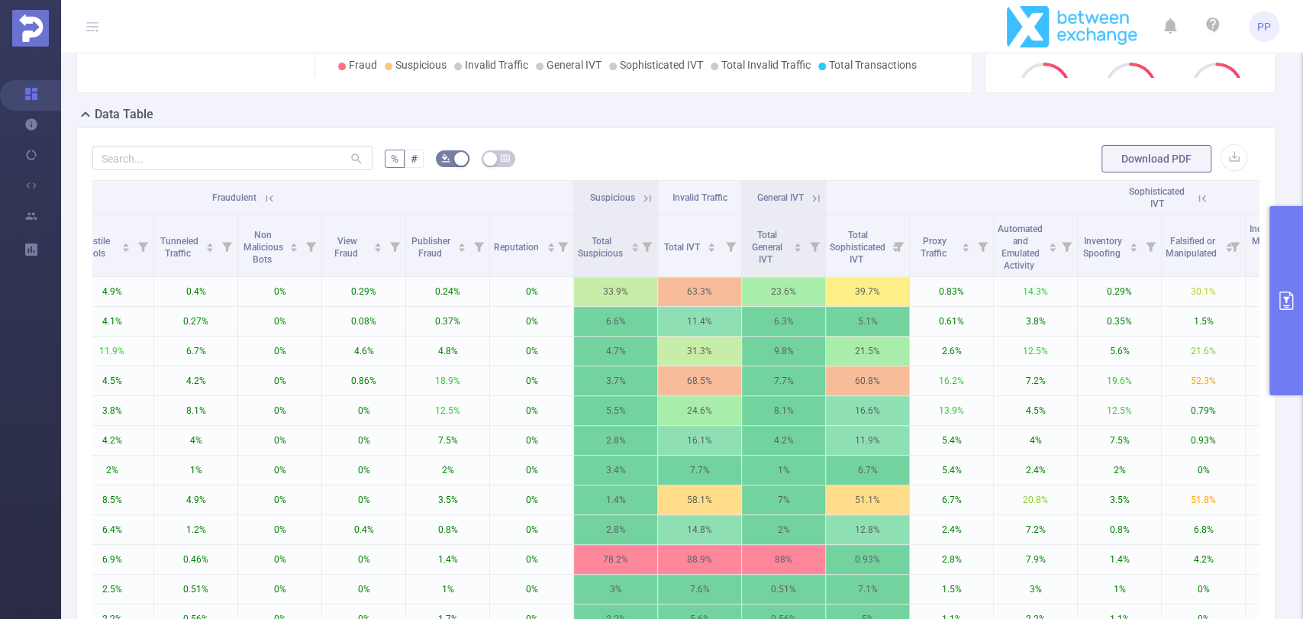
click at [812, 196] on icon at bounding box center [816, 199] width 14 height 14
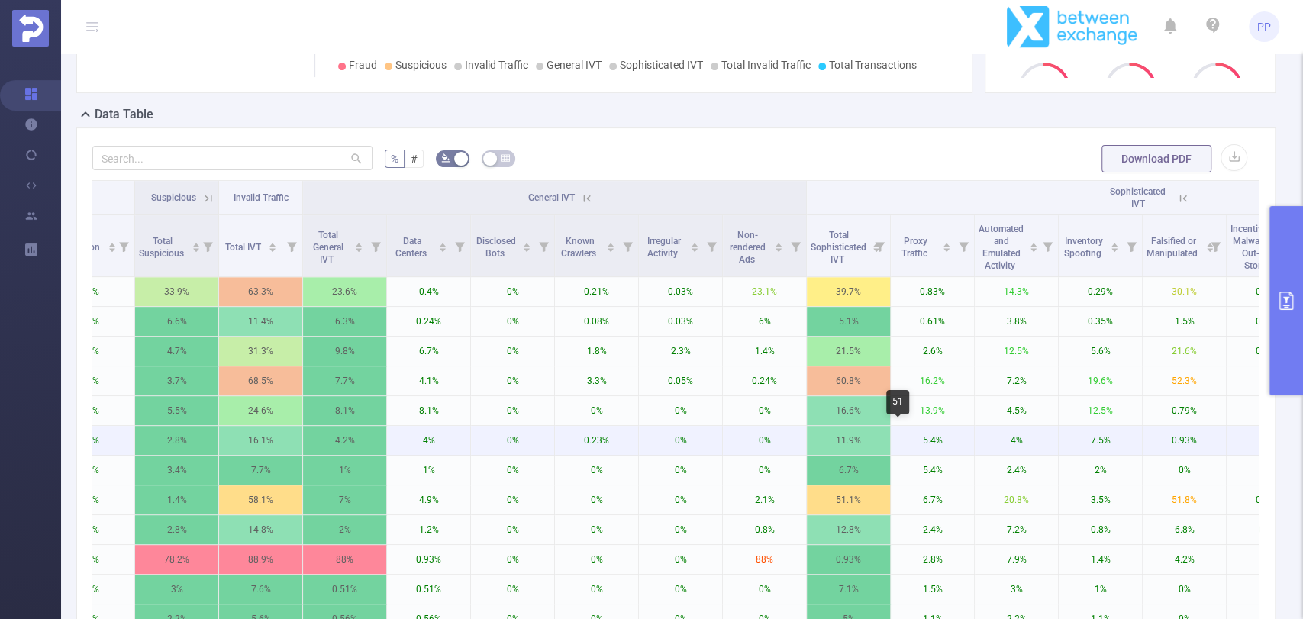
scroll to position [0, 1051]
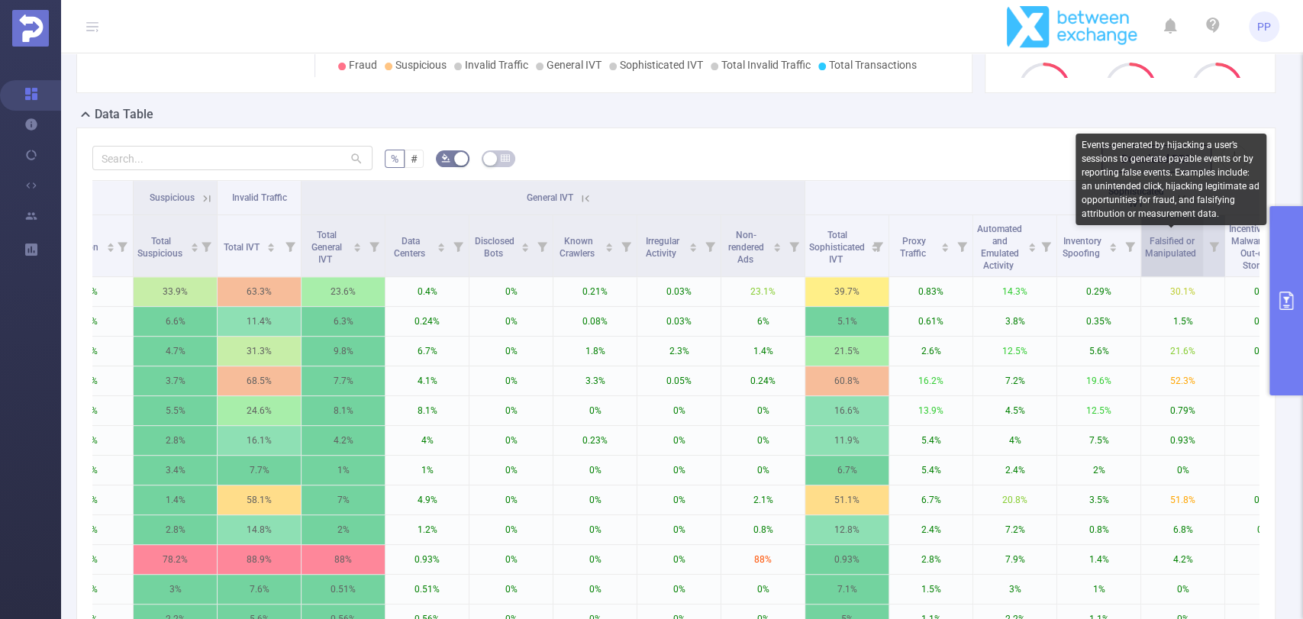
click at [1180, 250] on span "Falsified or Manipulated" at bounding box center [1171, 247] width 53 height 23
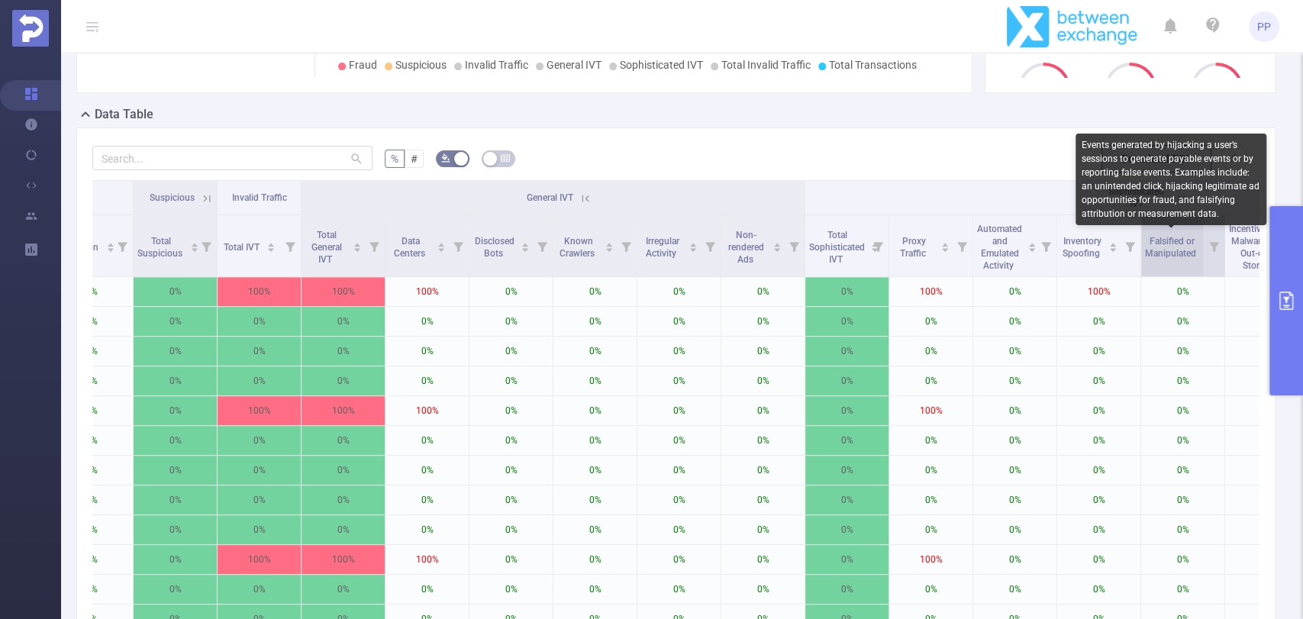
click at [1180, 250] on span "Falsified or Manipulated" at bounding box center [1171, 247] width 53 height 23
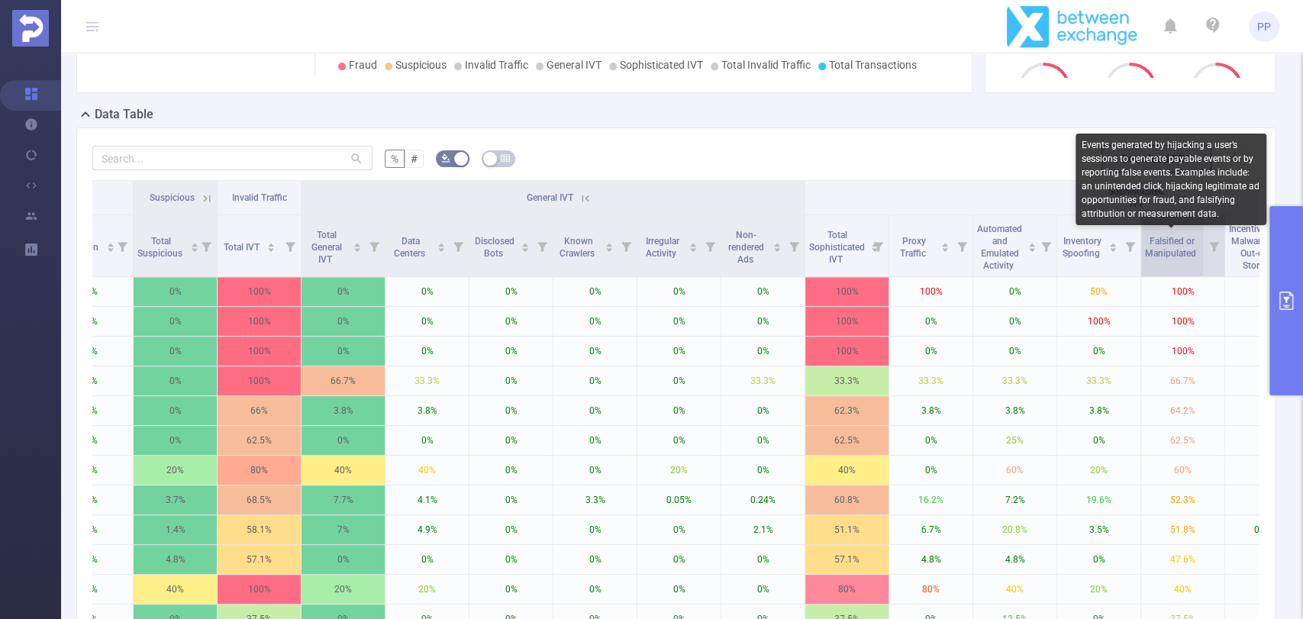
drag, startPoint x: 1191, startPoint y: 257, endPoint x: 1155, endPoint y: 240, distance: 40.0
click at [1155, 236] on span "Falsified or Manipulated" at bounding box center [1171, 247] width 53 height 23
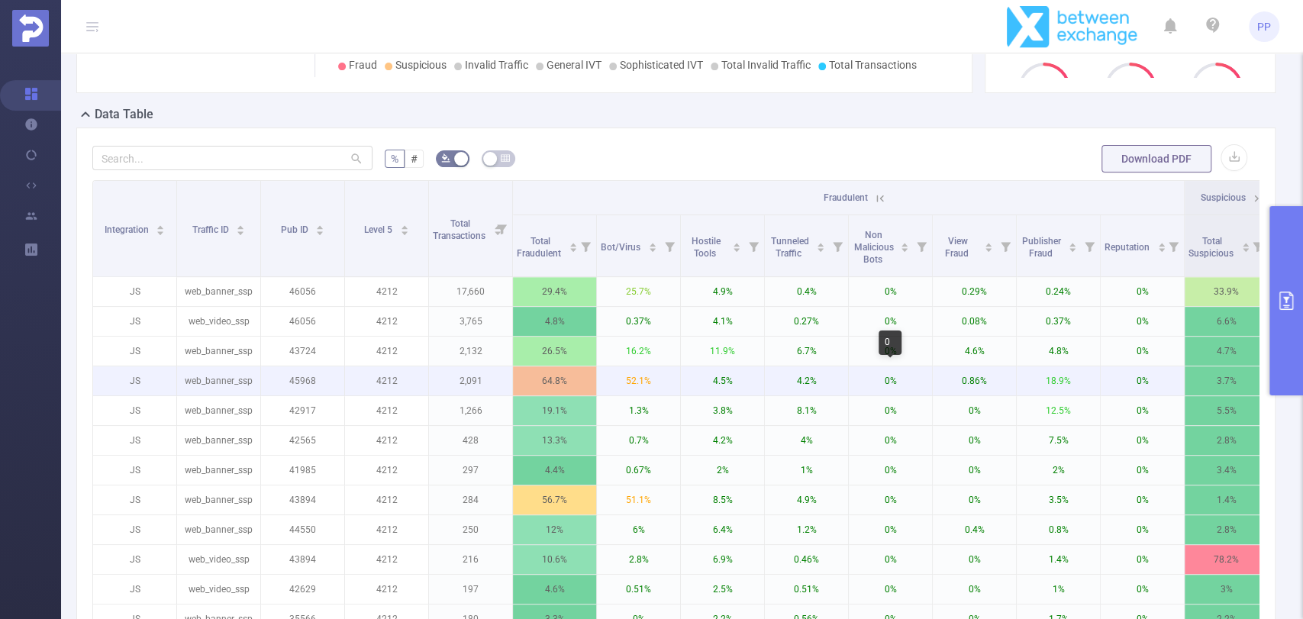
scroll to position [0, 0]
drag, startPoint x: 287, startPoint y: 377, endPoint x: 318, endPoint y: 374, distance: 30.7
click at [318, 374] on p "45968" at bounding box center [302, 380] width 83 height 29
copy p "45968"
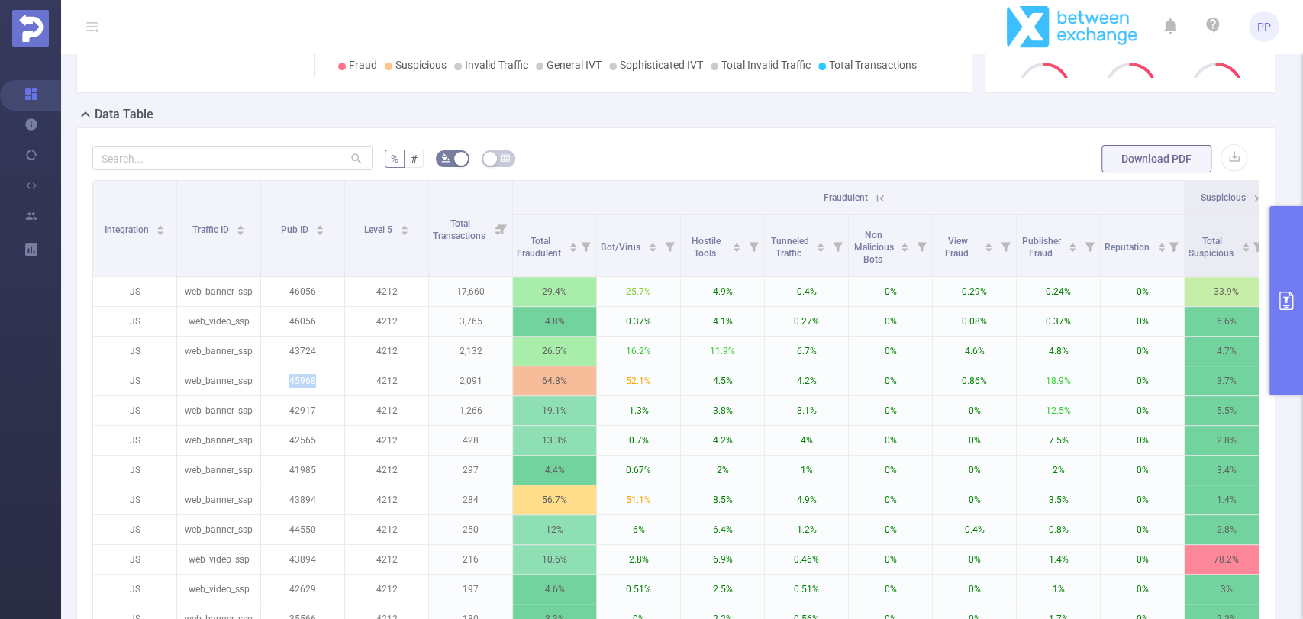
click at [1302, 303] on button "primary" at bounding box center [1287, 300] width 34 height 189
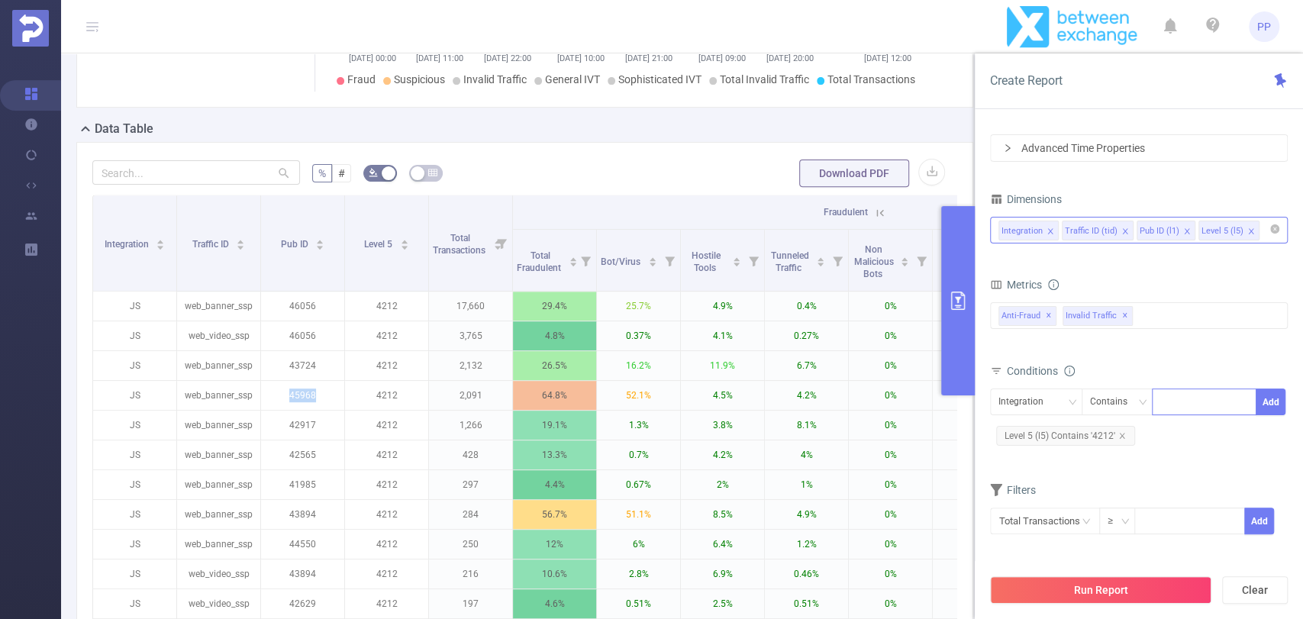
click at [1188, 397] on div at bounding box center [1205, 401] width 88 height 25
paste input "45968"
type input "45968"
click at [1054, 402] on div "Integration" at bounding box center [1037, 401] width 76 height 25
click at [1033, 481] on li "Pub ID (l1)" at bounding box center [1036, 482] width 92 height 24
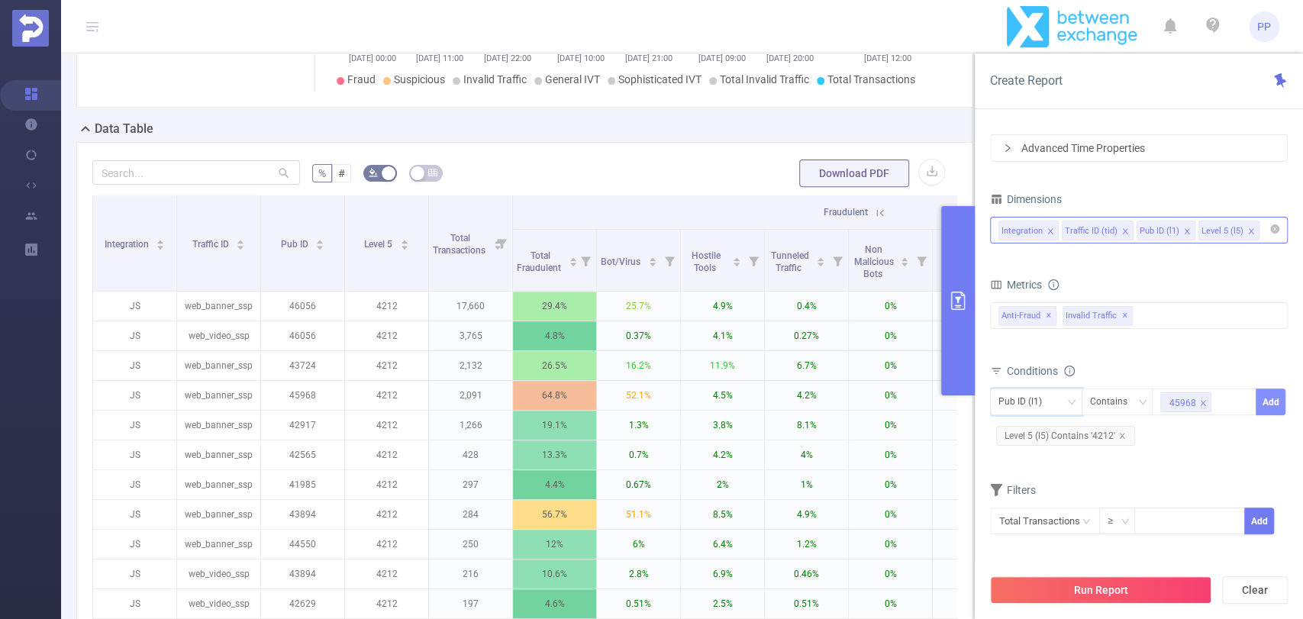
click at [1269, 404] on button "Add" at bounding box center [1271, 402] width 30 height 27
click at [1263, 231] on input at bounding box center [1267, 231] width 8 height 20
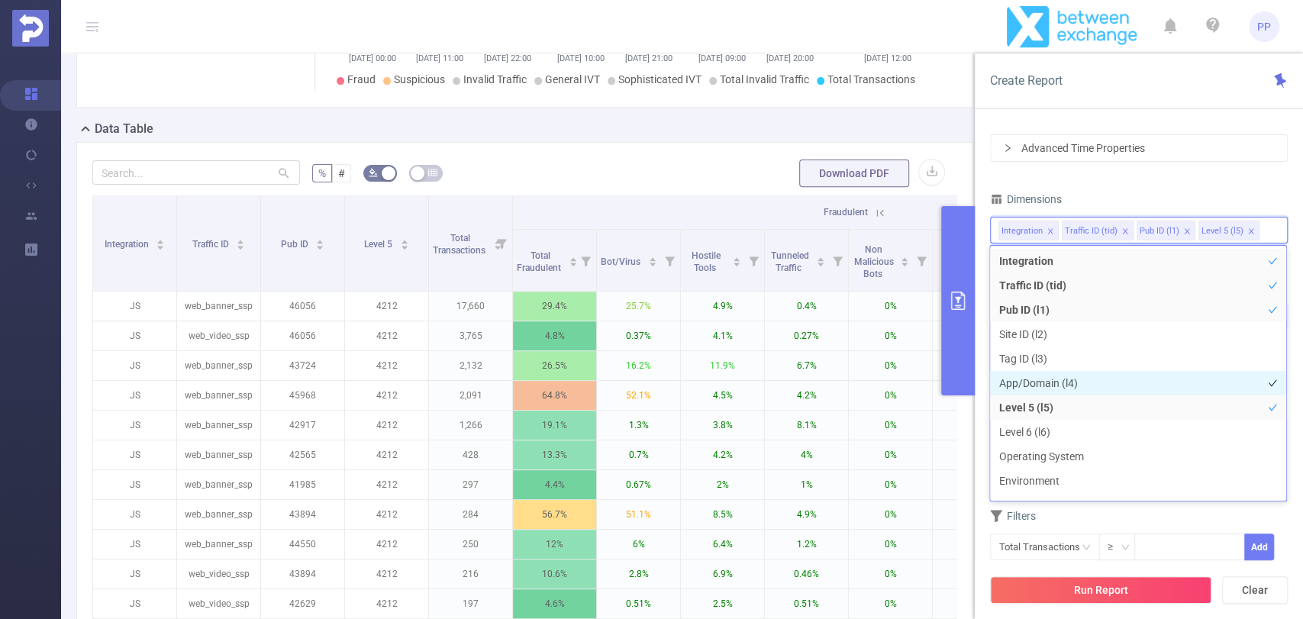
click at [1049, 374] on li "App/Domain (l4)" at bounding box center [1138, 383] width 296 height 24
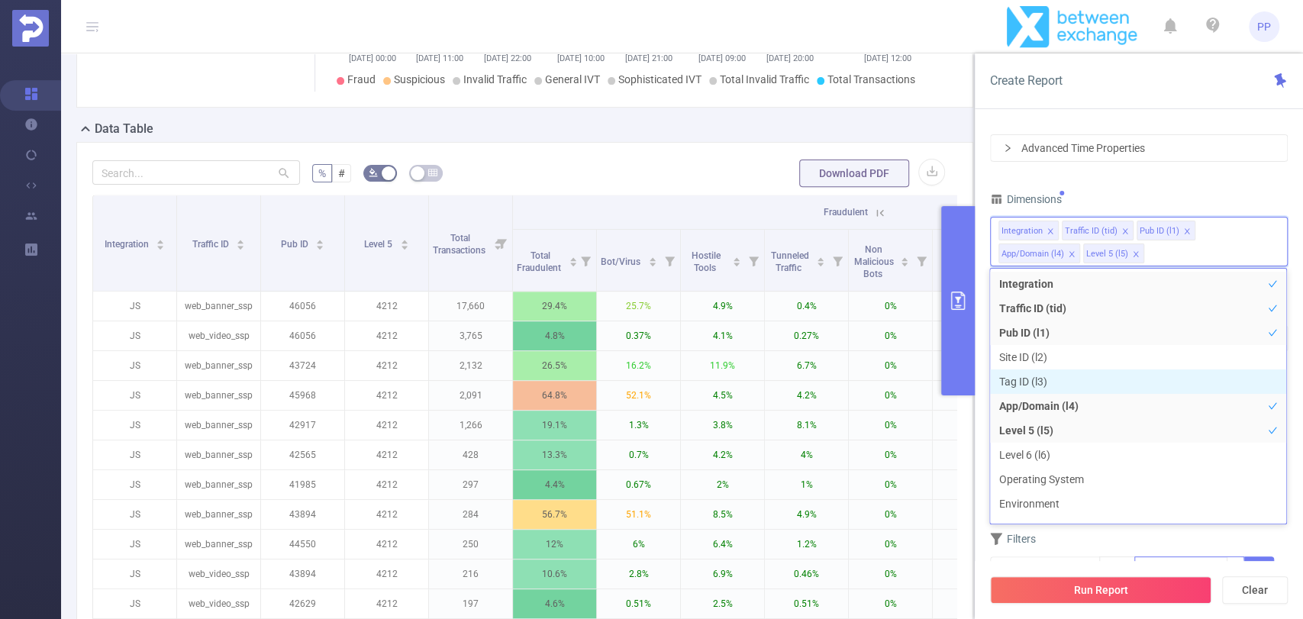
scroll to position [17, 0]
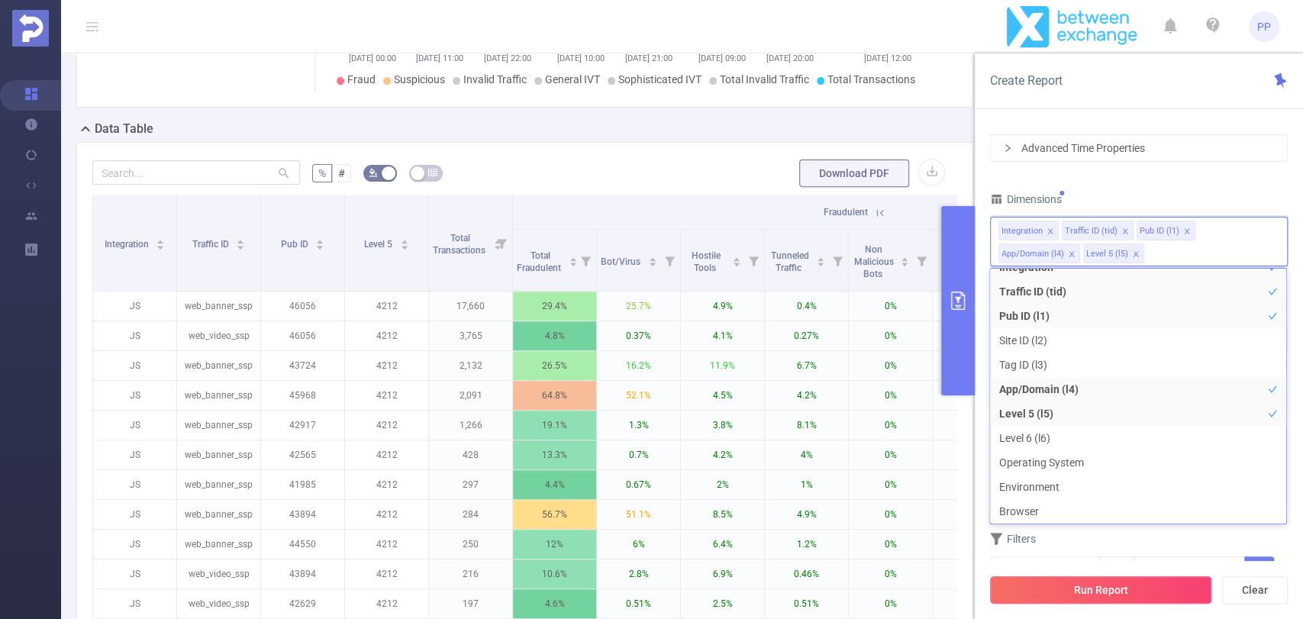
click at [1121, 580] on button "Run Report" at bounding box center [1100, 589] width 221 height 27
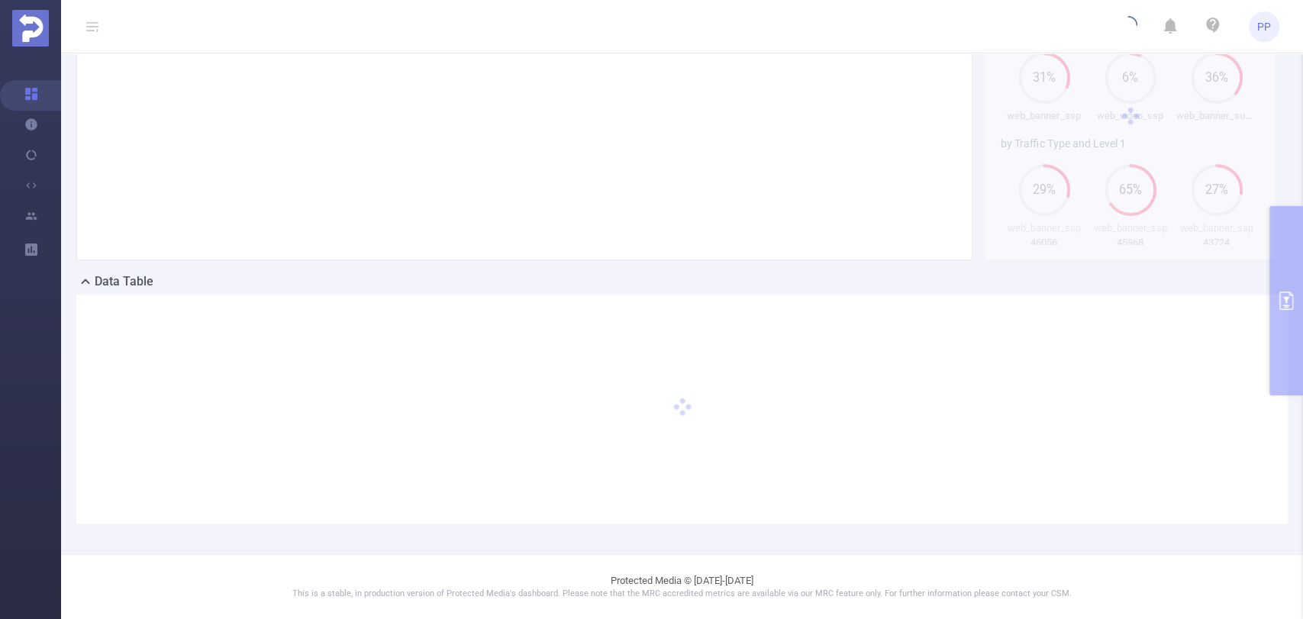
scroll to position [134, 0]
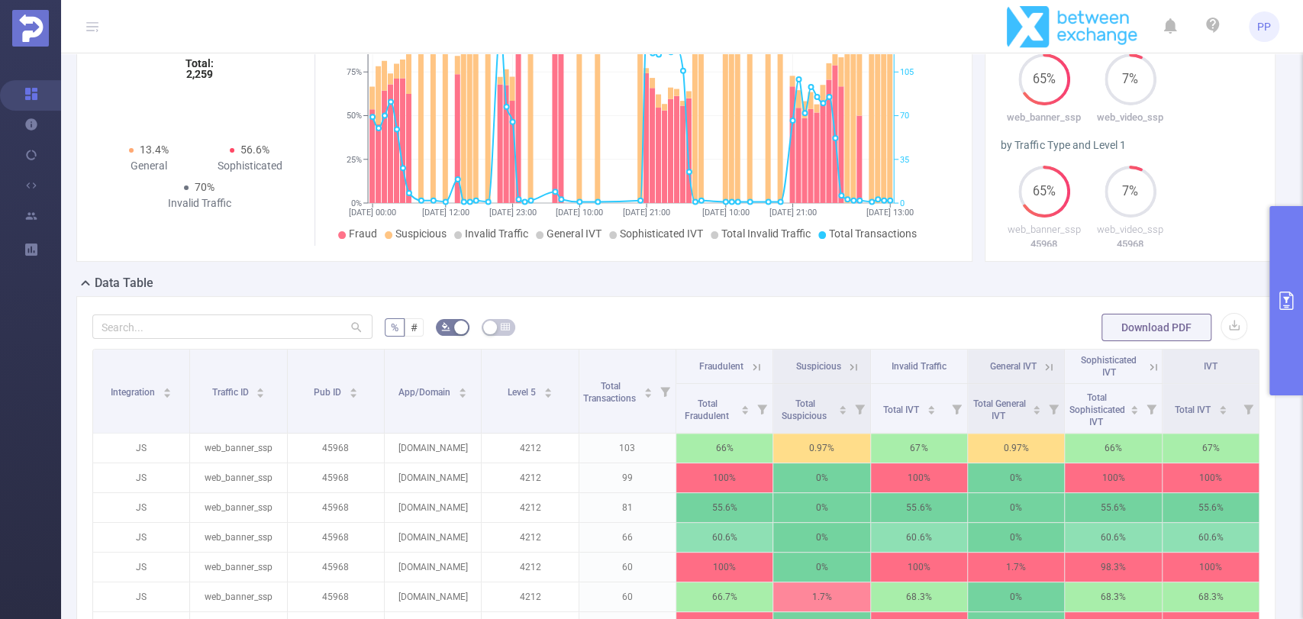
scroll to position [473, 0]
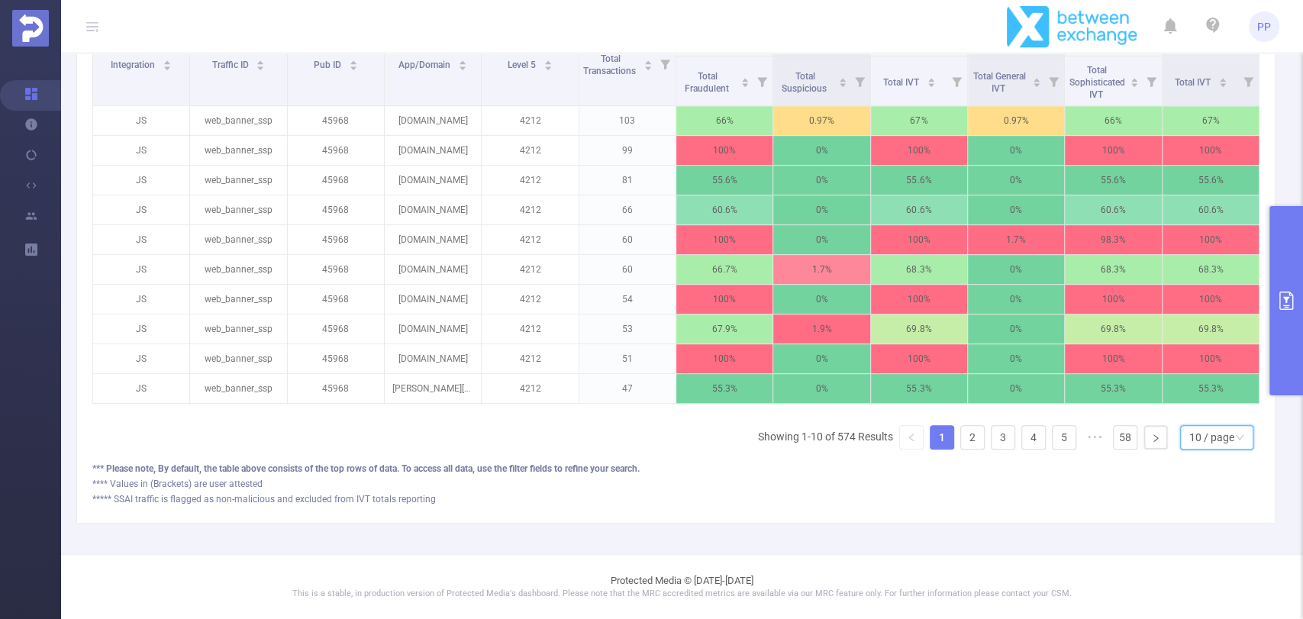
click at [1180, 443] on div "10 / page" at bounding box center [1216, 437] width 73 height 24
click at [1194, 409] on li "50 / page" at bounding box center [1203, 421] width 73 height 24
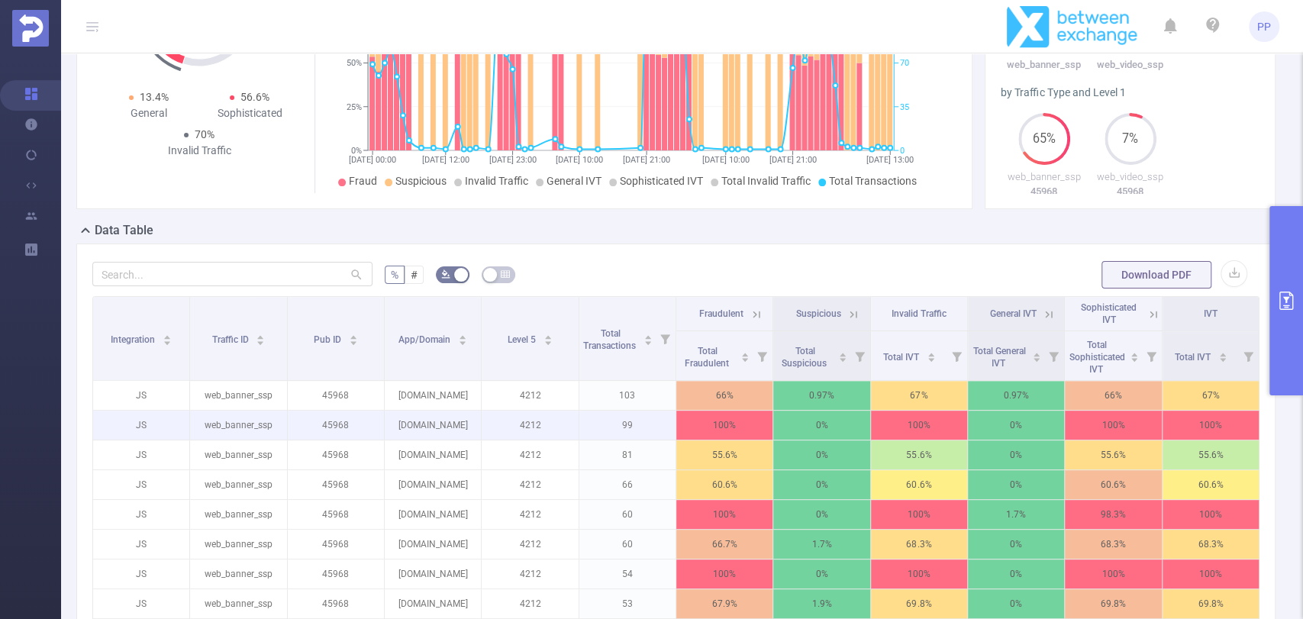
scroll to position [218, 0]
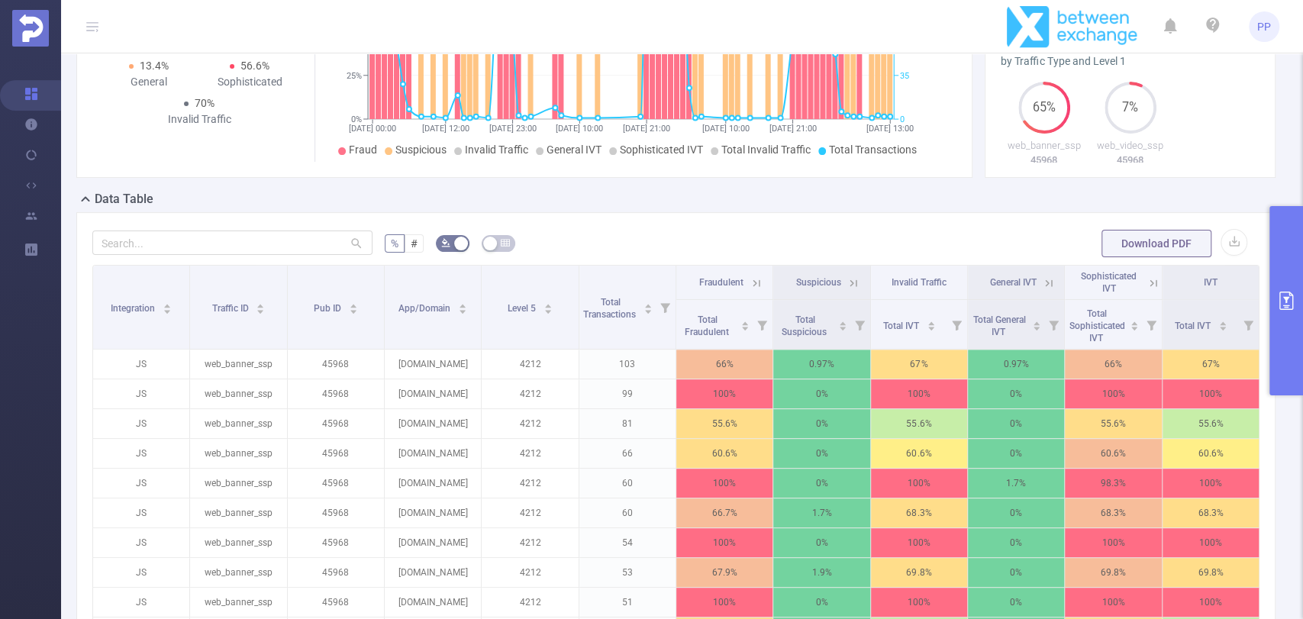
click at [750, 285] on icon at bounding box center [757, 283] width 14 height 14
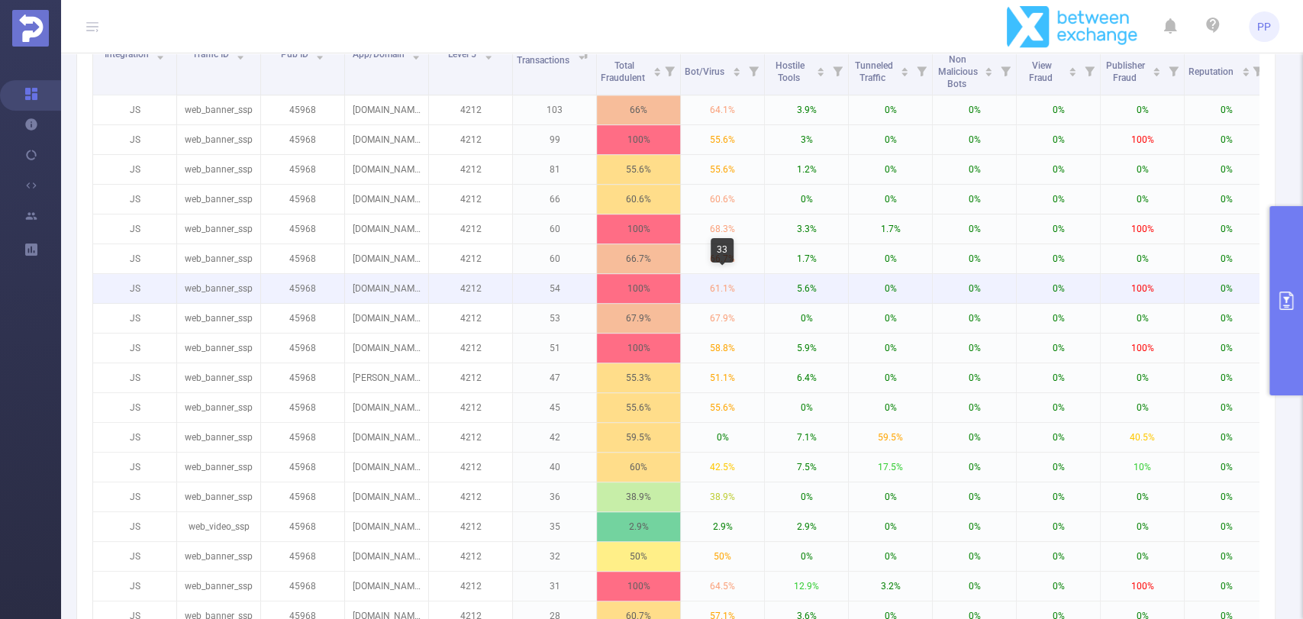
scroll to position [388, 0]
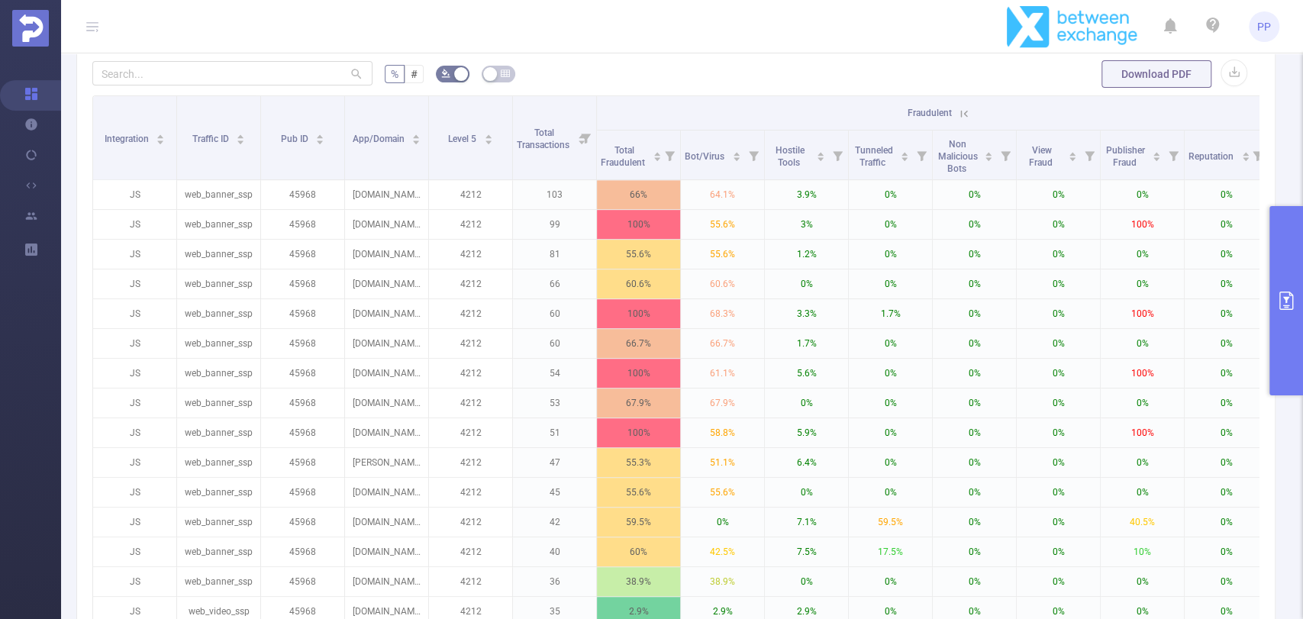
click at [957, 111] on icon at bounding box center [964, 114] width 14 height 14
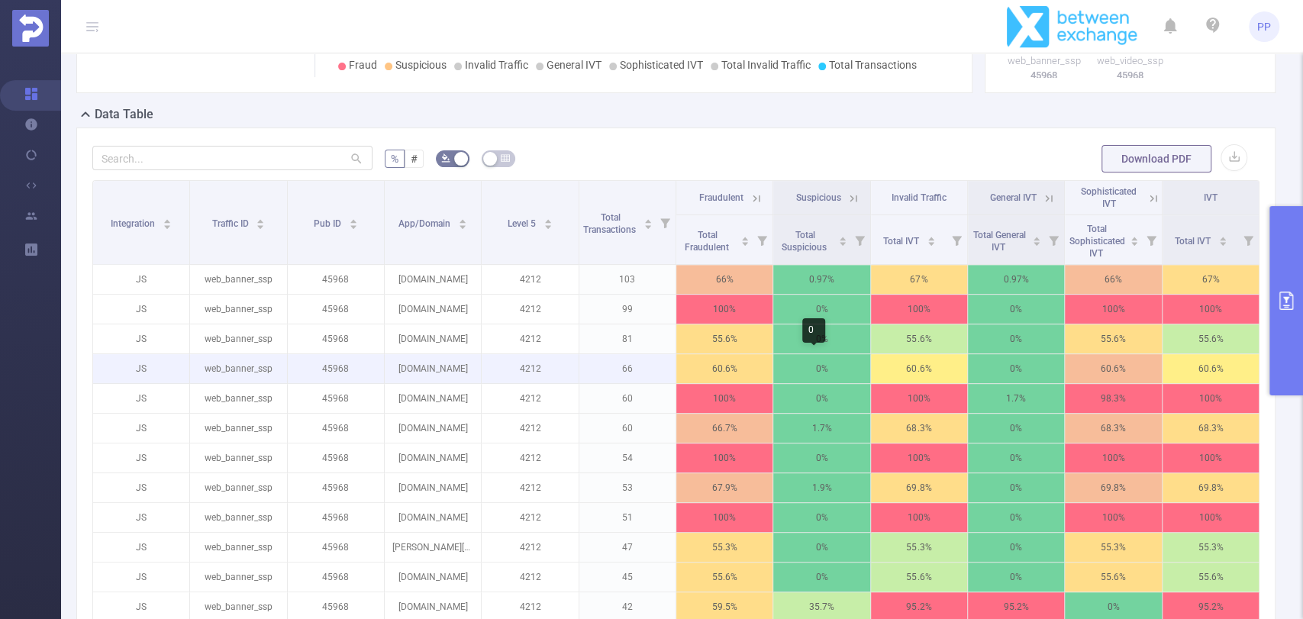
scroll to position [0, 3]
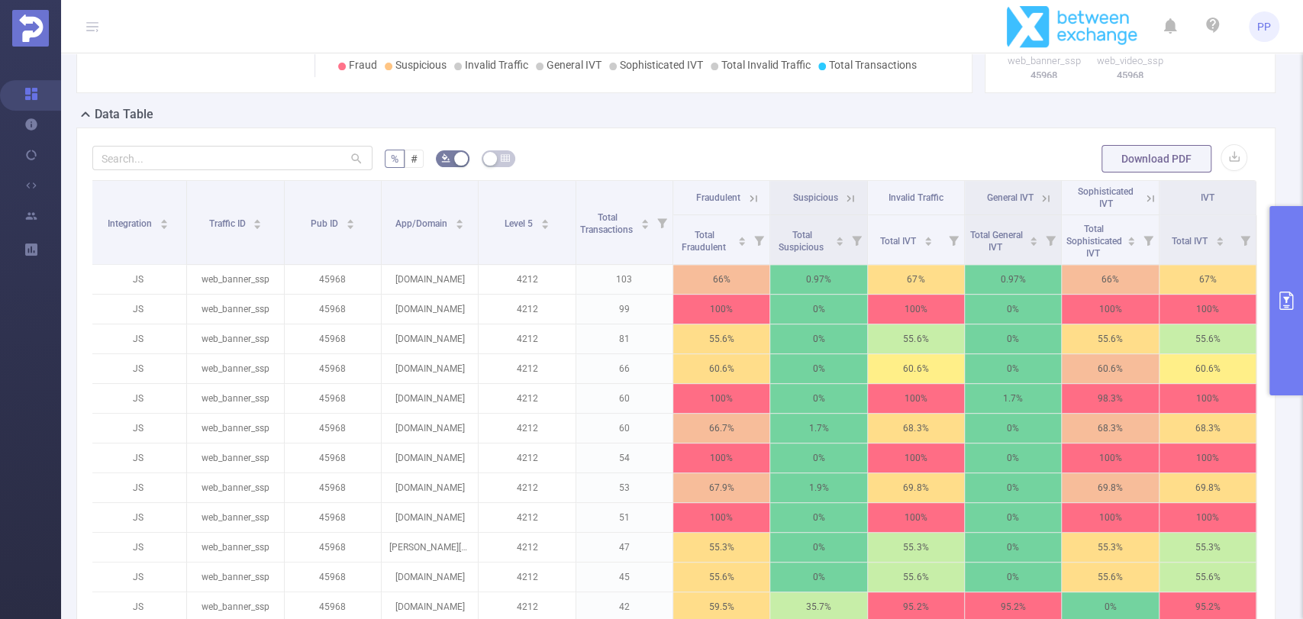
click at [1144, 195] on icon at bounding box center [1151, 199] width 14 height 14
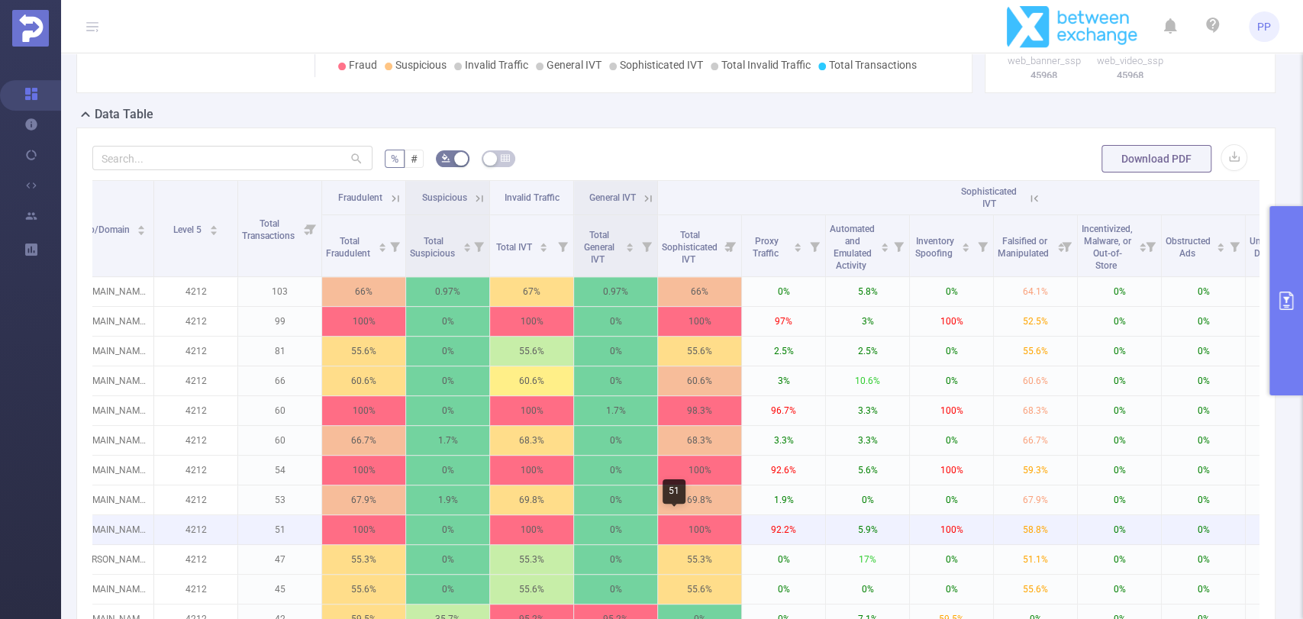
scroll to position [0, 241]
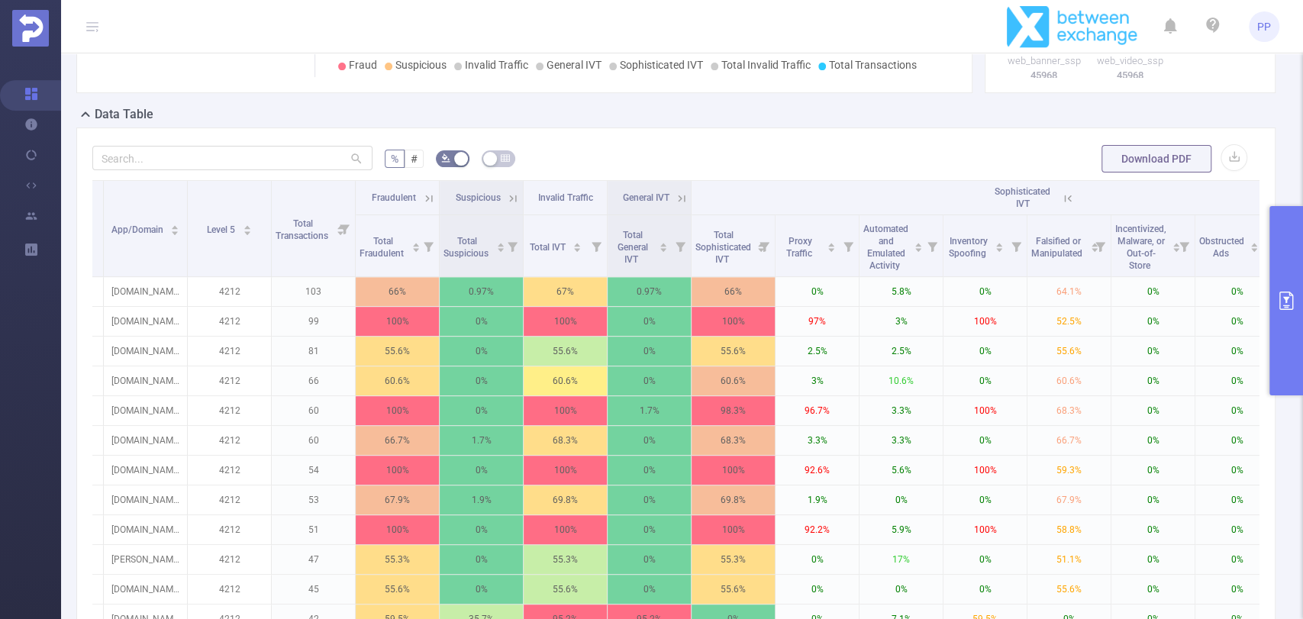
click at [435, 193] on th "Fraudulent" at bounding box center [398, 198] width 84 height 34
click at [434, 192] on icon at bounding box center [429, 199] width 14 height 14
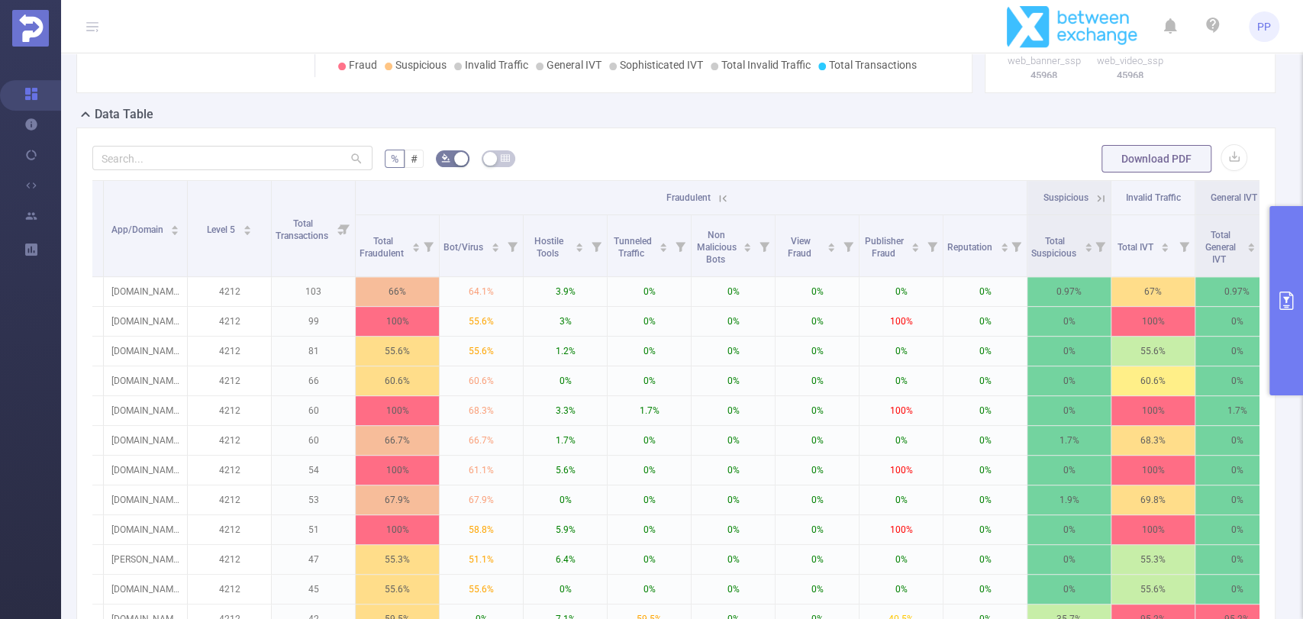
click at [723, 197] on icon at bounding box center [723, 198] width 7 height 7
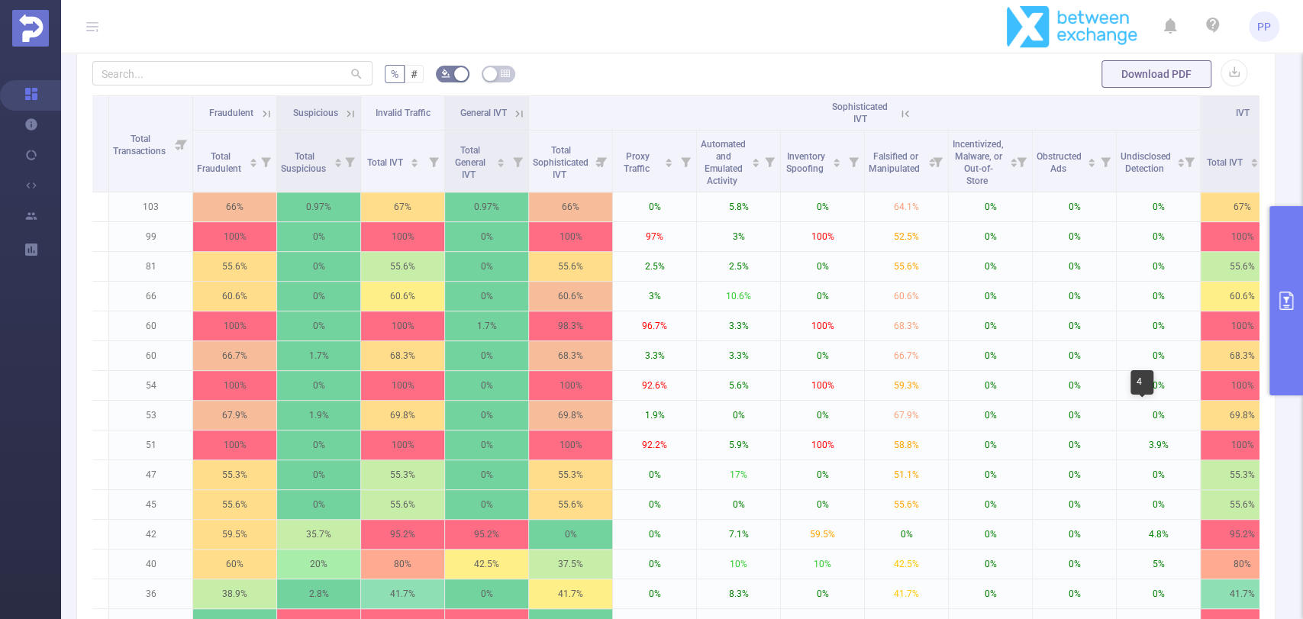
scroll to position [0, 441]
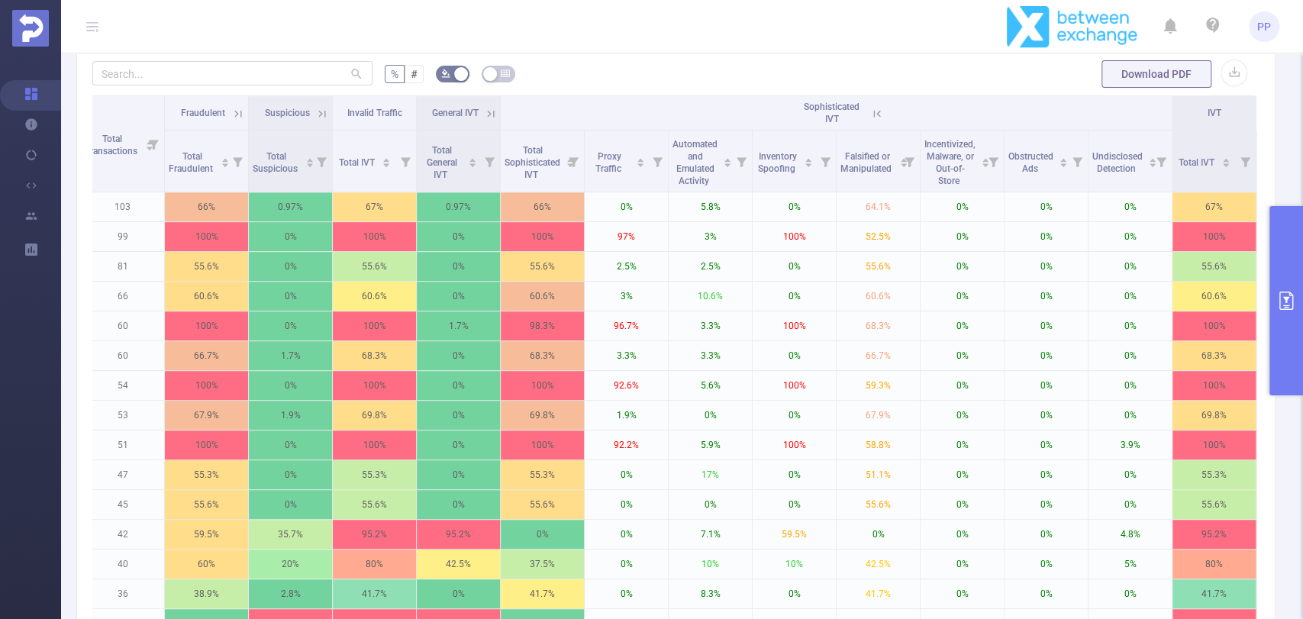
click at [1289, 284] on button "primary" at bounding box center [1287, 300] width 34 height 189
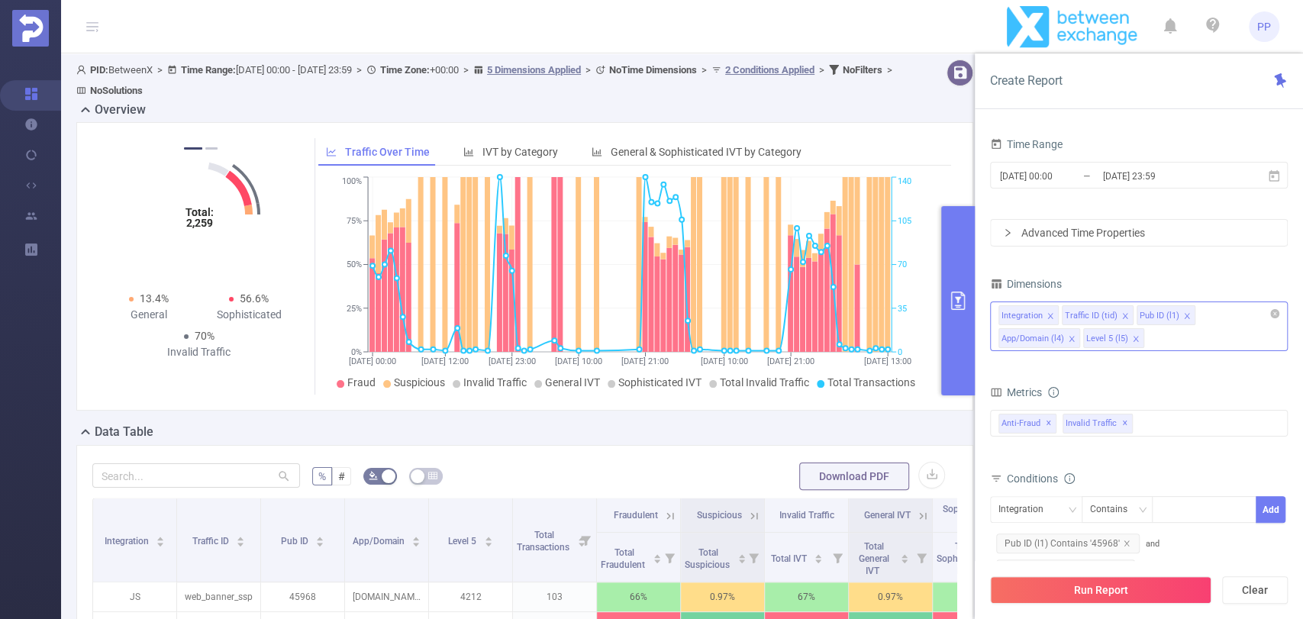
click at [1076, 335] on icon "icon: close" at bounding box center [1072, 339] width 8 height 8
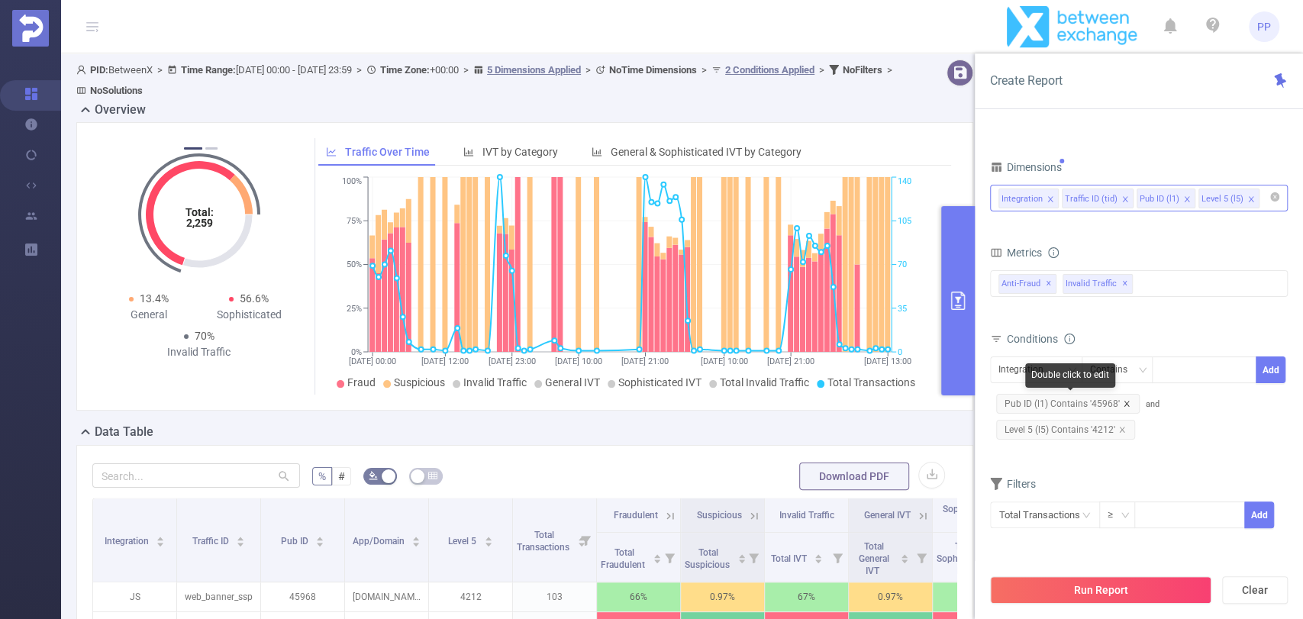
click at [1125, 404] on icon "icon: close" at bounding box center [1127, 404] width 8 height 8
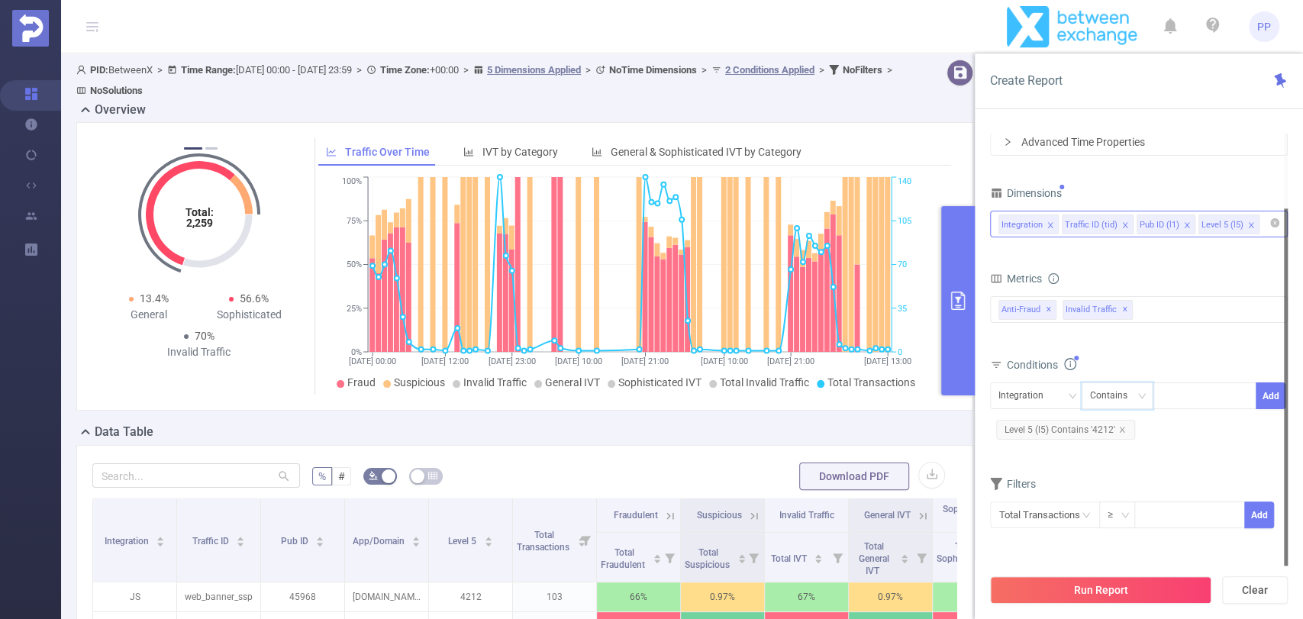
click at [1125, 404] on div "Contains" at bounding box center [1114, 395] width 48 height 25
click at [1175, 363] on div "Conditions" at bounding box center [1139, 366] width 298 height 25
click at [1124, 428] on icon "icon: close" at bounding box center [1123, 430] width 8 height 8
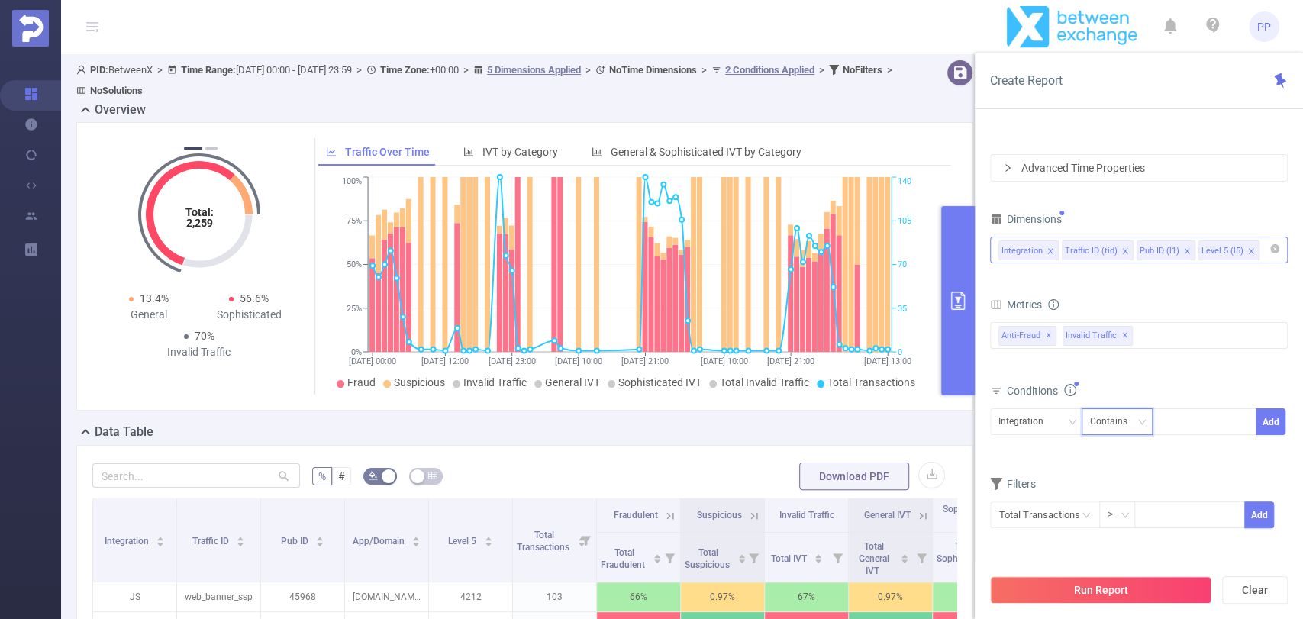
click at [1132, 422] on div "Contains" at bounding box center [1114, 421] width 48 height 25
click at [1130, 472] on li "Is" at bounding box center [1132, 477] width 102 height 24
click at [1180, 425] on div at bounding box center [1205, 421] width 88 height 25
type input "3212"
click at [1055, 417] on div "Integration" at bounding box center [1037, 421] width 76 height 25
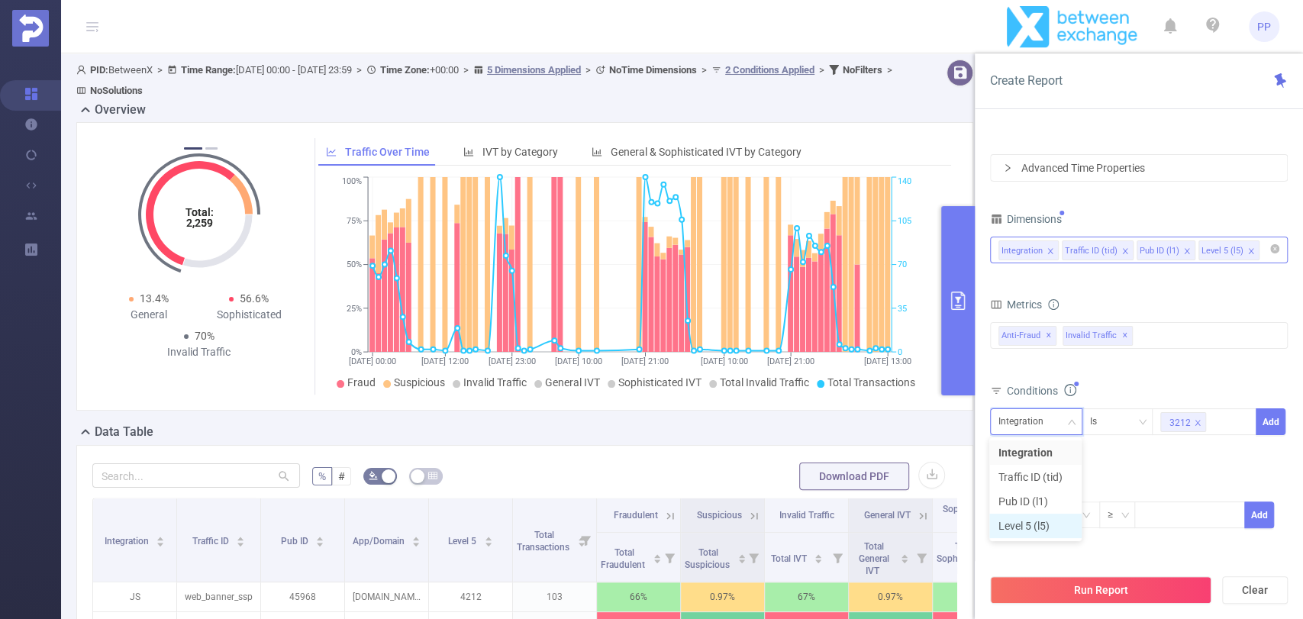
click at [1035, 521] on li "Level 5 (l5)" at bounding box center [1036, 526] width 92 height 24
click at [1264, 423] on button "Add" at bounding box center [1271, 421] width 30 height 27
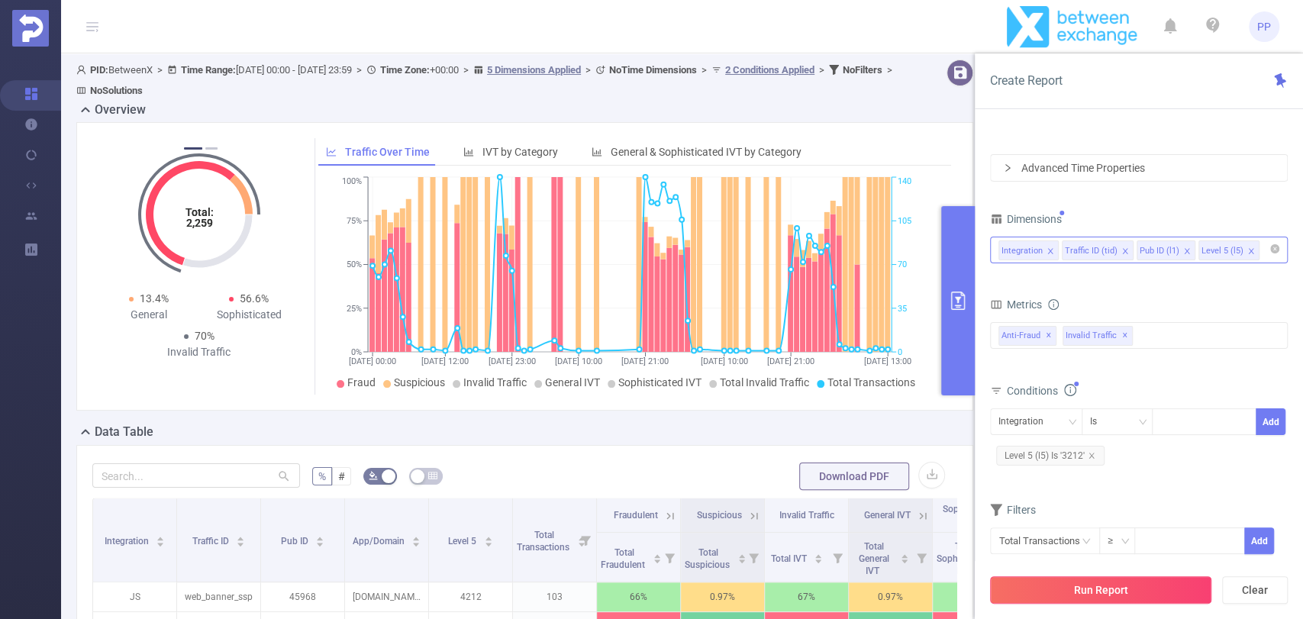
click at [1112, 592] on button "Run Report" at bounding box center [1100, 589] width 221 height 27
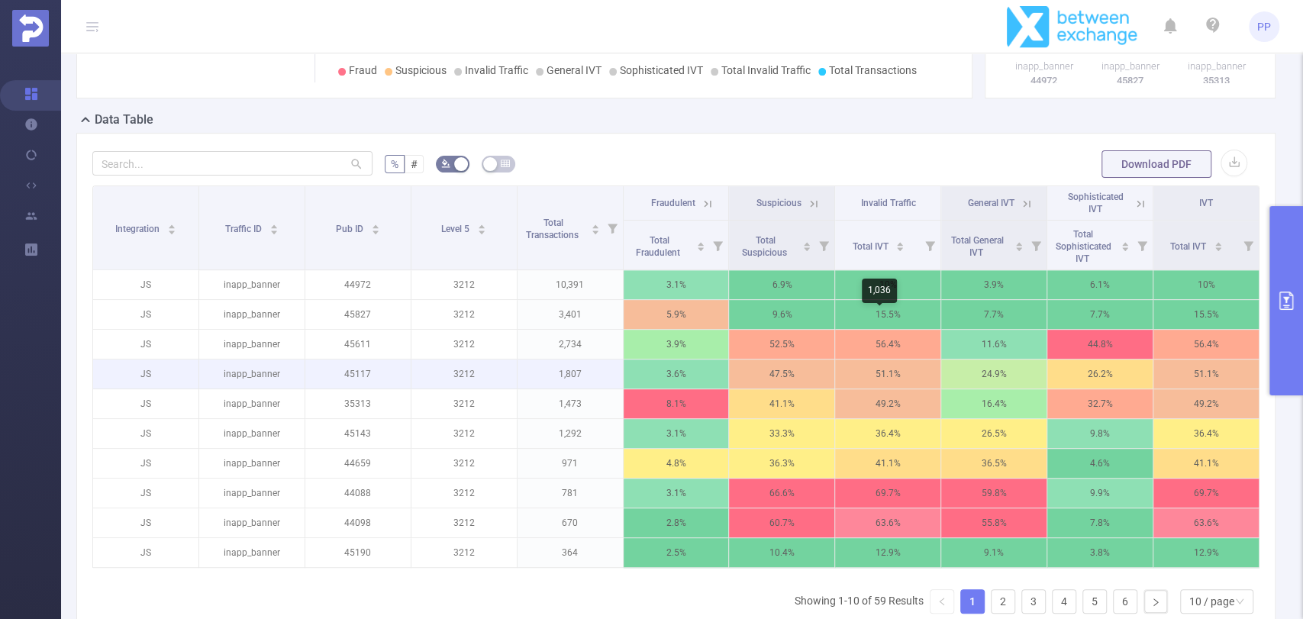
scroll to position [339, 0]
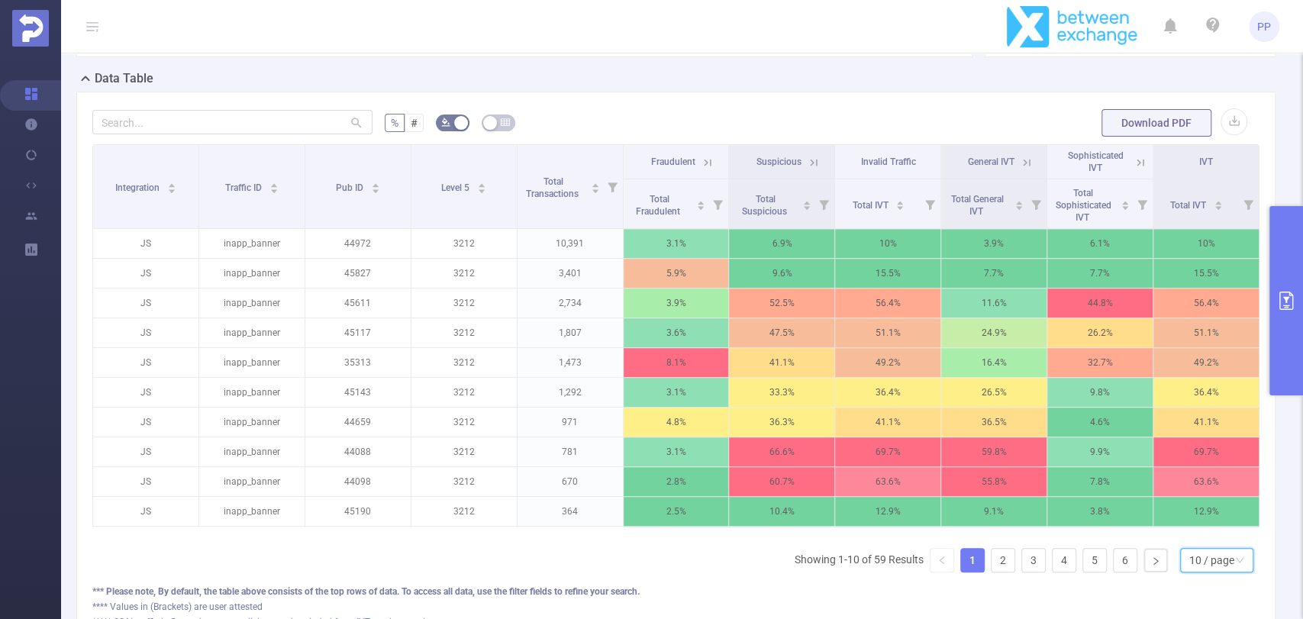
click at [1190, 572] on div "10 / page" at bounding box center [1212, 560] width 45 height 23
click at [1192, 553] on li "50 / page" at bounding box center [1203, 544] width 73 height 24
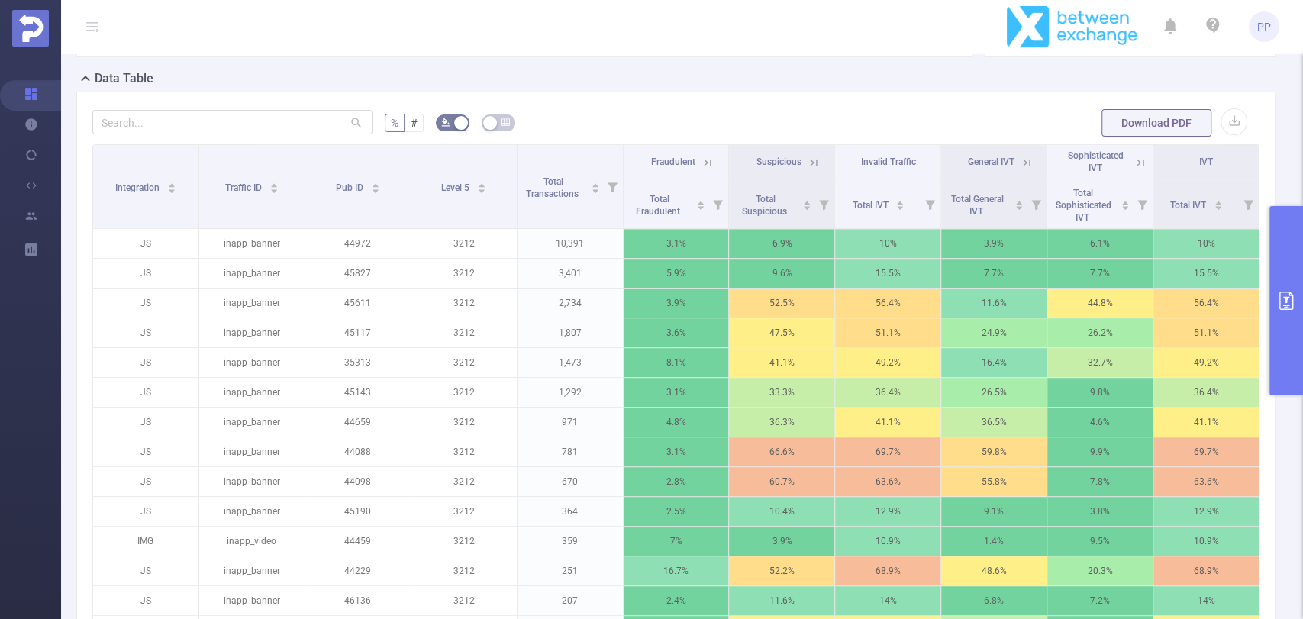
click at [808, 161] on icon at bounding box center [814, 163] width 14 height 14
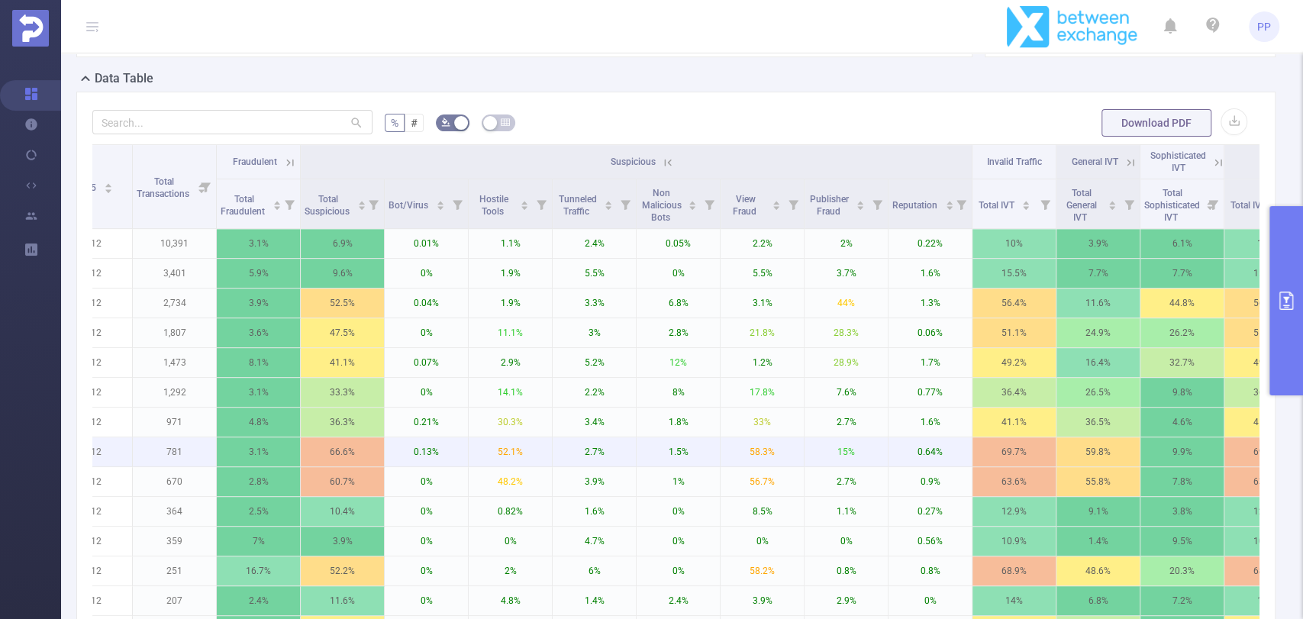
scroll to position [0, 360]
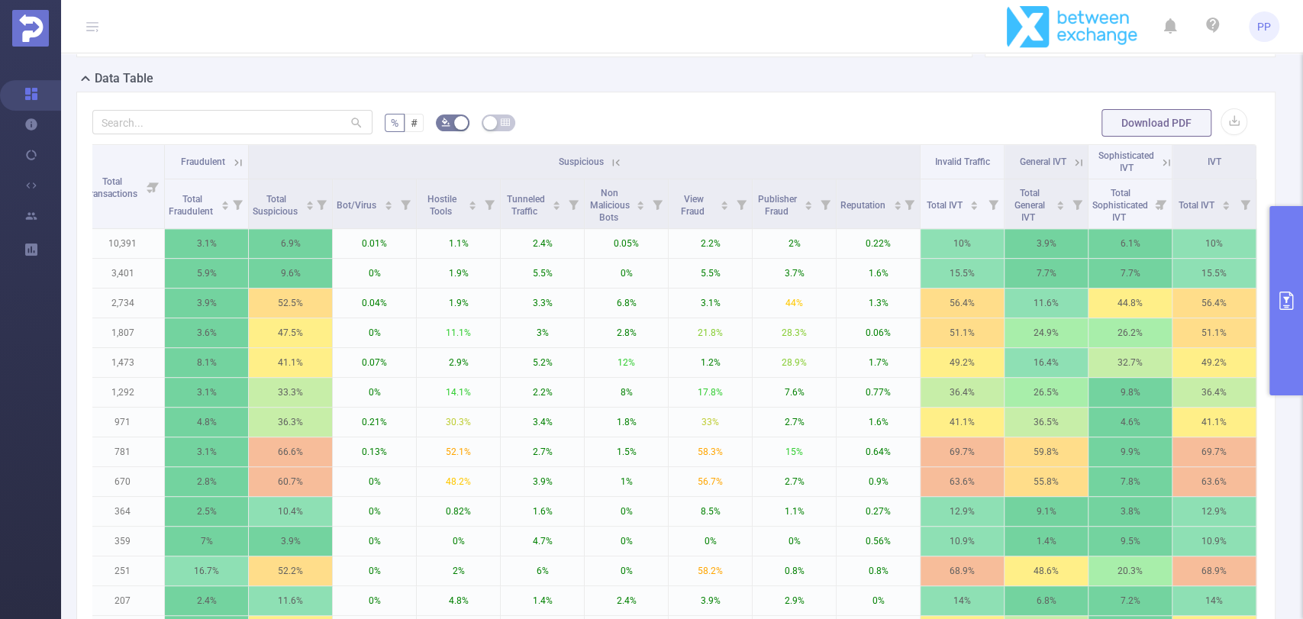
click at [1160, 160] on icon at bounding box center [1167, 163] width 14 height 14
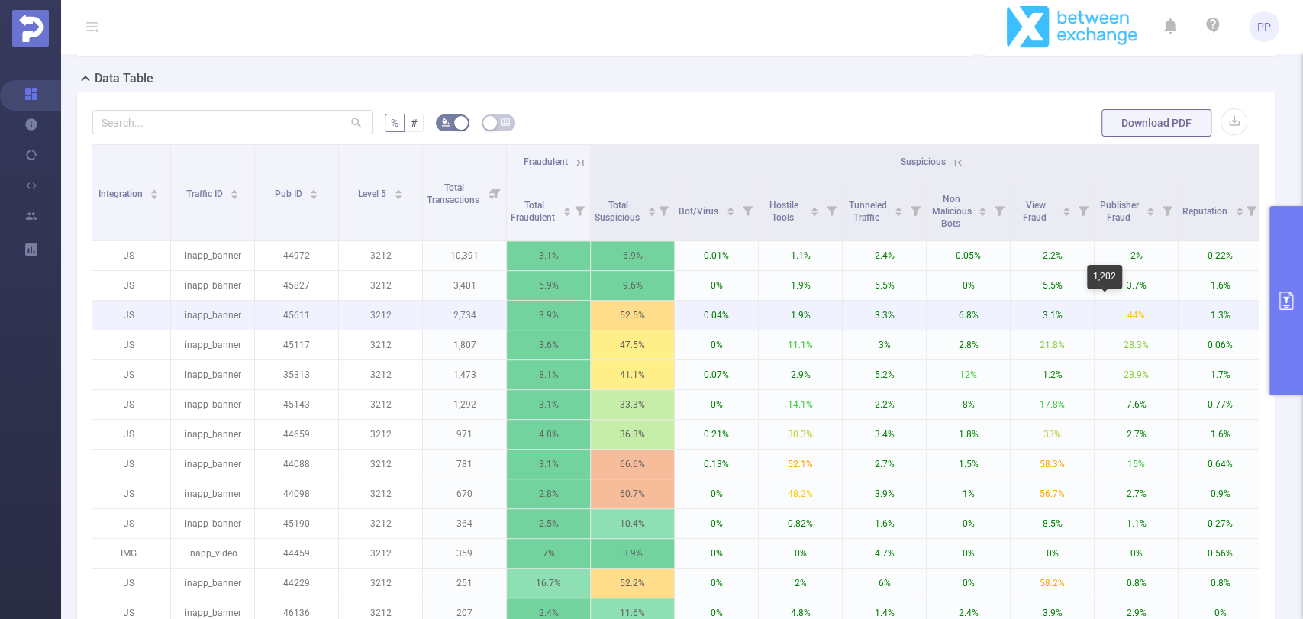
scroll to position [0, 0]
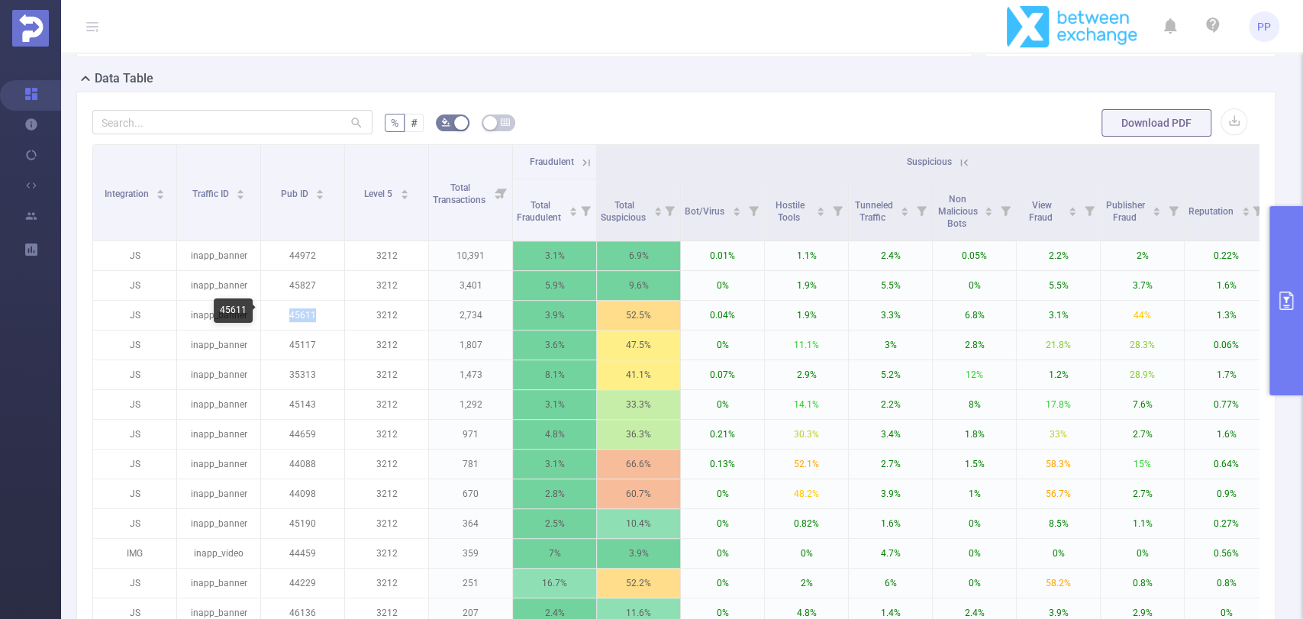
drag, startPoint x: 290, startPoint y: 309, endPoint x: 324, endPoint y: 137, distance: 175.8
click at [321, 306] on p "45611" at bounding box center [302, 315] width 83 height 29
copy p "45611"
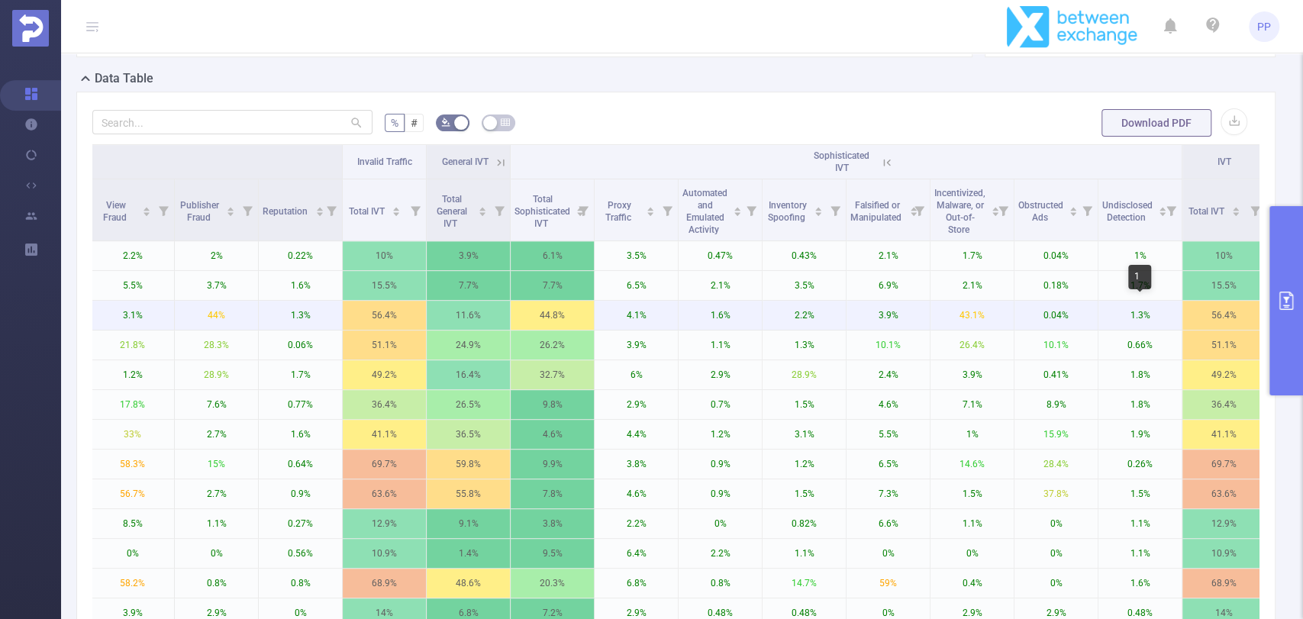
scroll to position [0, 948]
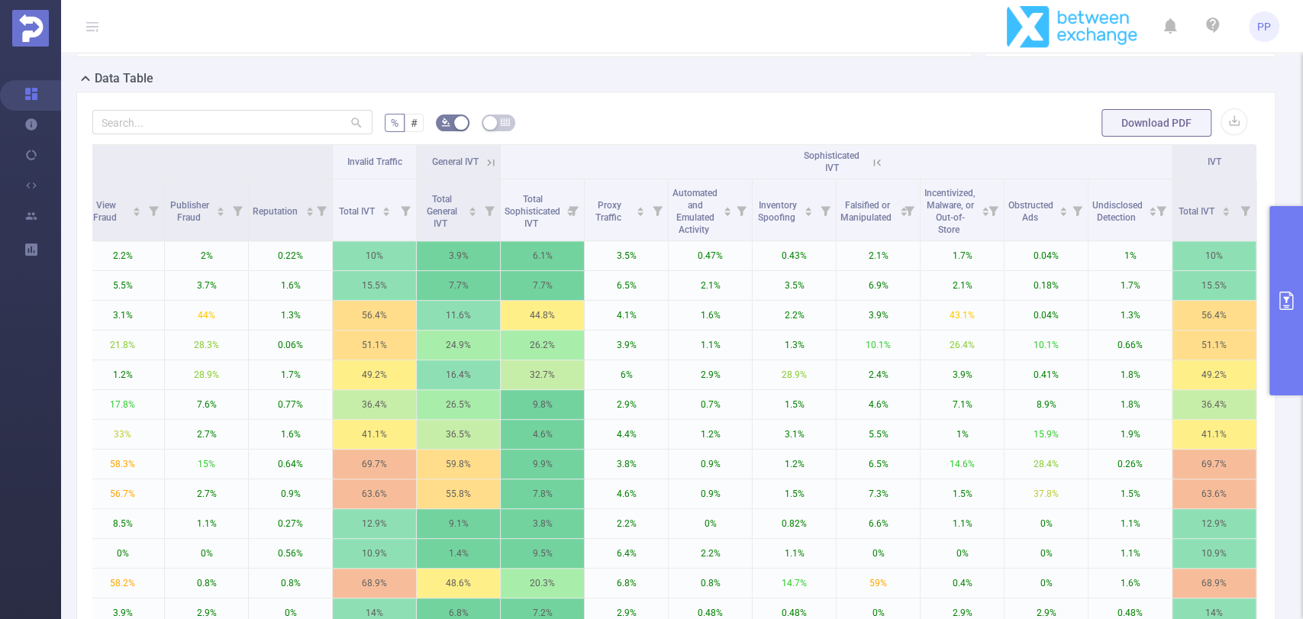
click at [1283, 308] on icon "primary" at bounding box center [1287, 301] width 14 height 18
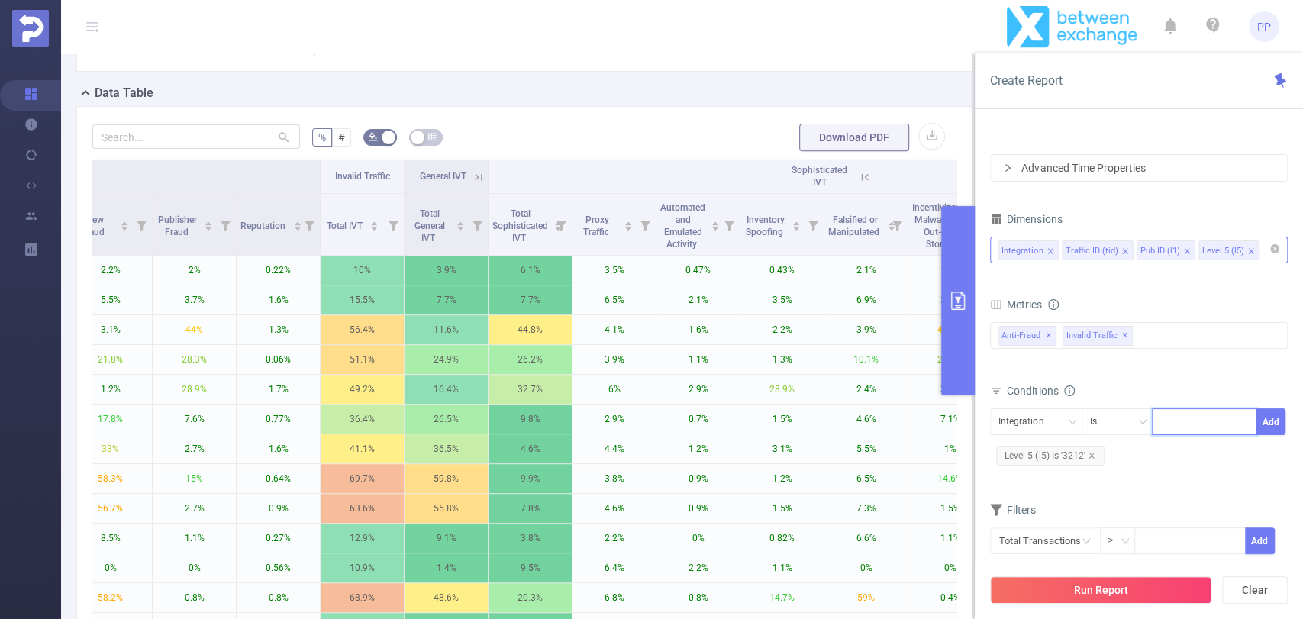
click at [1161, 423] on input at bounding box center [1164, 422] width 7 height 20
paste input "45611"
type input "45611"
click at [1032, 423] on div "Integration" at bounding box center [1027, 421] width 56 height 25
click at [1016, 501] on li "Pub ID (l1)" at bounding box center [1036, 501] width 92 height 24
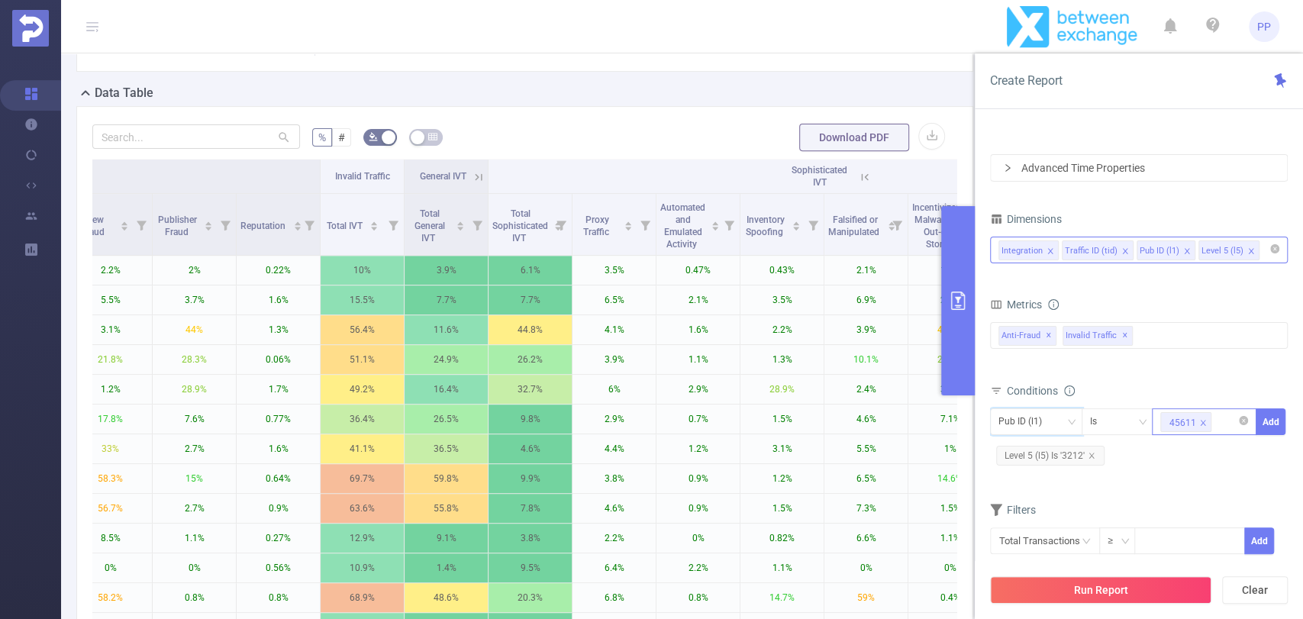
click at [1264, 423] on button "Add" at bounding box center [1271, 421] width 30 height 27
click at [1096, 586] on button "Run Report" at bounding box center [1100, 589] width 221 height 27
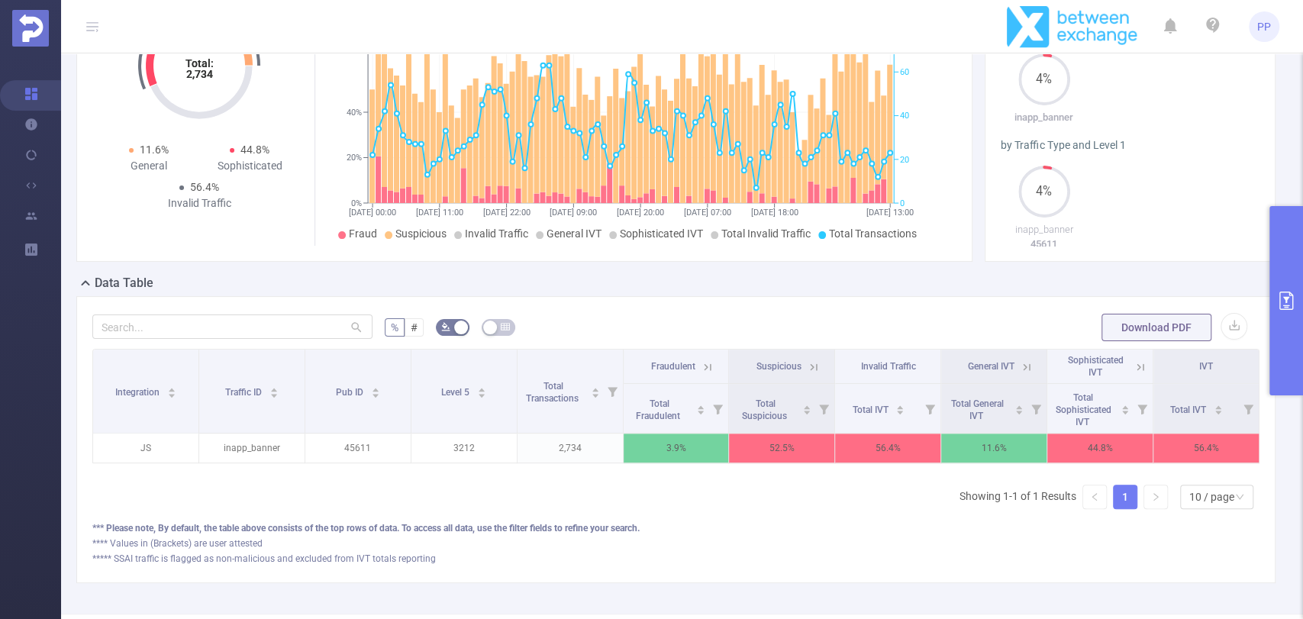
click at [1281, 299] on icon "primary" at bounding box center [1286, 301] width 18 height 18
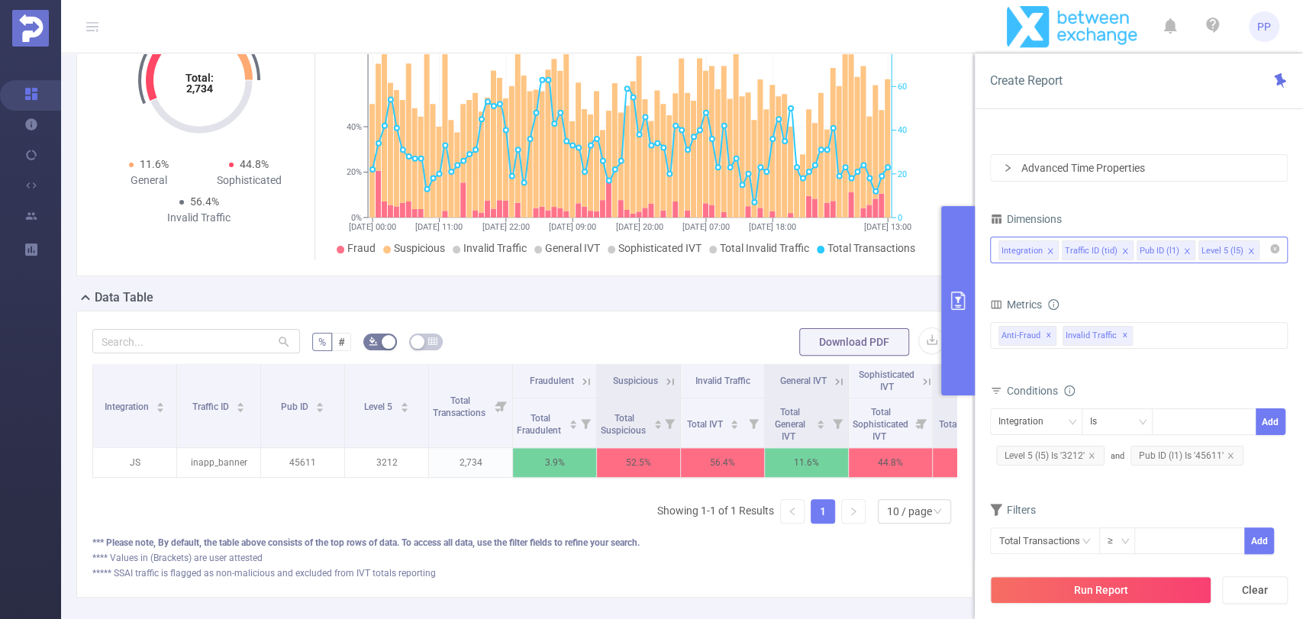
click at [1263, 253] on input at bounding box center [1267, 251] width 8 height 20
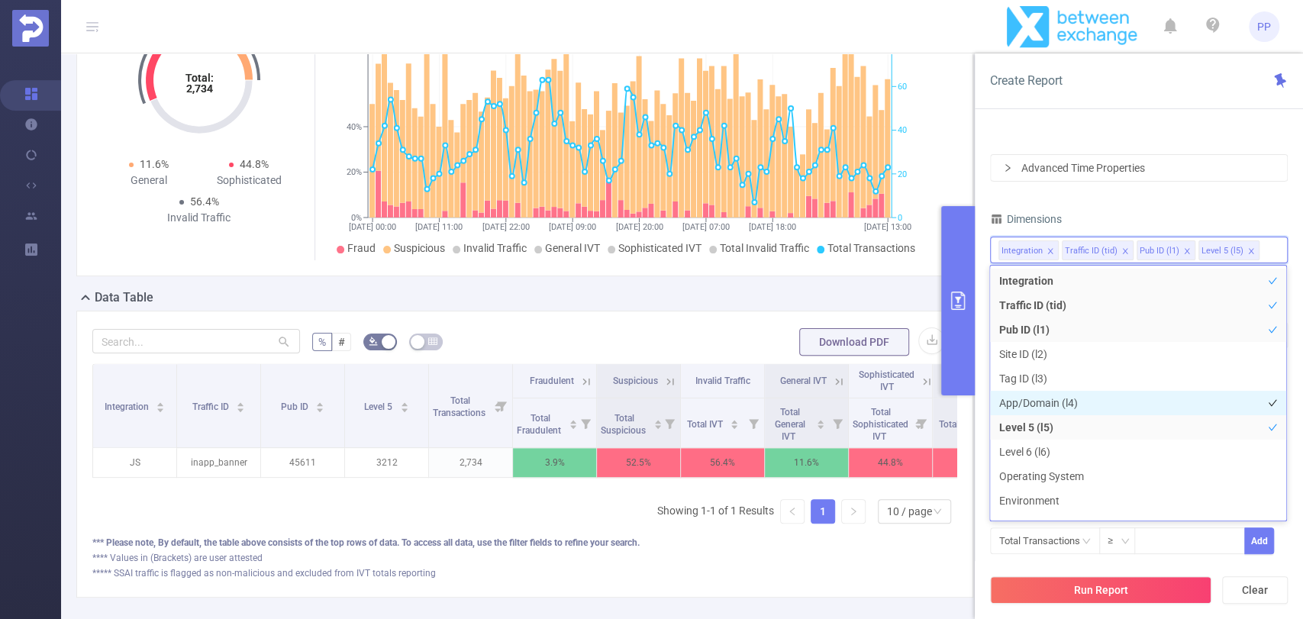
click at [1032, 399] on li "App/Domain (l4)" at bounding box center [1138, 403] width 296 height 24
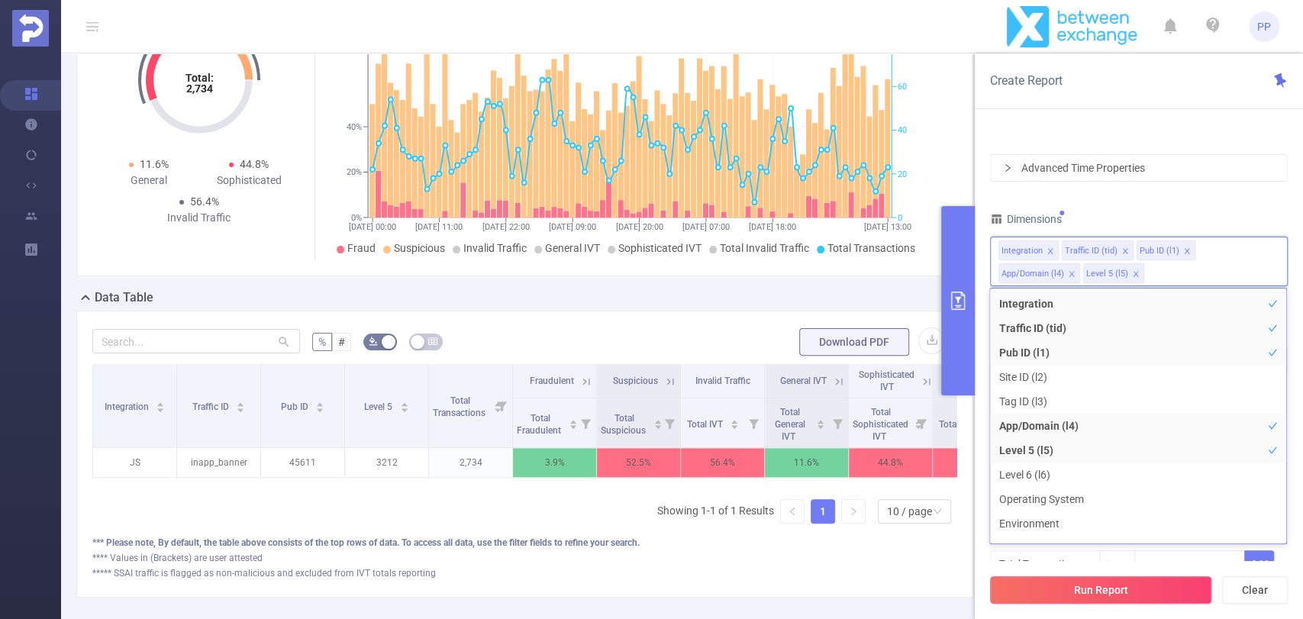
click at [1093, 588] on button "Run Report" at bounding box center [1100, 589] width 221 height 27
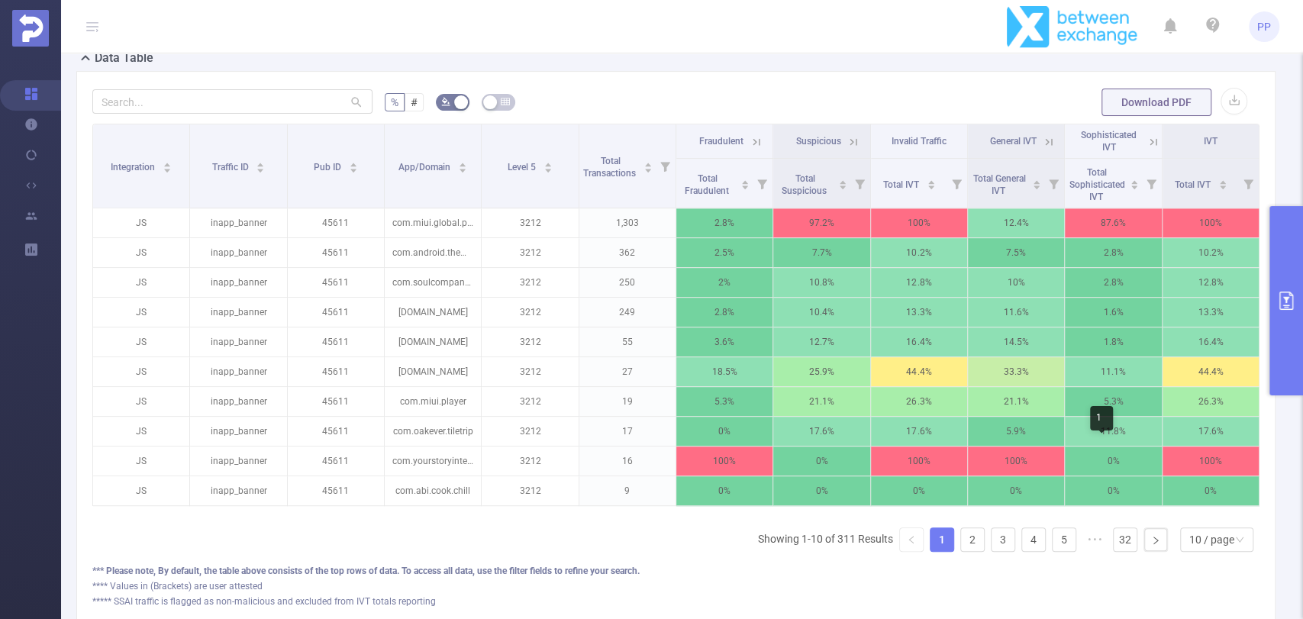
scroll to position [389, 0]
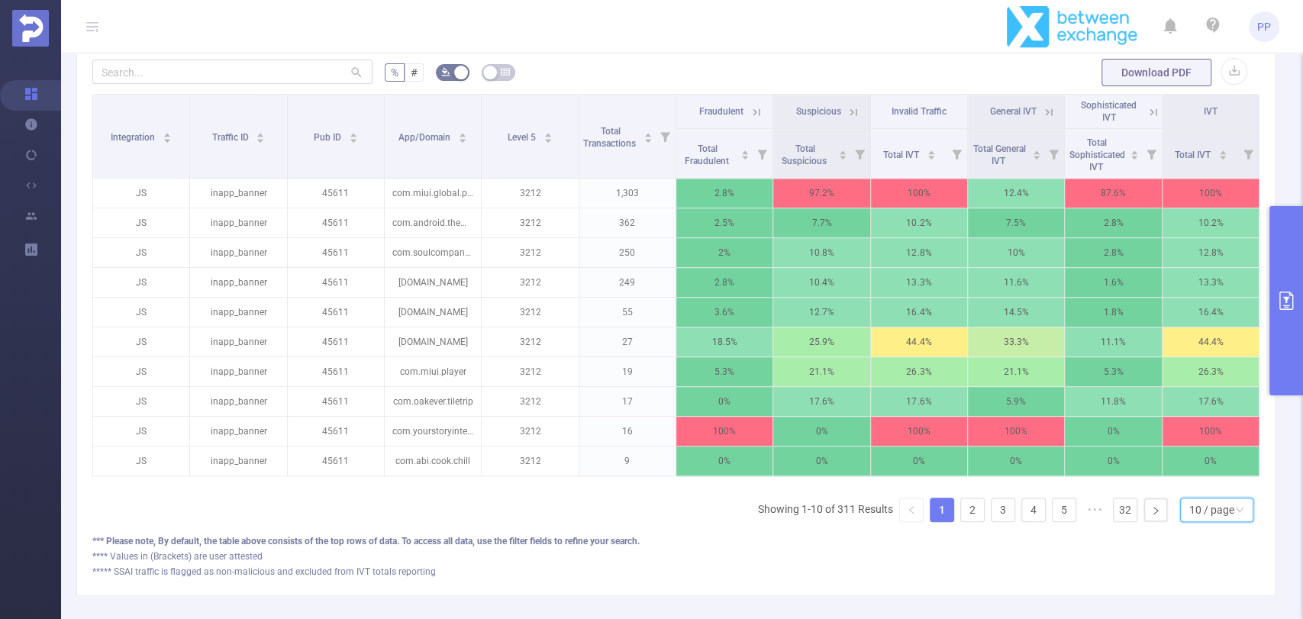
click at [1235, 515] on icon "icon: down" at bounding box center [1239, 509] width 9 height 9
click at [1204, 496] on li "50 / page" at bounding box center [1203, 495] width 73 height 24
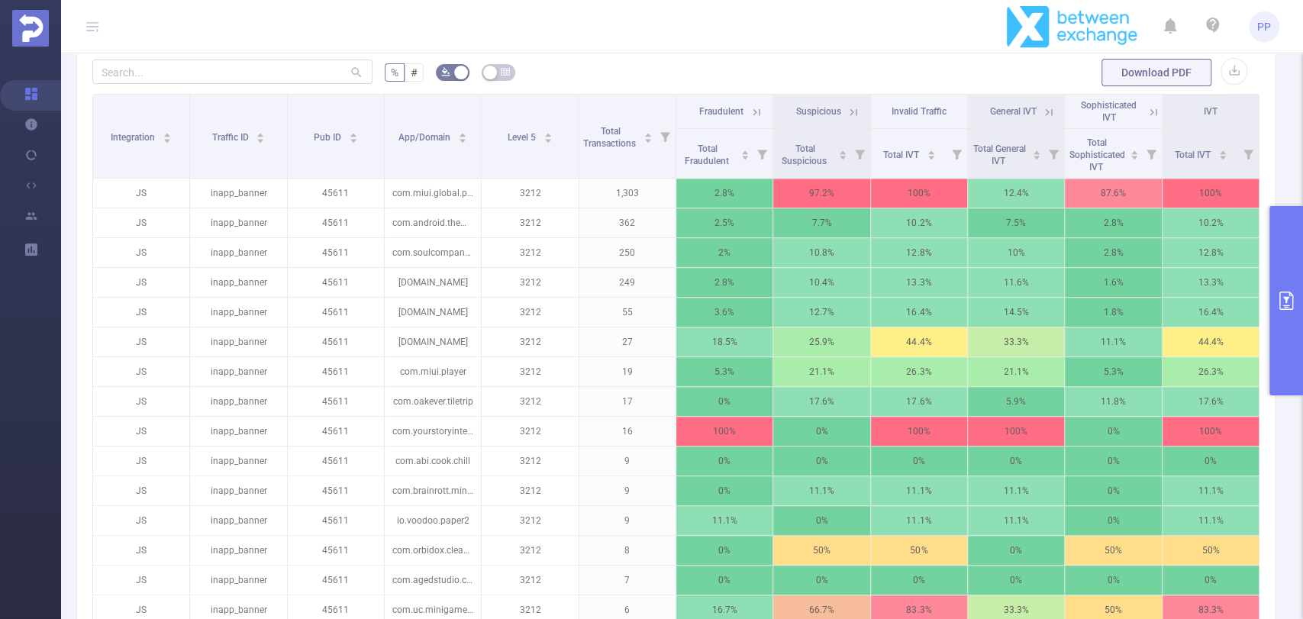
click at [851, 110] on icon at bounding box center [854, 111] width 7 height 7
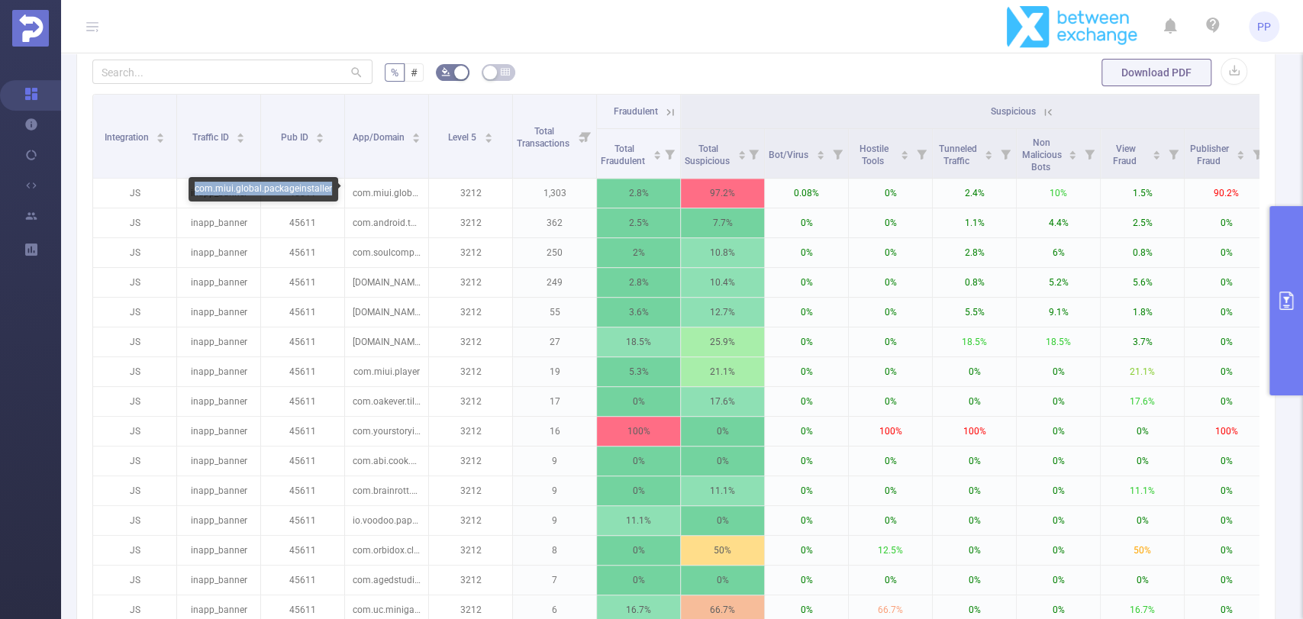
drag, startPoint x: 328, startPoint y: 187, endPoint x: 188, endPoint y: 191, distance: 140.5
click at [189, 191] on div "com.miui.global.packageinstaller" at bounding box center [264, 189] width 150 height 24
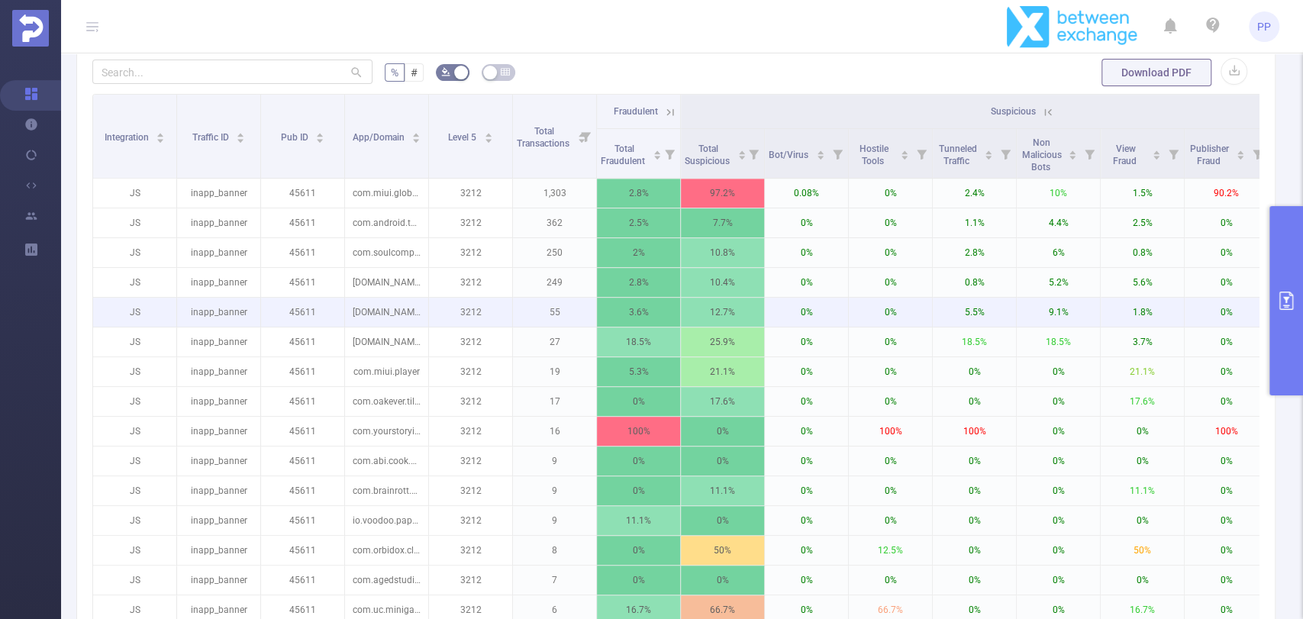
copy div "com.miui.global.packageinstaller"
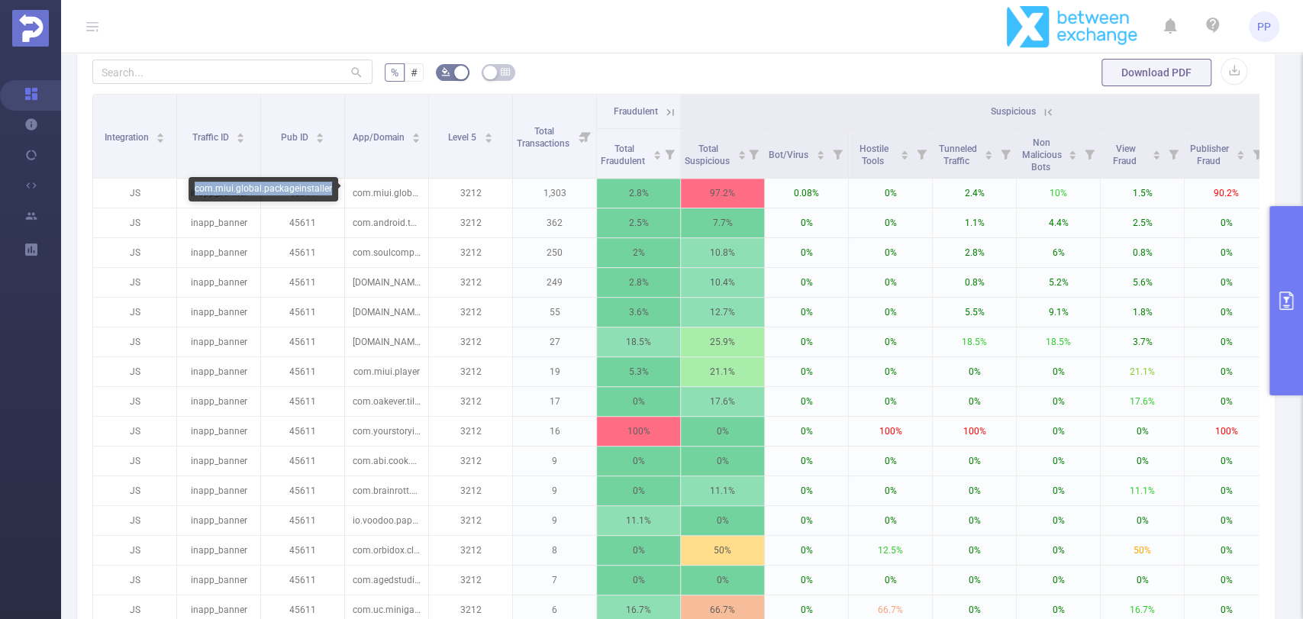
copy div "com.miui.global.packageinstaller"
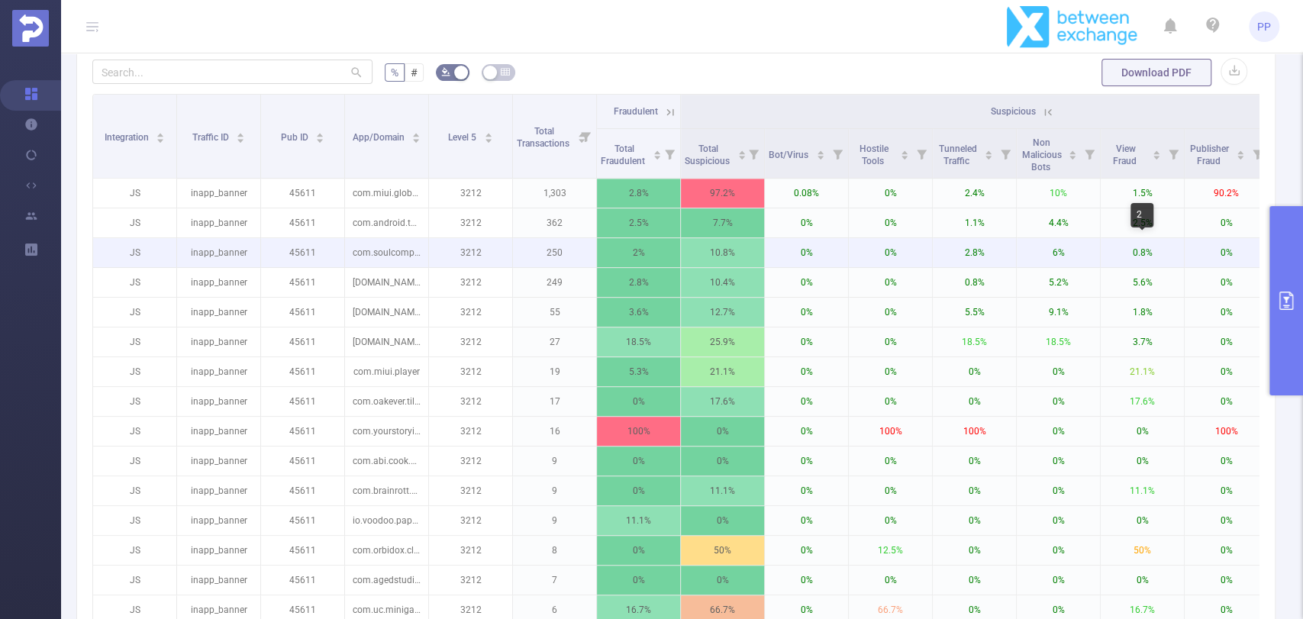
click at [1149, 247] on p "0.8%" at bounding box center [1142, 252] width 83 height 29
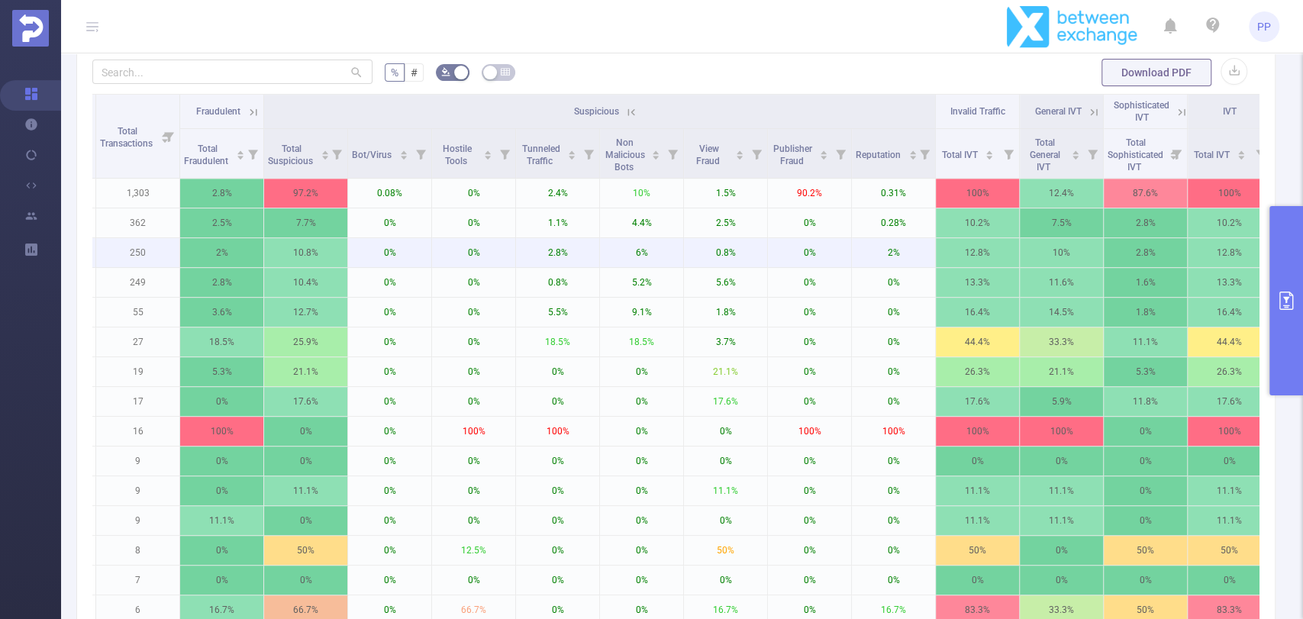
scroll to position [0, 445]
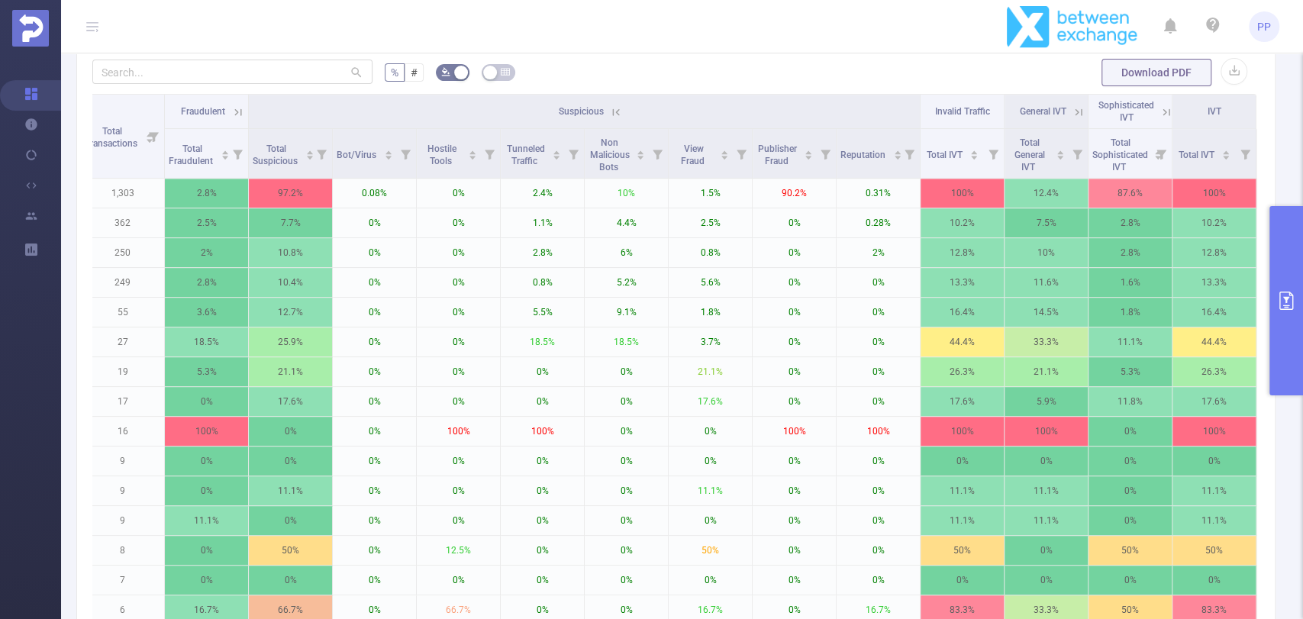
click at [1163, 111] on icon at bounding box center [1166, 111] width 7 height 7
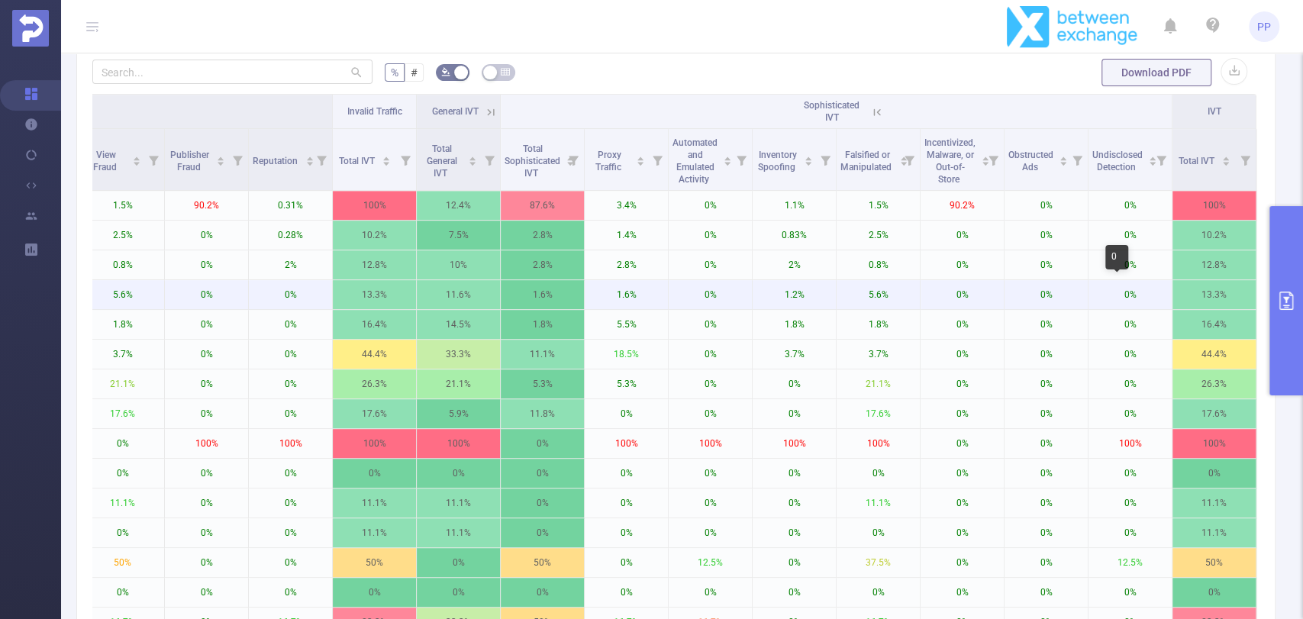
scroll to position [0, 1032]
